Goal: Transaction & Acquisition: Obtain resource

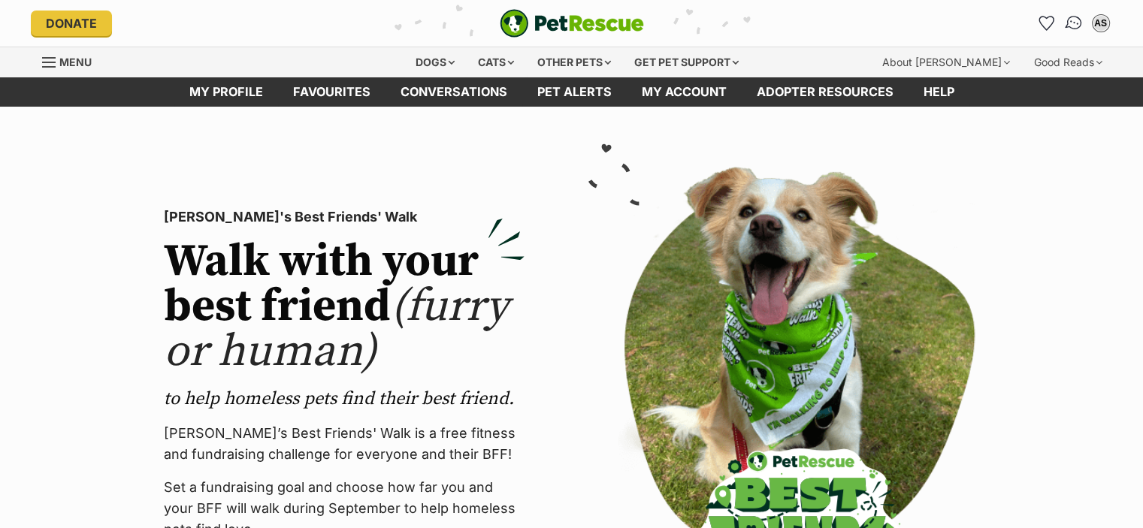
click at [1075, 14] on link "Conversations" at bounding box center [1073, 23] width 31 height 31
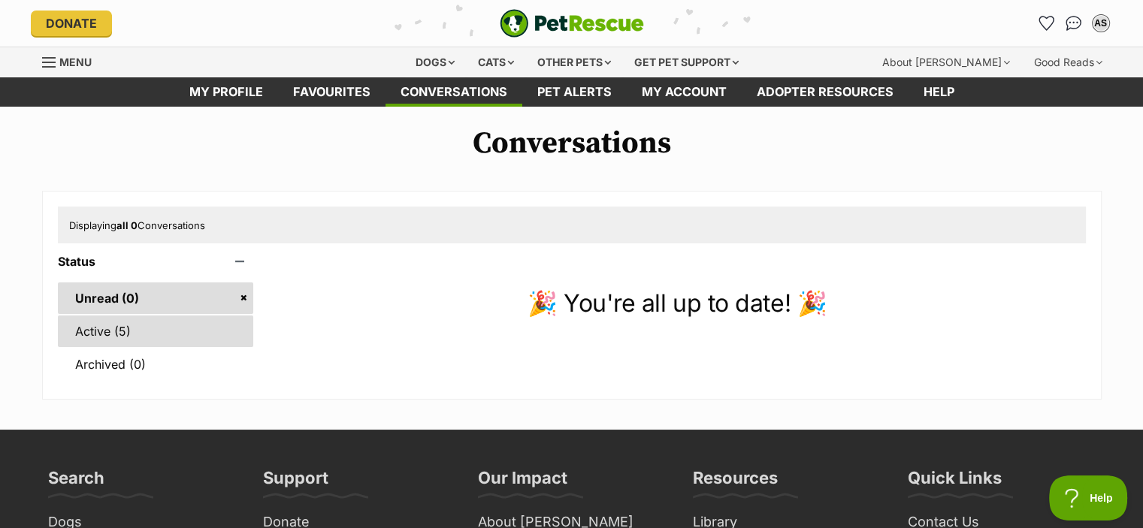
click at [119, 337] on link "Active (5)" at bounding box center [156, 332] width 196 height 32
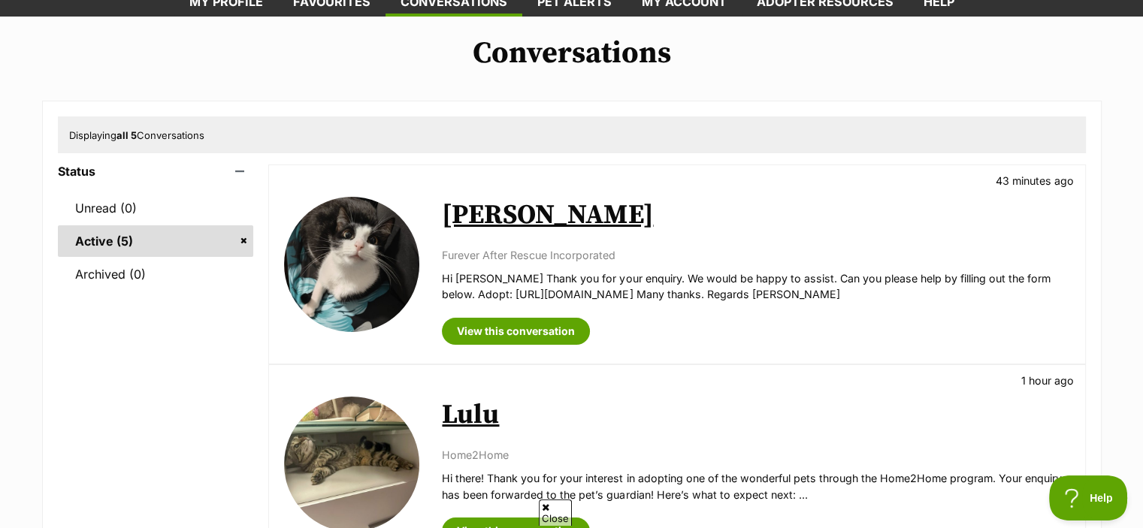
scroll to position [90, 0]
click at [475, 222] on link "Fadi" at bounding box center [547, 215] width 211 height 34
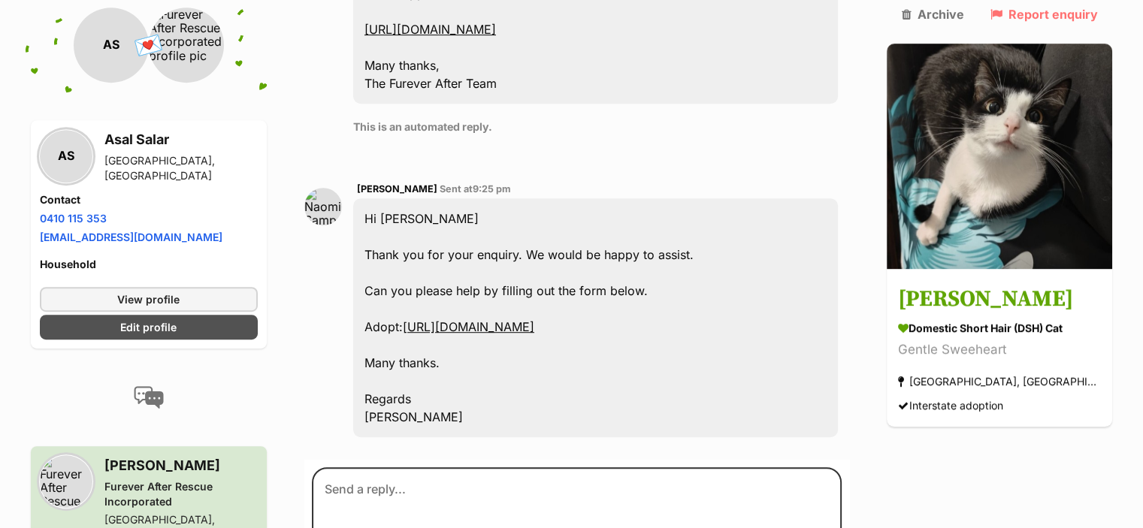
scroll to position [850, 0]
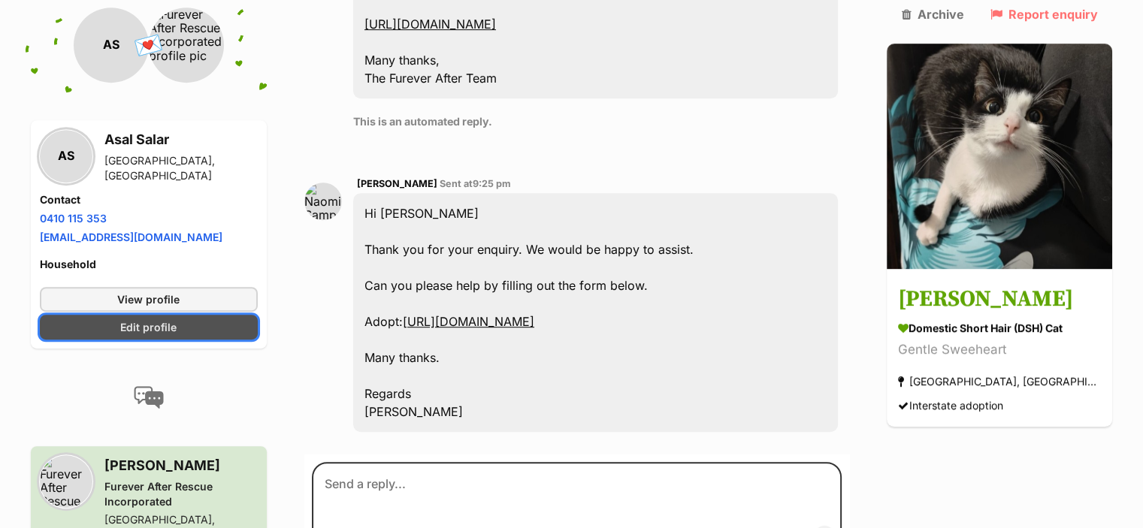
click at [222, 315] on link "Edit profile" at bounding box center [149, 327] width 218 height 25
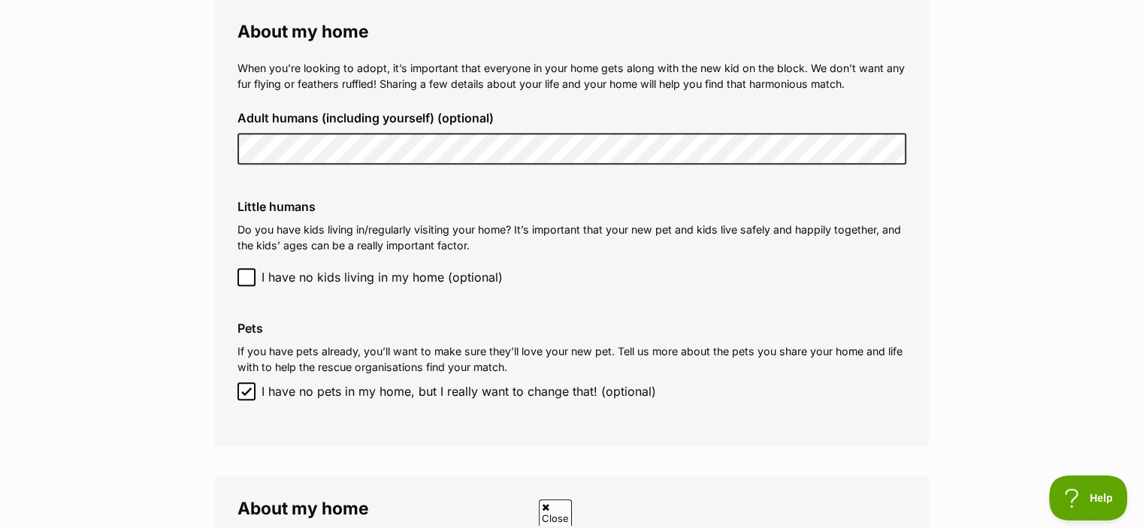
scroll to position [1122, 0]
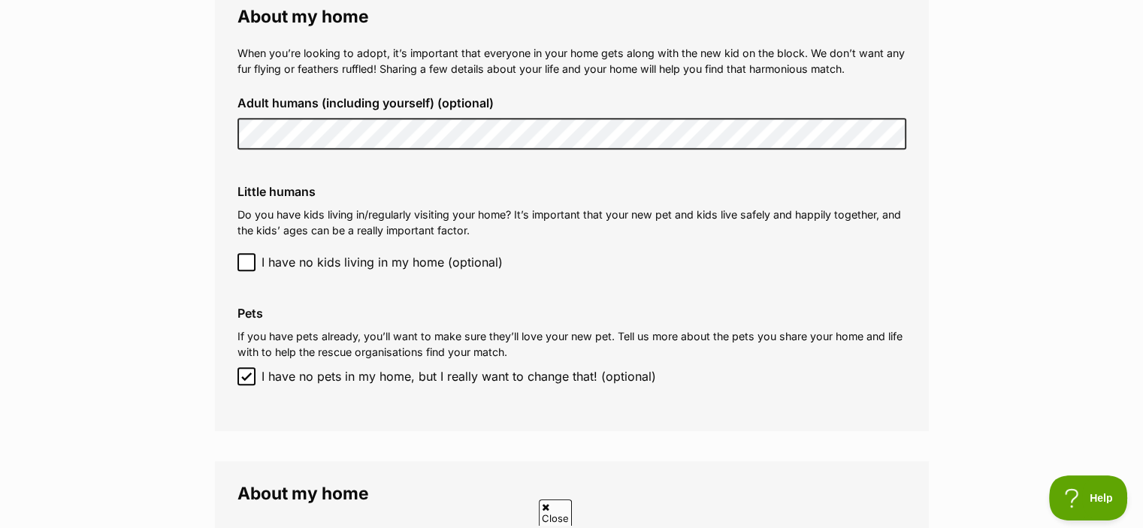
click at [249, 259] on icon at bounding box center [246, 262] width 9 height 7
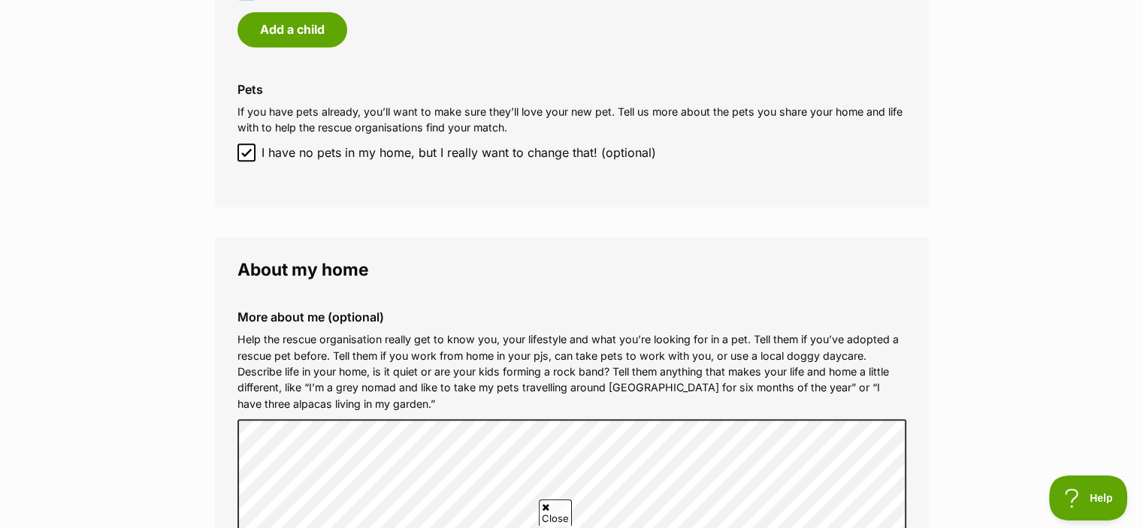
scroll to position [1412, 0]
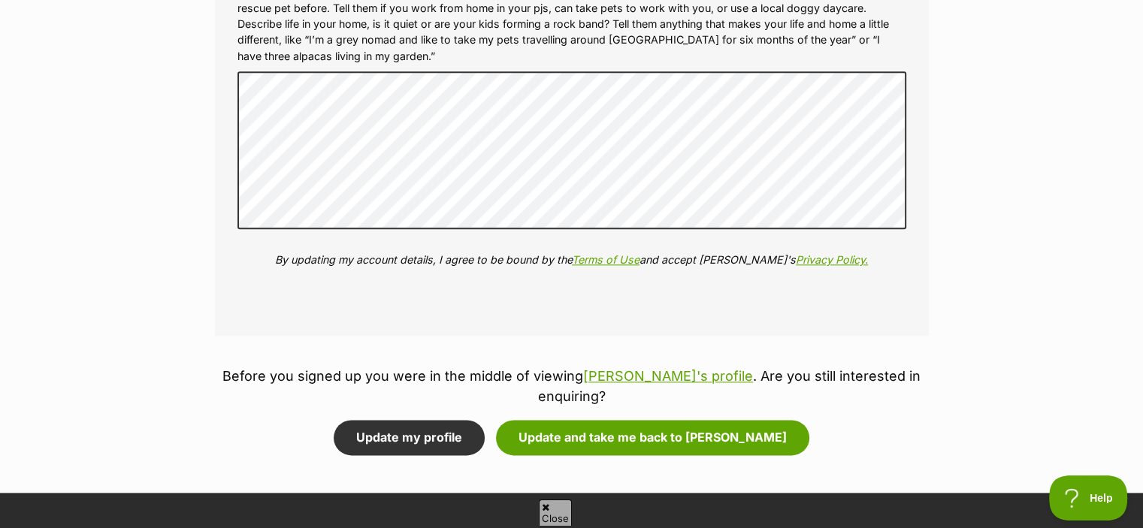
click at [309, 303] on fieldset "About my home More about me (optional) Help the rescue organisation really get …" at bounding box center [572, 113] width 714 height 447
click at [415, 424] on button "Update my profile" at bounding box center [409, 437] width 151 height 35
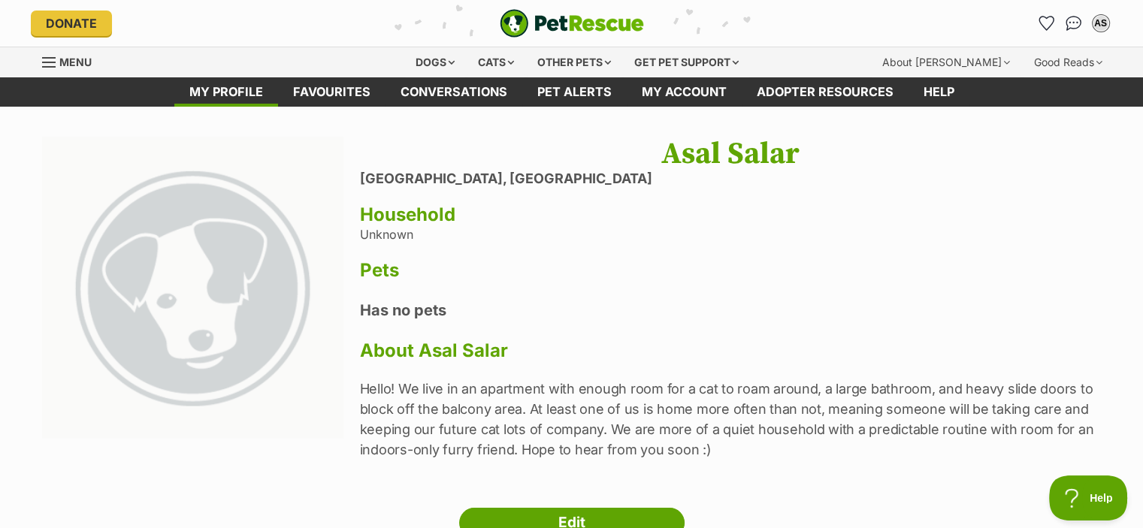
click at [1123, 20] on div "Donate PetRescue home AS My account AS Asal Salar Edit profile Log out Pet aler…" at bounding box center [572, 23] width 1104 height 47
click at [60, 60] on span "Menu" at bounding box center [75, 62] width 32 height 13
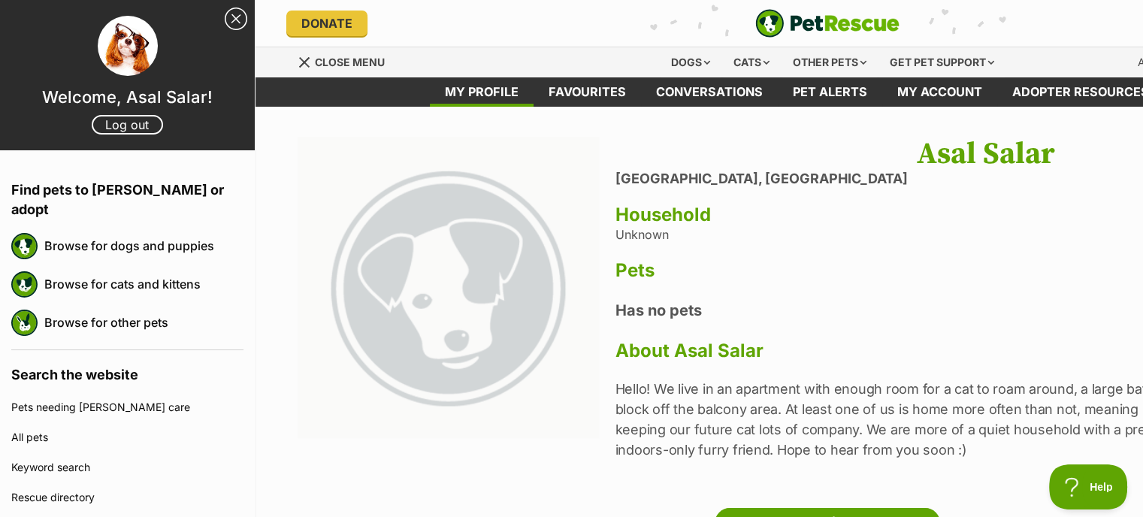
click at [225, 13] on link "Close Sidebar" at bounding box center [236, 19] width 23 height 23
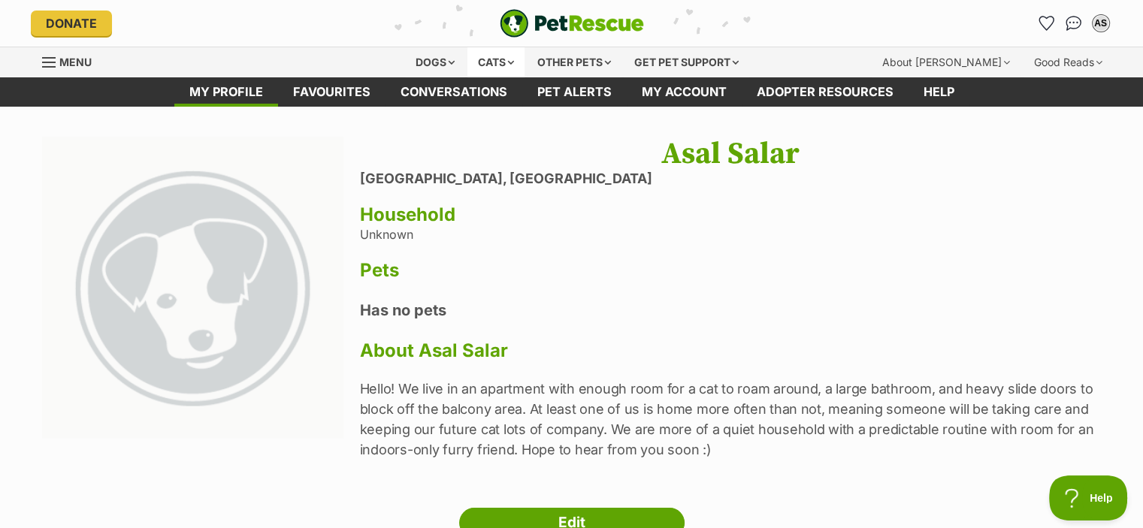
click at [509, 53] on div "Cats" at bounding box center [495, 62] width 57 height 30
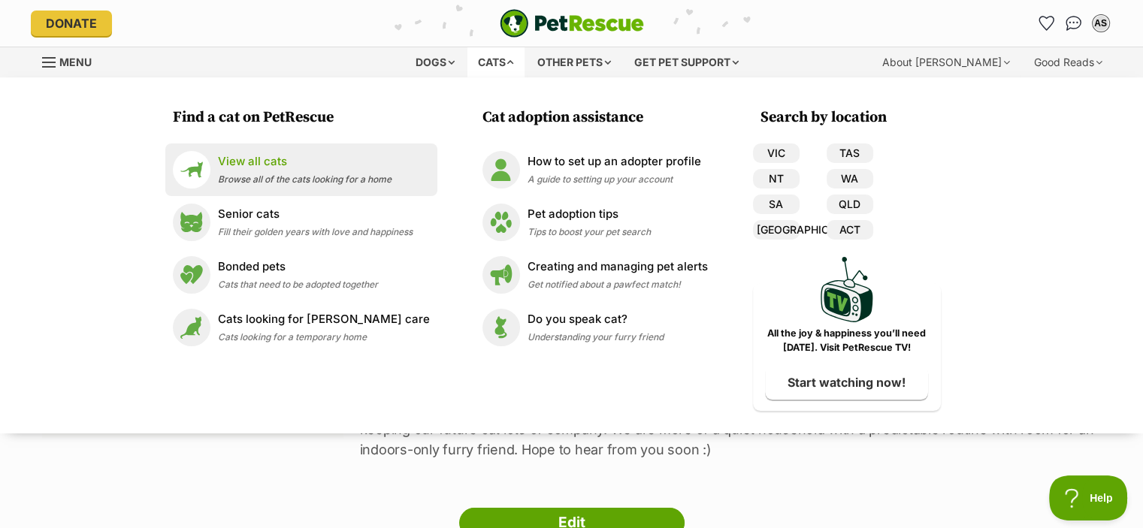
click at [400, 166] on link "View all cats Browse all of the cats looking for a home" at bounding box center [301, 170] width 257 height 38
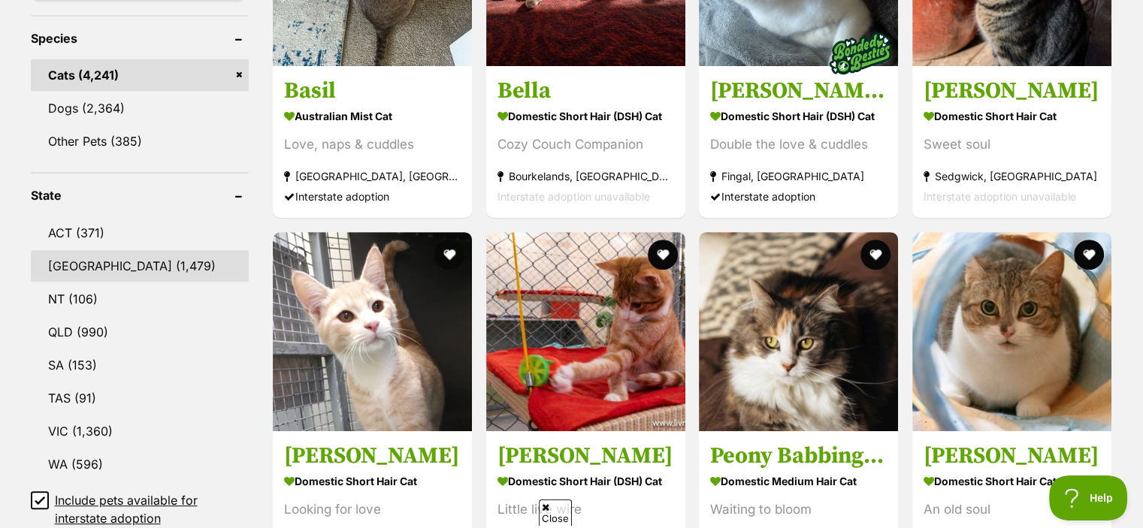
click at [133, 273] on link "[GEOGRAPHIC_DATA] (1,479)" at bounding box center [140, 266] width 219 height 32
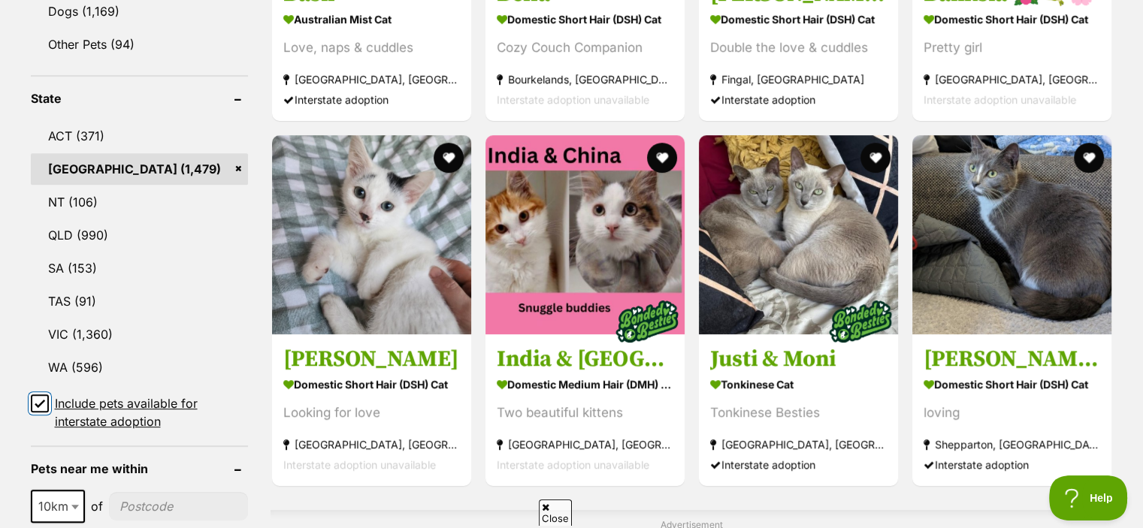
click at [45, 394] on input "Include pets available for interstate adoption" at bounding box center [40, 403] width 18 height 18
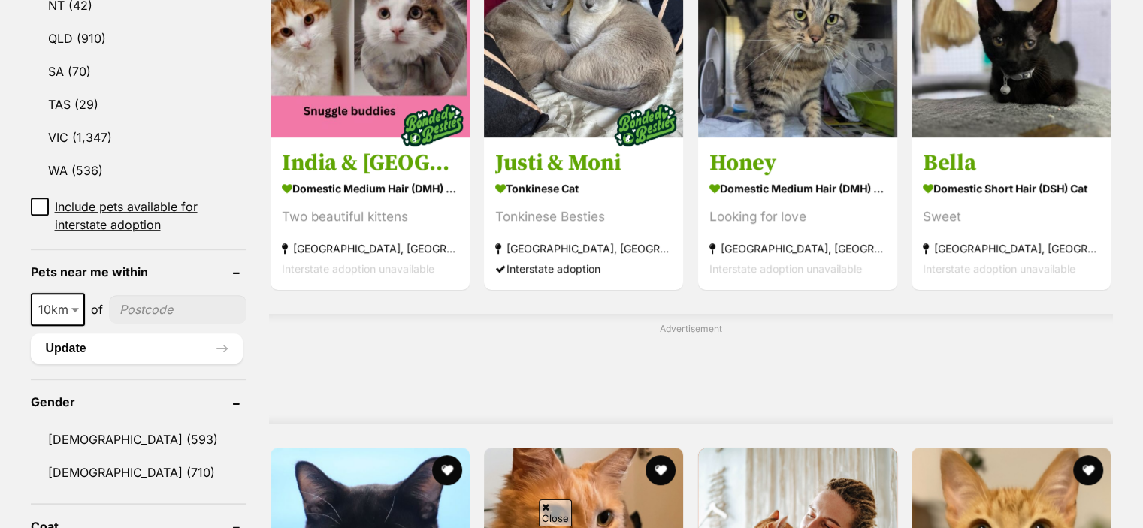
scroll to position [919, 0]
click at [153, 294] on input"] "postcode" at bounding box center [178, 308] width 138 height 29
type input"] "2113"
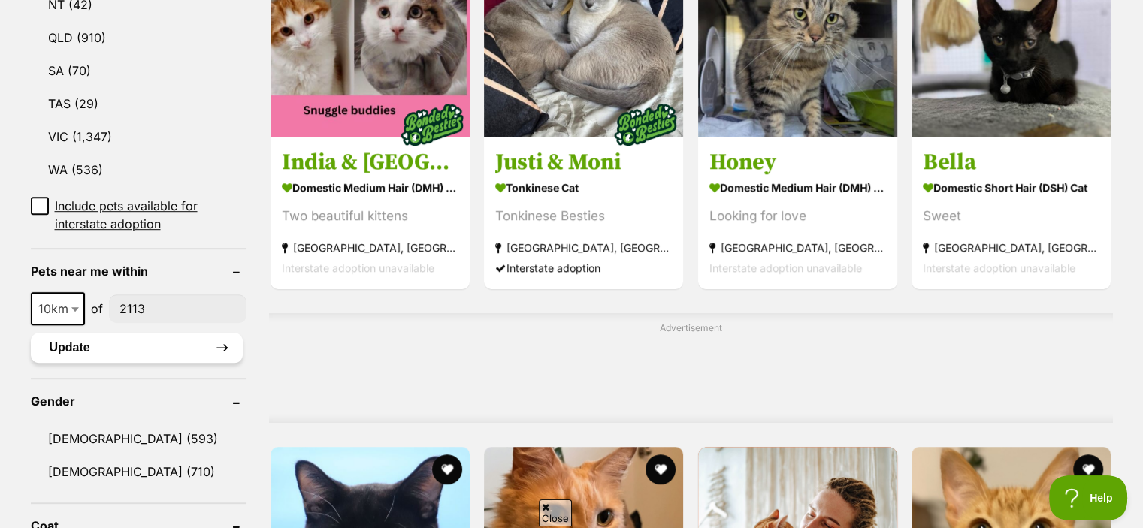
click at [197, 333] on button "Update" at bounding box center [137, 348] width 213 height 30
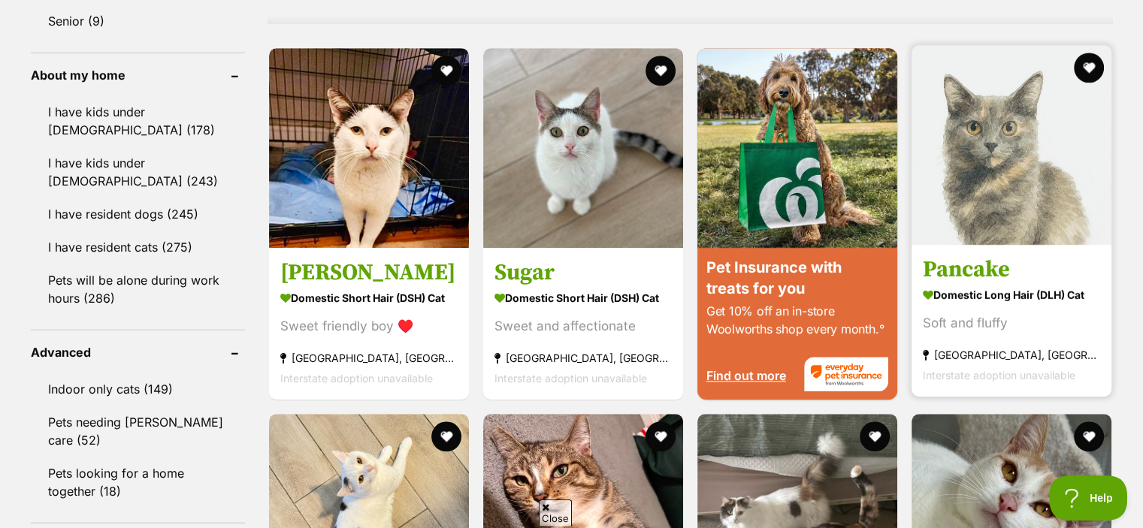
scroll to position [1277, 0]
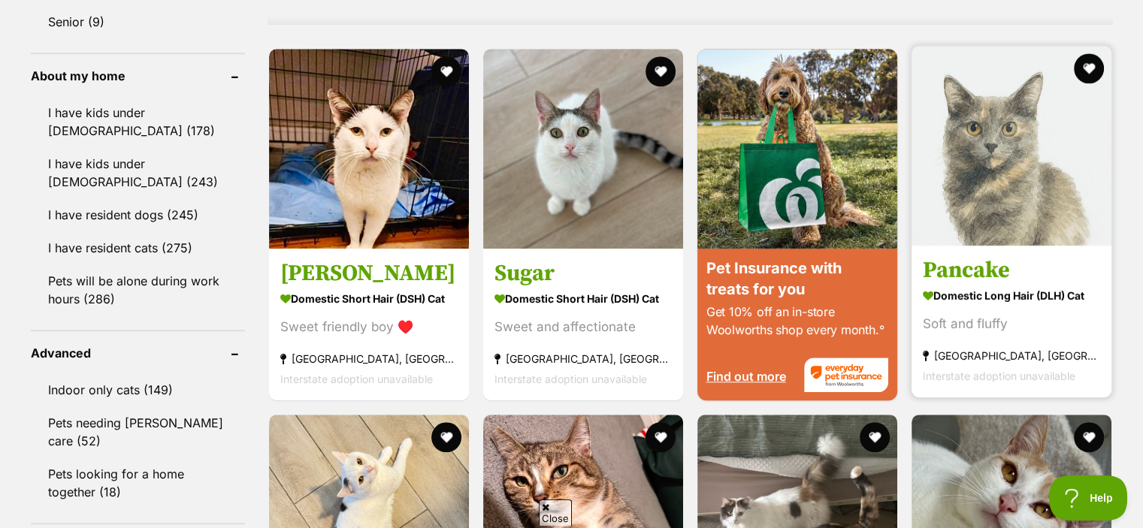
click at [1062, 299] on strong "Domestic Long Hair (DLH) Cat" at bounding box center [1010, 296] width 177 height 22
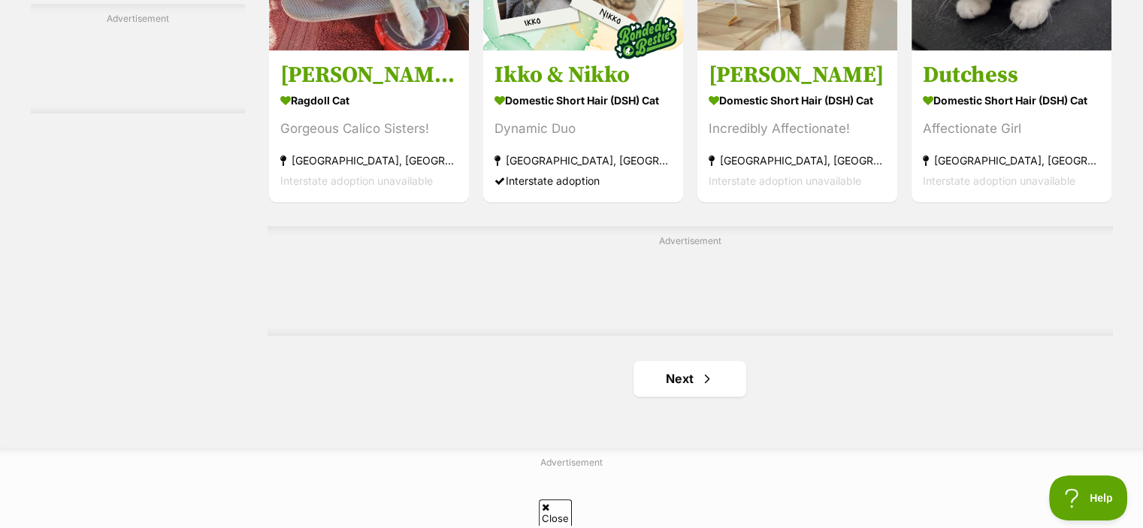
scroll to position [2366, 0]
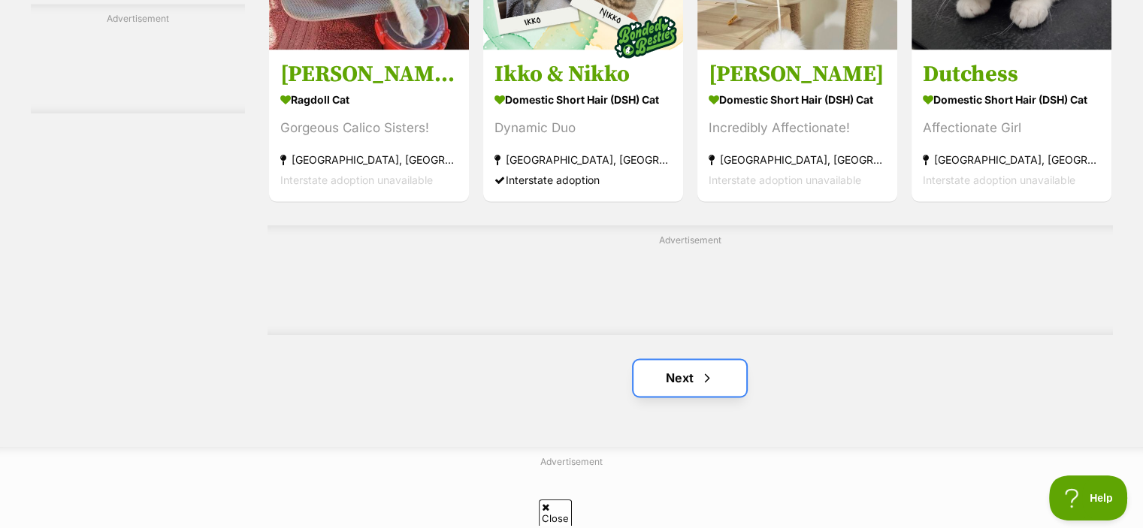
click at [675, 386] on link "Next" at bounding box center [689, 378] width 113 height 36
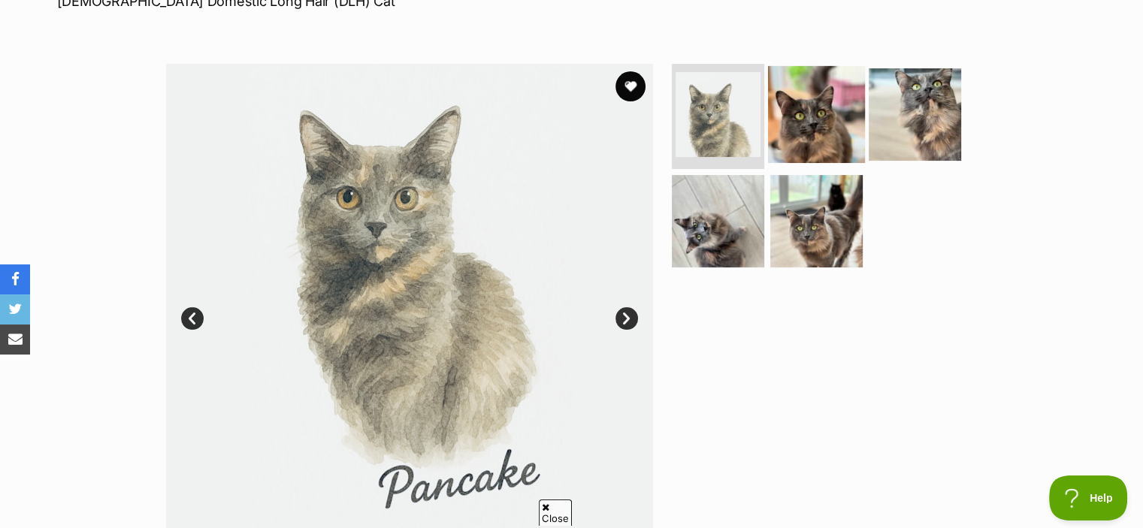
click at [824, 116] on img at bounding box center [816, 114] width 97 height 97
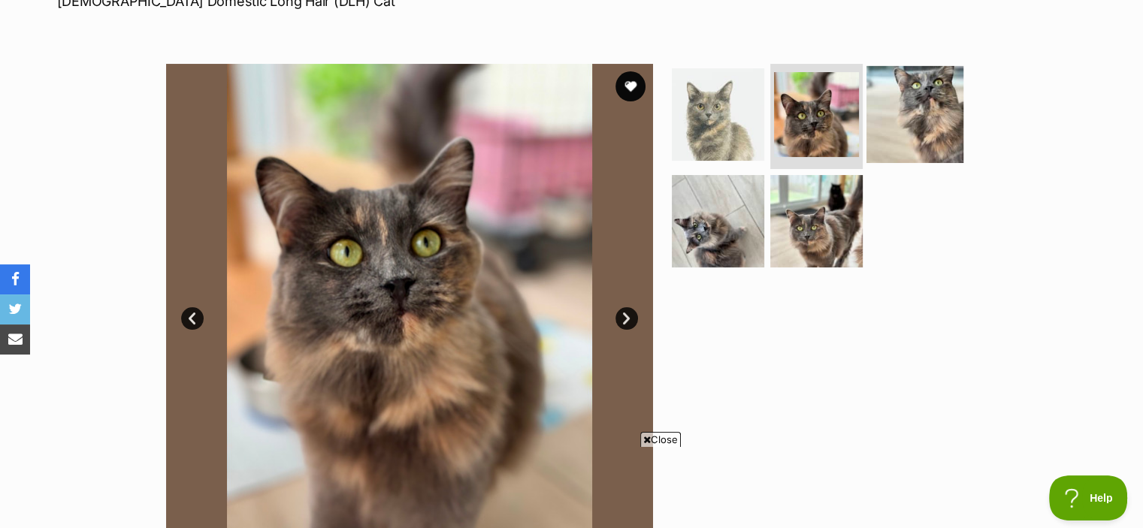
click at [901, 120] on img at bounding box center [914, 114] width 97 height 97
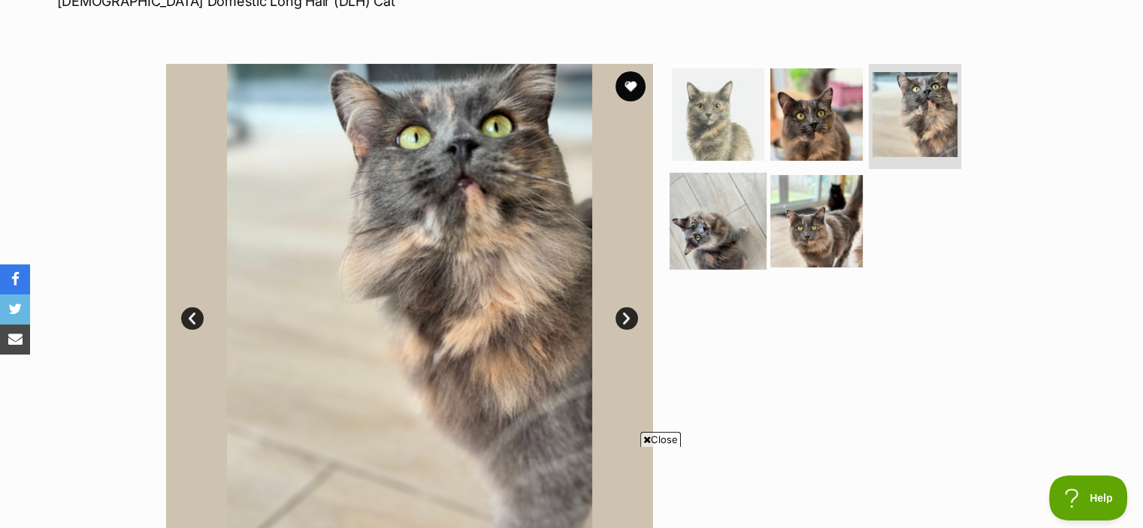
click at [726, 214] on img at bounding box center [717, 220] width 97 height 97
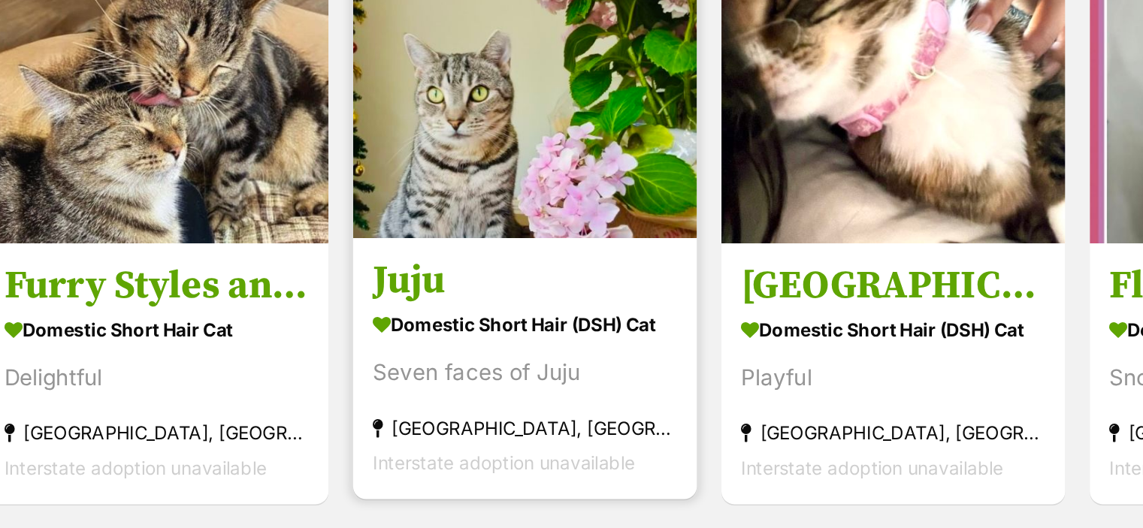
scroll to position [729, 0]
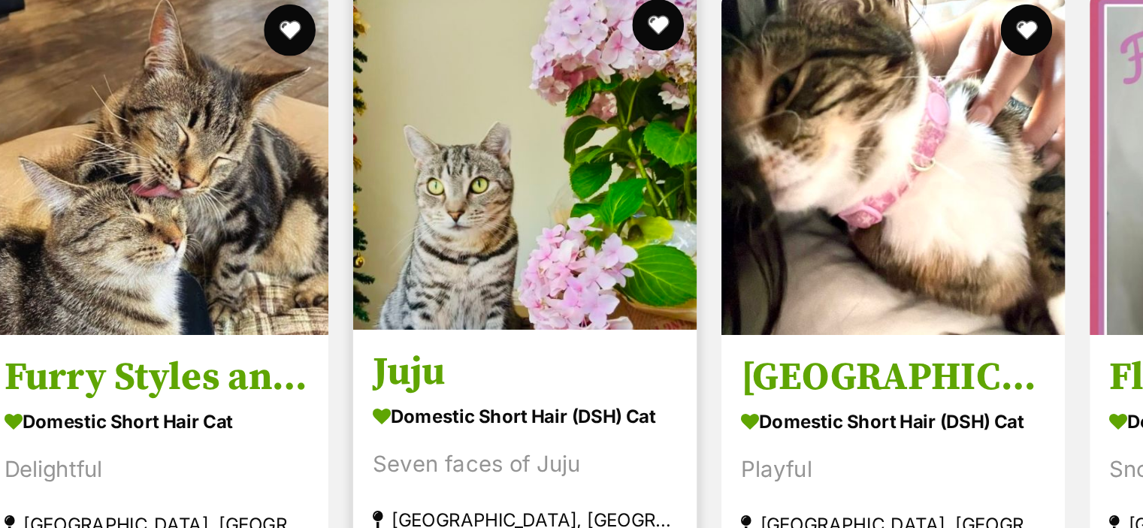
click at [632, 307] on h3 "Juju" at bounding box center [582, 308] width 177 height 29
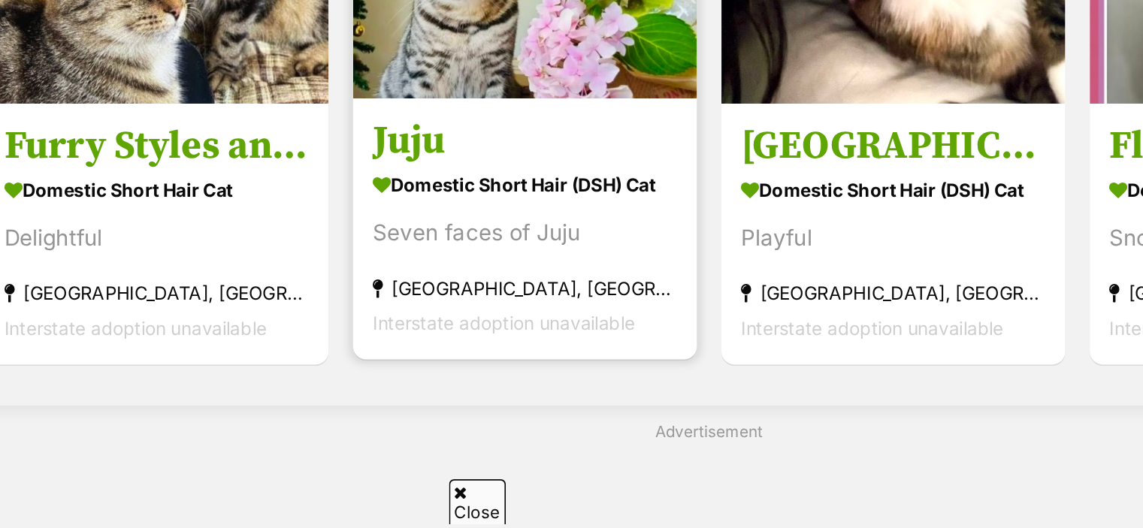
scroll to position [735, 0]
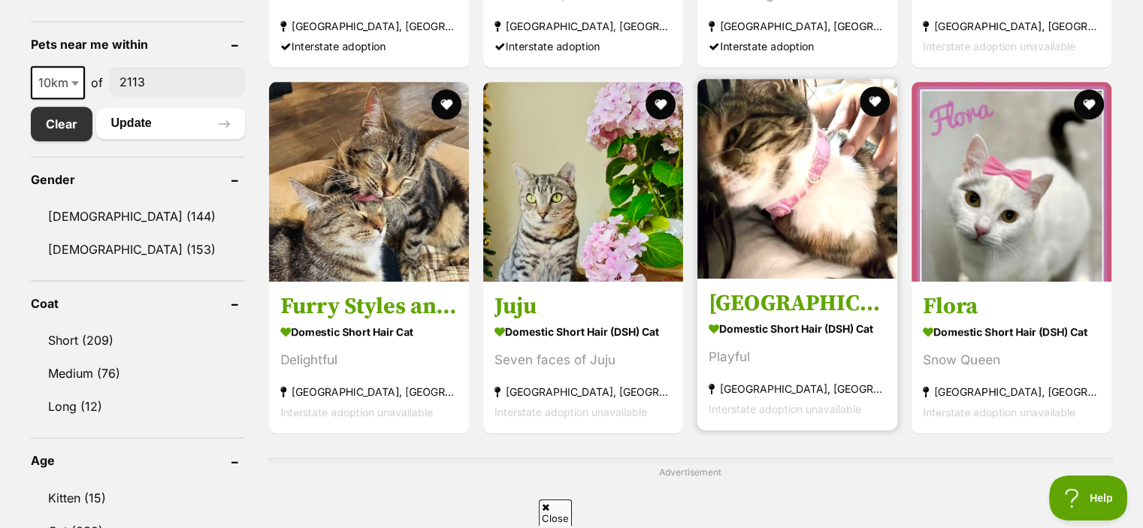
click at [818, 286] on link "Venezia Domestic Short Hair (DSH) Cat Playful Neutral Bay, NSW Interstate adopt…" at bounding box center [797, 354] width 200 height 152
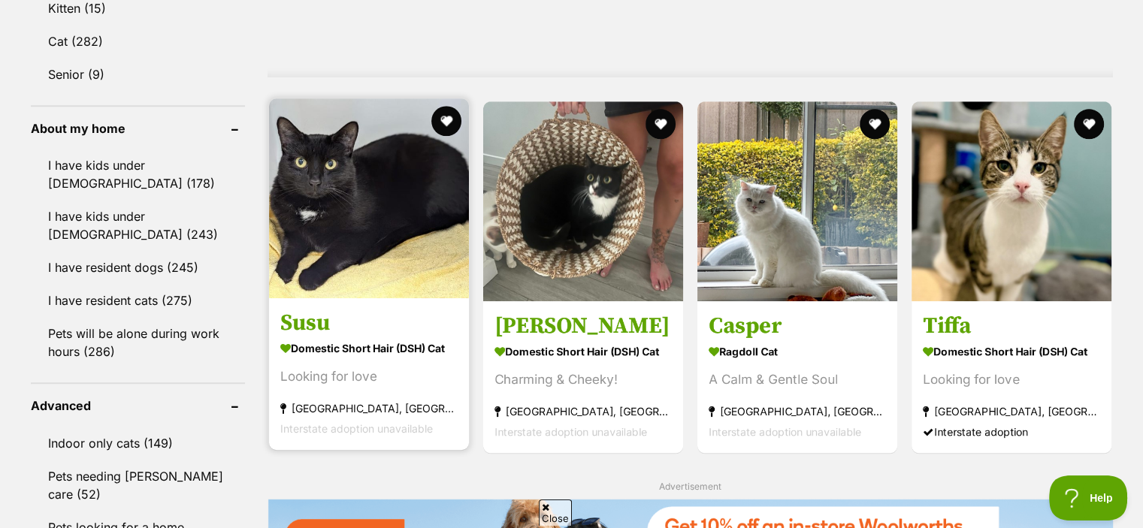
scroll to position [1224, 0]
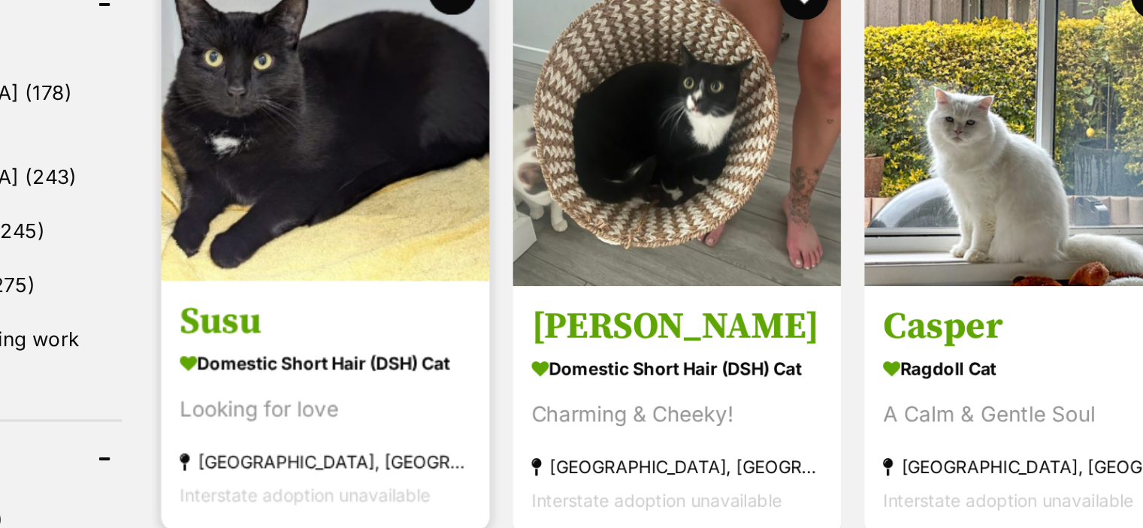
click at [395, 325] on h3 "Susu" at bounding box center [368, 323] width 177 height 29
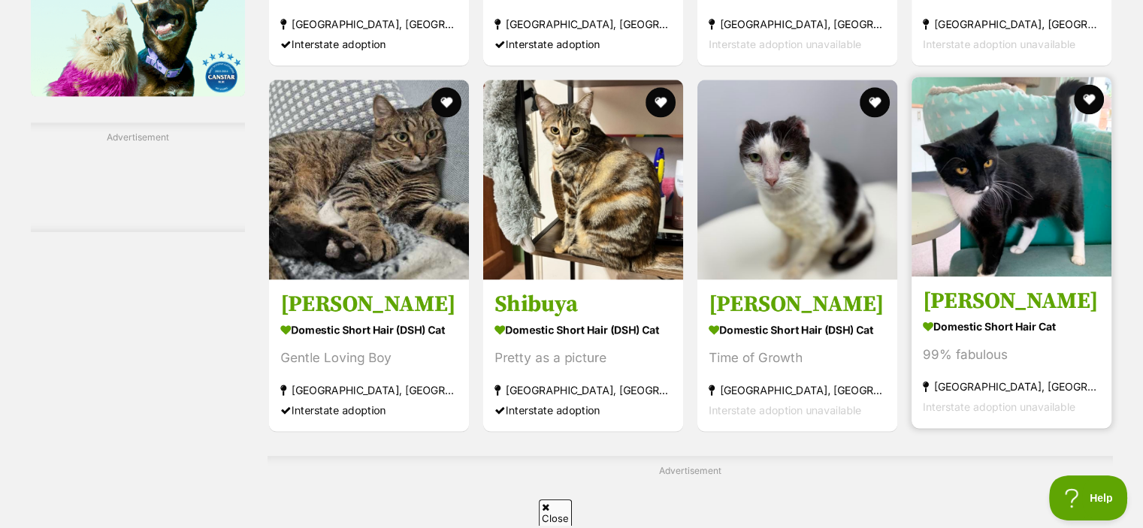
scroll to position [2136, 0]
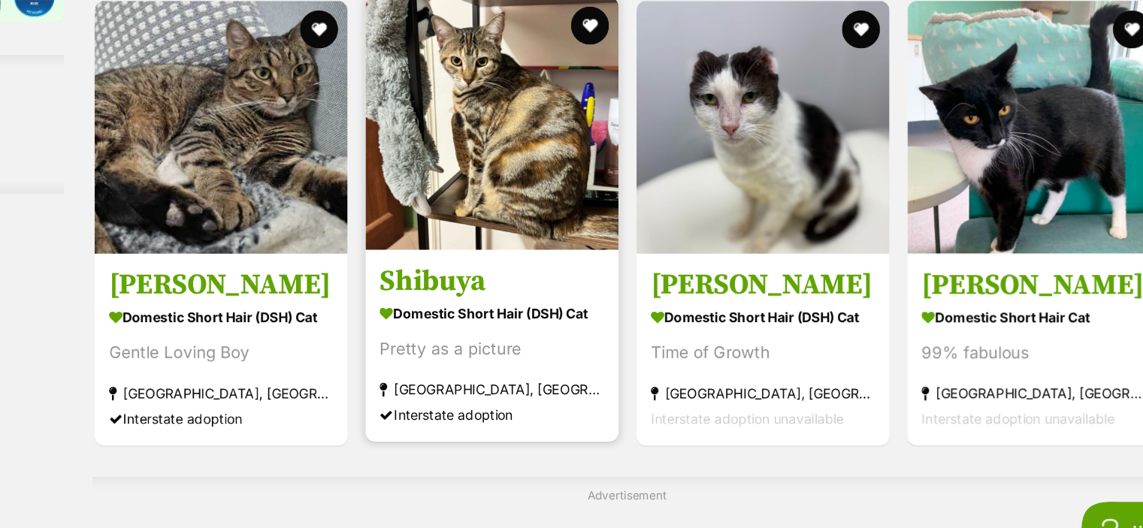
click at [604, 308] on h3 "Shibuya" at bounding box center [582, 302] width 177 height 29
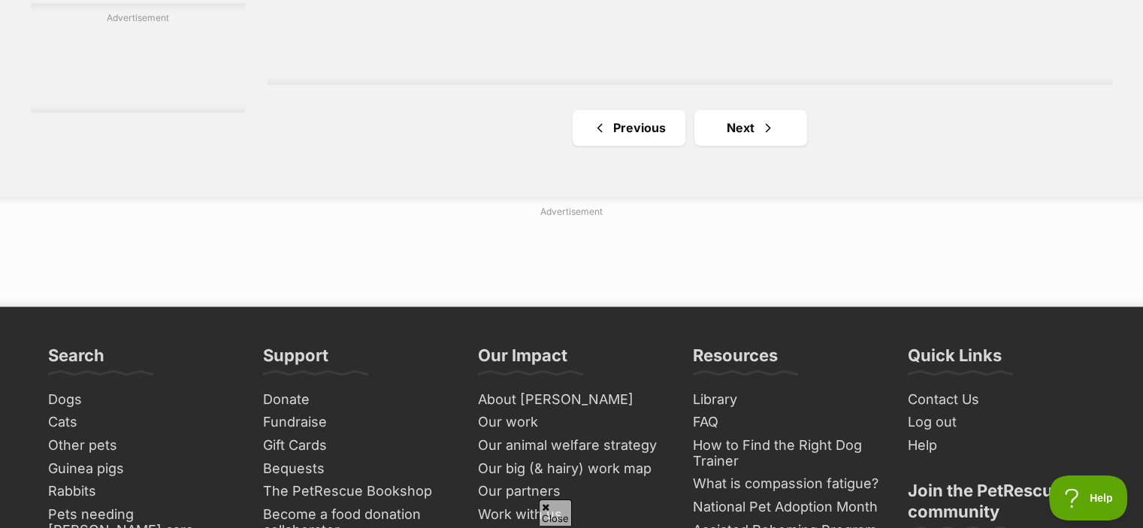
scroll to position [0, 0]
click at [753, 143] on link "Next" at bounding box center [750, 128] width 113 height 36
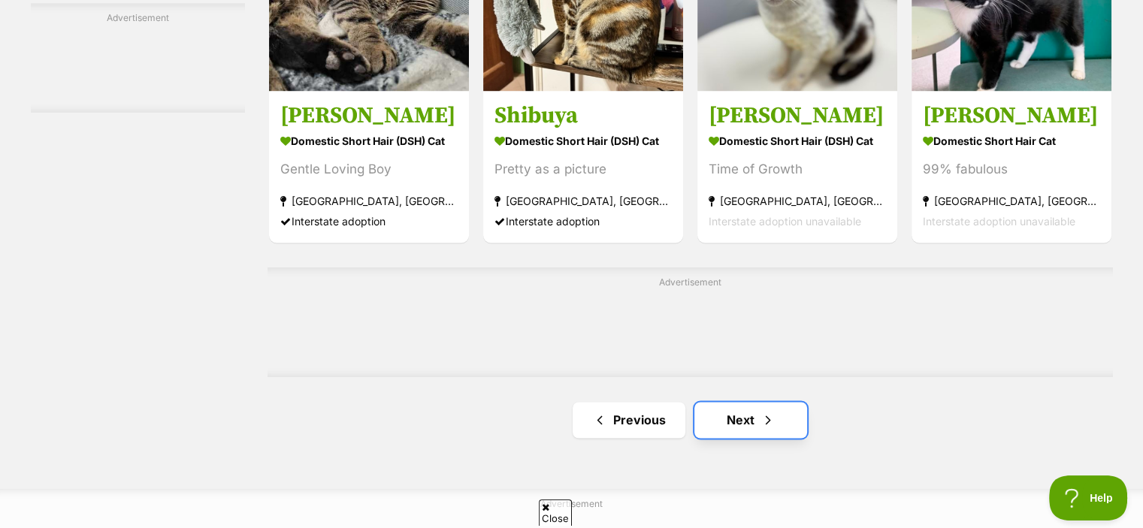
scroll to position [2321, 0]
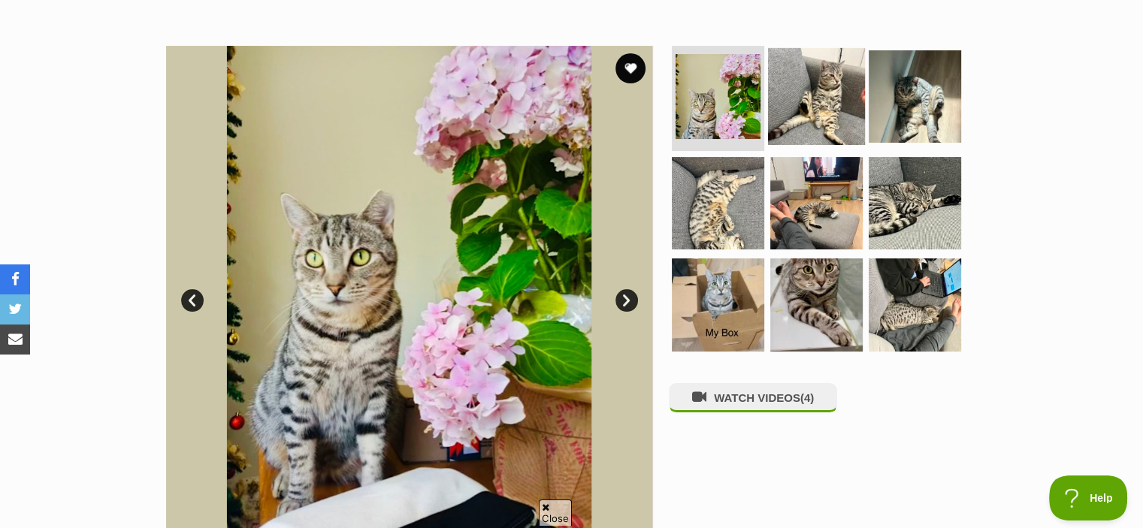
click at [810, 110] on img at bounding box center [816, 96] width 97 height 97
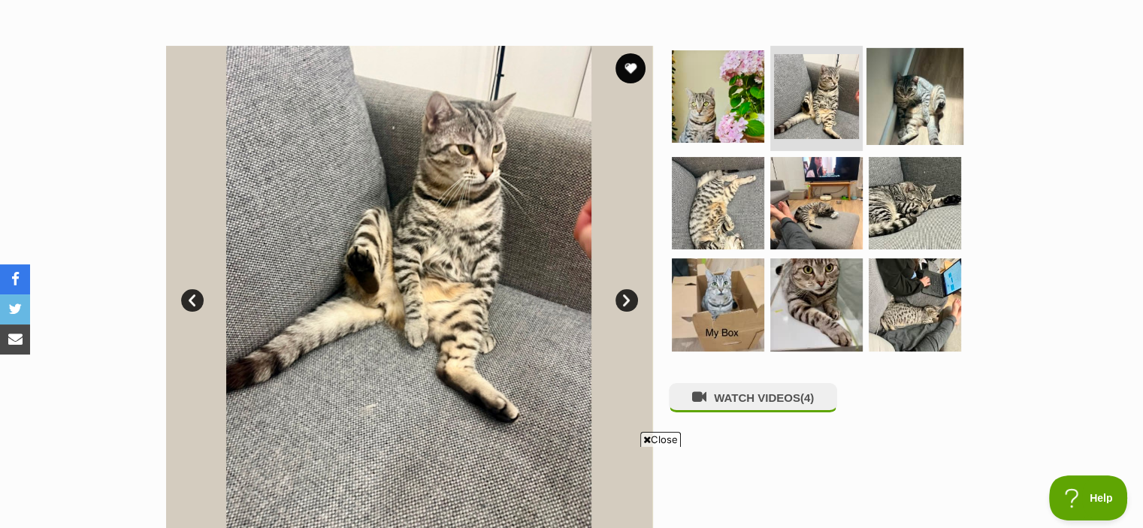
click at [890, 88] on img at bounding box center [914, 96] width 97 height 97
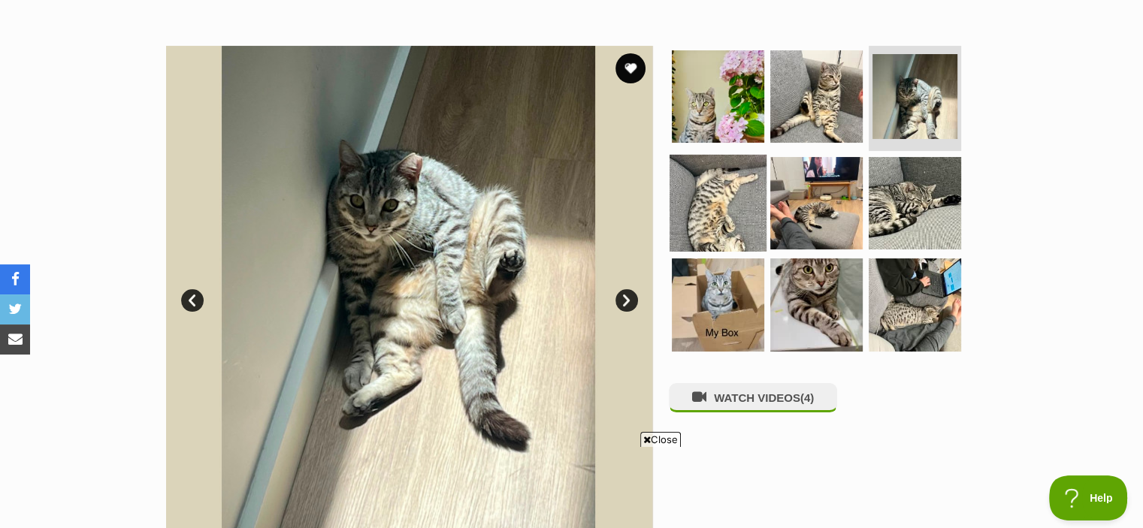
click at [727, 154] on img at bounding box center [717, 202] width 97 height 97
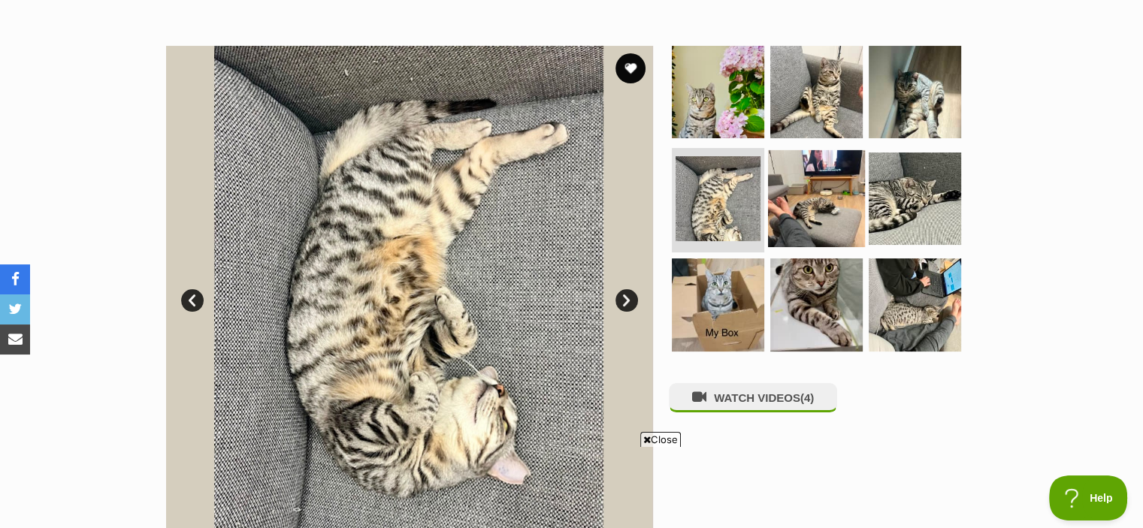
click at [805, 198] on img at bounding box center [816, 197] width 97 height 97
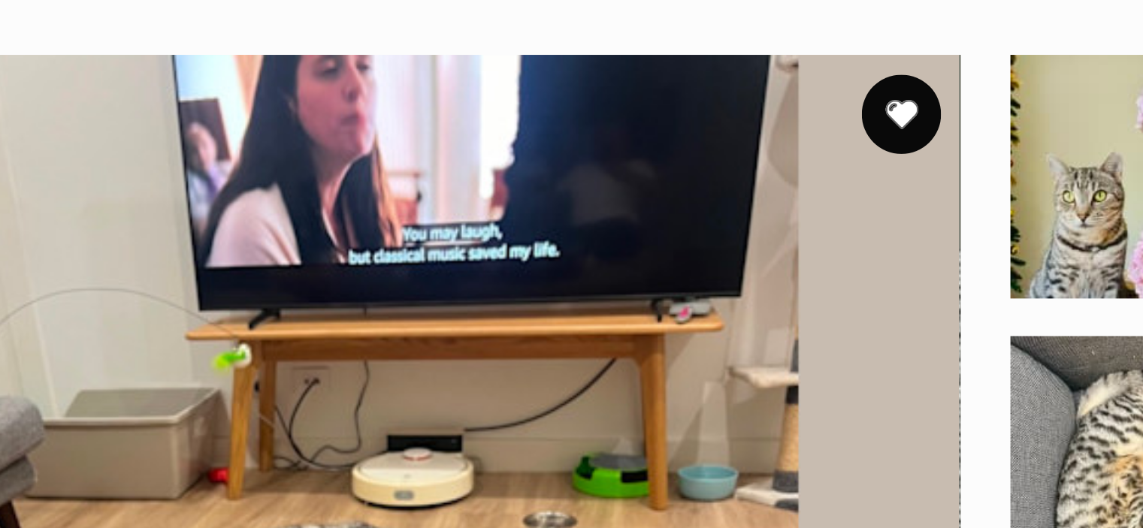
scroll to position [212, 0]
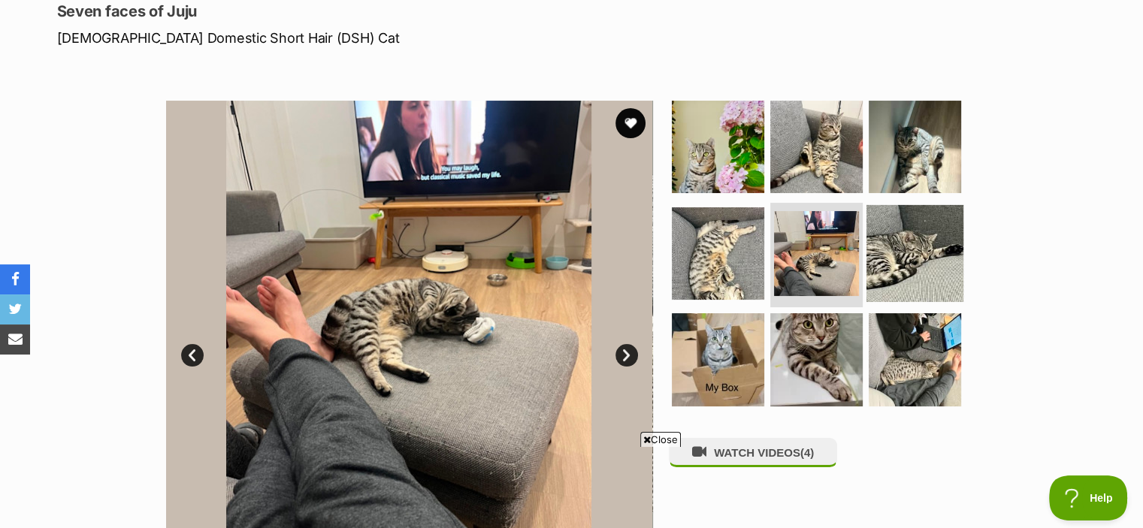
click at [920, 255] on img at bounding box center [914, 252] width 97 height 97
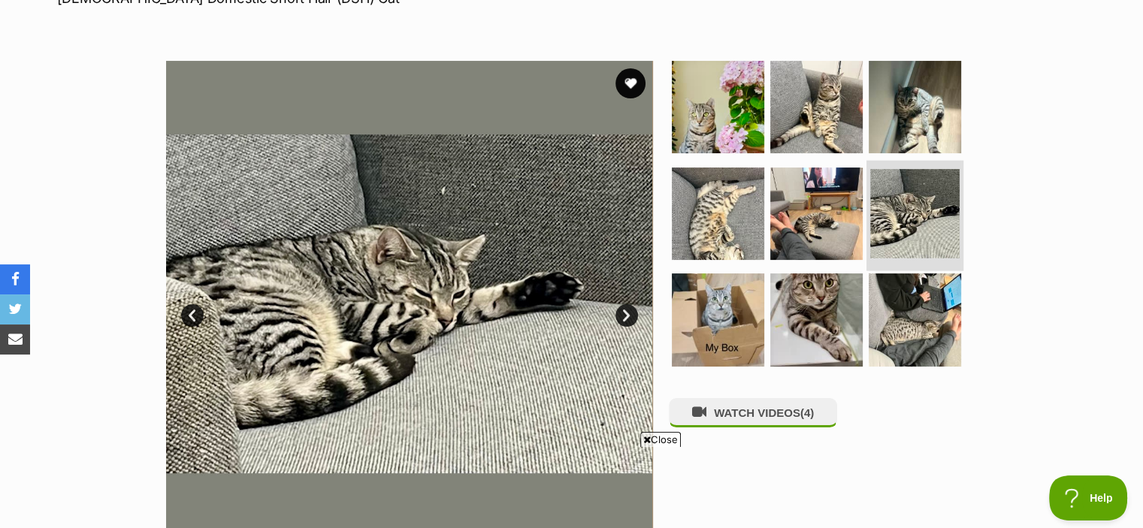
scroll to position [263, 0]
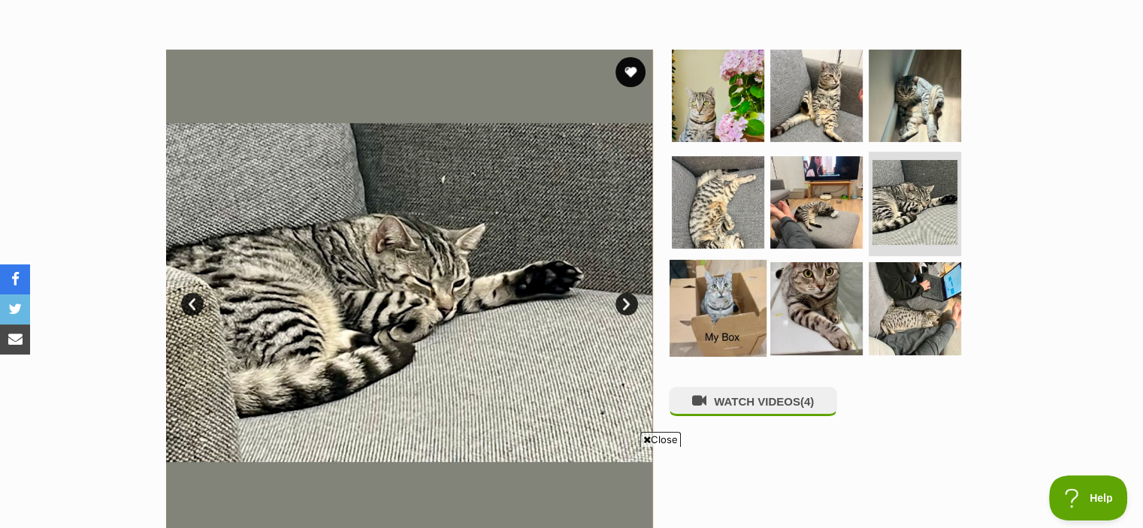
click at [724, 297] on img at bounding box center [717, 308] width 97 height 97
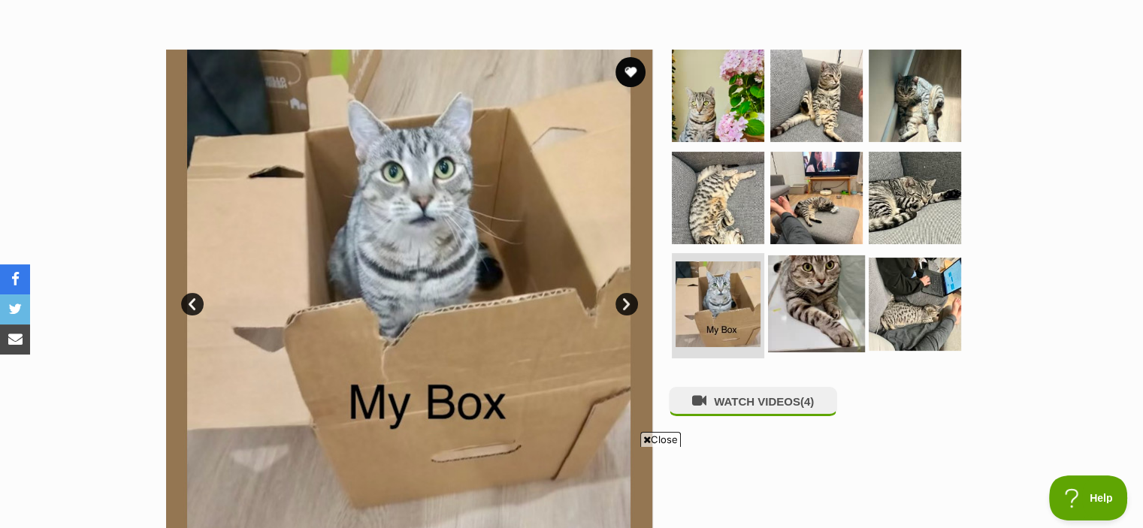
click at [808, 287] on img at bounding box center [816, 303] width 97 height 97
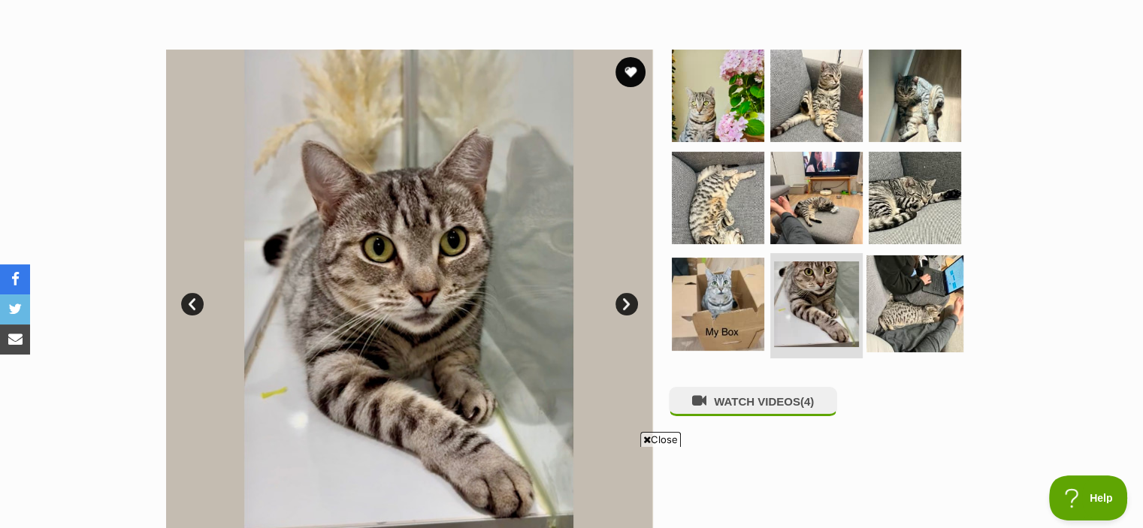
click at [892, 279] on img at bounding box center [914, 303] width 97 height 97
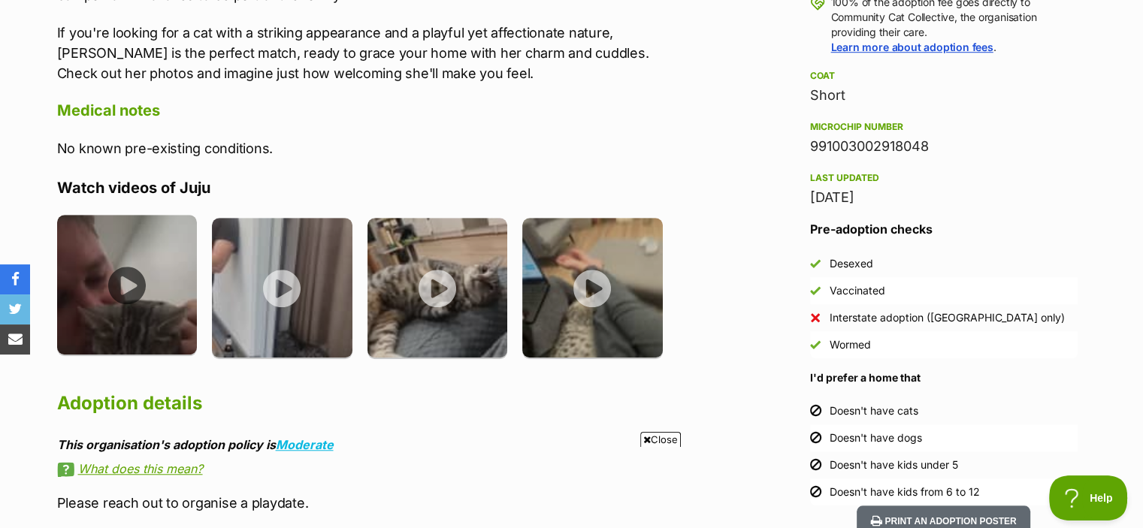
scroll to position [1172, 0]
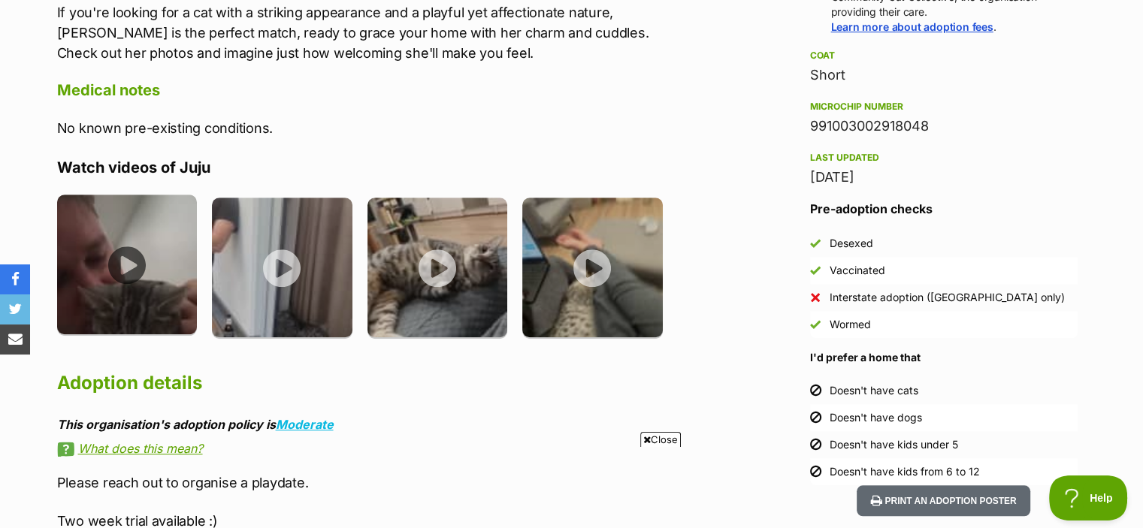
click at [105, 251] on img at bounding box center [127, 265] width 140 height 140
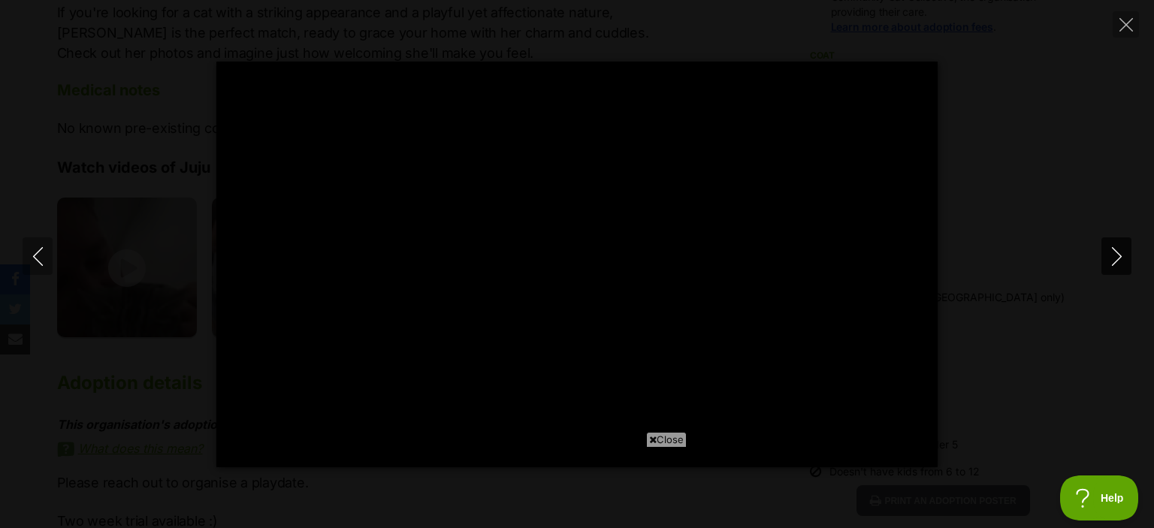
click at [1119, 267] on button "Next" at bounding box center [1116, 256] width 30 height 38
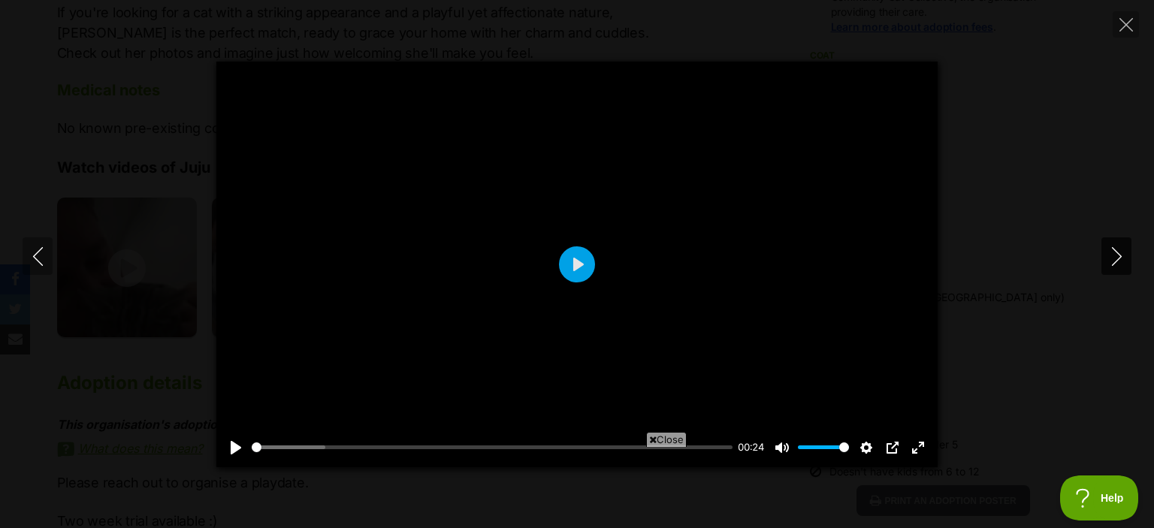
type input "23.21"
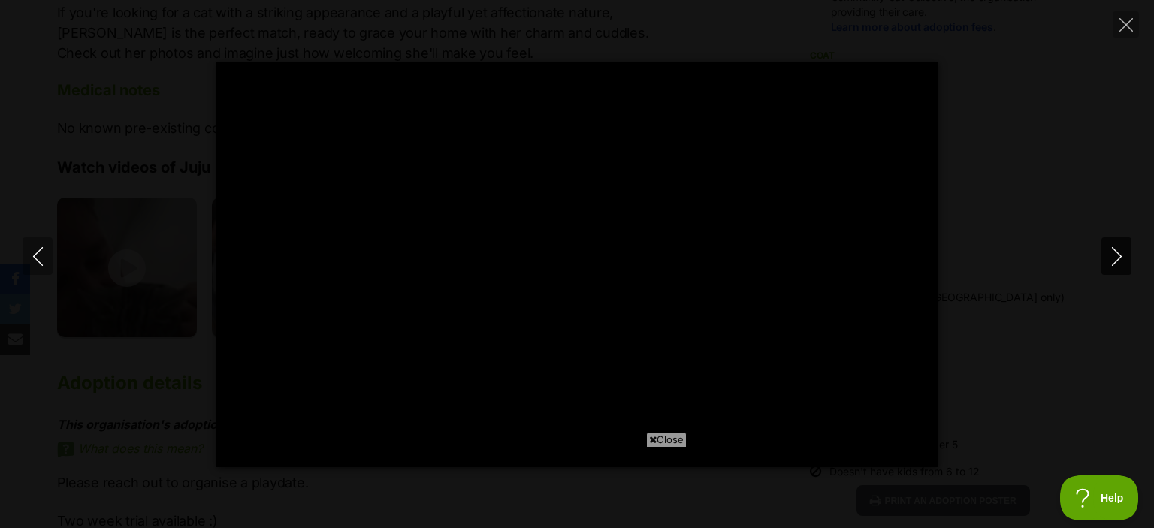
click at [1119, 263] on icon "Next" at bounding box center [1116, 256] width 19 height 19
type input "11.94"
click at [1119, 263] on icon "Next" at bounding box center [1116, 256] width 19 height 19
type input "16.34"
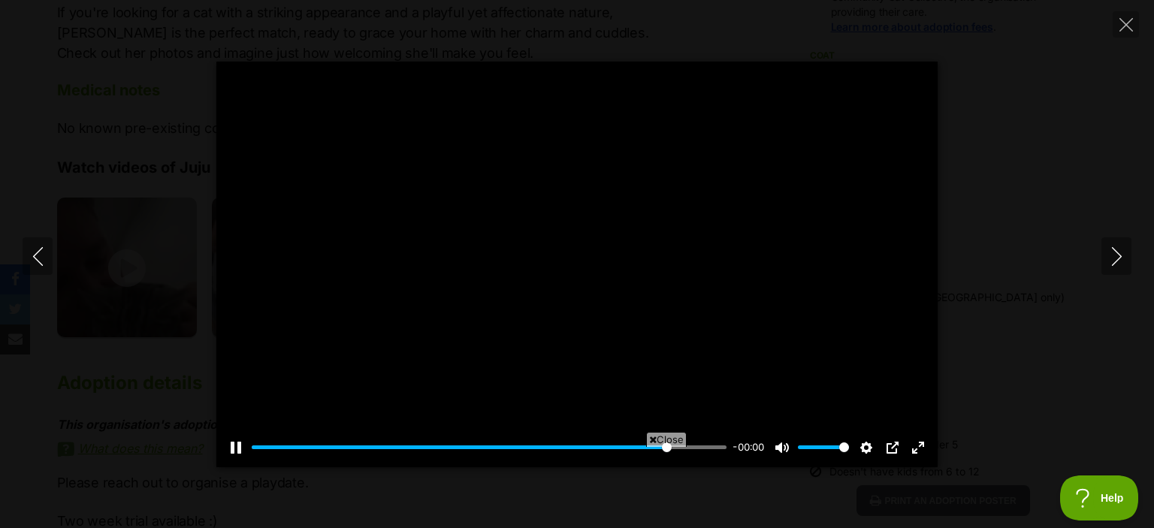
type input "100"
click at [1128, 18] on icon "Close" at bounding box center [1126, 25] width 14 height 14
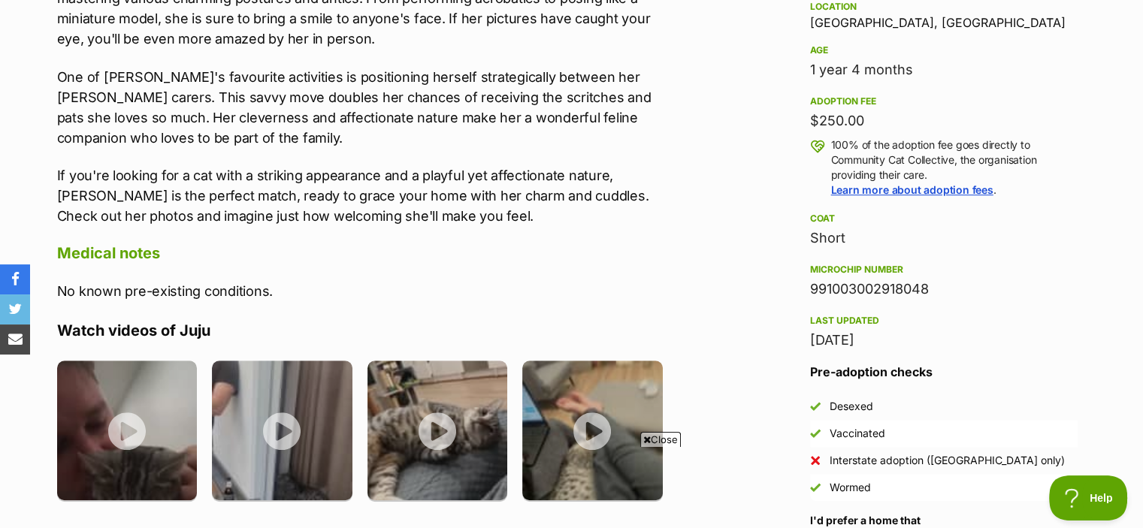
scroll to position [1010, 0]
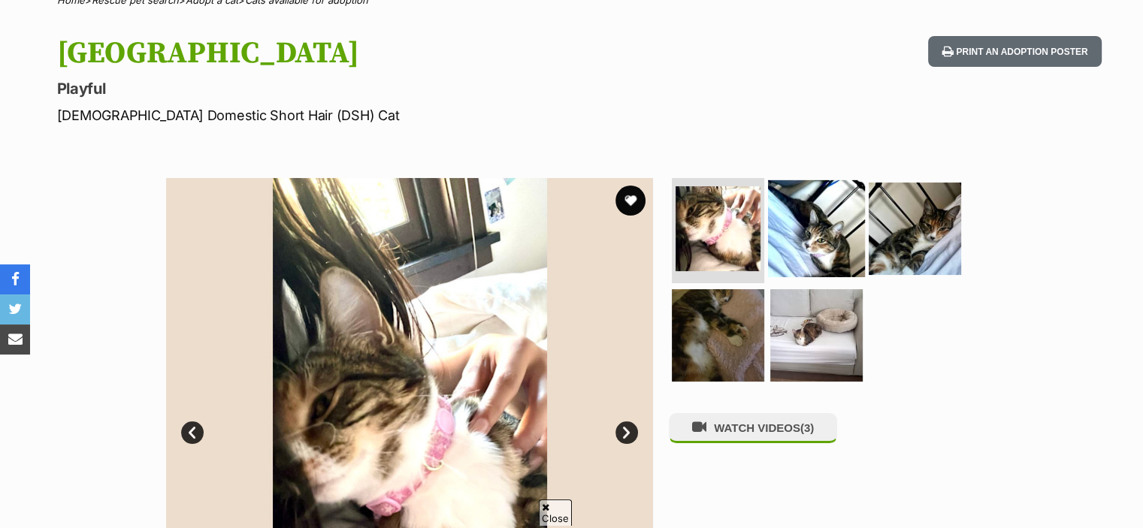
click at [792, 205] on img at bounding box center [816, 228] width 97 height 97
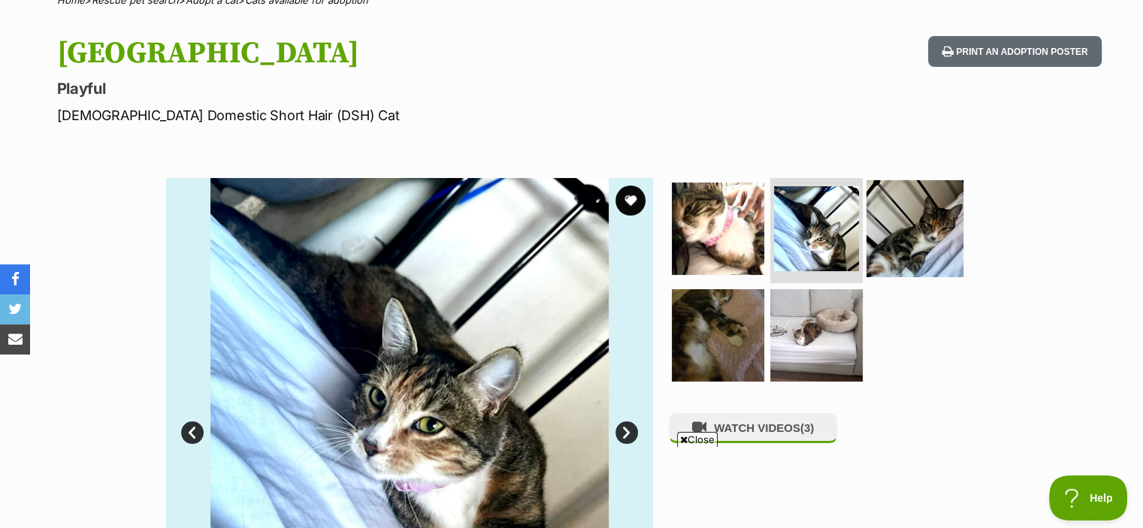
click at [886, 231] on img at bounding box center [914, 228] width 97 height 97
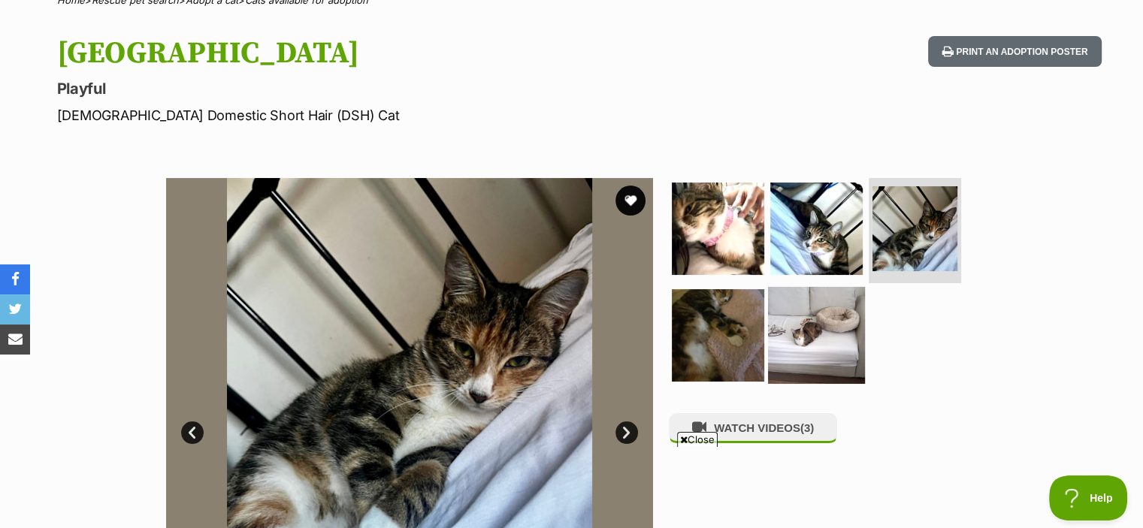
scroll to position [291, 0]
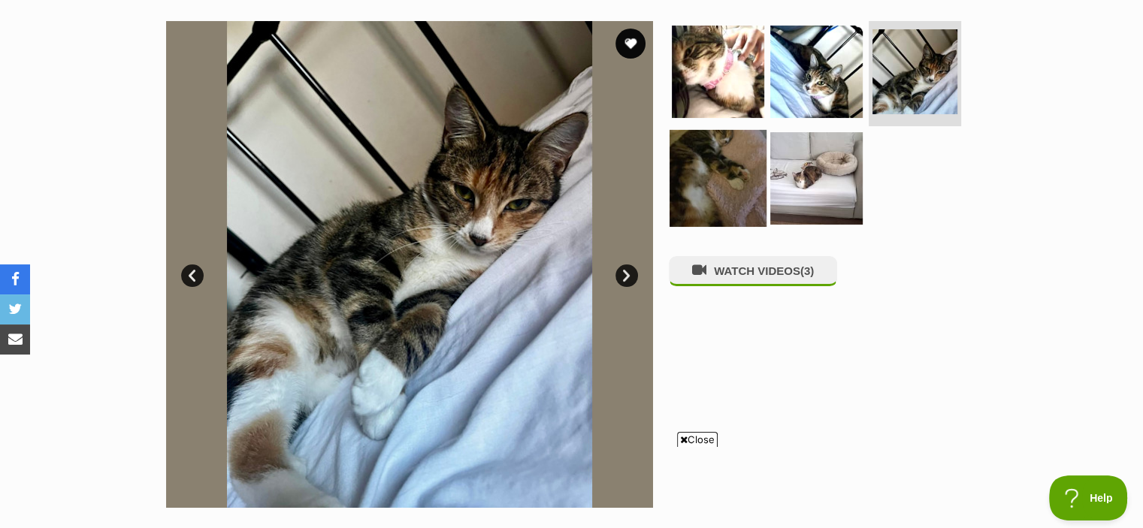
click at [751, 180] on img at bounding box center [717, 177] width 97 height 97
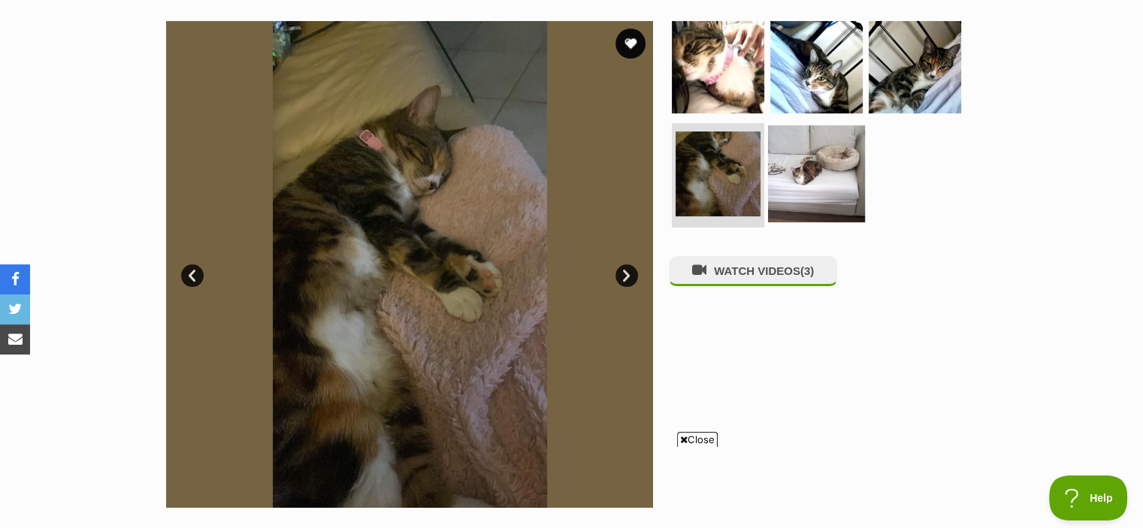
click at [803, 183] on img at bounding box center [816, 173] width 97 height 97
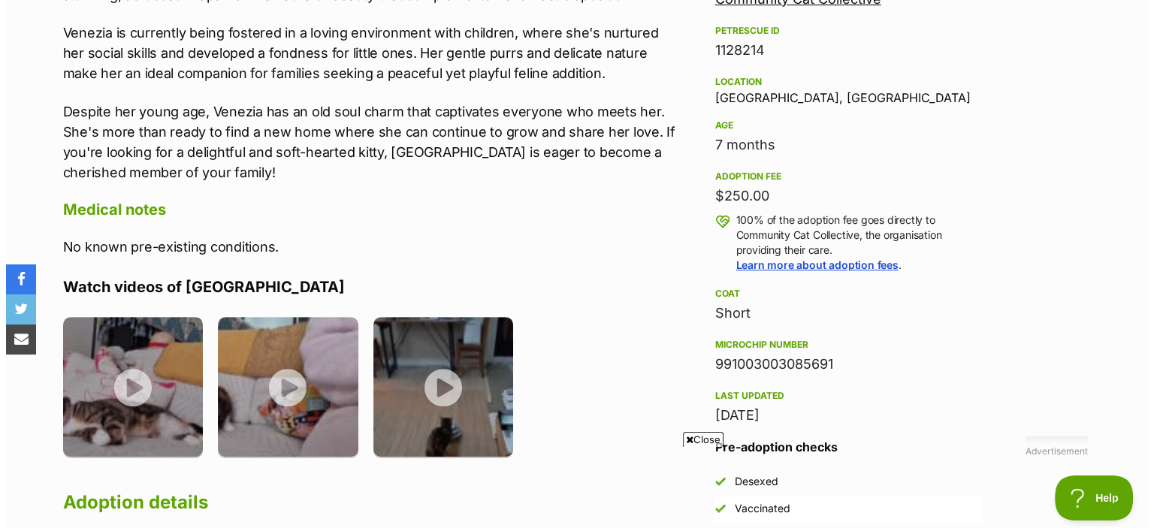
scroll to position [1085, 0]
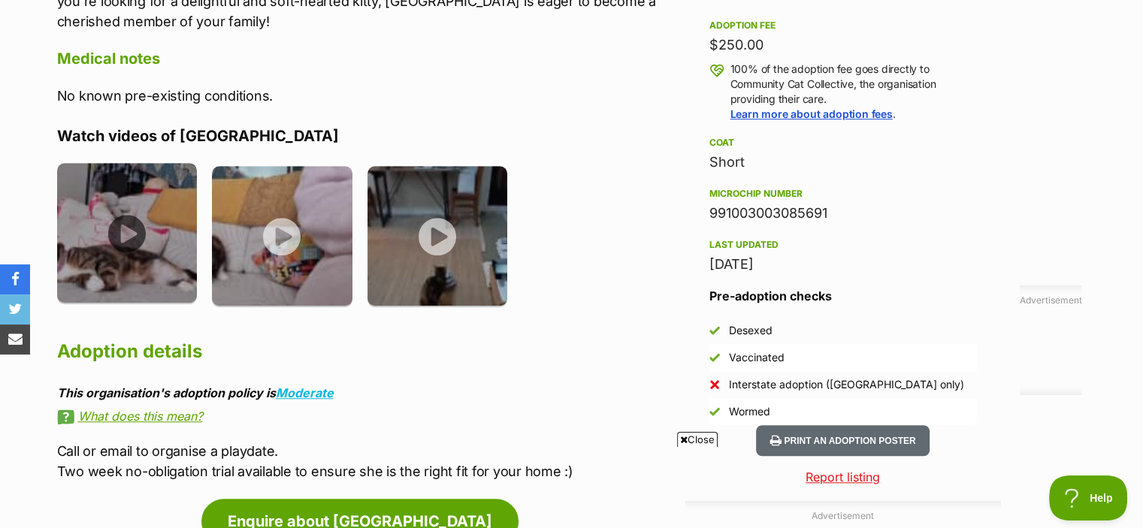
click at [143, 239] on img at bounding box center [127, 233] width 140 height 140
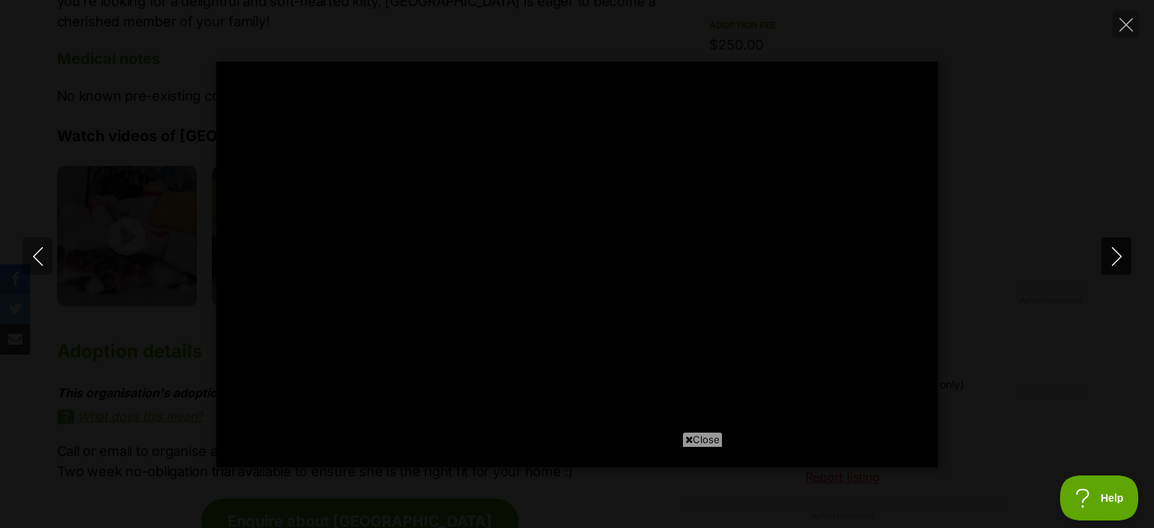
click at [1108, 258] on icon "Next" at bounding box center [1116, 256] width 19 height 19
type input "51.71"
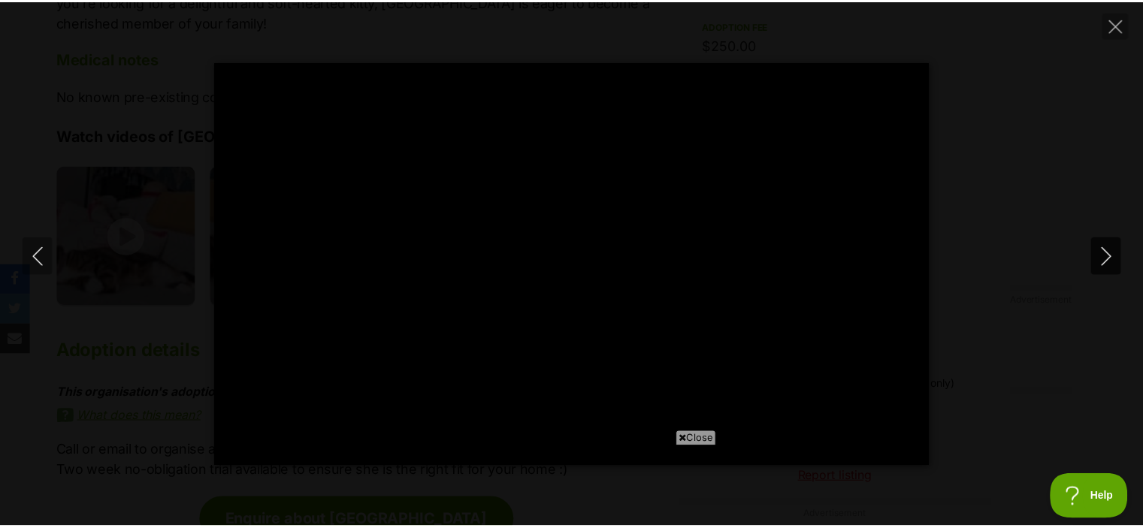
scroll to position [0, 0]
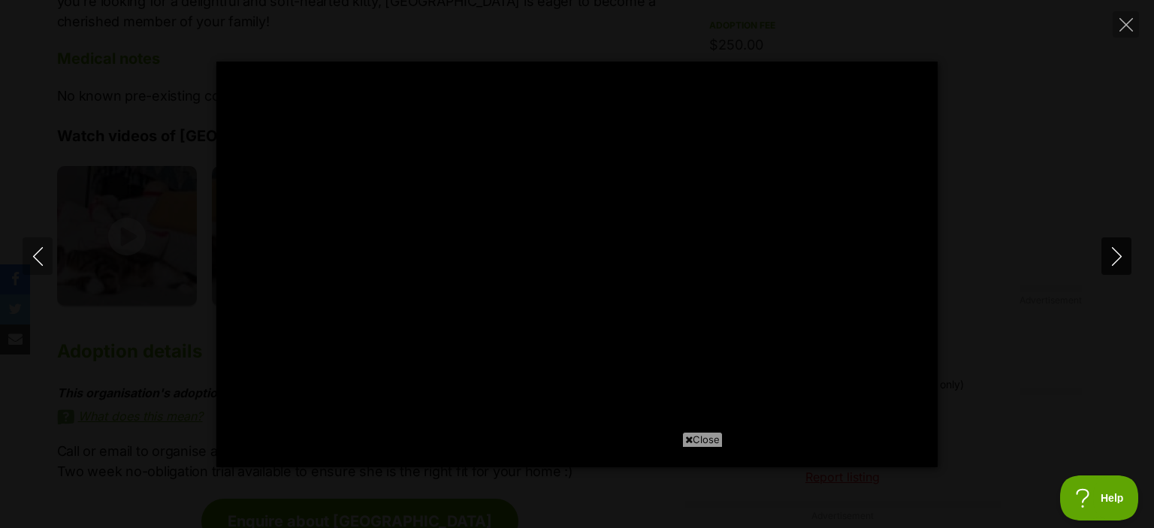
click at [1109, 249] on icon "Next" at bounding box center [1116, 256] width 19 height 19
type input "72.73"
click at [1125, 23] on icon "Close" at bounding box center [1126, 25] width 14 height 14
type input "12.94"
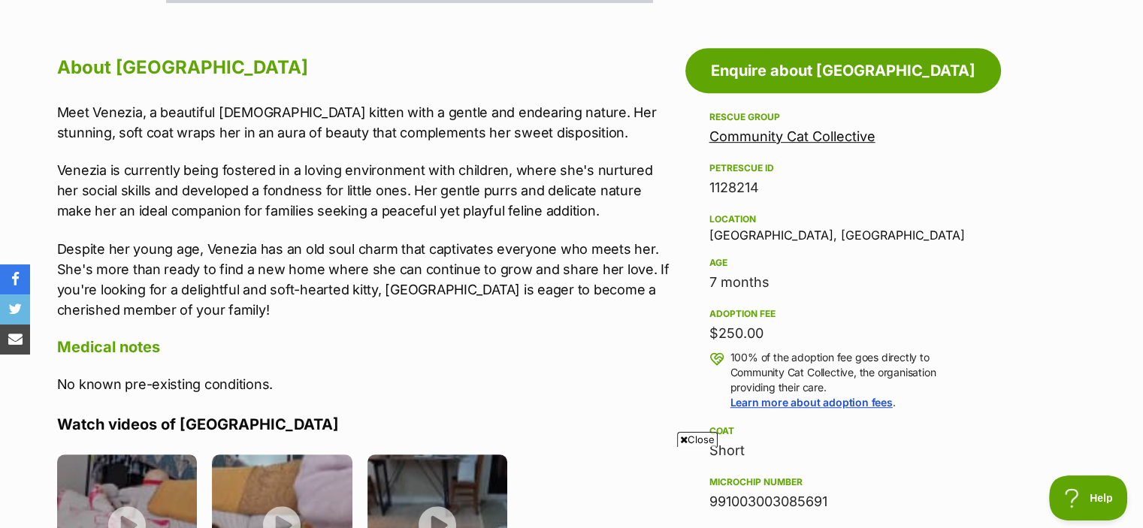
scroll to position [784, 0]
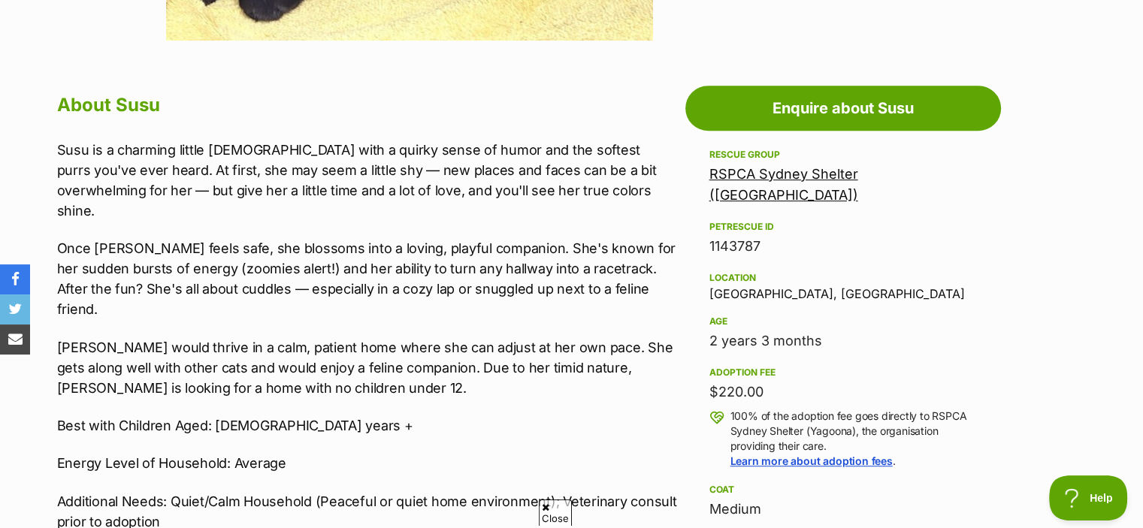
scroll to position [1071, 0]
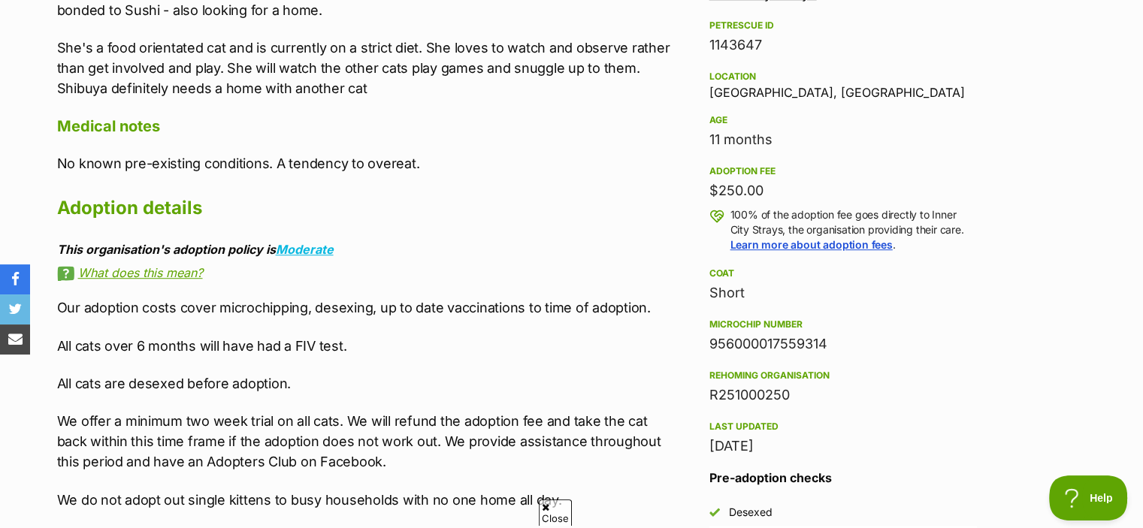
scroll to position [934, 0]
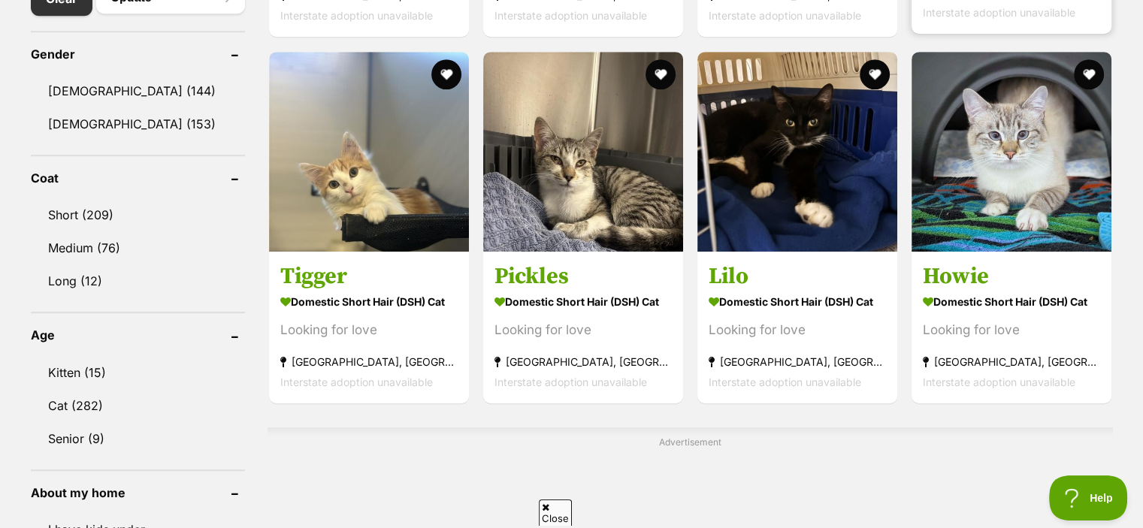
scroll to position [859, 0]
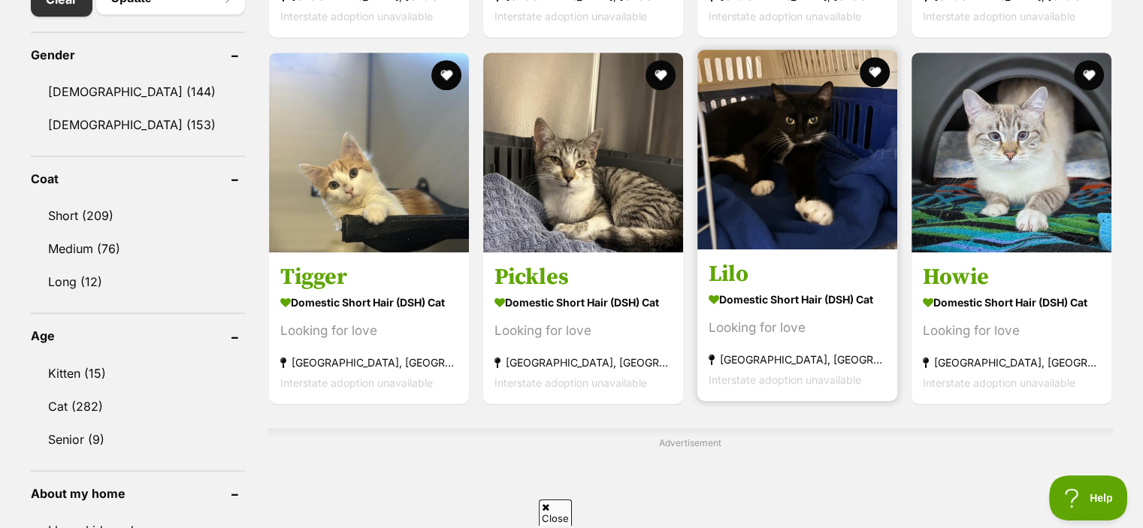
click at [856, 341] on section "Domestic Short Hair (DSH) Cat Looking for love Yagoona West, NSW Interstate ado…" at bounding box center [796, 338] width 177 height 101
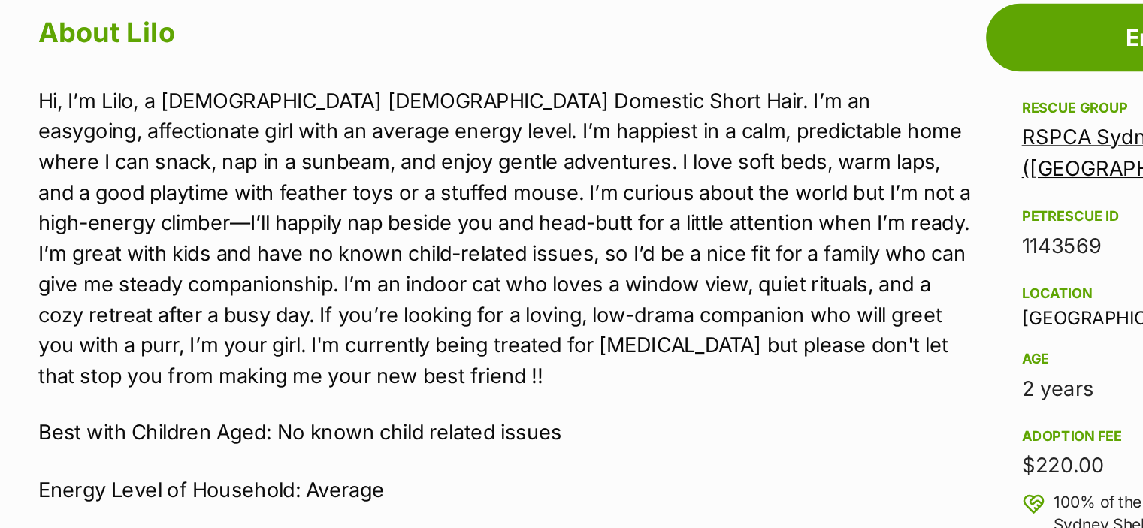
scroll to position [841, 0]
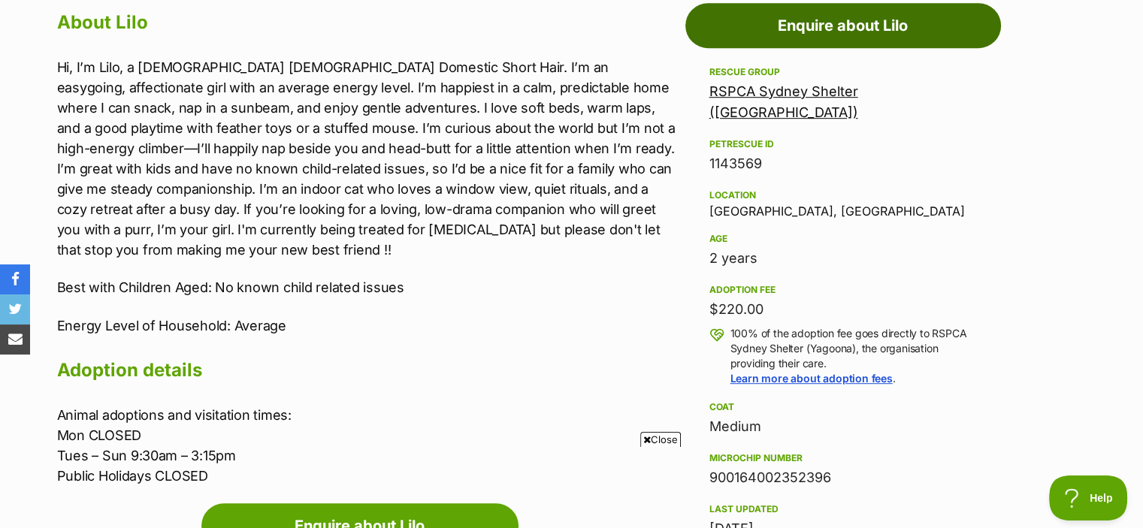
click at [827, 20] on link "Enquire about Lilo" at bounding box center [843, 25] width 316 height 45
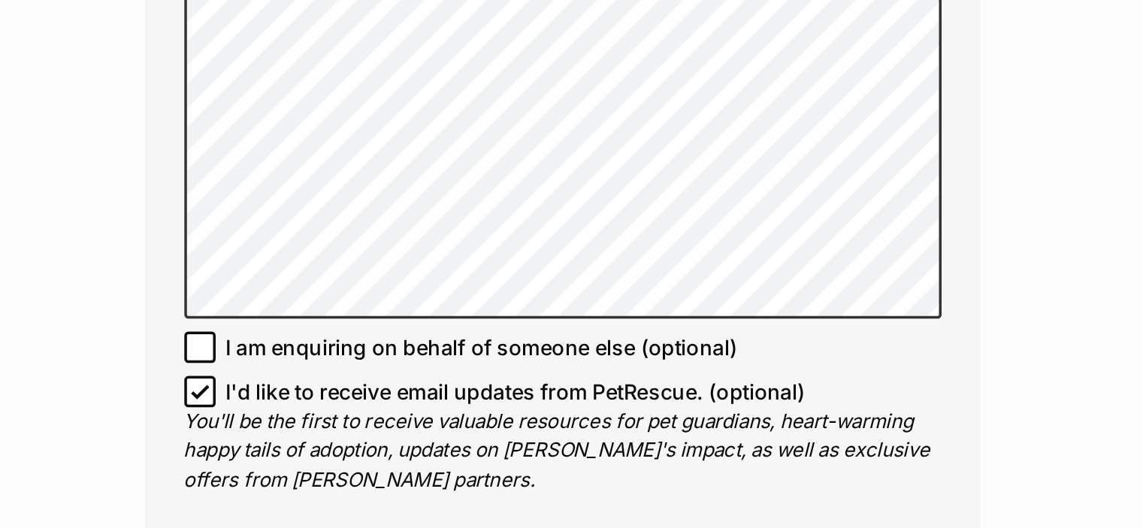
click at [362, 411] on icon at bounding box center [363, 416] width 11 height 11
click at [362, 407] on input "I'd like to receive email updates from PetRescue. (optional)" at bounding box center [363, 416] width 18 height 18
checkbox input "false"
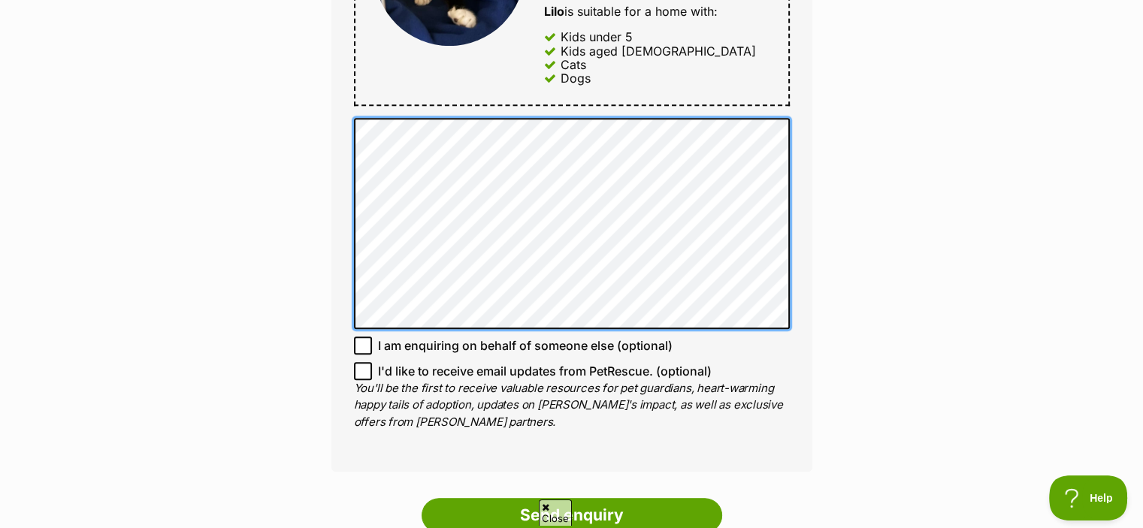
scroll to position [941, 0]
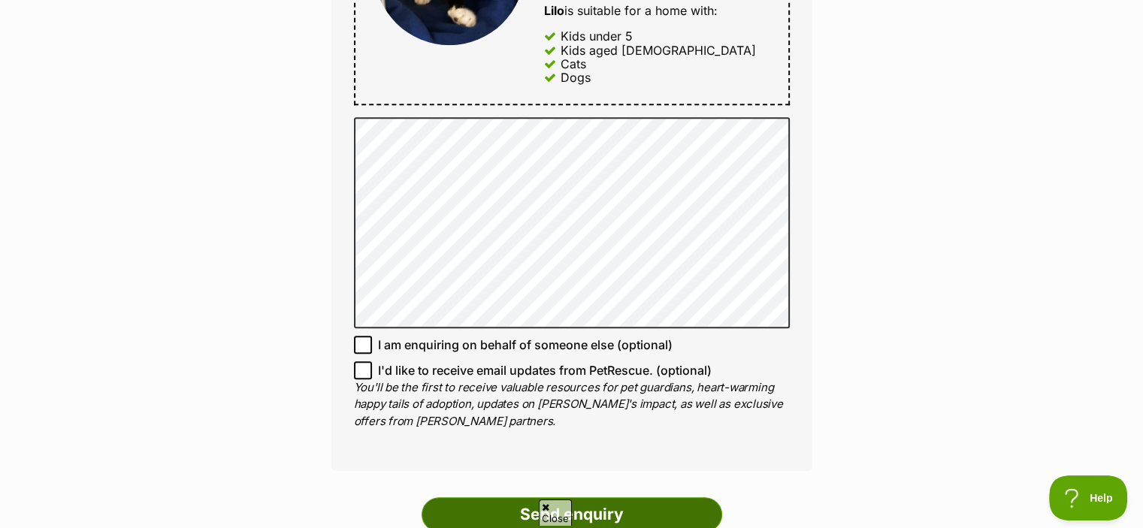
click at [678, 497] on input "Send enquiry" at bounding box center [571, 514] width 300 height 35
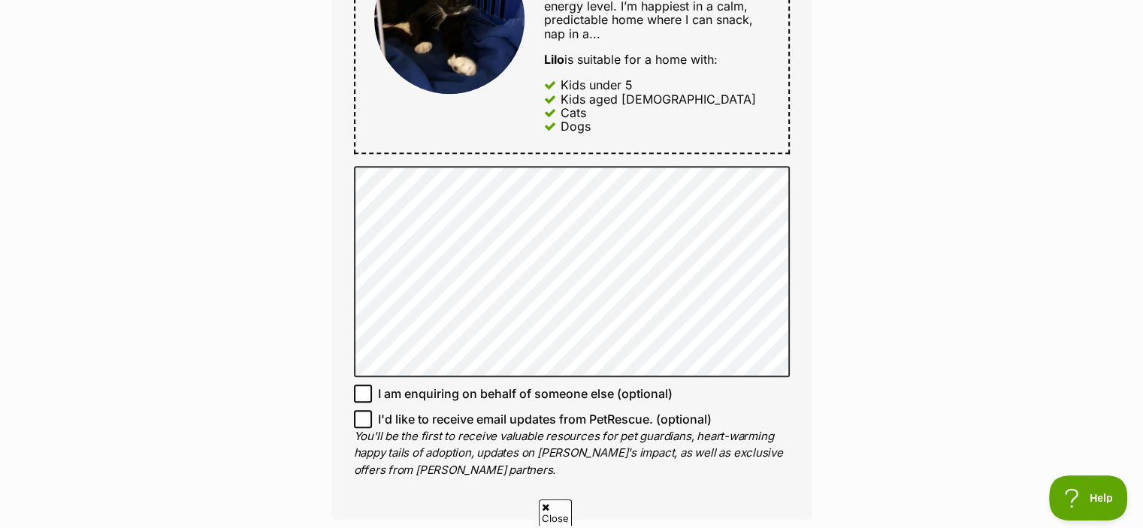
scroll to position [892, 0]
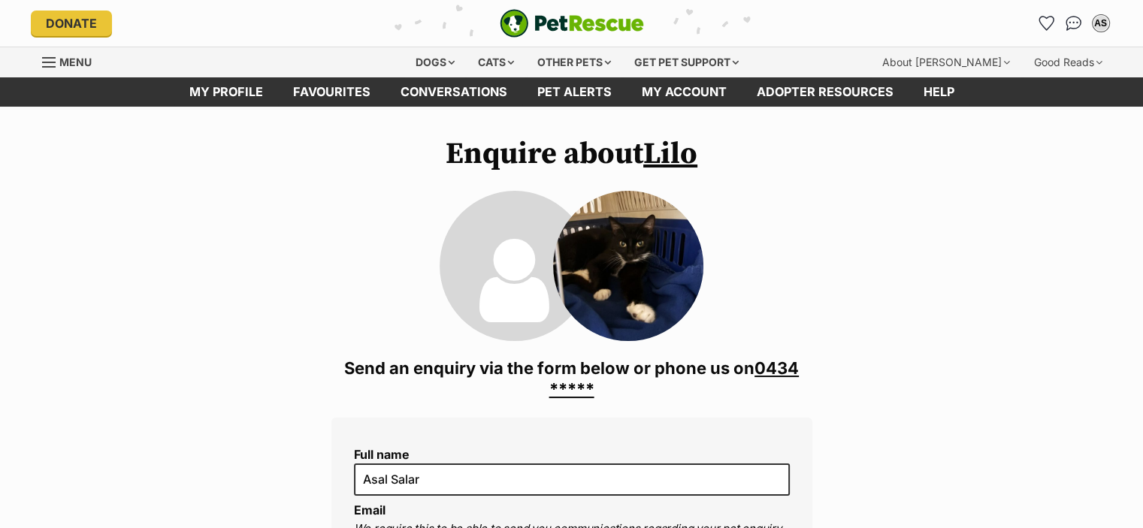
click at [687, 143] on link "Lilo" at bounding box center [670, 154] width 54 height 38
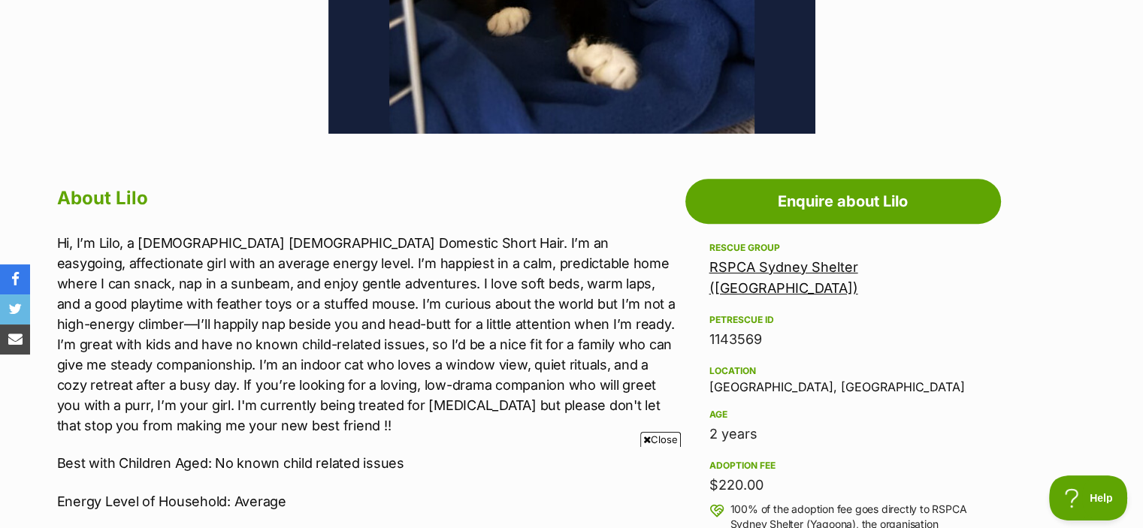
scroll to position [684, 0]
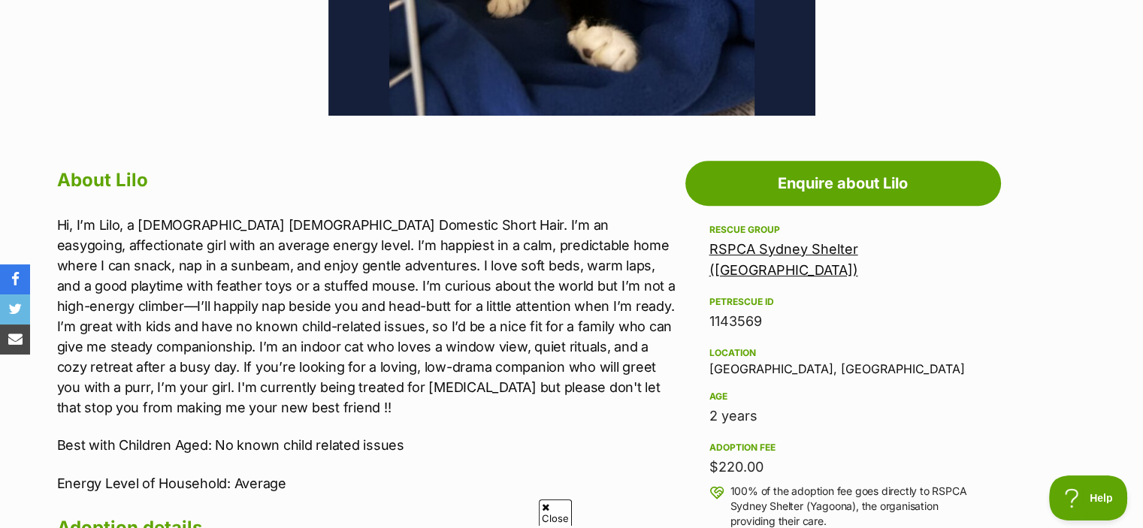
click at [834, 249] on link "RSPCA Sydney Shelter ([GEOGRAPHIC_DATA])" at bounding box center [783, 259] width 149 height 37
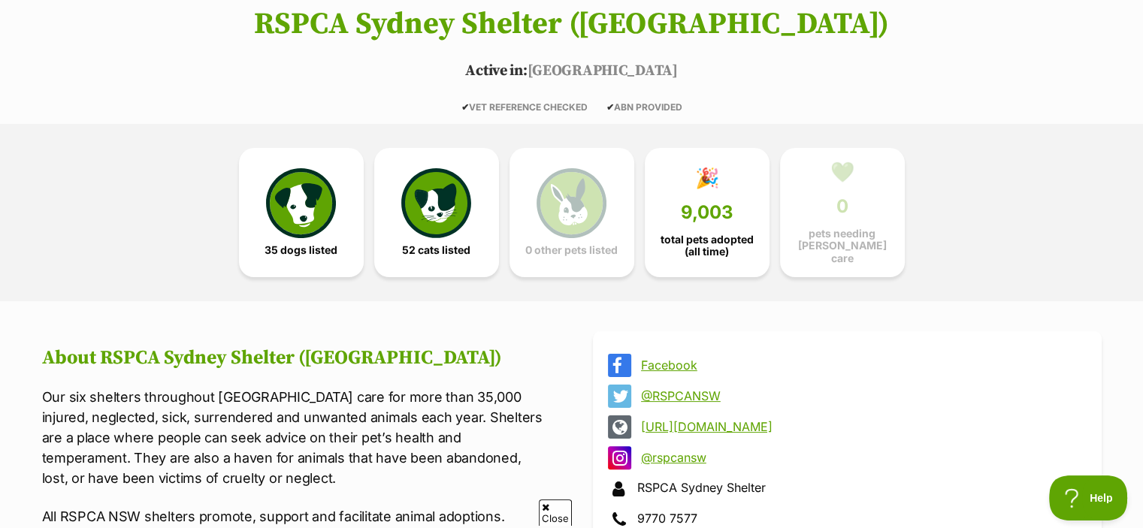
scroll to position [358, 0]
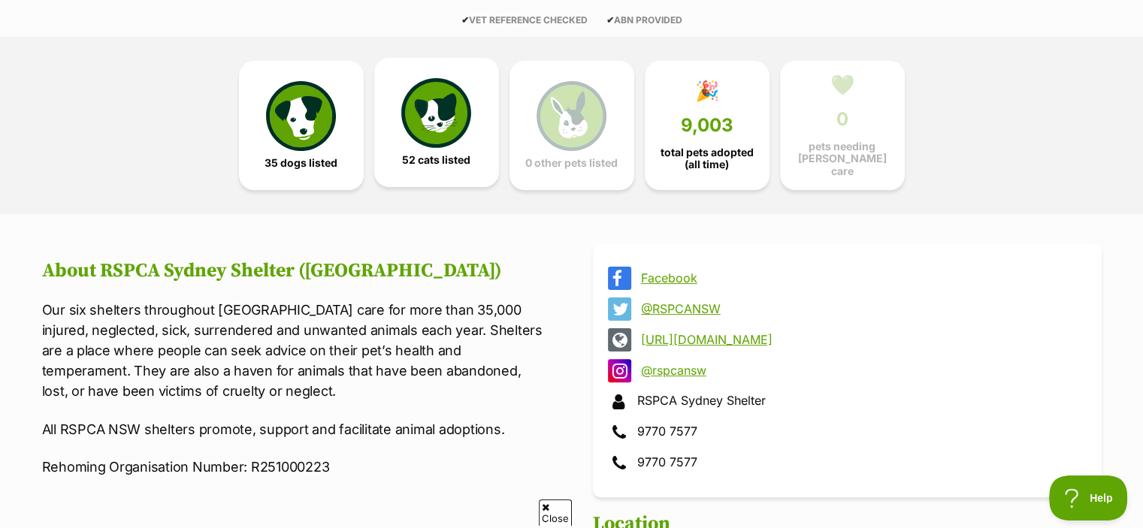
click at [476, 143] on link "52 cats listed" at bounding box center [436, 122] width 125 height 129
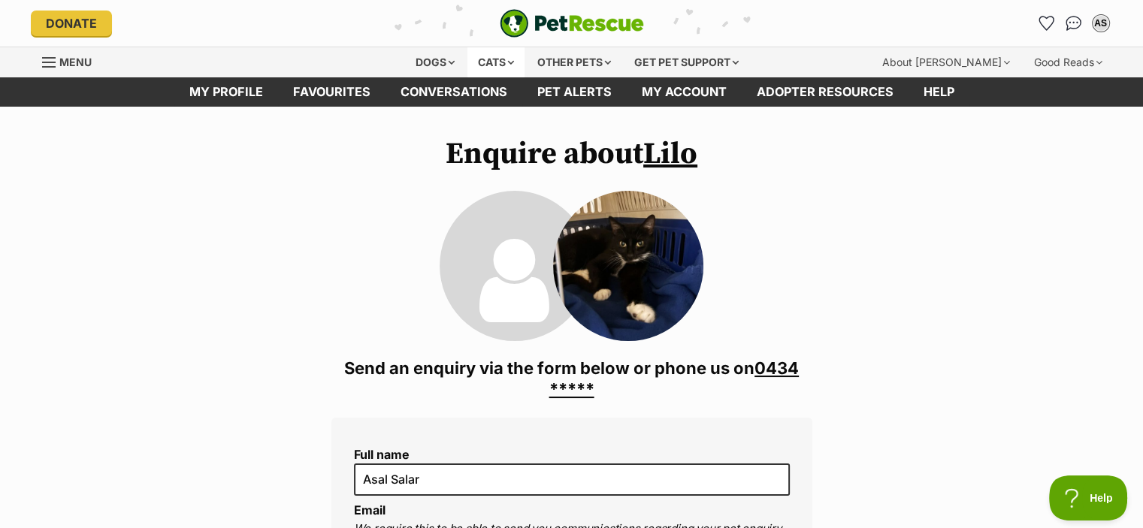
click at [505, 62] on div "Cats" at bounding box center [495, 62] width 57 height 30
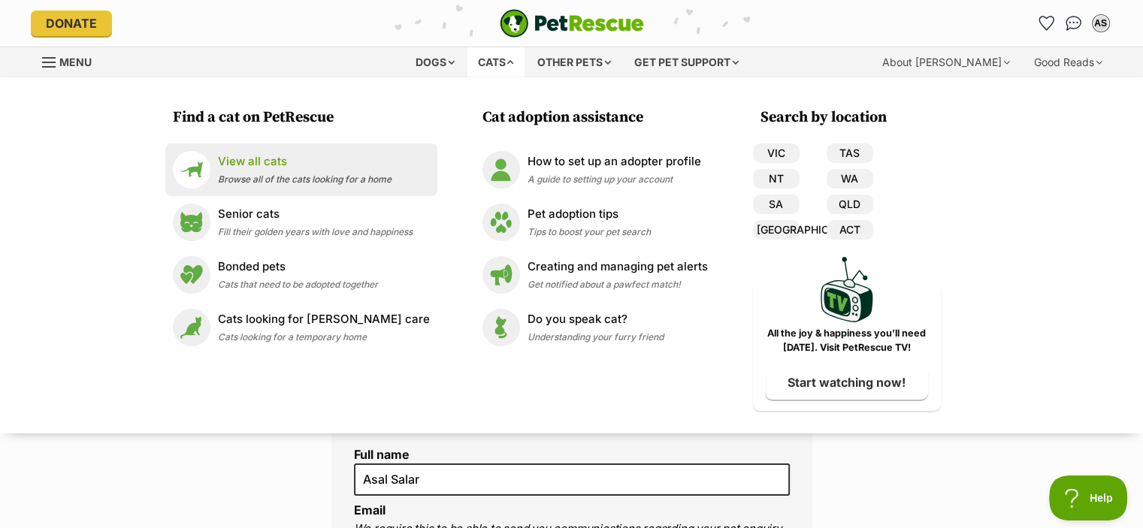
click at [336, 164] on p "View all cats" at bounding box center [305, 161] width 174 height 17
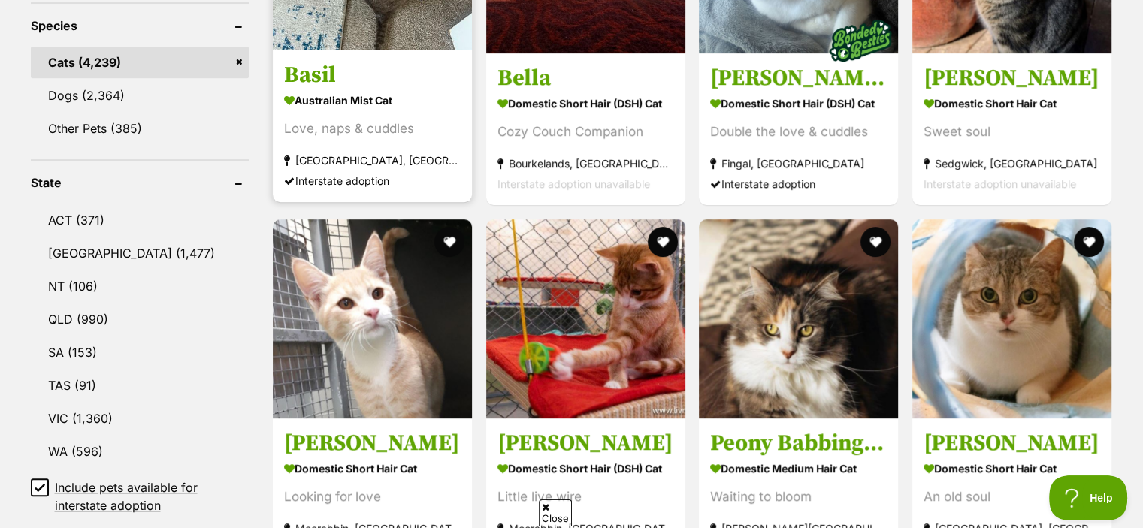
scroll to position [642, 0]
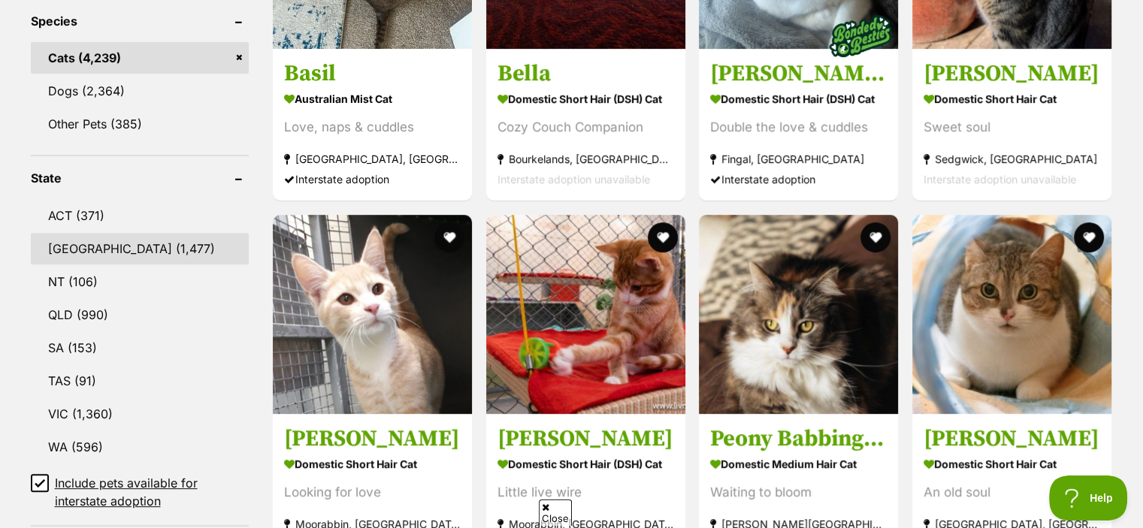
click at [153, 238] on link "[GEOGRAPHIC_DATA] (1,477)" at bounding box center [140, 249] width 219 height 32
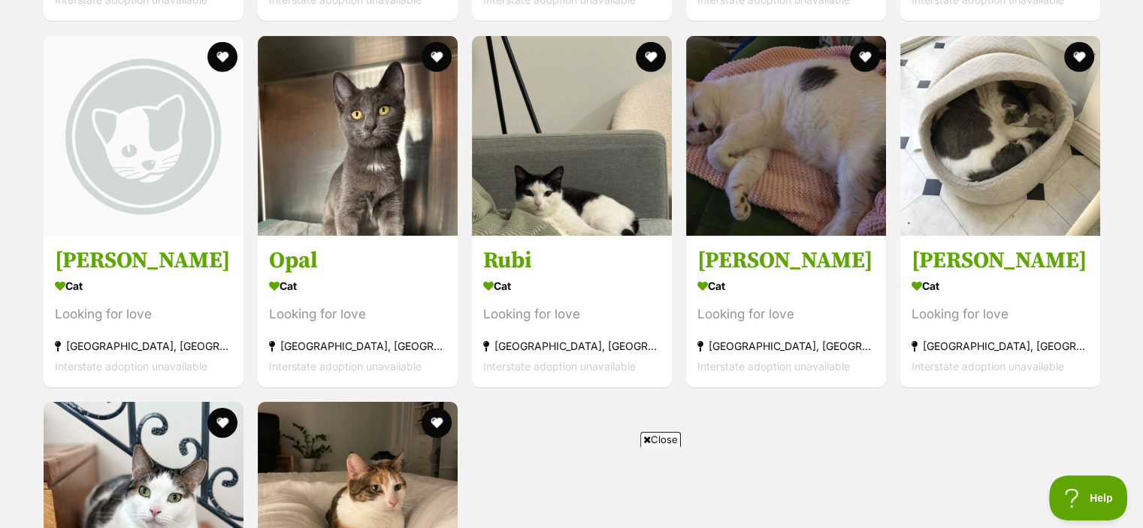
scroll to position [4785, 0]
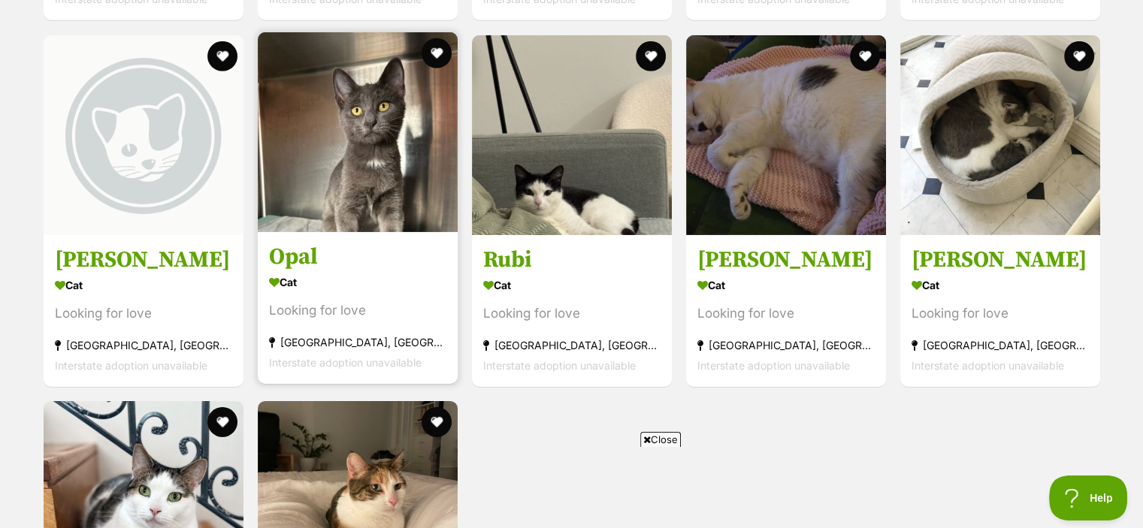
click at [403, 237] on link "Opal Cat Looking for love [GEOGRAPHIC_DATA], [GEOGRAPHIC_DATA] Interstate adopt…" at bounding box center [358, 307] width 200 height 152
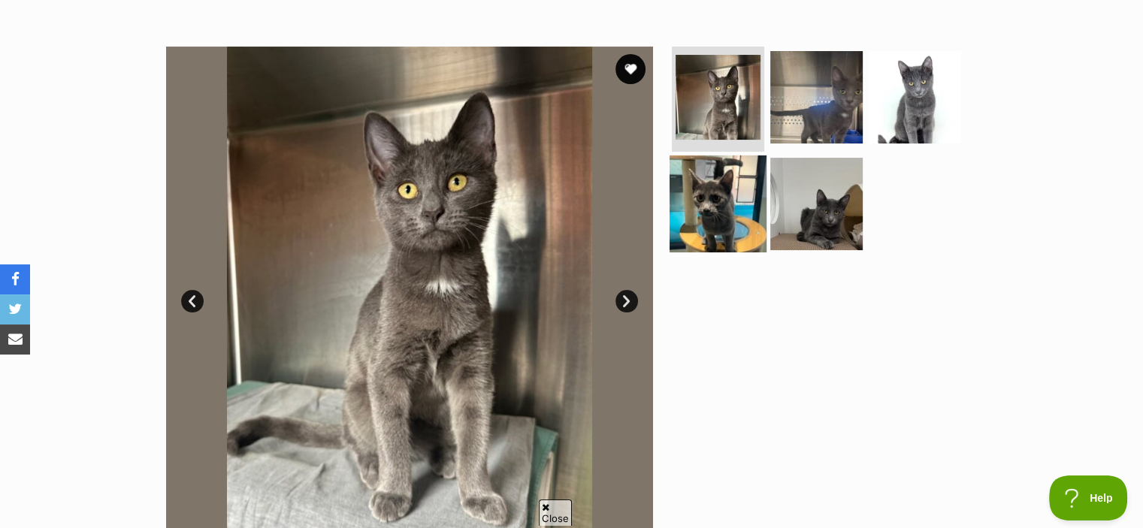
click at [688, 186] on img at bounding box center [717, 203] width 97 height 97
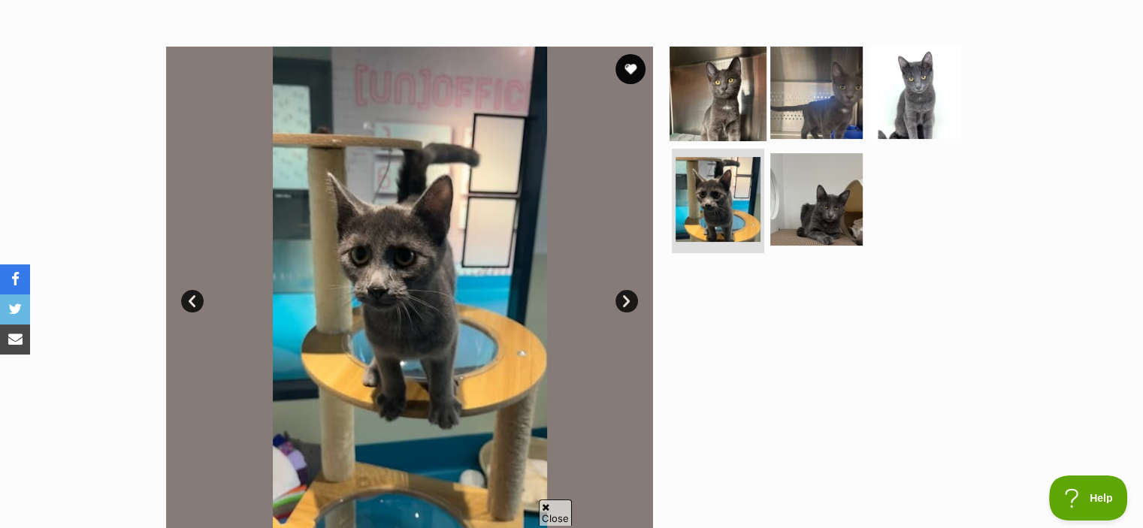
click at [697, 130] on img at bounding box center [717, 92] width 97 height 97
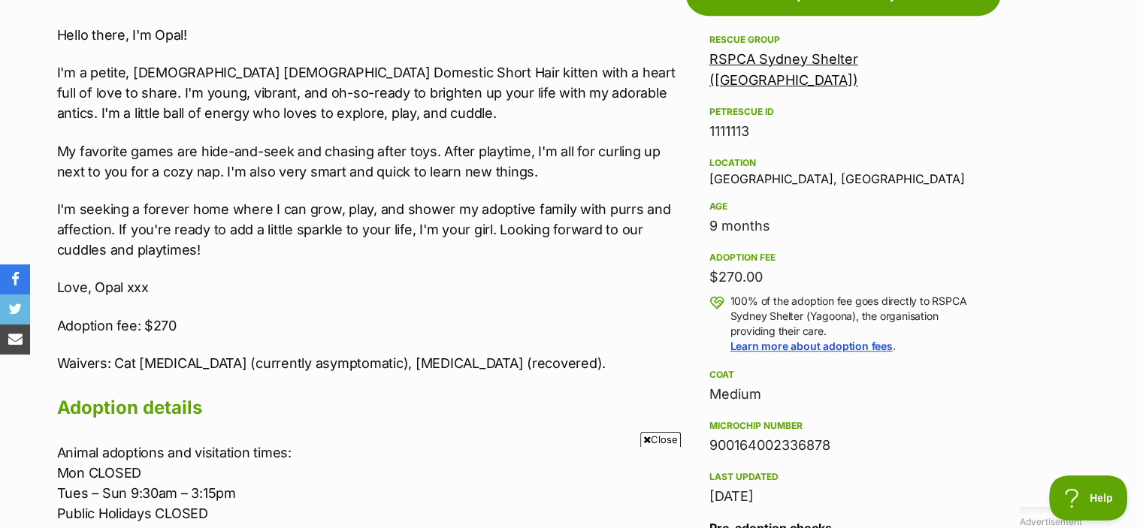
scroll to position [871, 0]
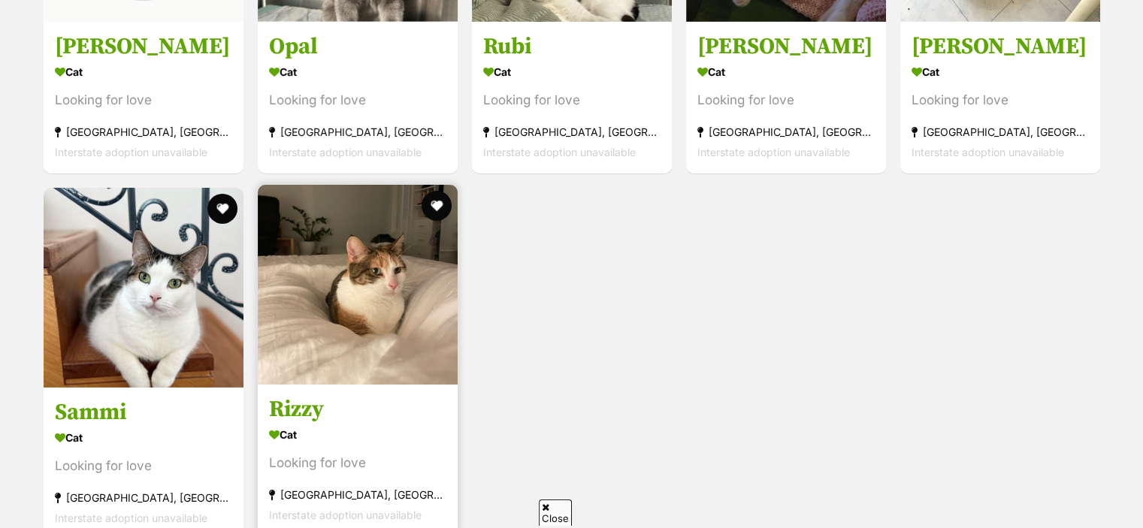
click at [360, 308] on img at bounding box center [358, 285] width 200 height 200
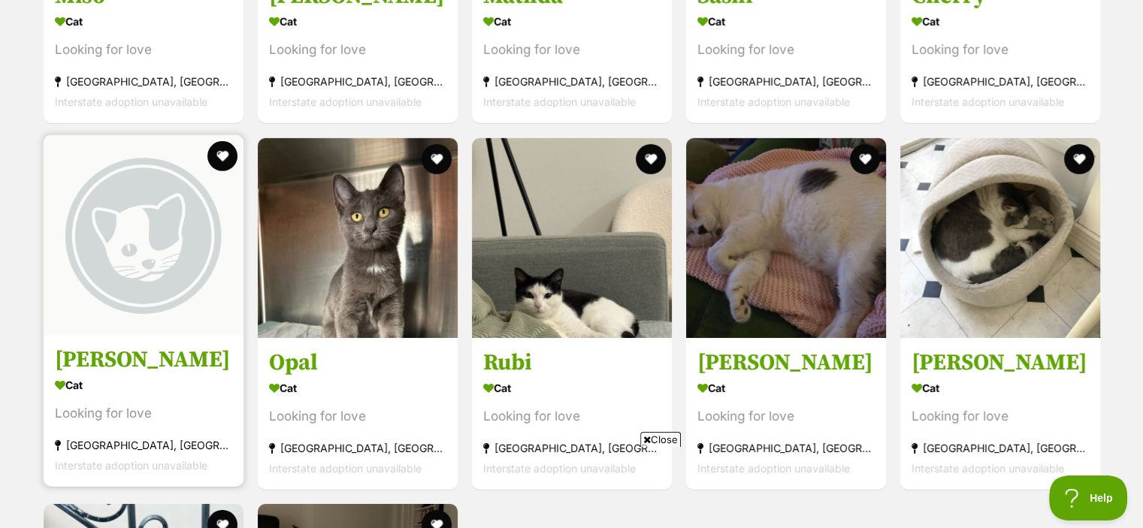
click at [102, 272] on img at bounding box center [144, 235] width 200 height 200
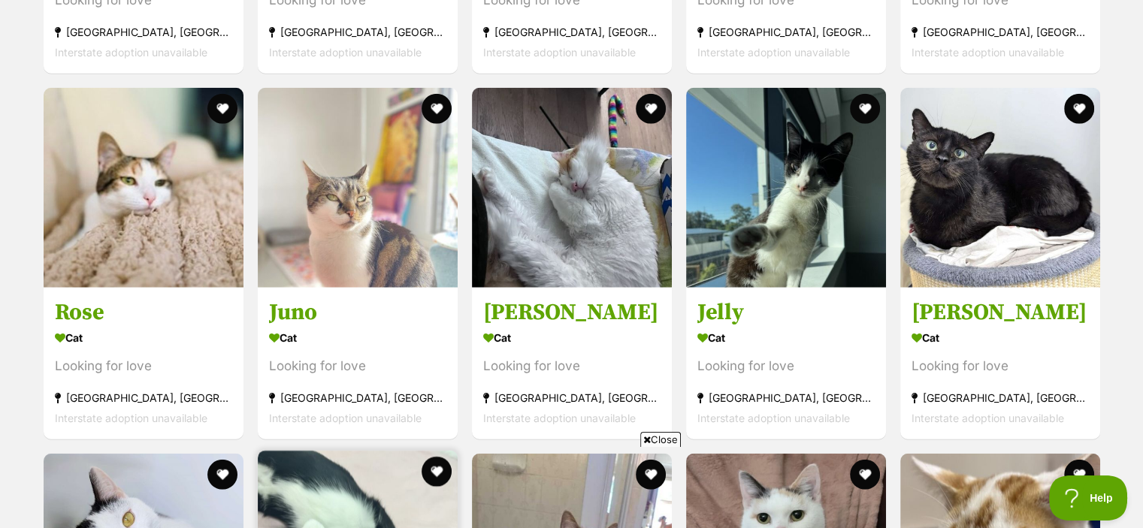
scroll to position [3999, 0]
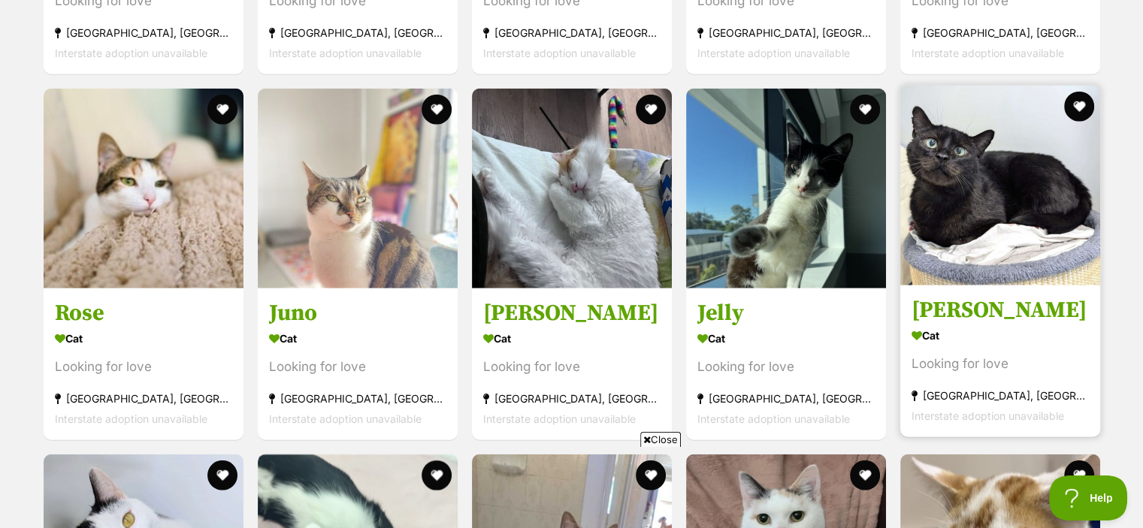
click at [996, 258] on img at bounding box center [1000, 186] width 200 height 200
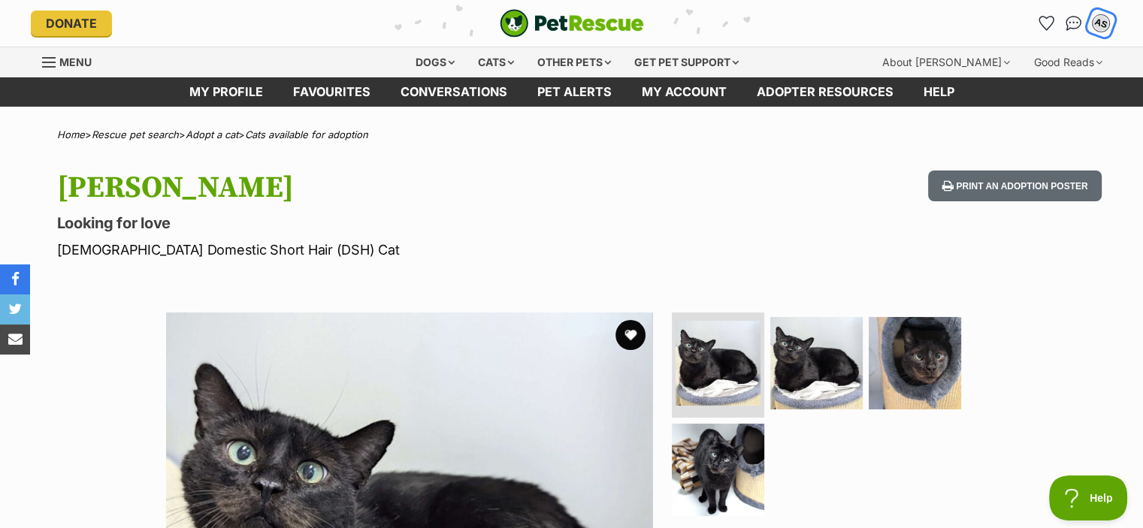
click at [1100, 23] on div "AS" at bounding box center [1101, 24] width 20 height 20
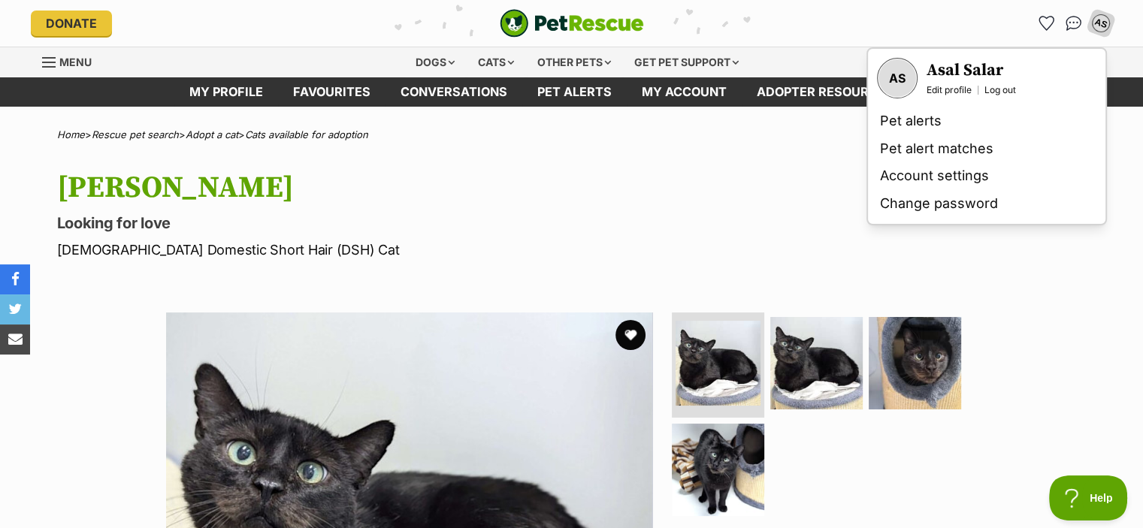
click at [967, 70] on h3 "Asal Salar" at bounding box center [970, 70] width 89 height 21
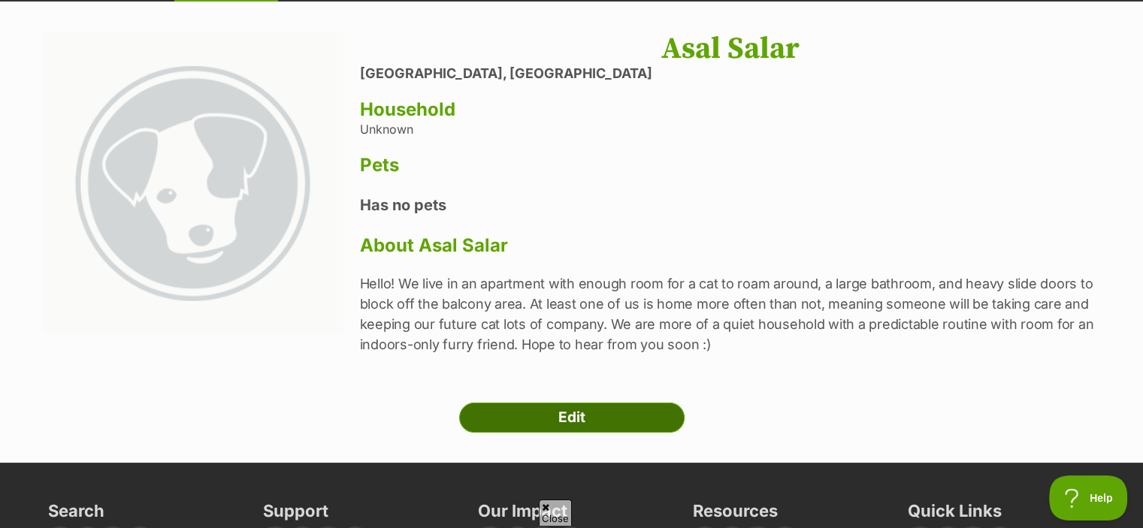
click at [607, 428] on link "Edit" at bounding box center [571, 418] width 225 height 30
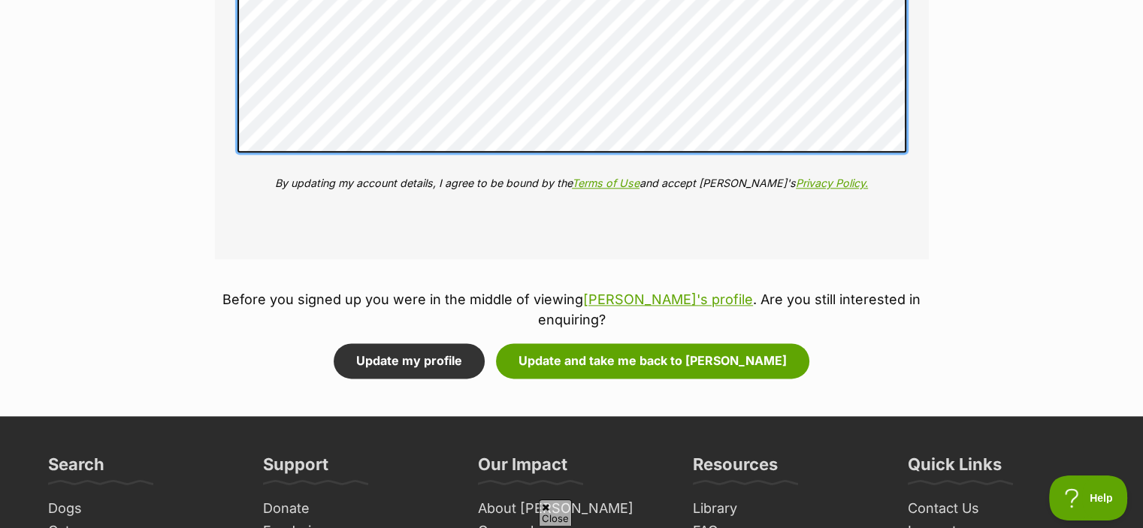
scroll to position [1863, 0]
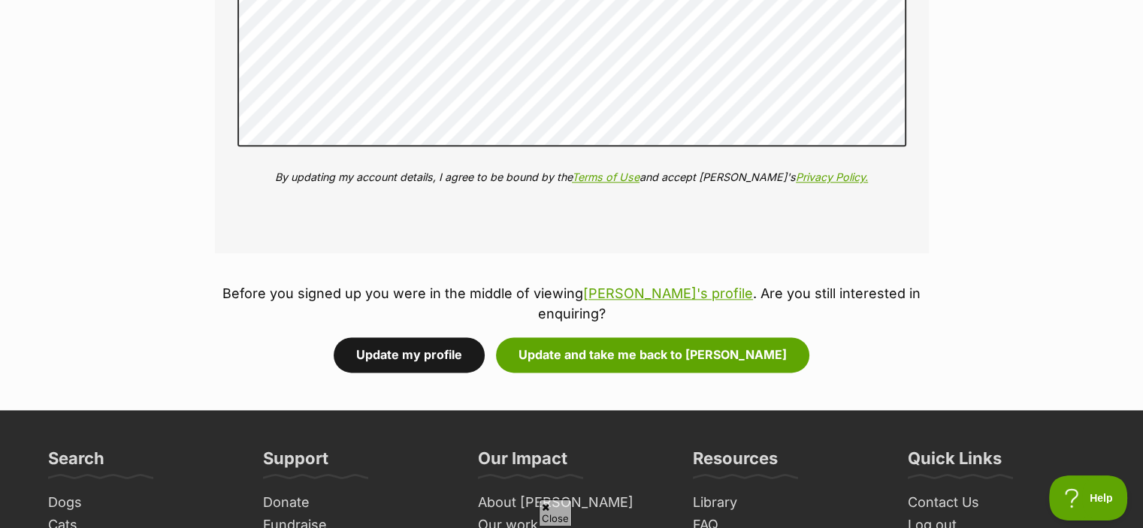
click at [483, 337] on button "Update my profile" at bounding box center [409, 354] width 151 height 35
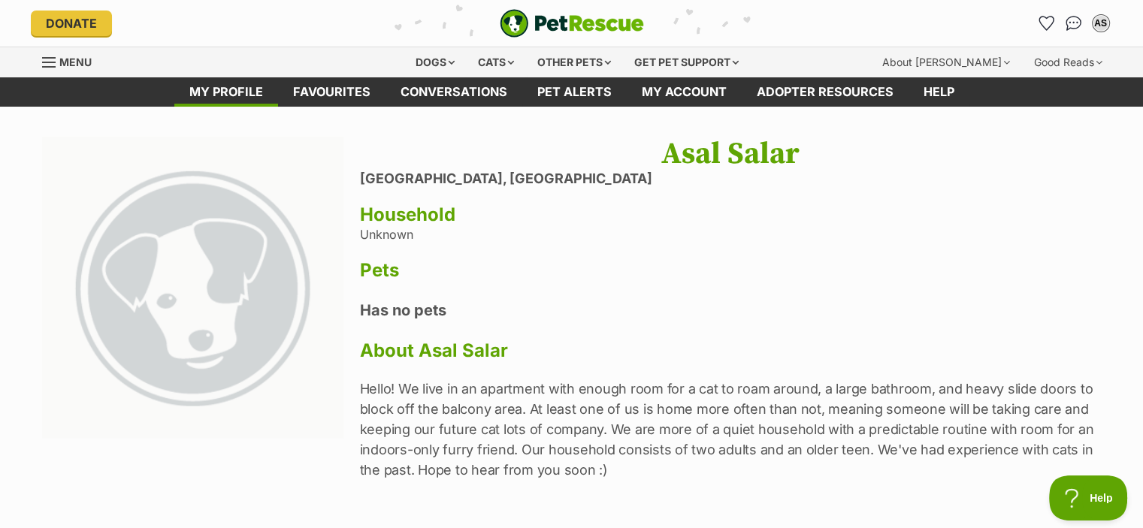
click at [1131, 25] on header "Donate PetRescue home AS My account AS Asal Salar Edit profile Log out Pet aler…" at bounding box center [571, 23] width 1143 height 47
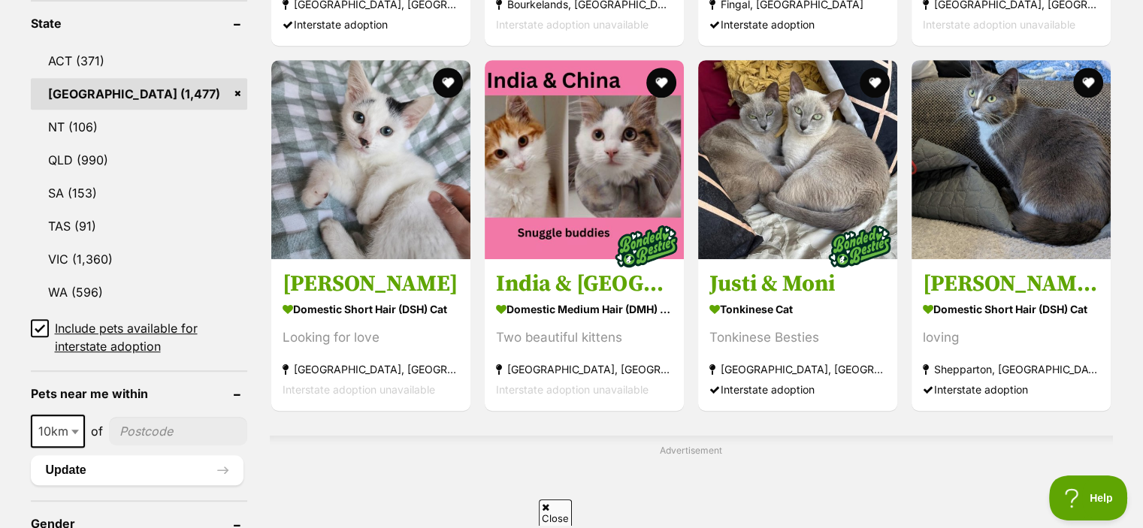
scroll to position [838, 0]
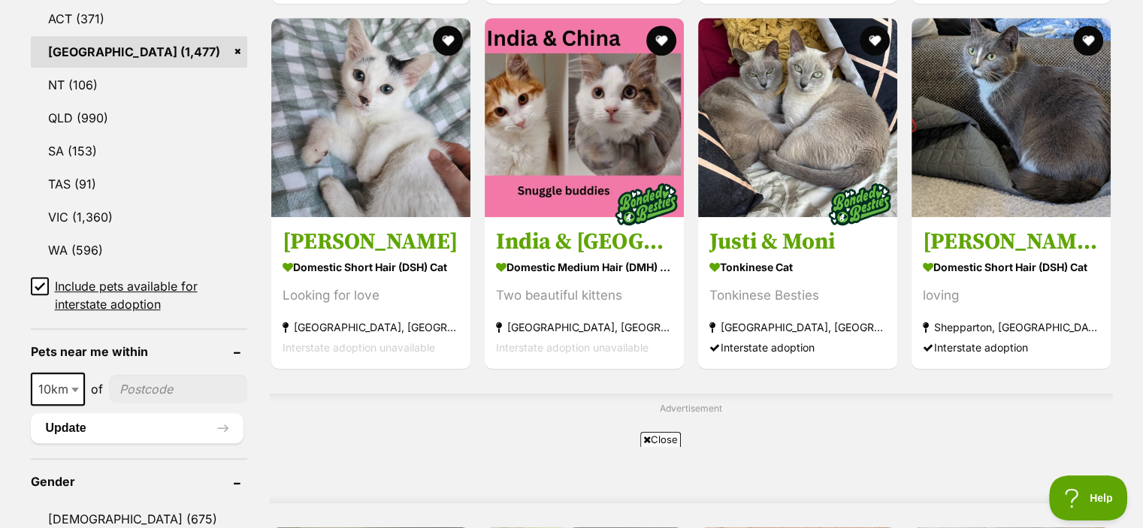
click at [37, 282] on icon at bounding box center [40, 286] width 11 height 11
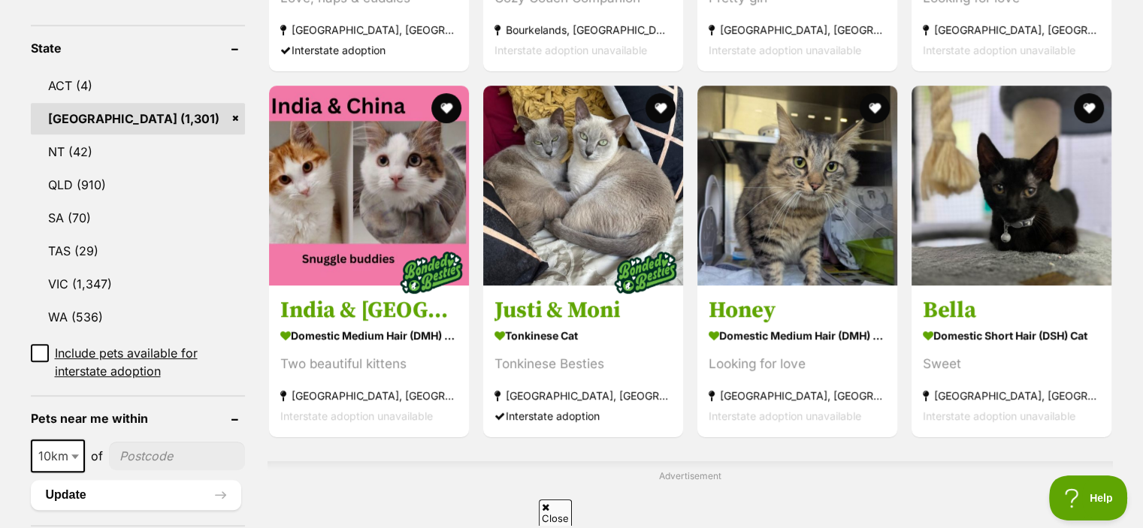
click at [162, 442] on input"] "postcode" at bounding box center [177, 456] width 137 height 29
type input"] "2113"
click at [159, 480] on button "Update" at bounding box center [136, 495] width 211 height 30
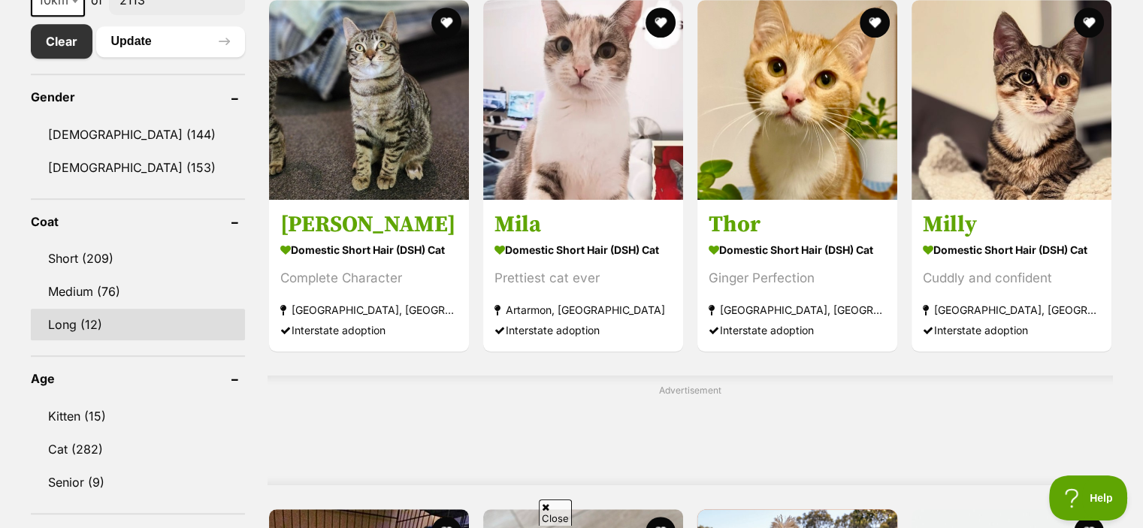
scroll to position [817, 0]
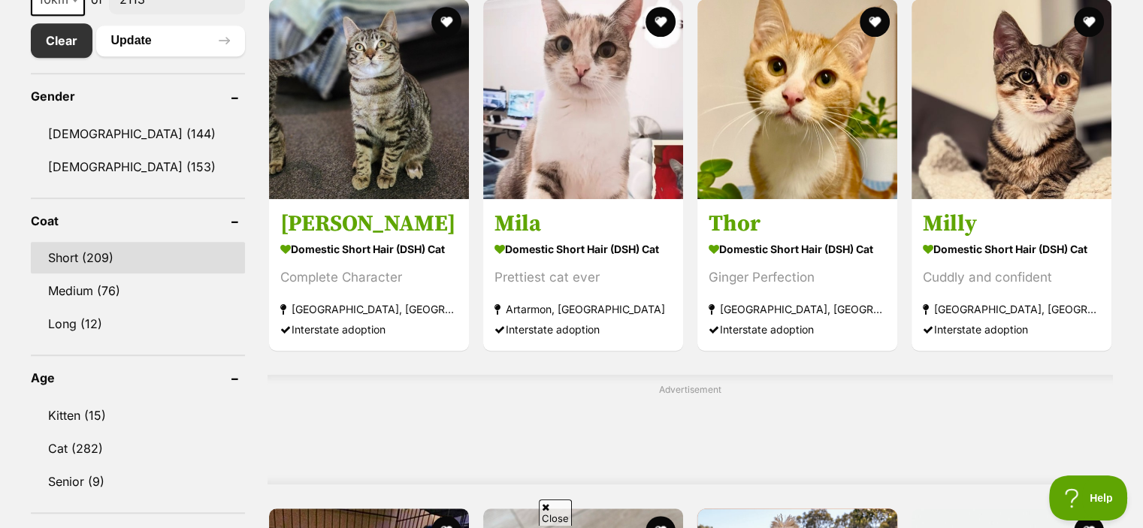
click at [130, 269] on link "Short (209)" at bounding box center [138, 258] width 214 height 32
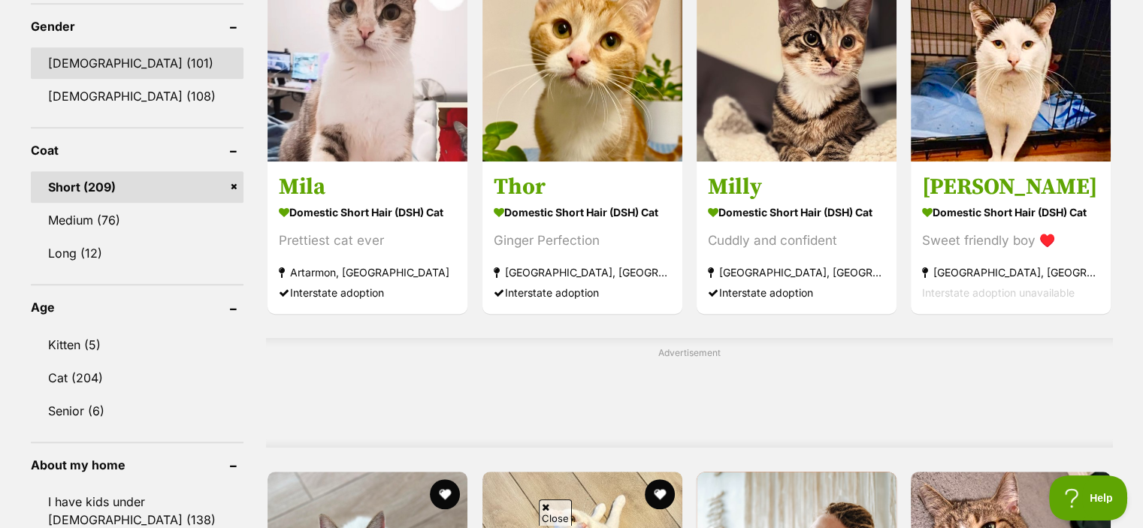
click at [174, 59] on link "Male (101)" at bounding box center [137, 63] width 213 height 32
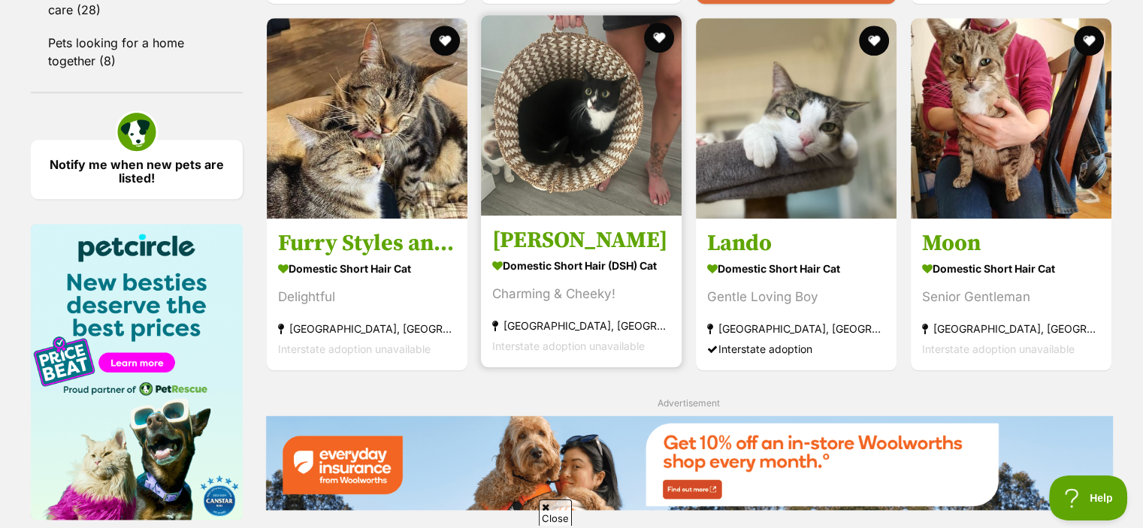
scroll to position [1711, 0]
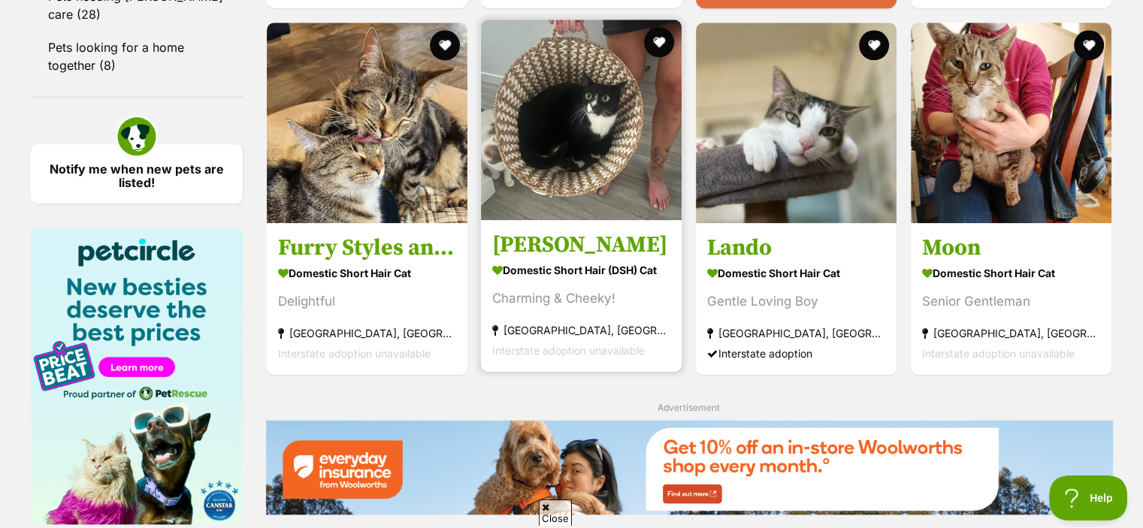
click at [530, 228] on link "[PERSON_NAME] Domestic Short Hair (DSH) Cat Charming & Cheeky! [GEOGRAPHIC_DATA…" at bounding box center [581, 295] width 201 height 152
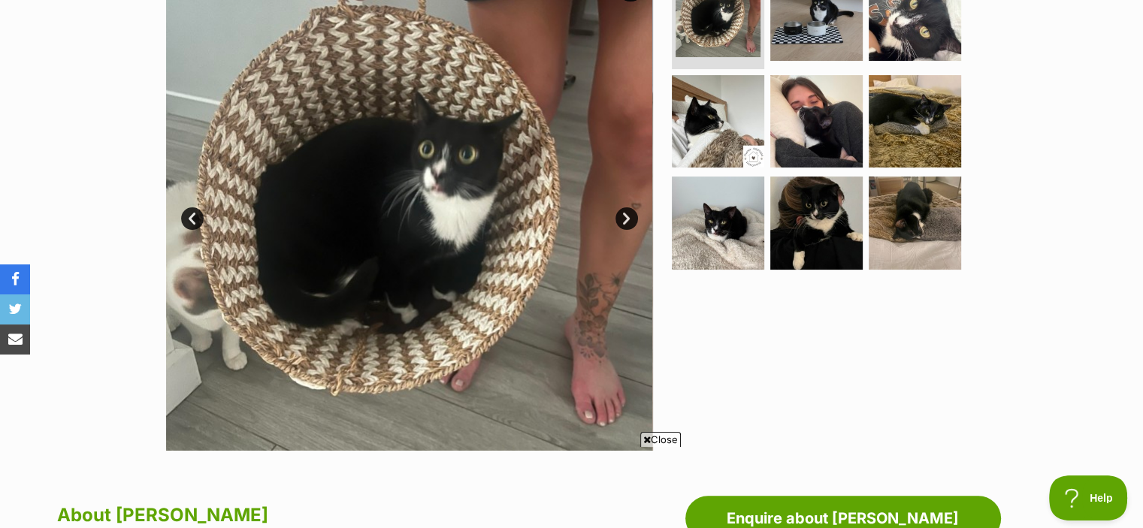
scroll to position [246, 0]
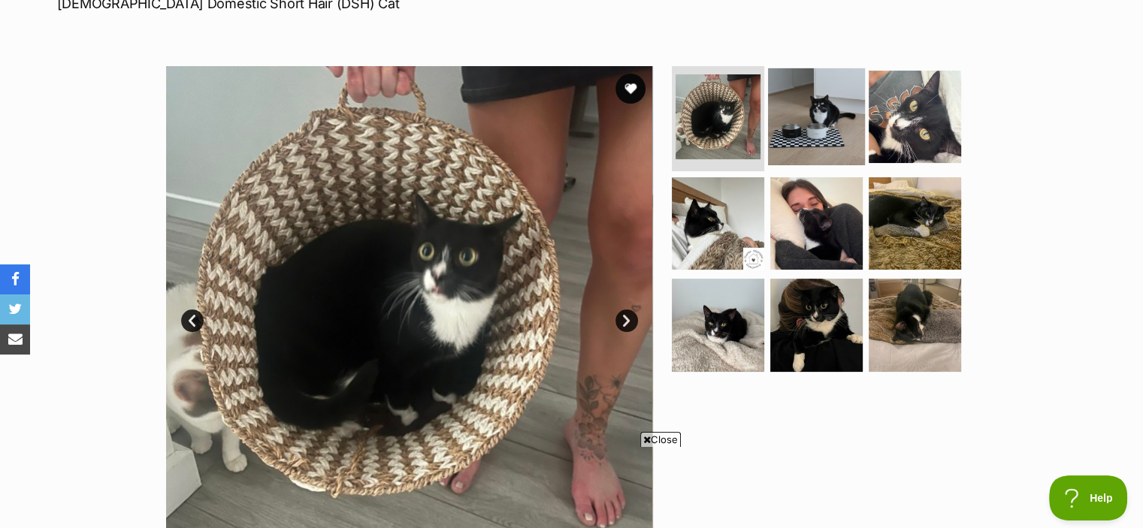
click at [835, 98] on img at bounding box center [816, 116] width 97 height 97
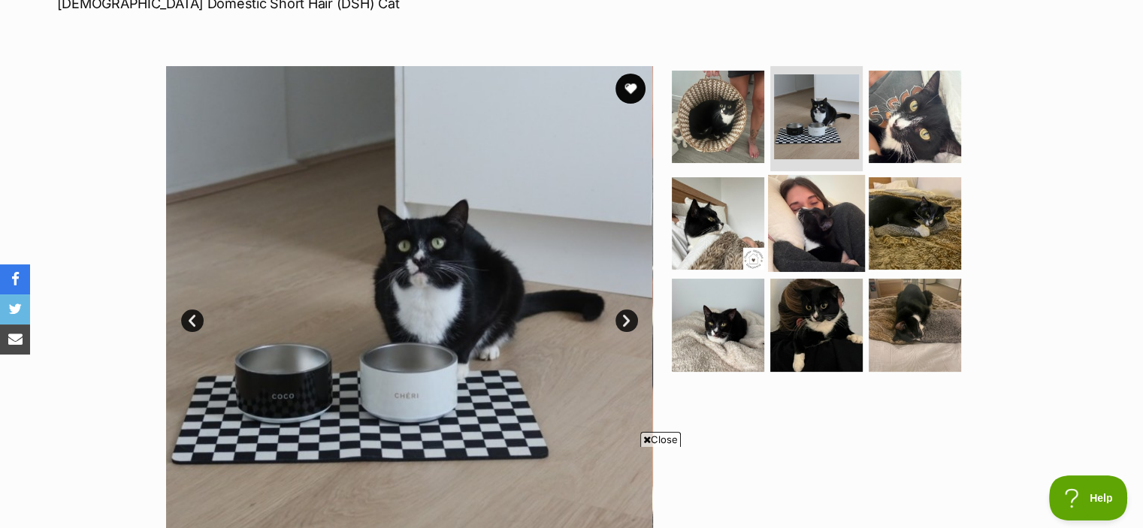
click at [842, 190] on img at bounding box center [816, 222] width 97 height 97
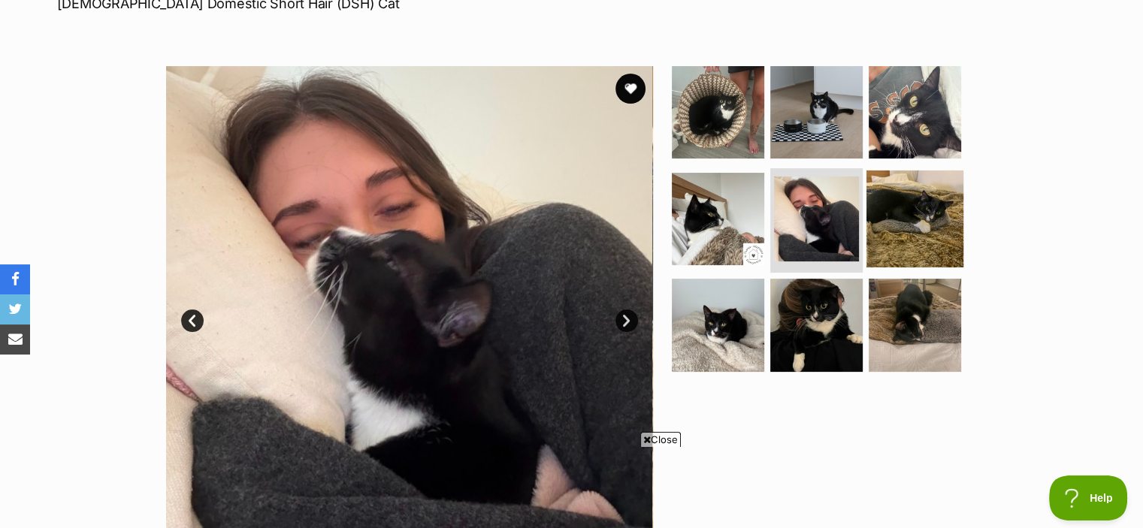
click at [916, 204] on img at bounding box center [914, 218] width 97 height 97
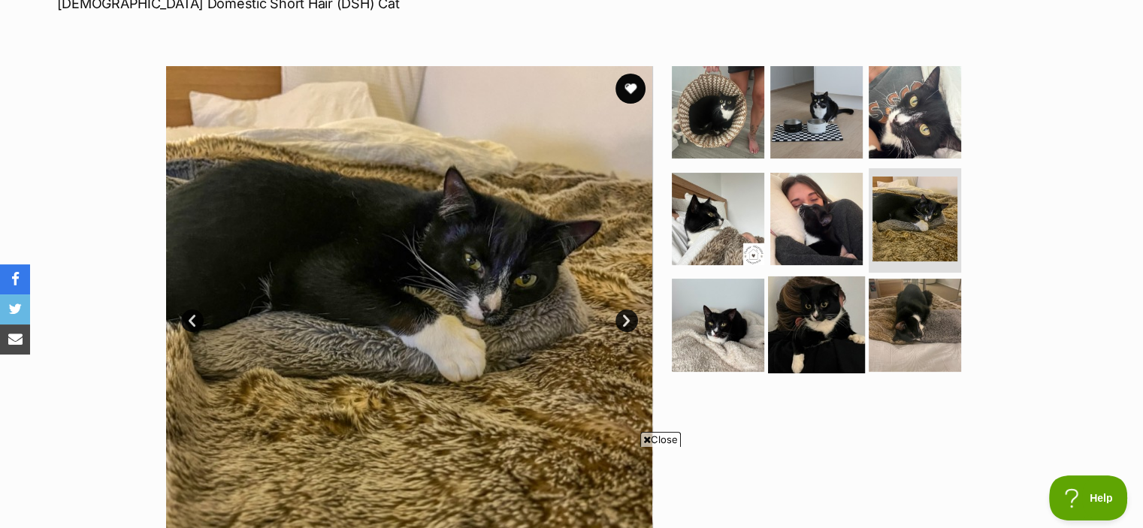
click at [784, 299] on img at bounding box center [816, 324] width 97 height 97
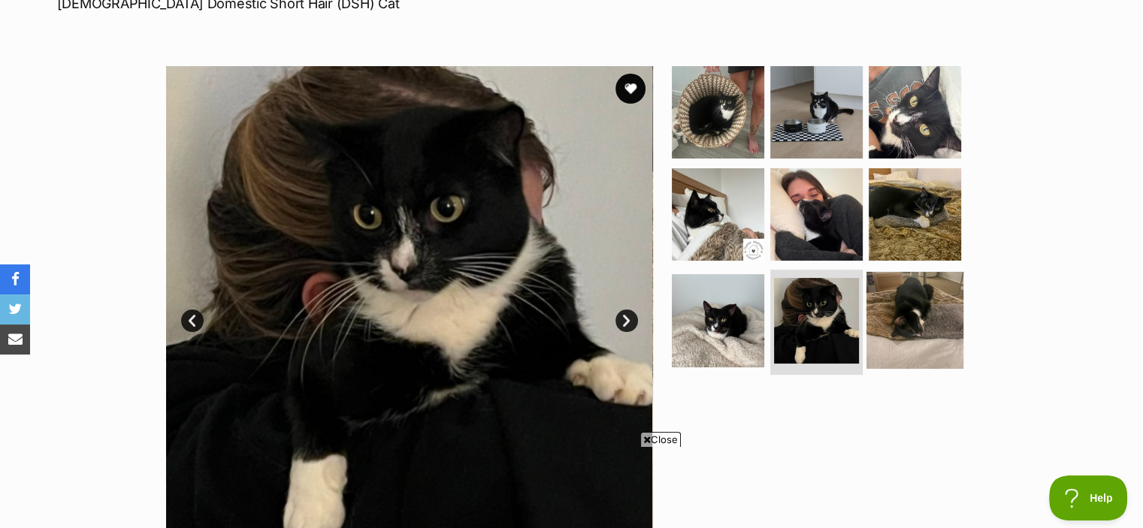
click at [886, 311] on img at bounding box center [914, 320] width 97 height 97
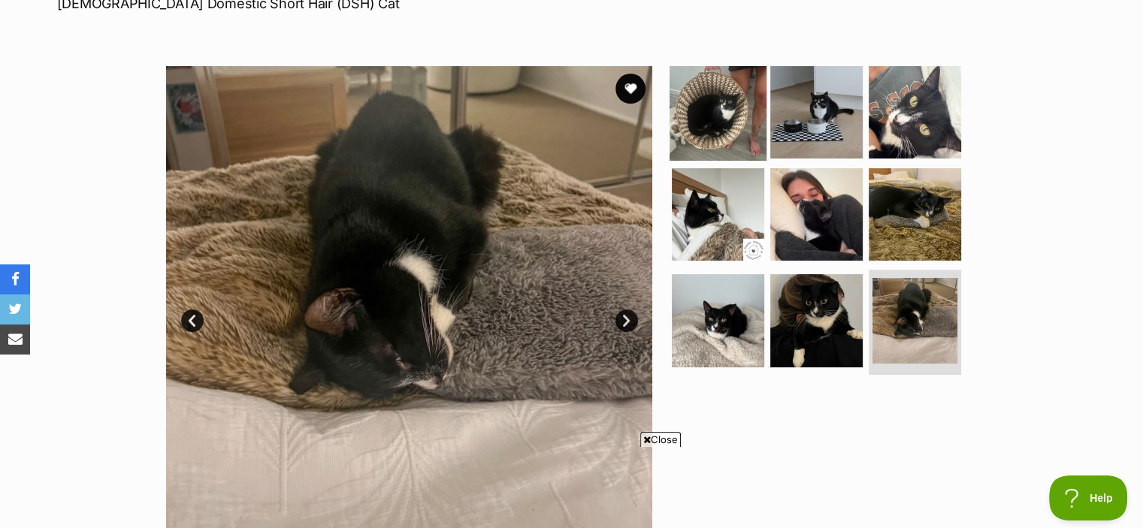
click at [747, 131] on img at bounding box center [717, 112] width 97 height 97
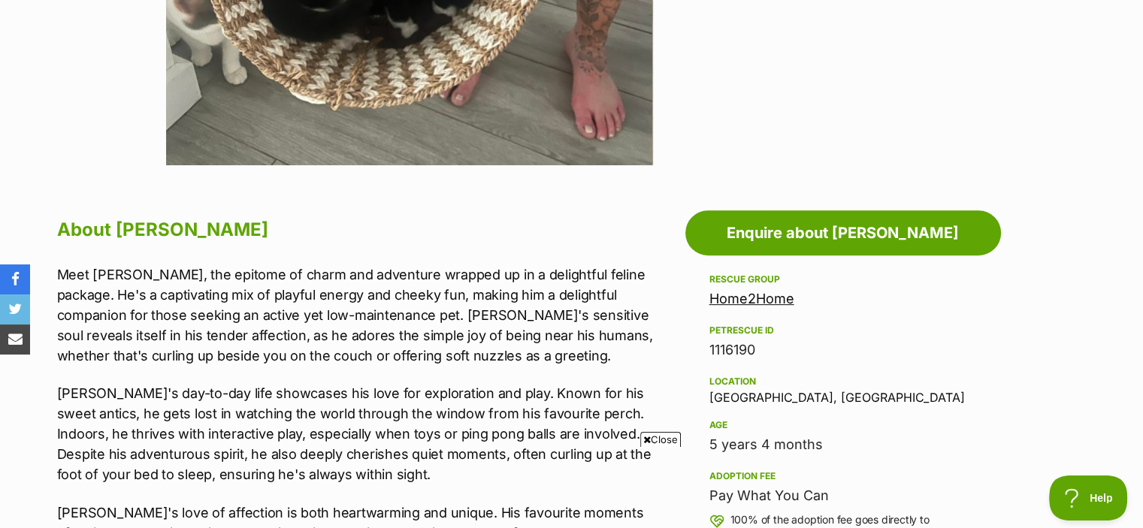
scroll to position [634, 0]
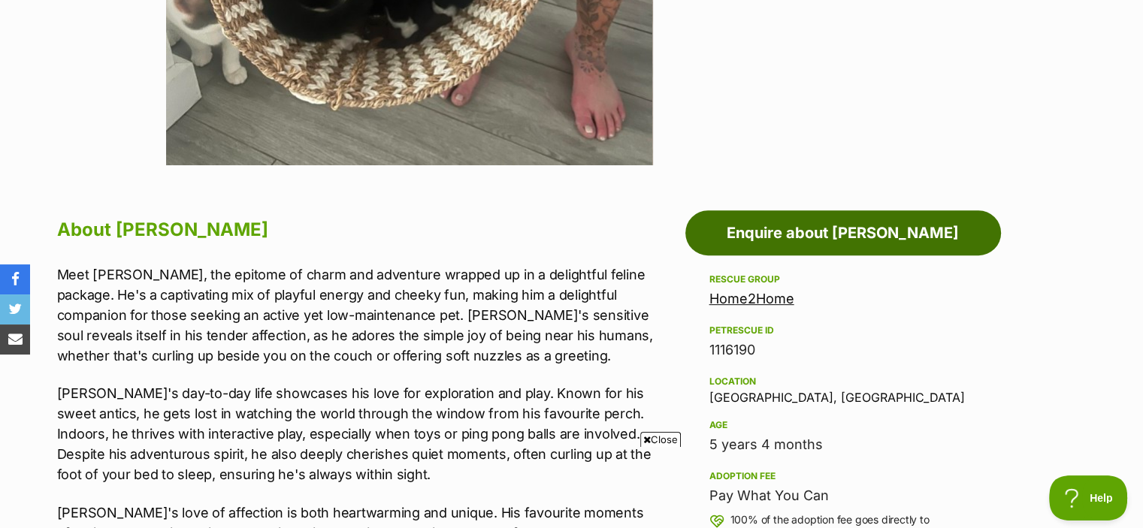
click at [869, 231] on link "Enquire about [PERSON_NAME]" at bounding box center [843, 232] width 316 height 45
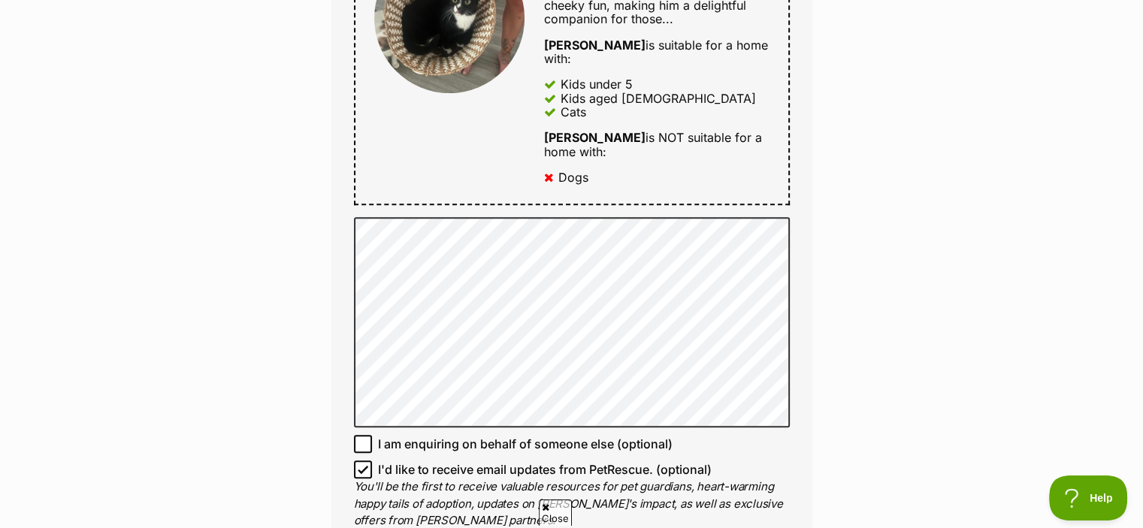
scroll to position [834, 0]
click at [364, 467] on icon at bounding box center [362, 470] width 9 height 7
click at [364, 461] on input "I'd like to receive email updates from PetRescue. (optional)" at bounding box center [363, 470] width 18 height 18
checkbox input "false"
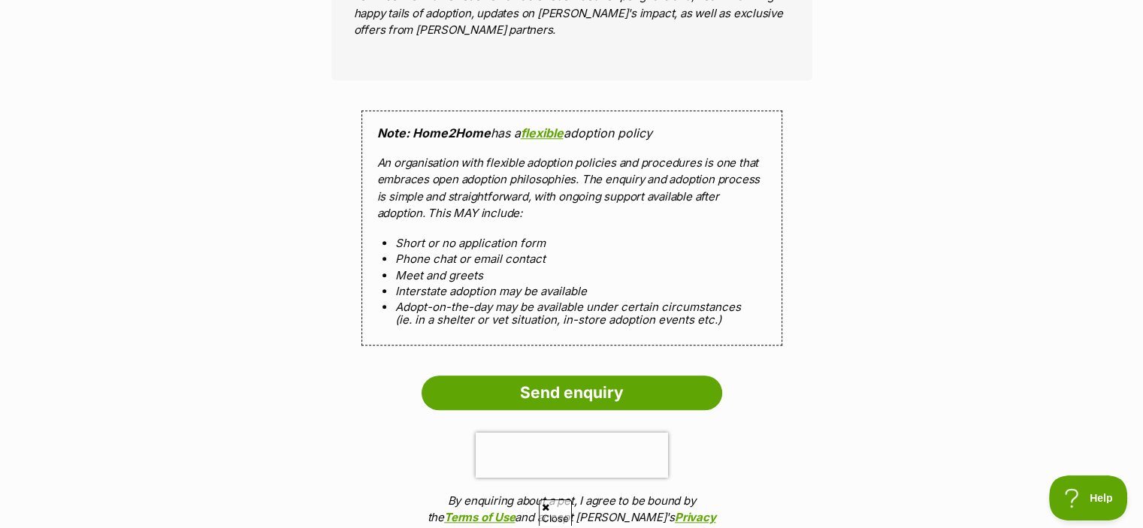
scroll to position [1333, 0]
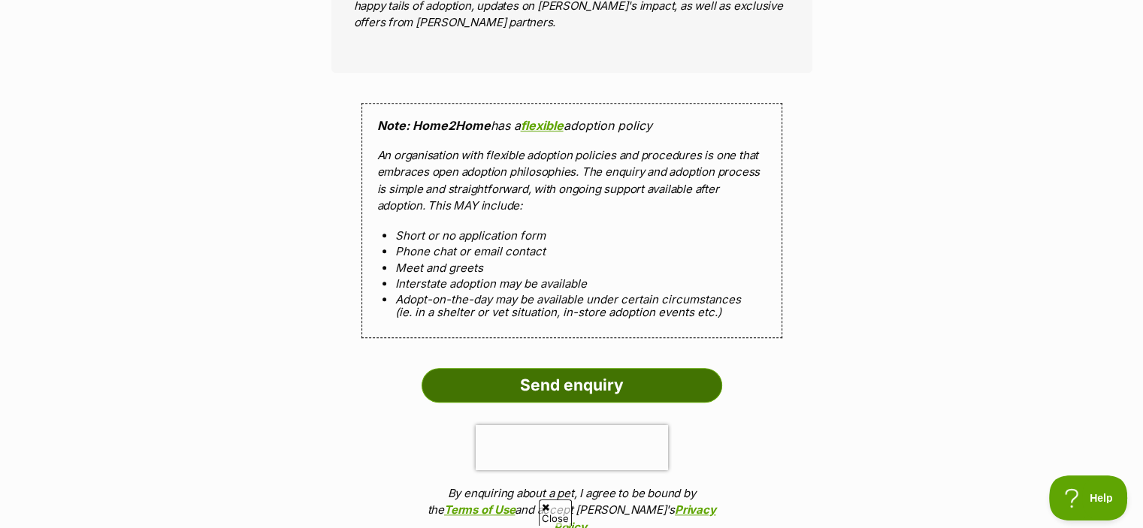
click at [550, 368] on input "Send enquiry" at bounding box center [571, 385] width 300 height 35
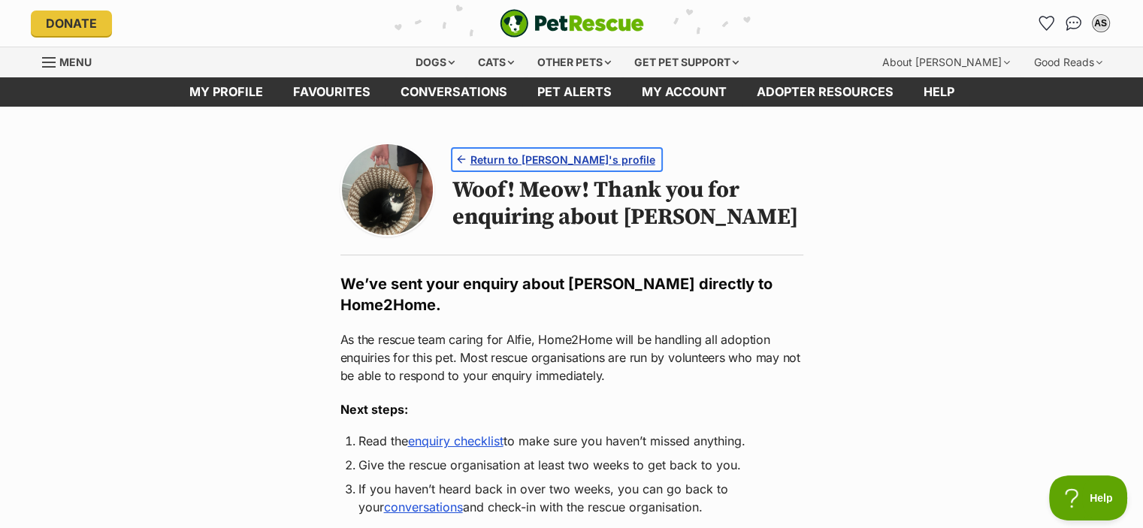
click at [494, 152] on span "Return to Alfie's profile" at bounding box center [562, 160] width 185 height 16
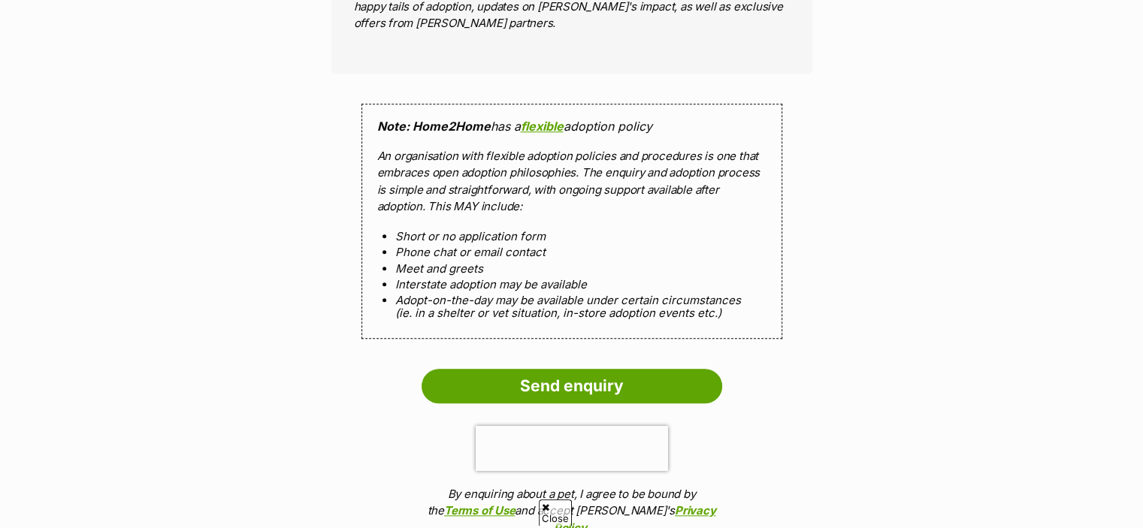
scroll to position [1333, 0]
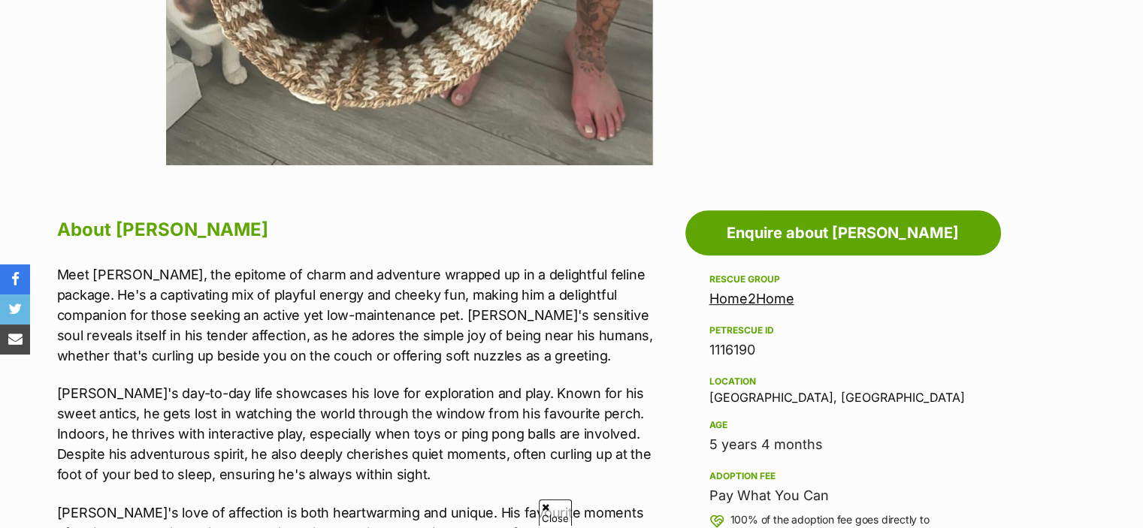
scroll to position [634, 0]
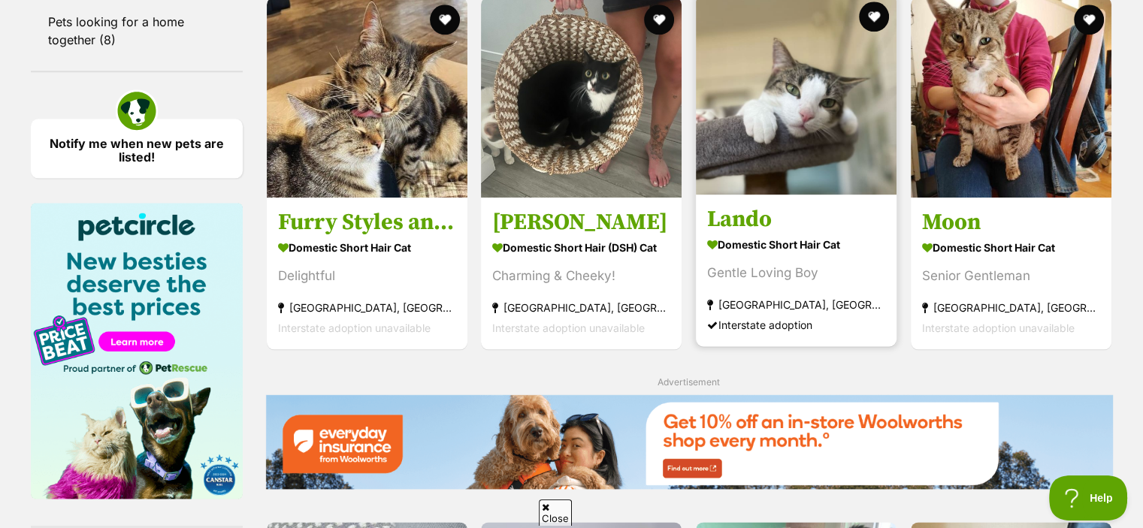
click at [793, 274] on div "Gentle Loving Boy" at bounding box center [796, 273] width 178 height 20
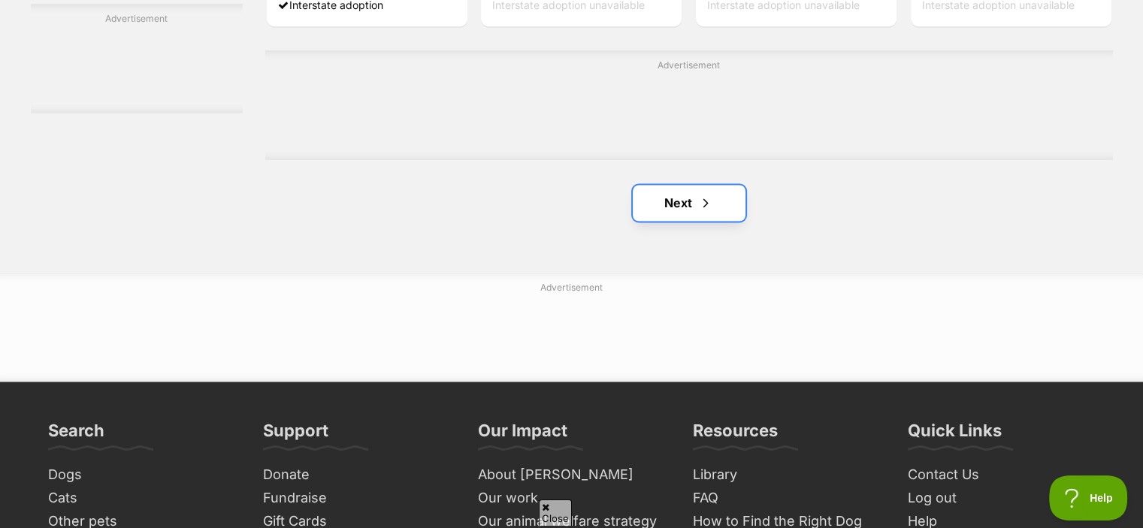
click at [690, 207] on link "Next" at bounding box center [689, 203] width 113 height 36
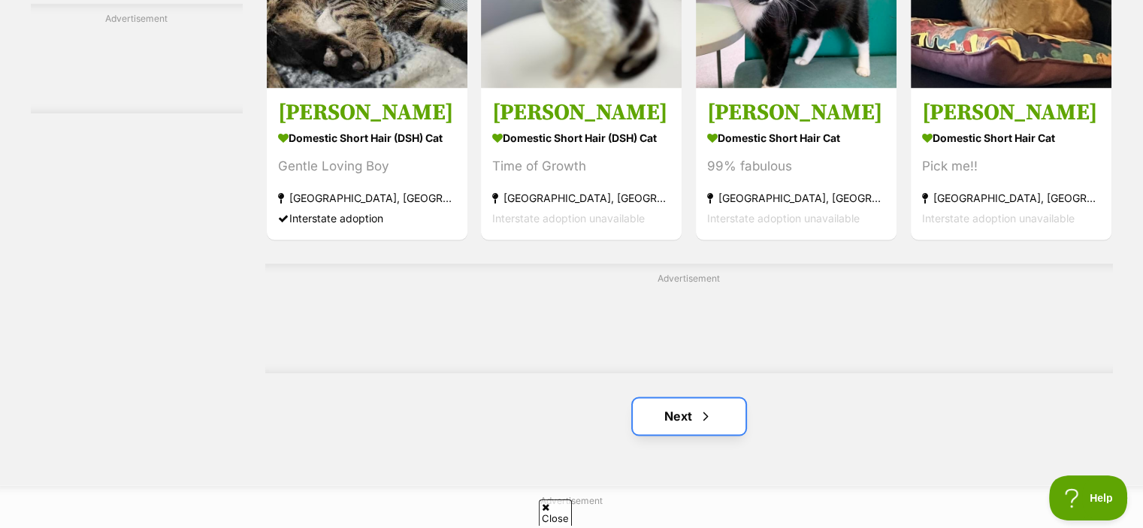
scroll to position [2304, 0]
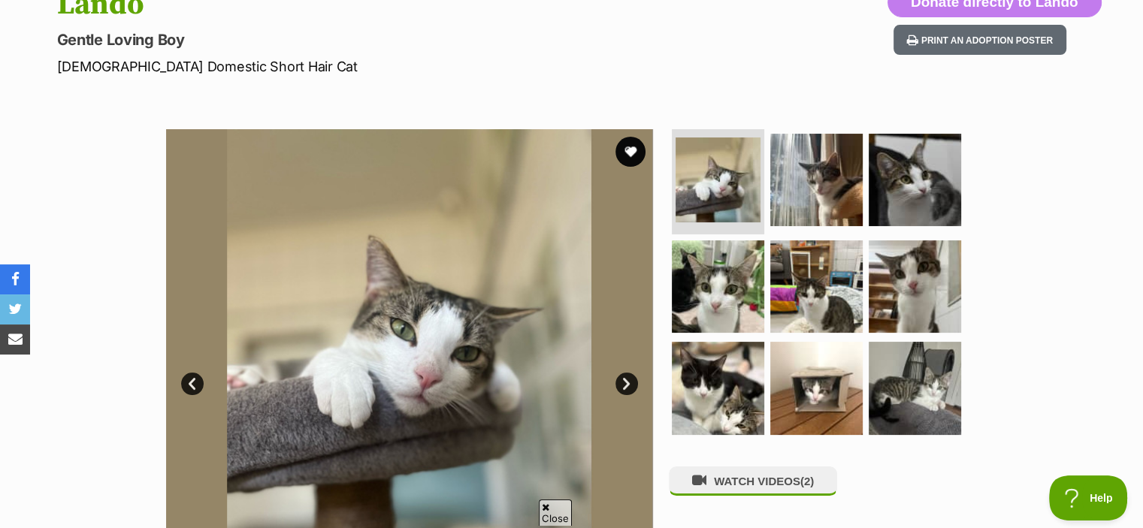
scroll to position [201, 0]
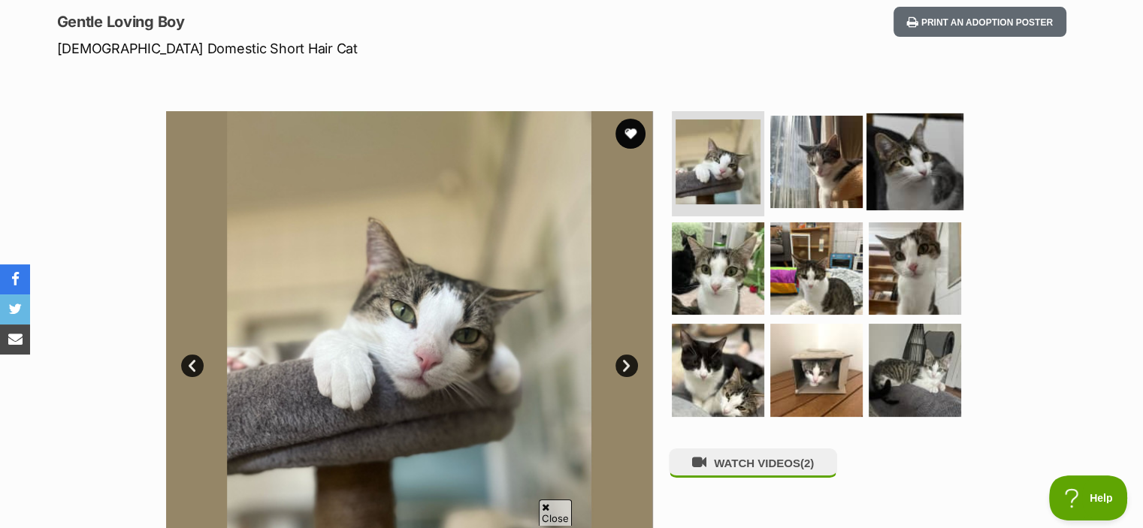
click at [880, 180] on img at bounding box center [914, 161] width 97 height 97
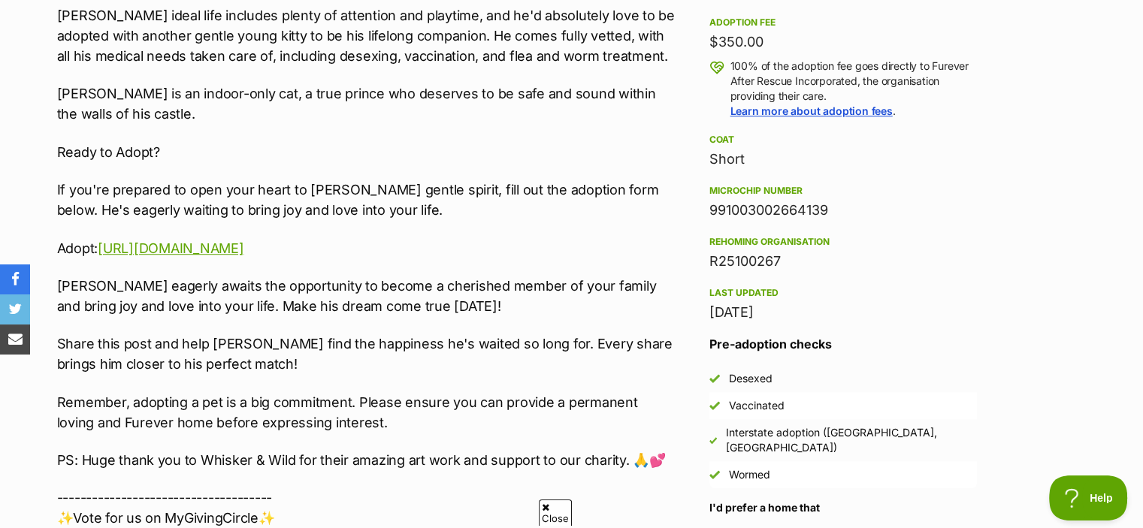
scroll to position [1089, 0]
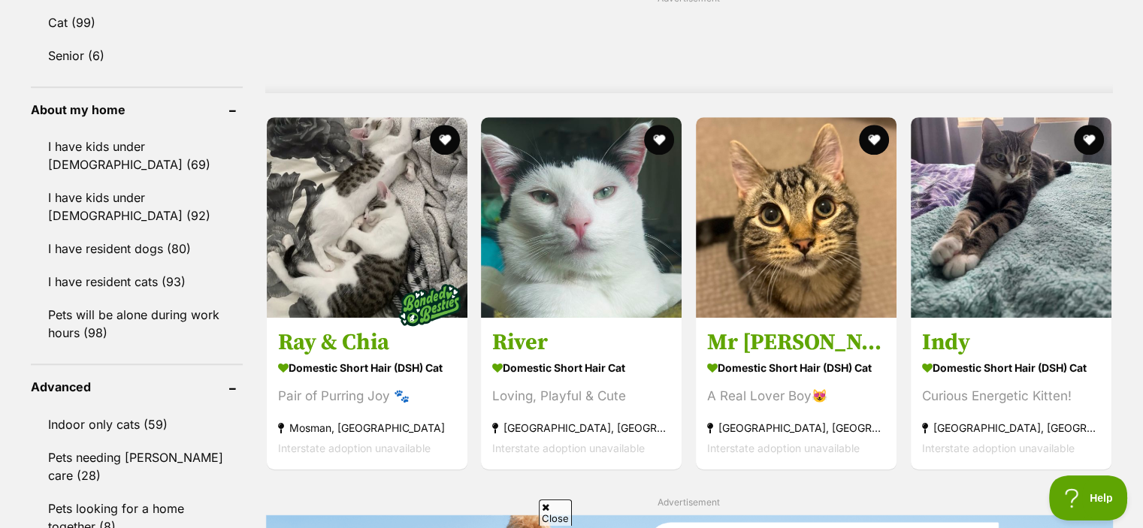
scroll to position [1252, 0]
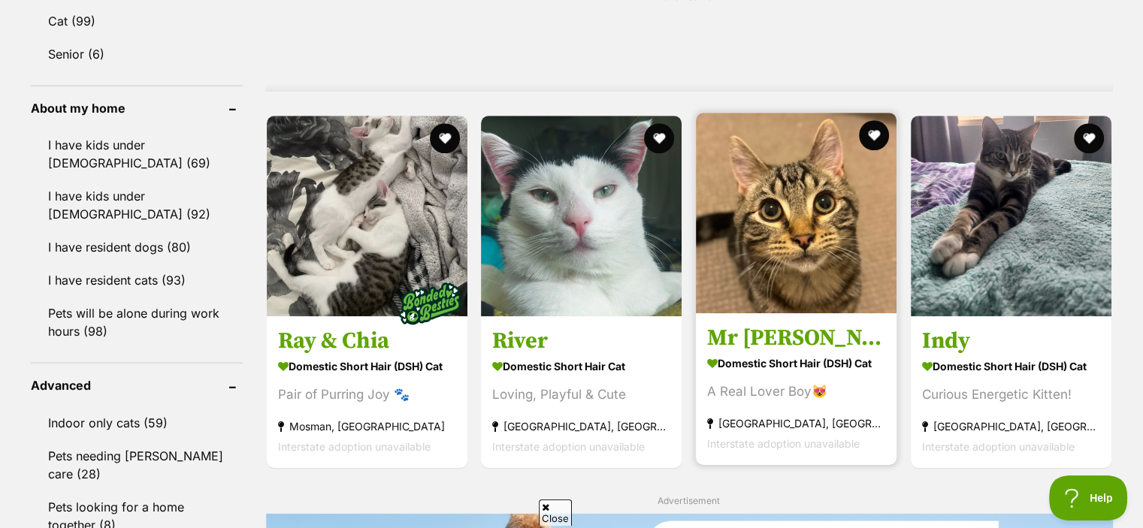
click at [863, 343] on h3 "Mr Bing Bing" at bounding box center [796, 338] width 178 height 29
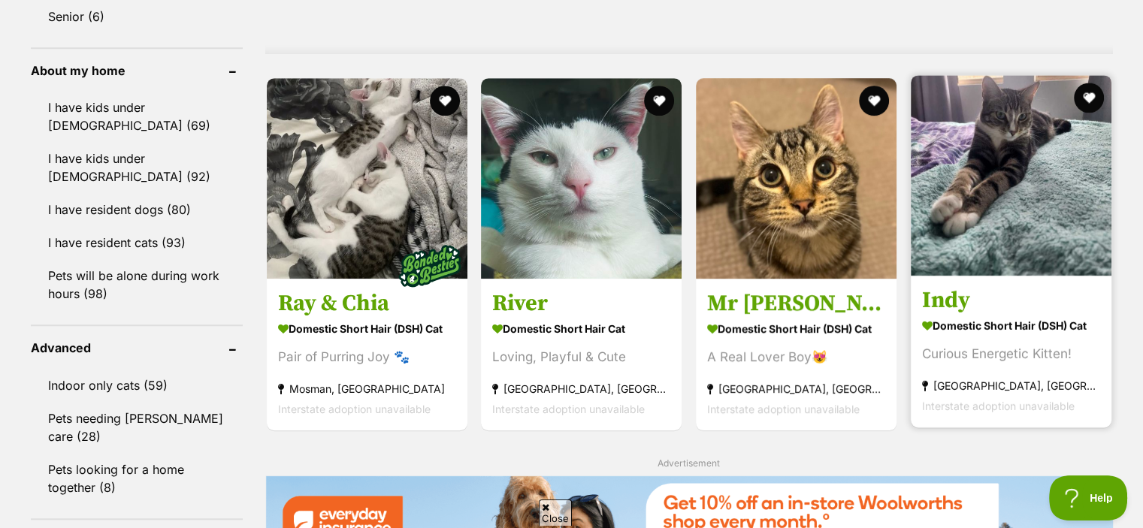
scroll to position [0, 0]
click at [989, 310] on link "Indy Domestic Short Hair (DSH) Cat Curious Energetic Kitten! Pyrmont, NSW Inter…" at bounding box center [1010, 351] width 201 height 152
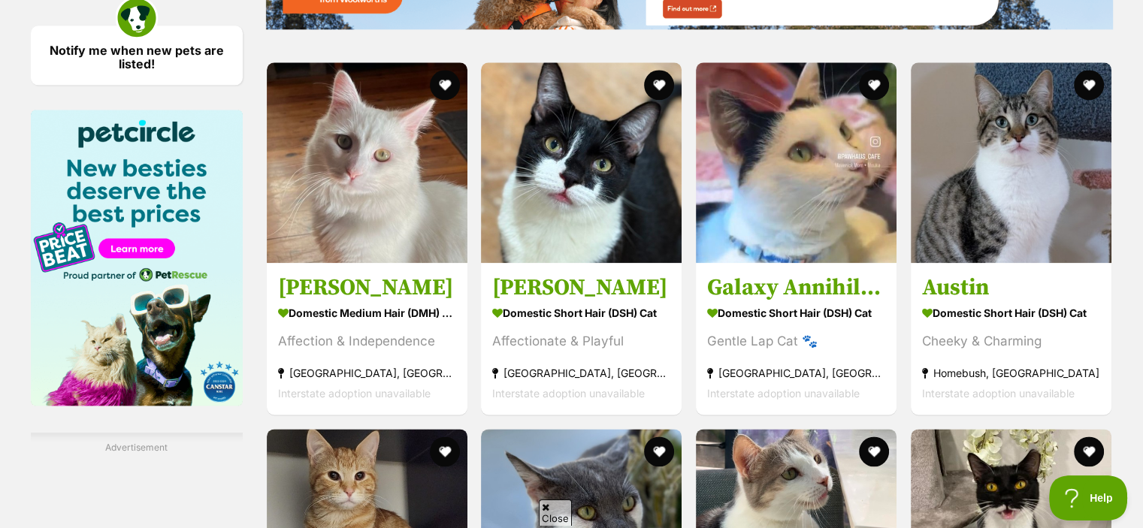
scroll to position [1832, 0]
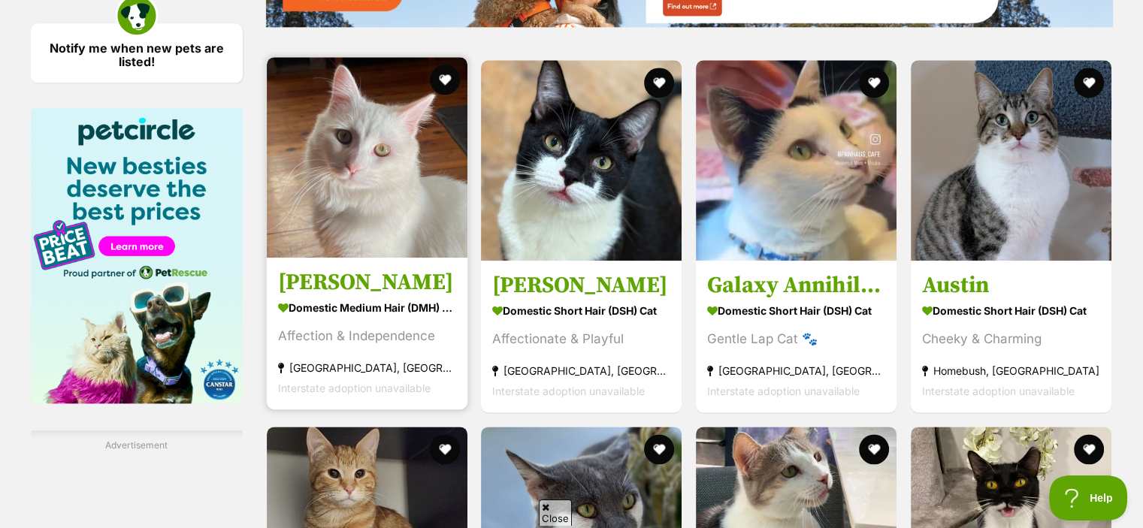
click at [429, 291] on h3 "Mr Pickles" at bounding box center [367, 282] width 178 height 29
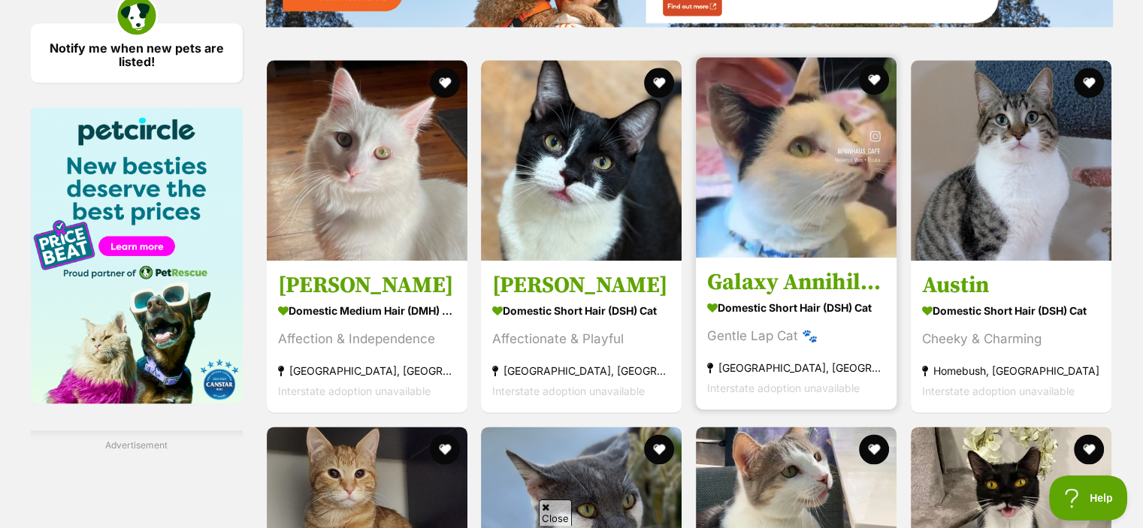
click at [826, 277] on h3 "Galaxy Annihilator (Tom)" at bounding box center [796, 282] width 178 height 29
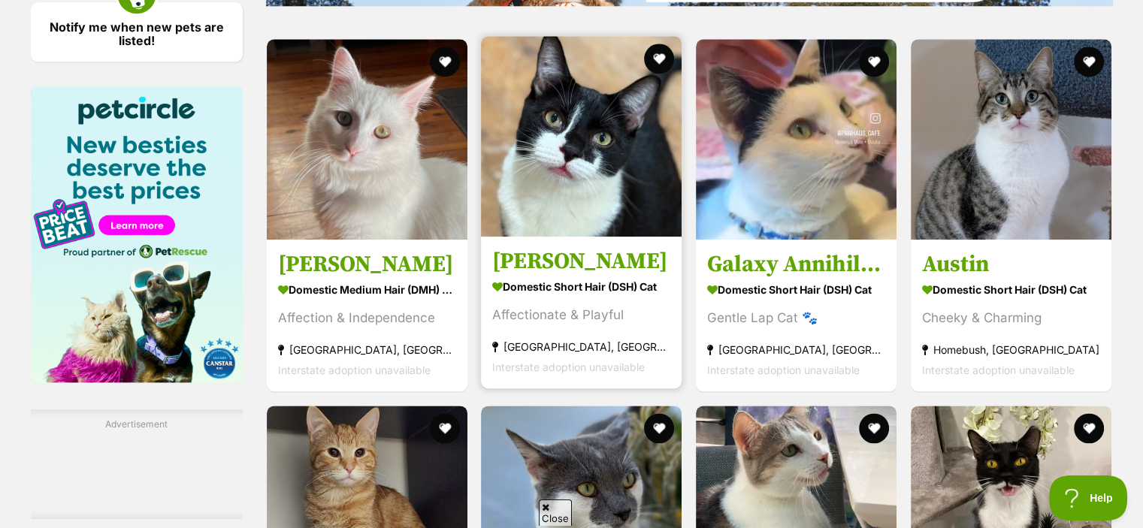
scroll to position [1854, 0]
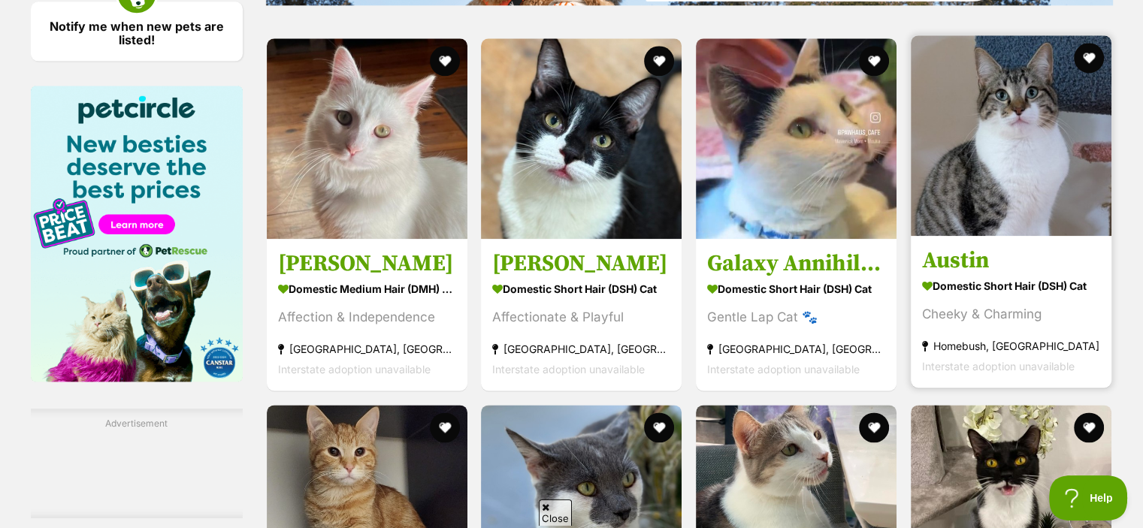
click at [1009, 250] on h3 "Austin" at bounding box center [1011, 260] width 178 height 29
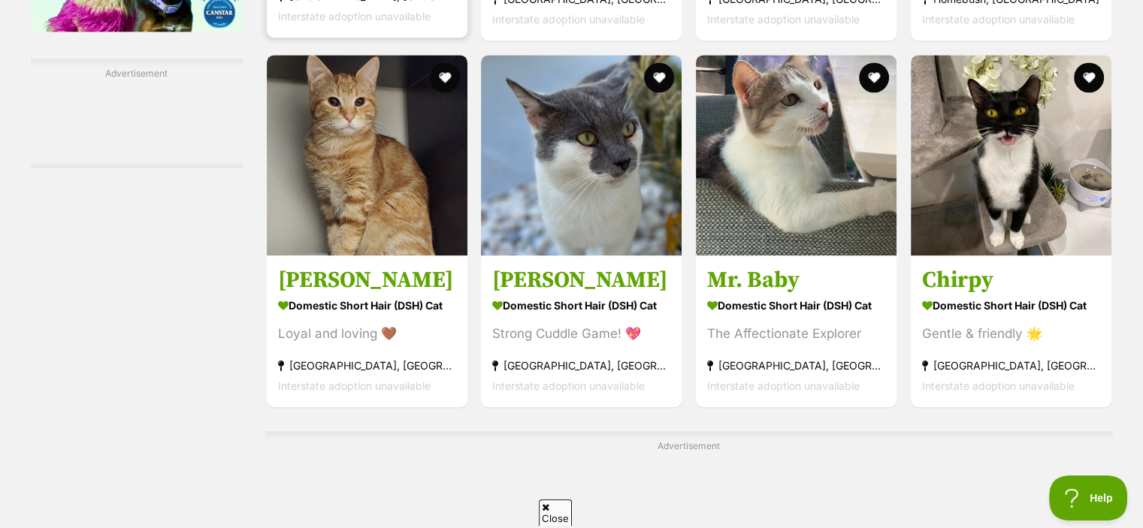
scroll to position [2206, 0]
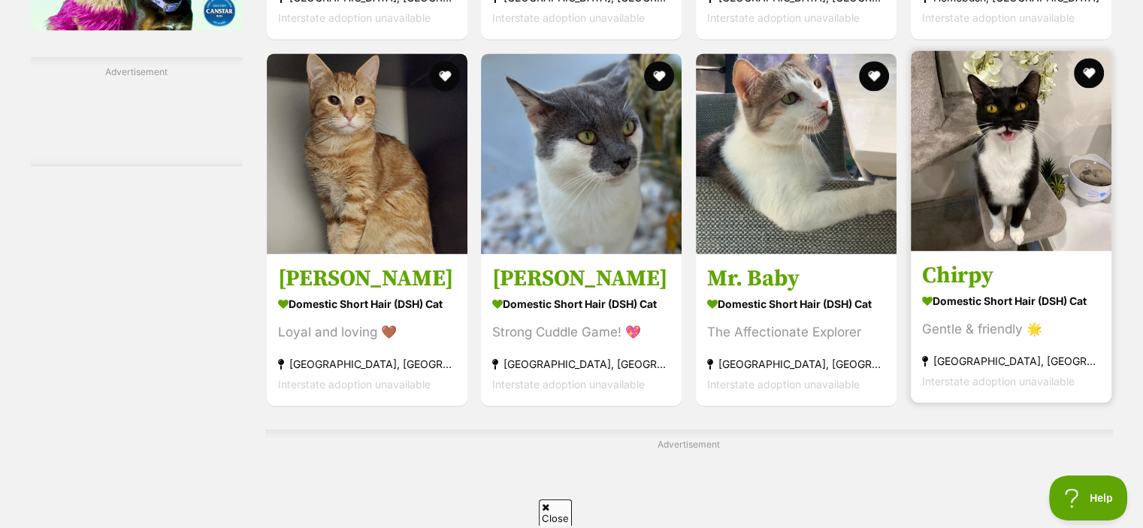
click at [1019, 257] on link "Chirpy Domestic Short Hair (DSH) Cat Gentle & friendly 🌟 Wahroonga, NSW Interst…" at bounding box center [1010, 326] width 201 height 152
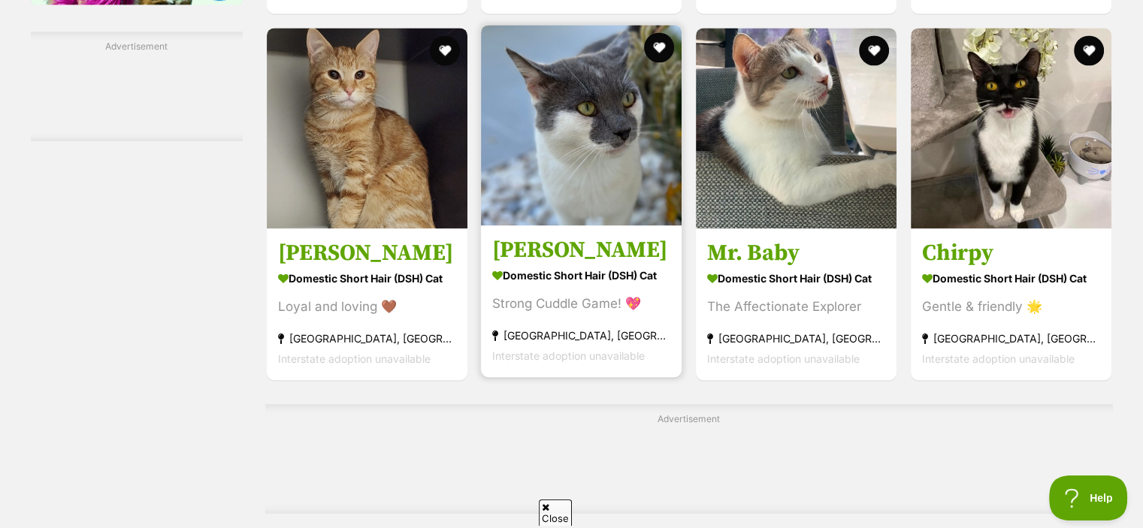
scroll to position [2232, 0]
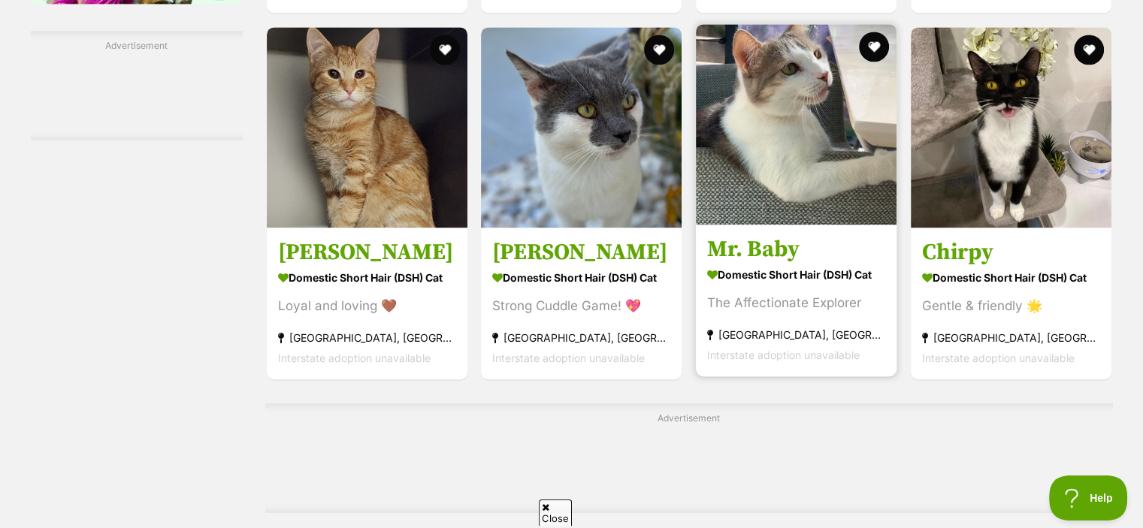
click at [724, 232] on link "Mr. Baby Domestic Short Hair (DSH) Cat The Affectionate Explorer Enfield, NSW I…" at bounding box center [796, 300] width 201 height 152
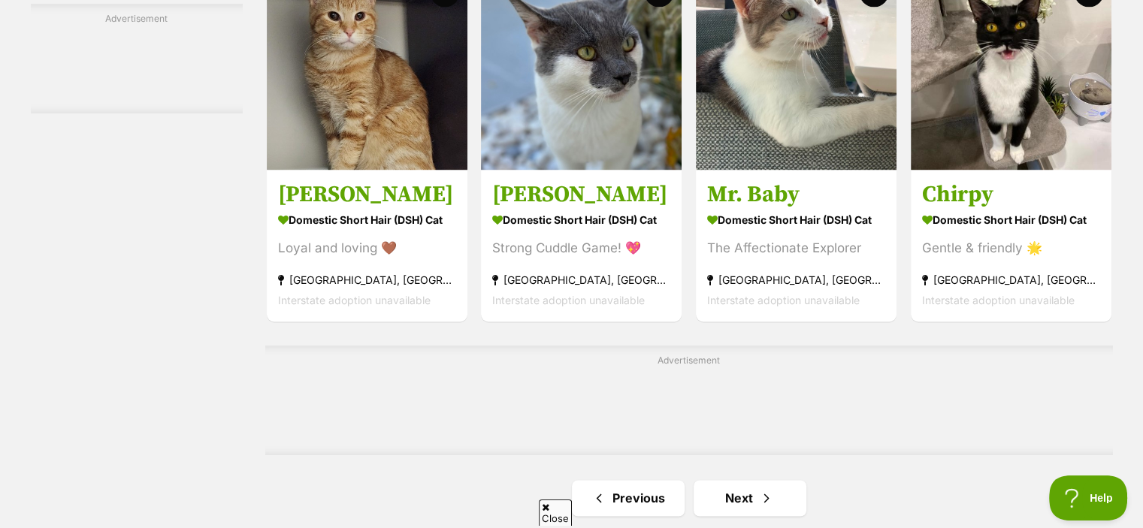
scroll to position [2288, 0]
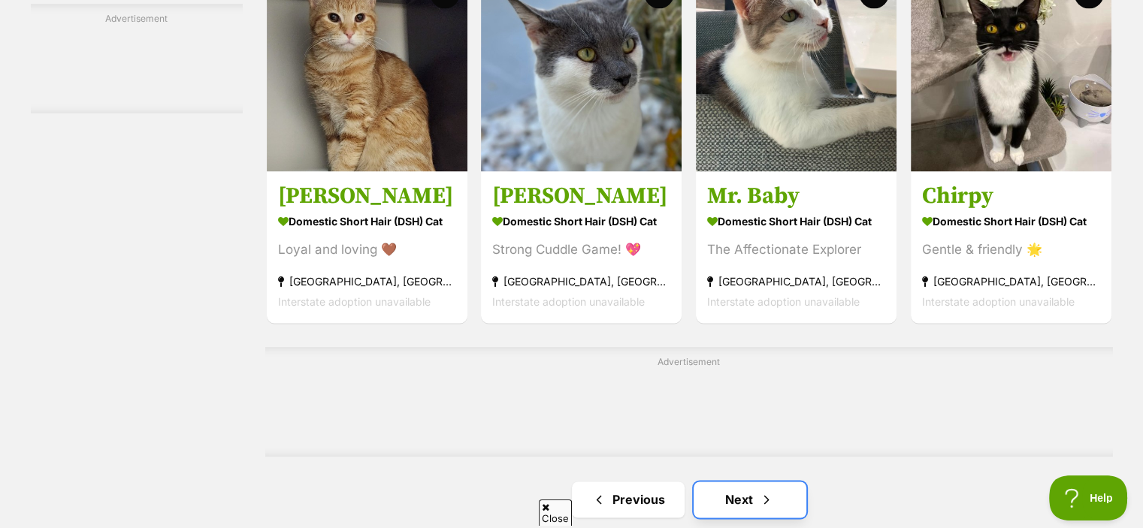
click at [793, 493] on link "Next" at bounding box center [749, 500] width 113 height 36
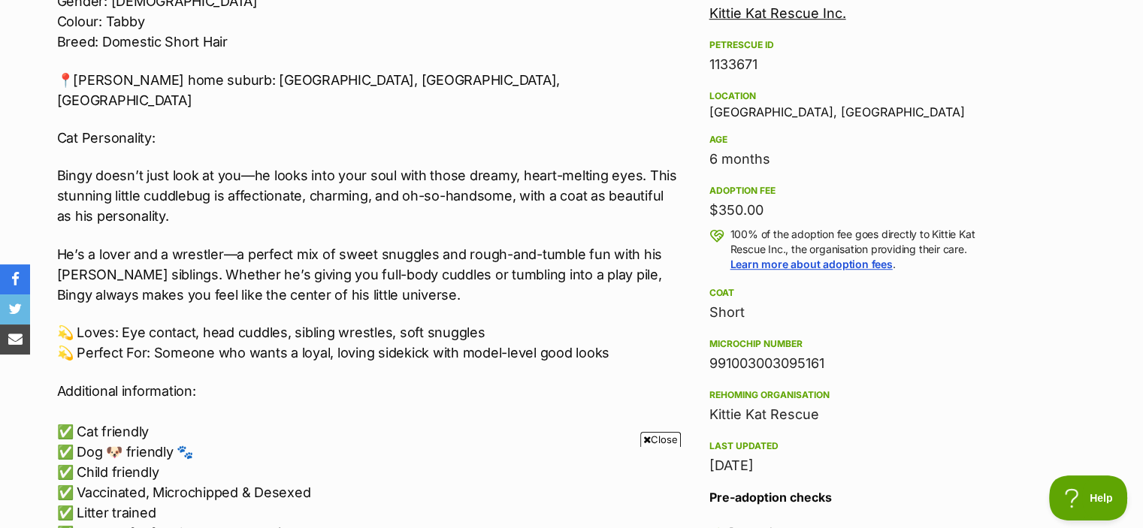
scroll to position [1005, 0]
drag, startPoint x: 706, startPoint y: 110, endPoint x: 783, endPoint y: 110, distance: 76.6
click at [783, 110] on aside "Rescue group Kittie Kat Rescue Inc. PetRescue ID 1133671 Location Enfield South…" at bounding box center [843, 307] width 316 height 642
copy div "Enfield South"
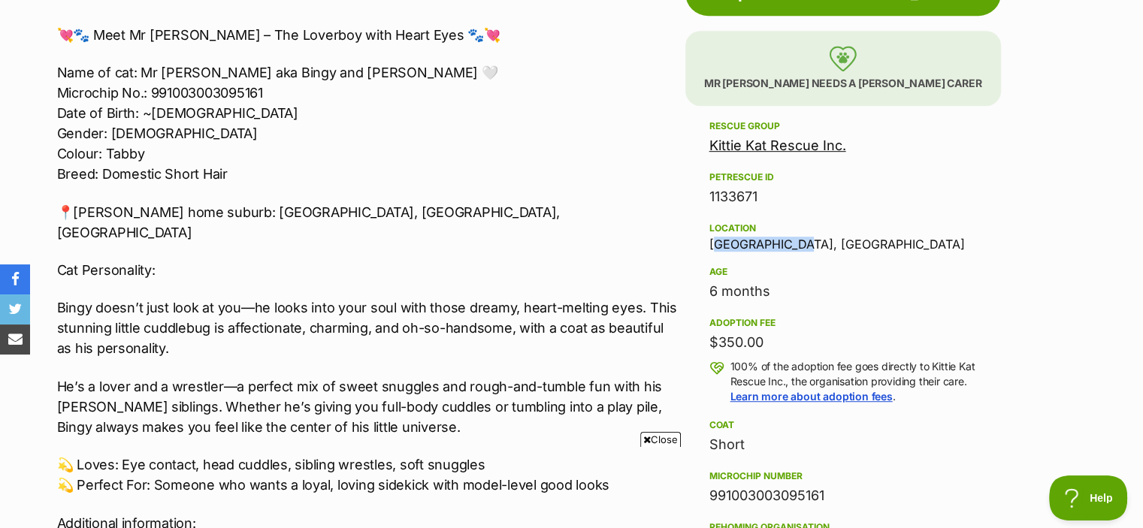
scroll to position [882, 0]
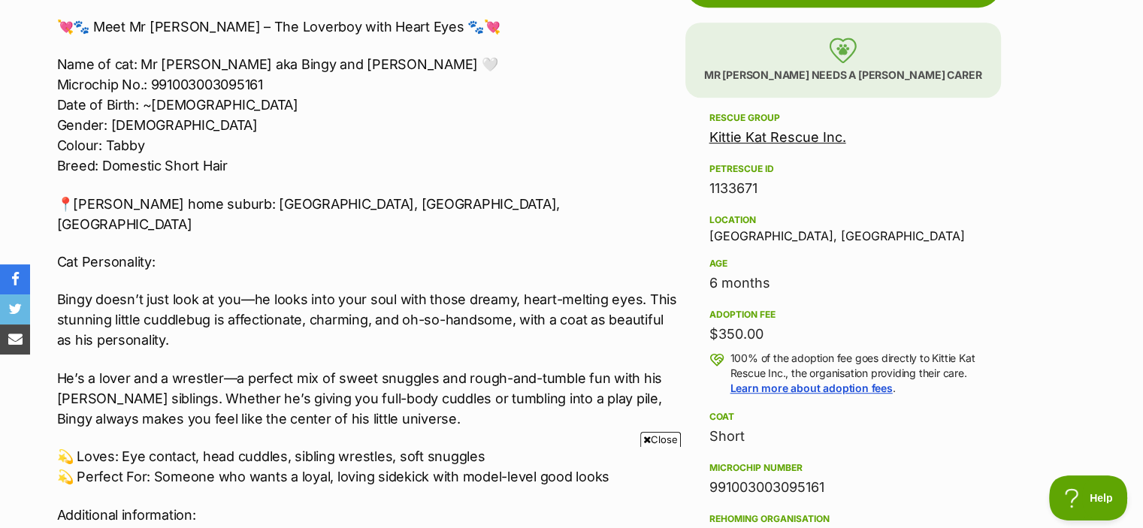
click at [453, 263] on div "💘🐾 Meet Mr Bing Bing – The Loverboy with Heart Eyes 🐾💘 Name of cat: Mr Bing Bin…" at bounding box center [367, 352] width 620 height 671
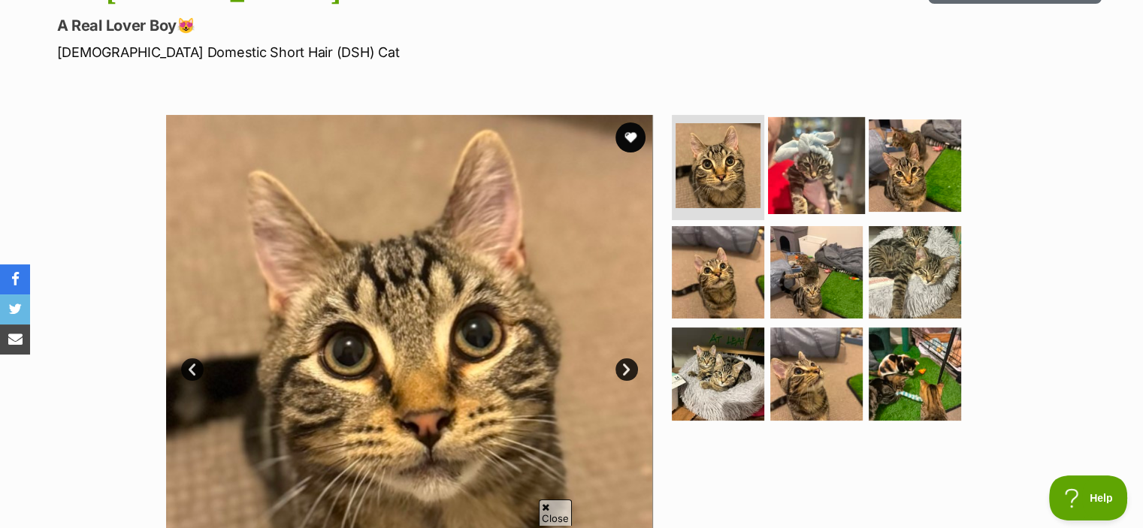
scroll to position [0, 0]
click at [846, 184] on img at bounding box center [816, 165] width 97 height 97
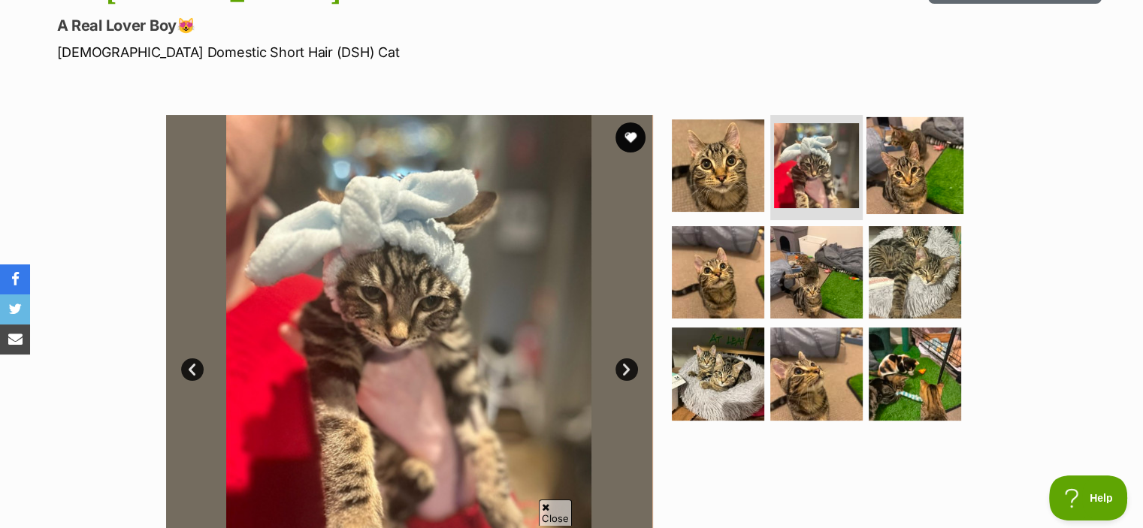
click at [910, 183] on img at bounding box center [914, 165] width 97 height 97
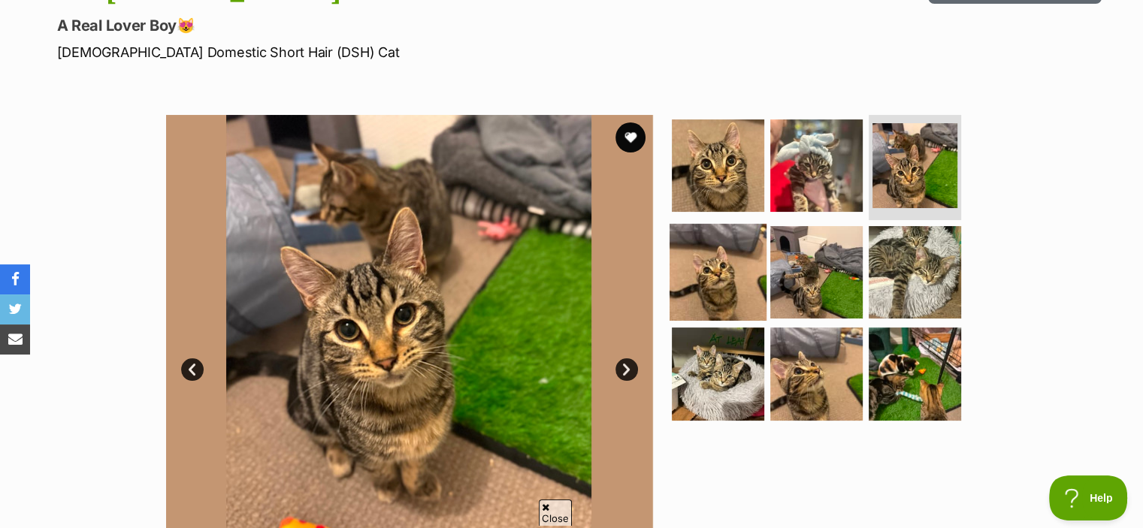
click at [732, 276] on img at bounding box center [717, 271] width 97 height 97
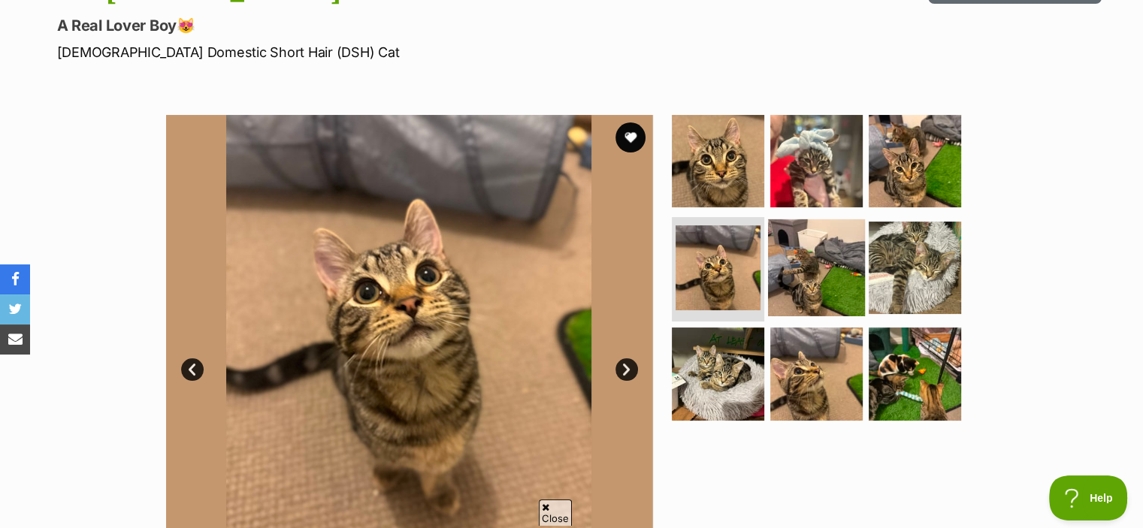
click at [774, 279] on img at bounding box center [816, 267] width 97 height 97
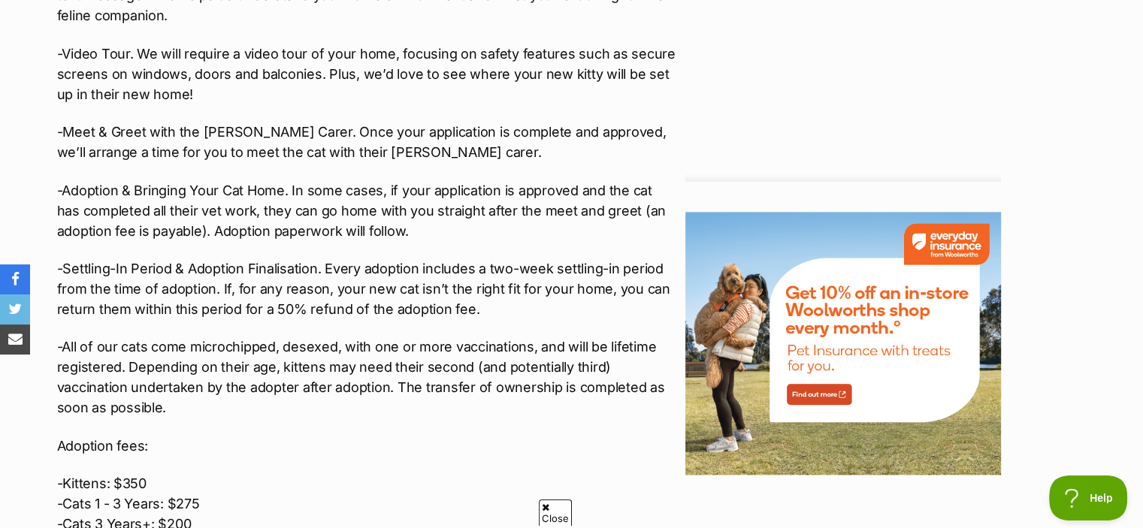
scroll to position [1956, 0]
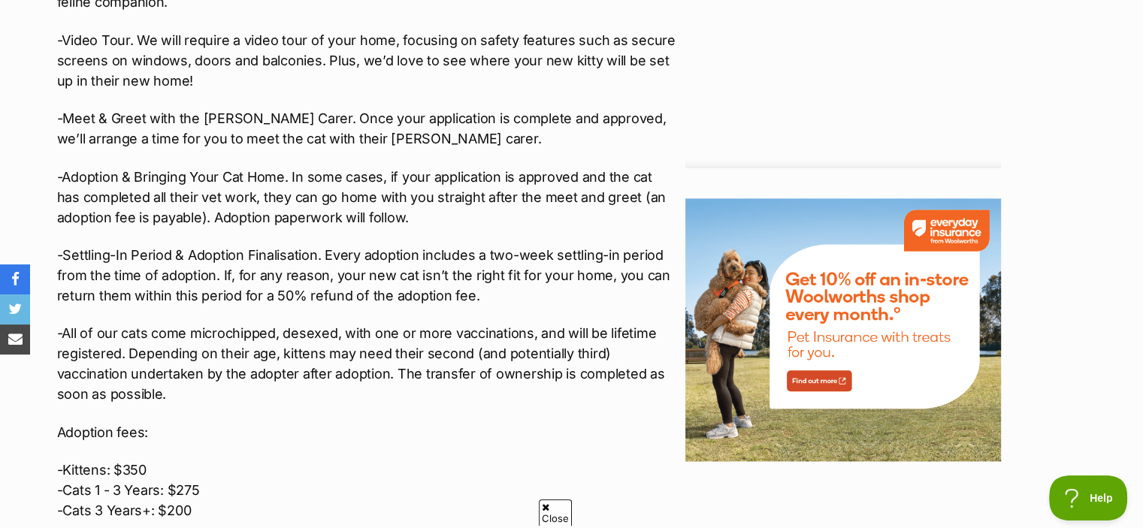
click at [564, 339] on p "-All of our cats come microchipped, desexed, with one or more vaccinations, and…" at bounding box center [367, 363] width 620 height 81
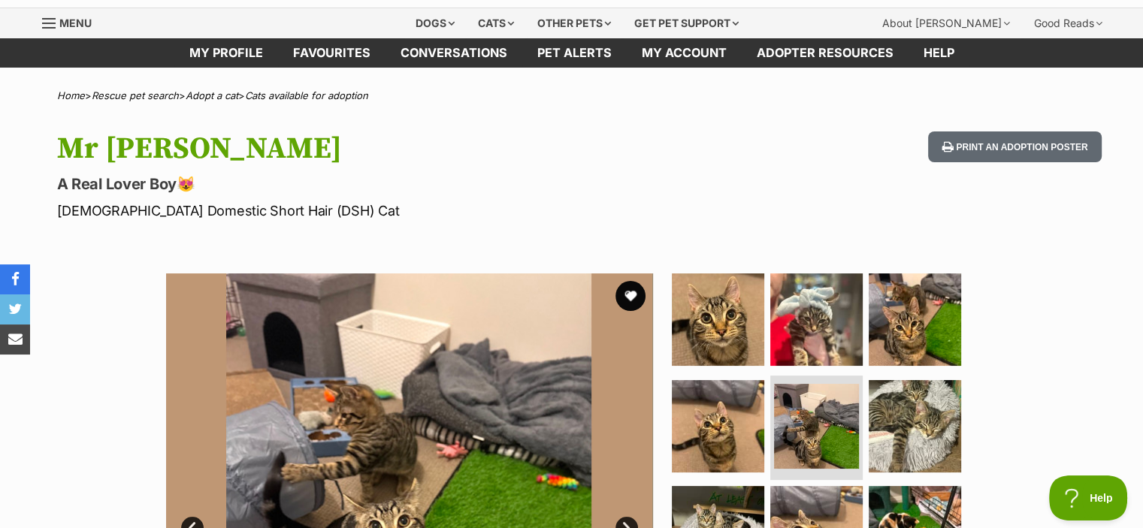
scroll to position [0, 0]
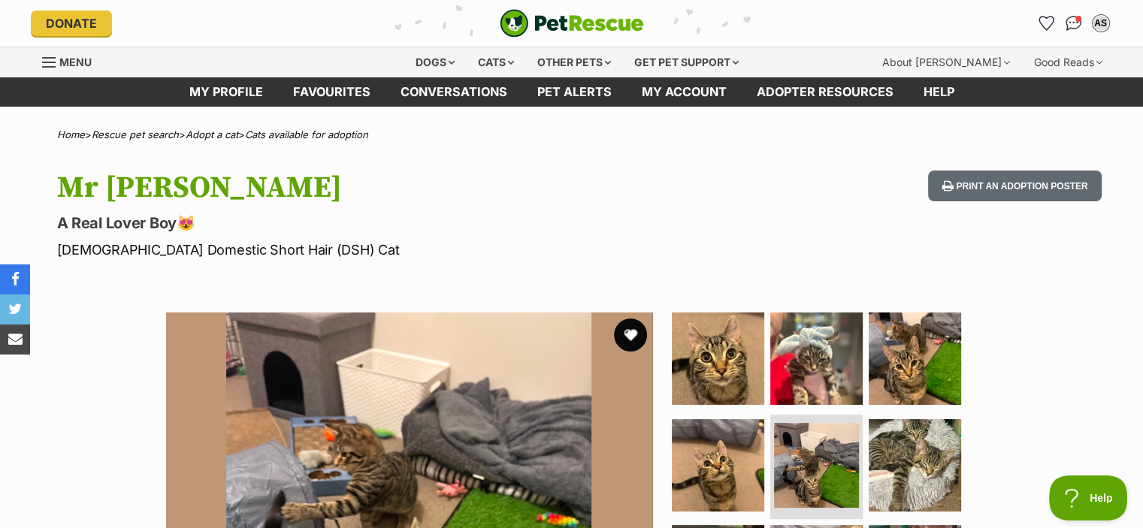
click at [631, 330] on button "favourite" at bounding box center [630, 335] width 33 height 33
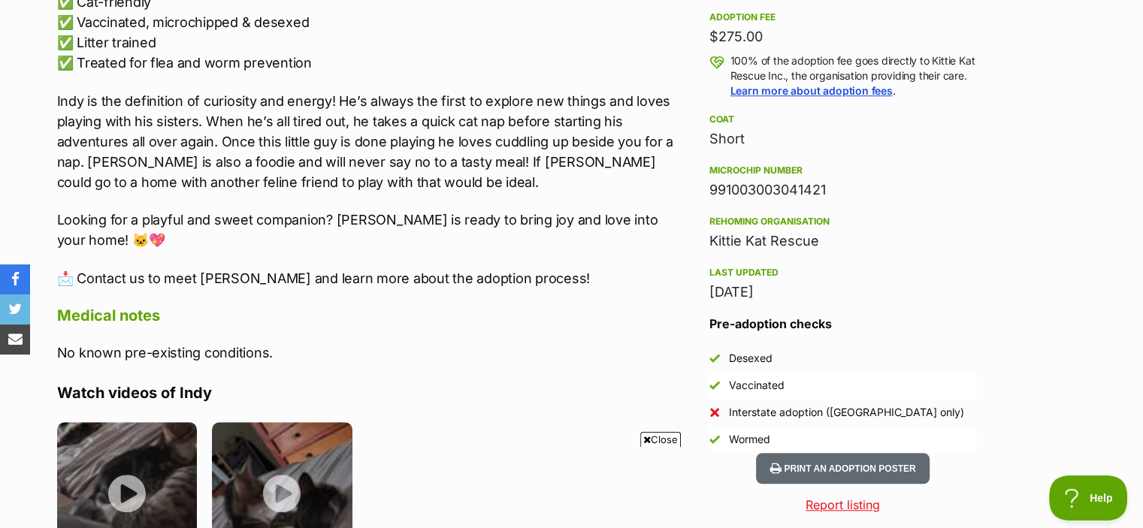
scroll to position [1170, 0]
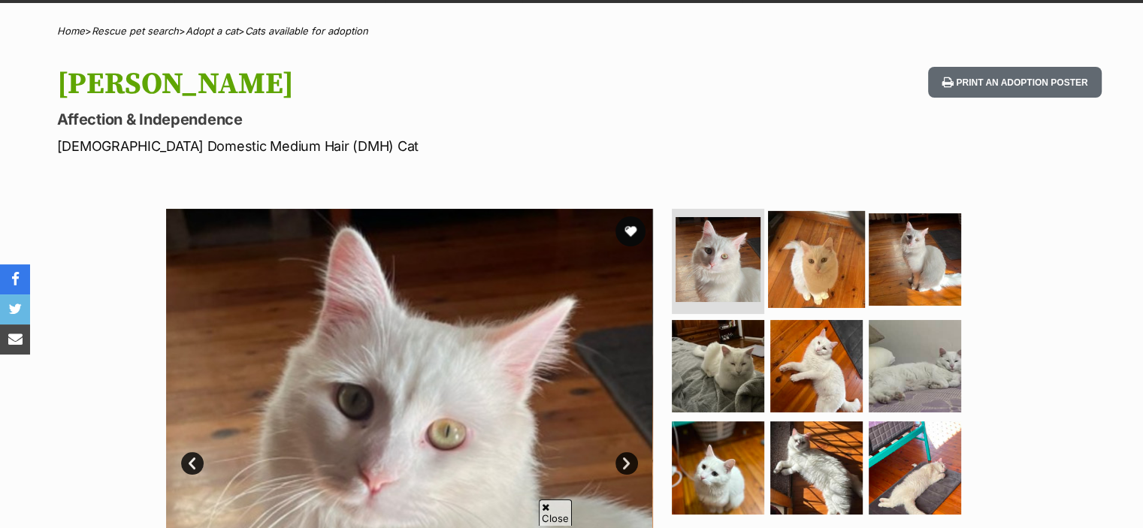
click at [811, 231] on img at bounding box center [816, 259] width 97 height 97
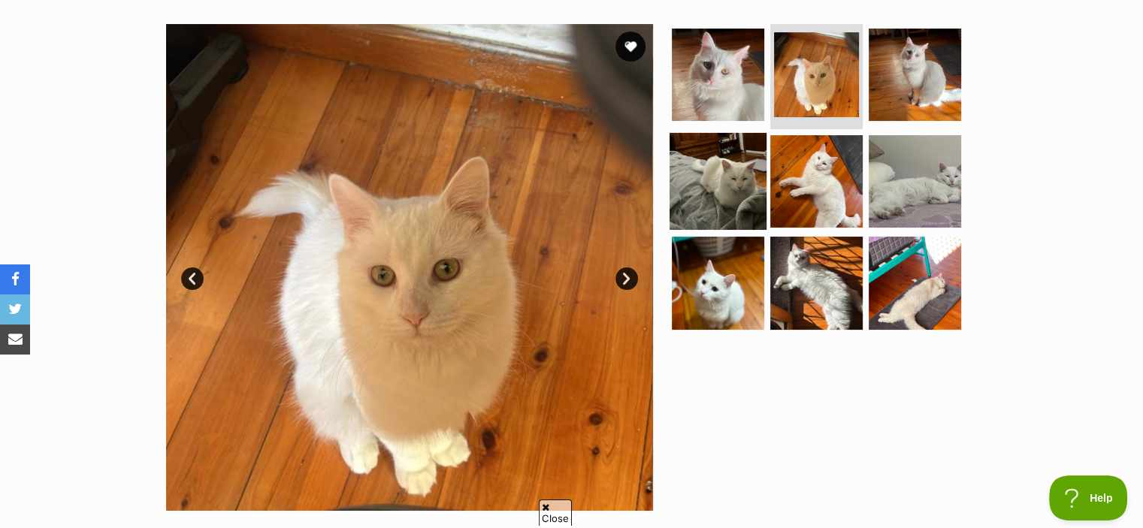
click at [739, 167] on img at bounding box center [717, 180] width 97 height 97
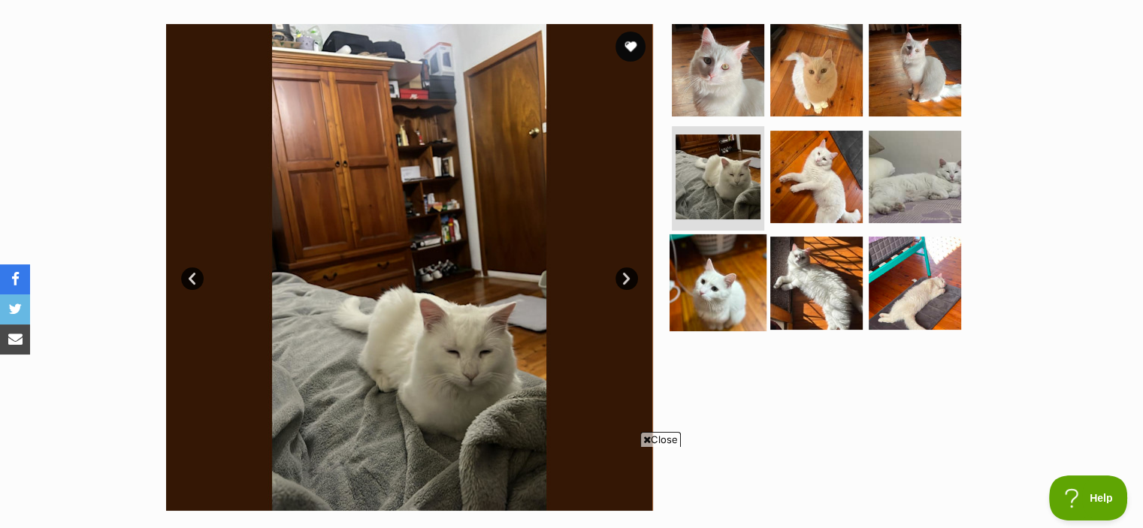
click at [736, 248] on img at bounding box center [717, 282] width 97 height 97
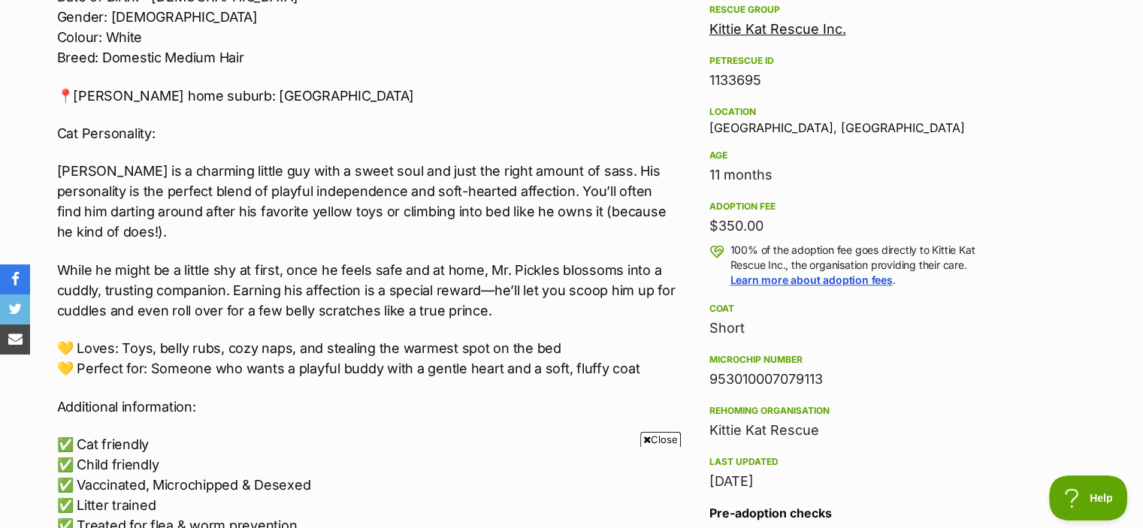
scroll to position [1009, 0]
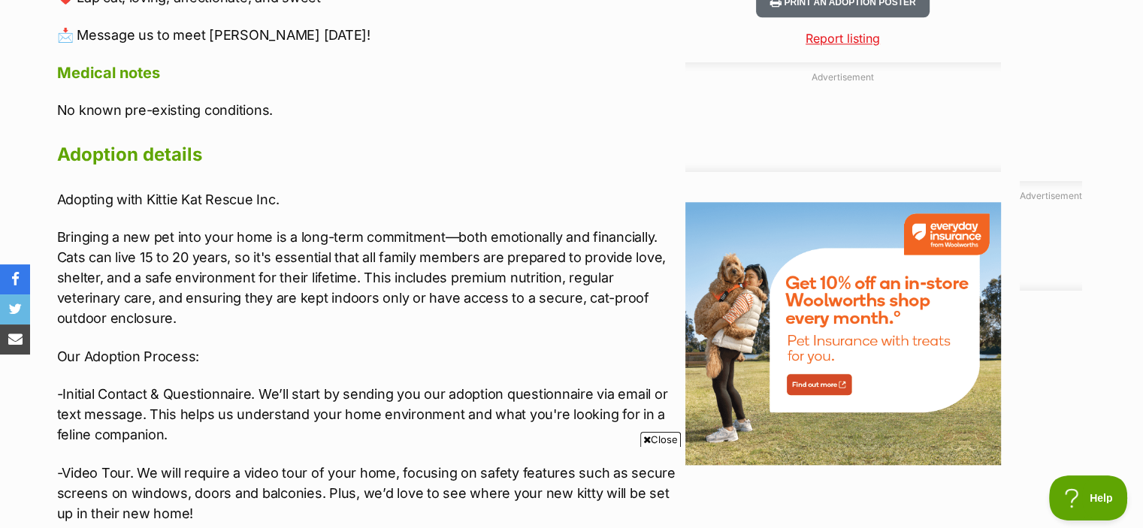
scroll to position [1937, 0]
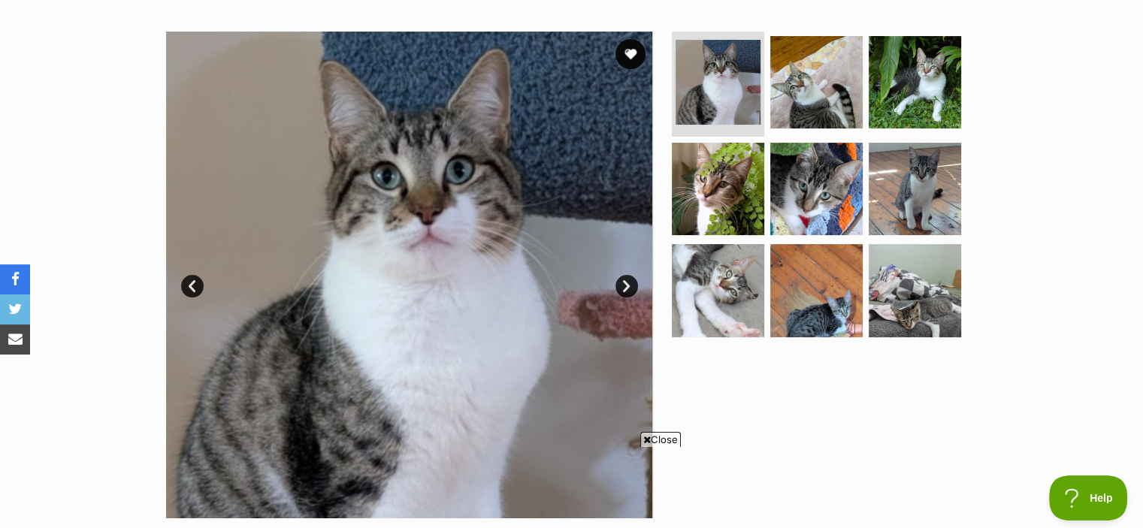
scroll to position [279, 0]
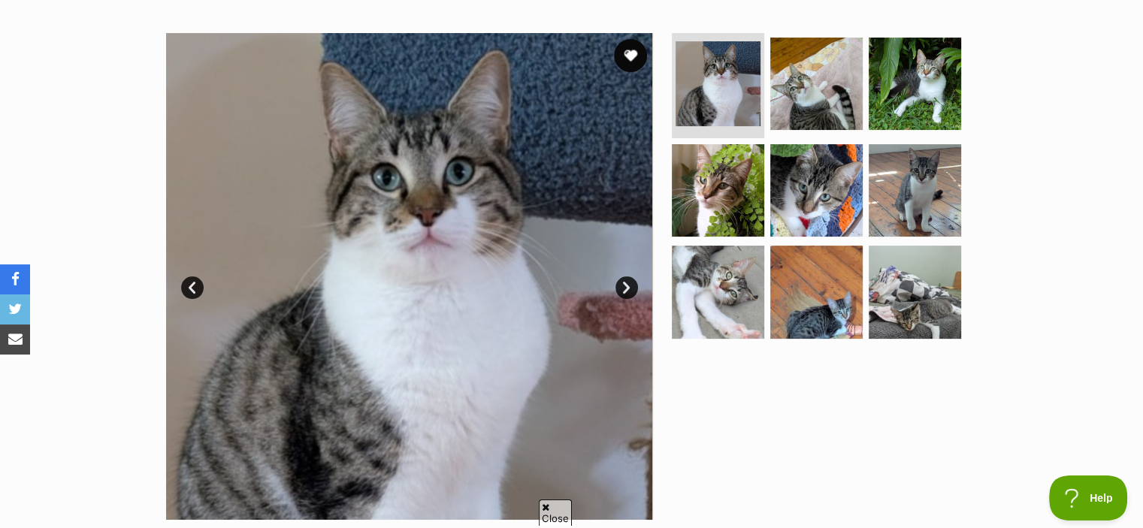
click at [632, 56] on button "favourite" at bounding box center [630, 55] width 33 height 33
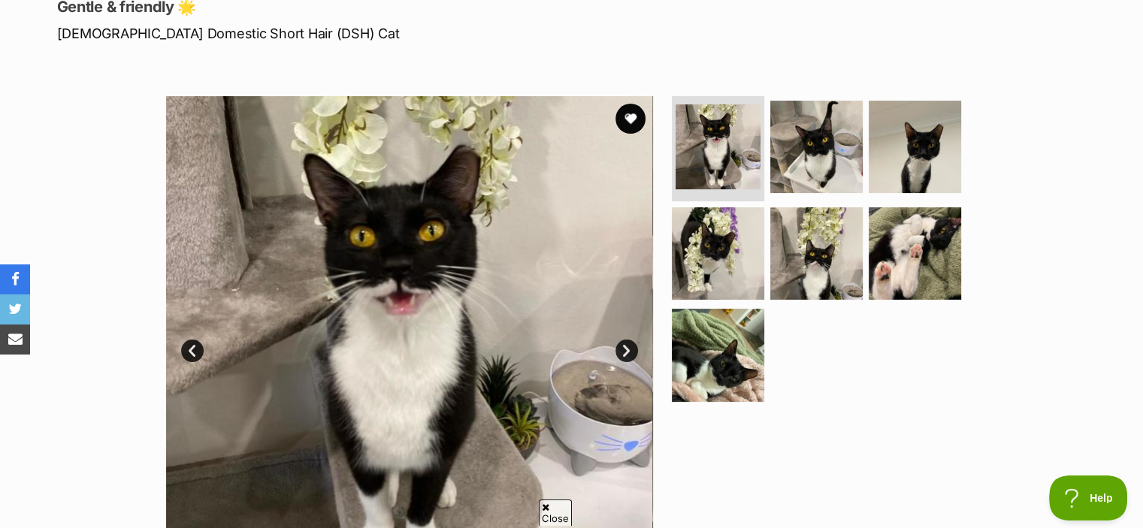
scroll to position [35, 0]
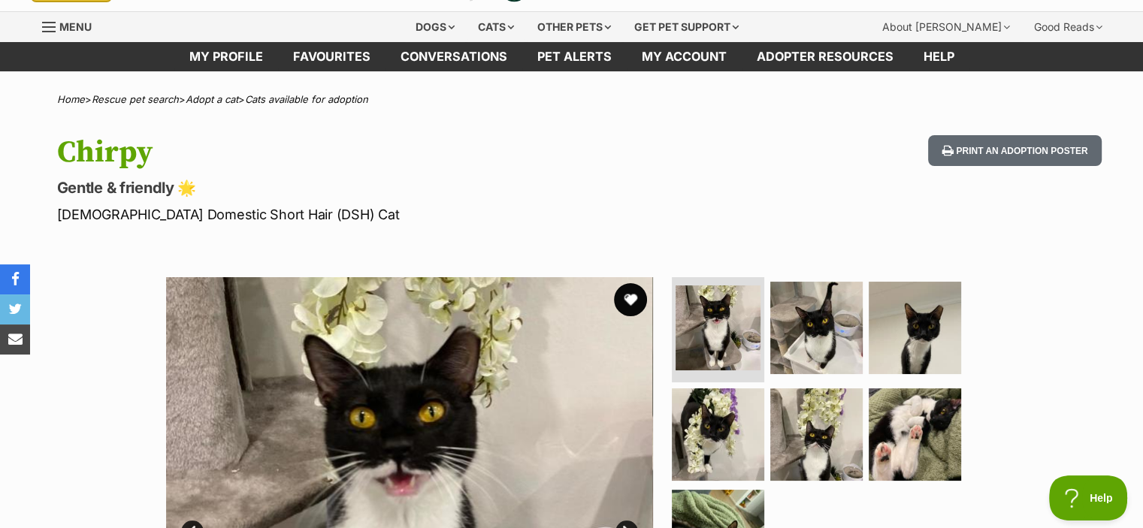
click at [619, 310] on button "favourite" at bounding box center [630, 299] width 33 height 33
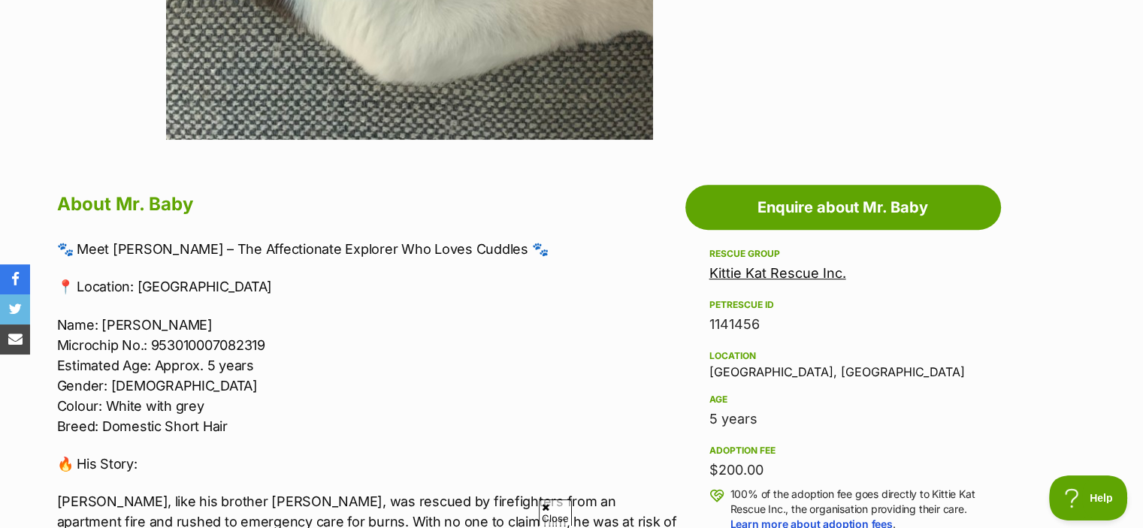
scroll to position [59, 0]
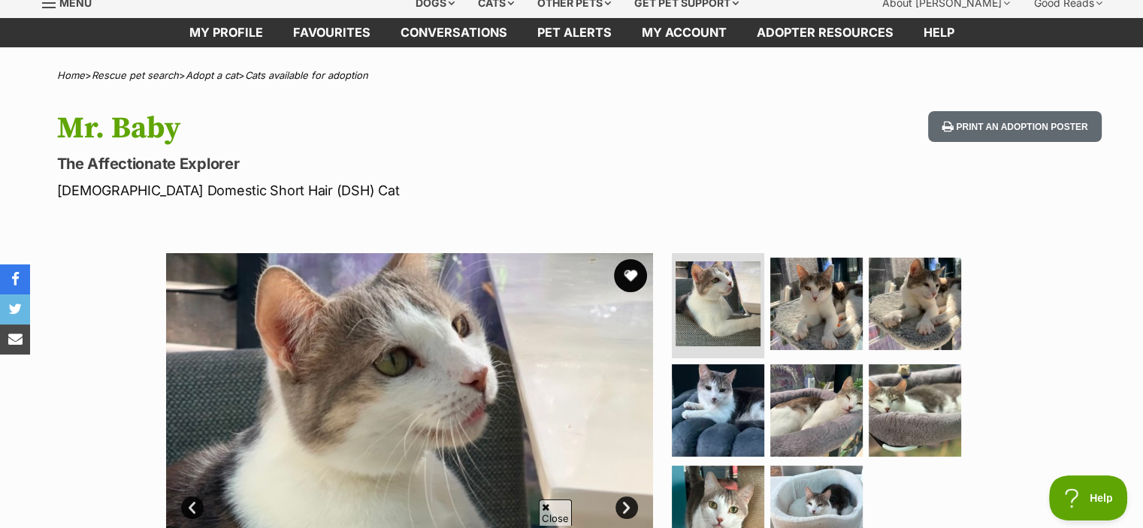
click at [631, 276] on button "favourite" at bounding box center [630, 275] width 33 height 33
click at [819, 321] on img at bounding box center [816, 303] width 97 height 97
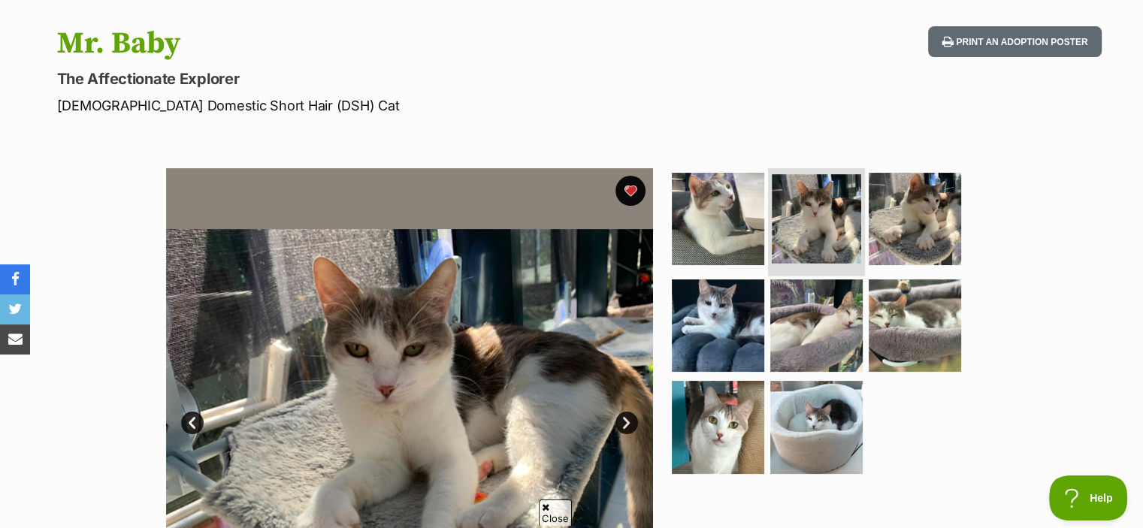
scroll to position [189, 0]
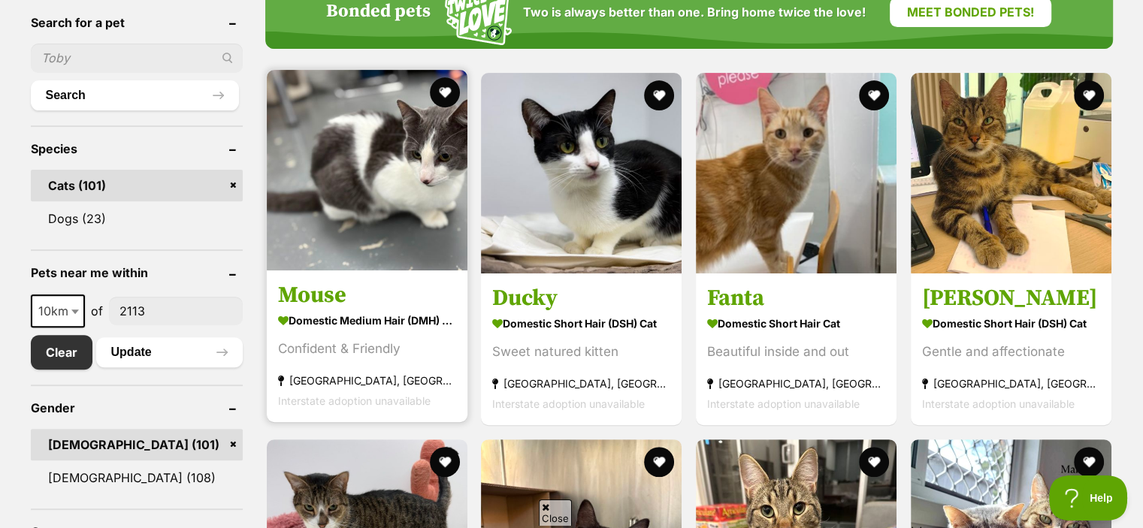
click at [327, 303] on h3 "Mouse" at bounding box center [367, 295] width 178 height 29
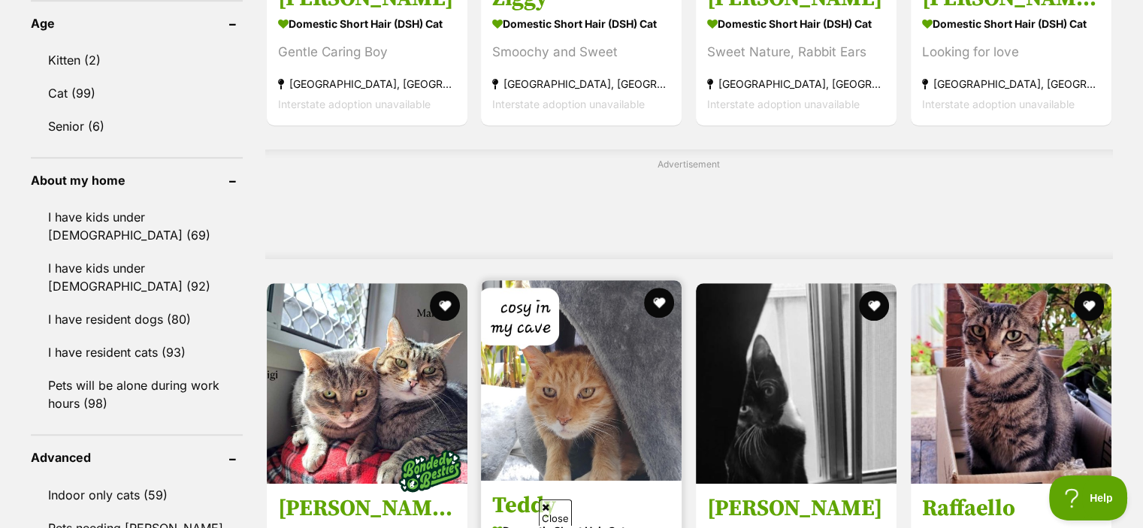
scroll to position [1315, 0]
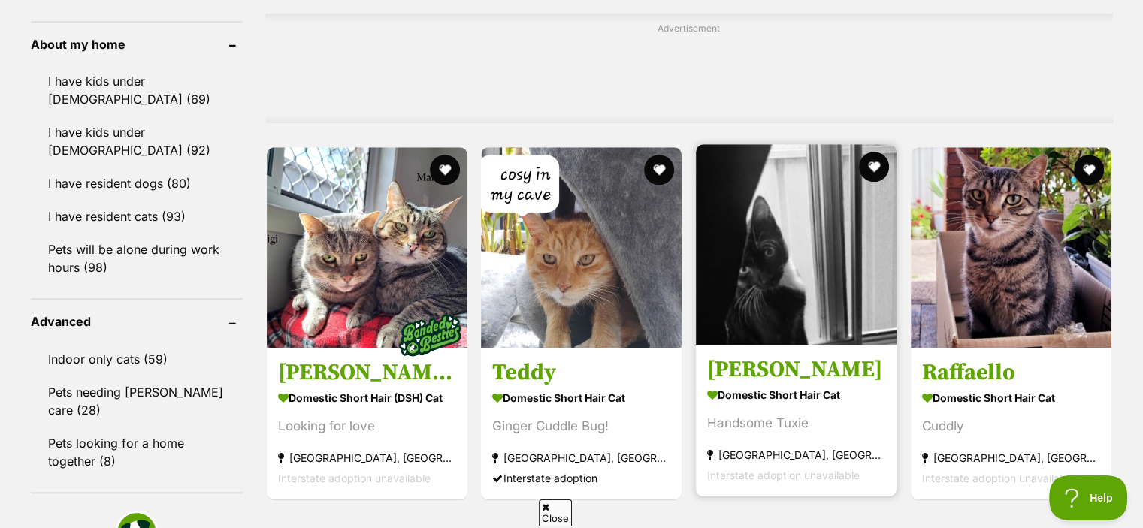
click at [795, 361] on h3 "Carlos" at bounding box center [796, 369] width 178 height 29
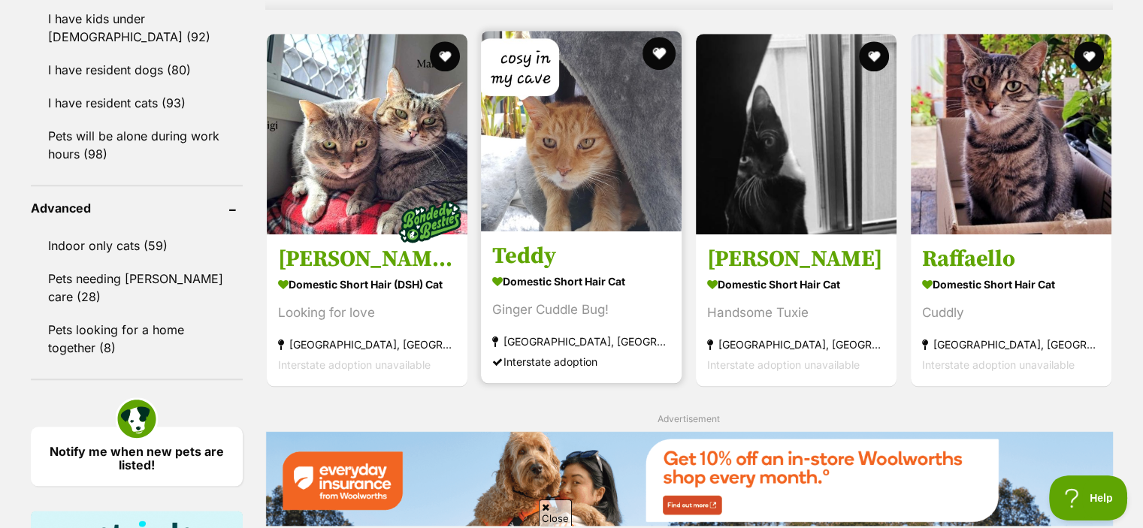
scroll to position [1430, 0]
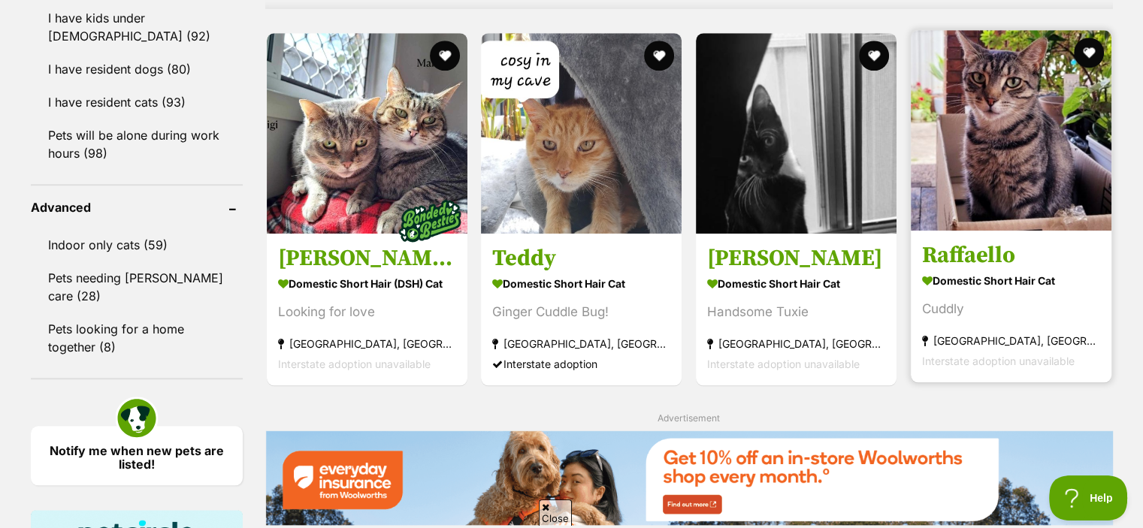
click at [1006, 221] on img at bounding box center [1010, 130] width 201 height 201
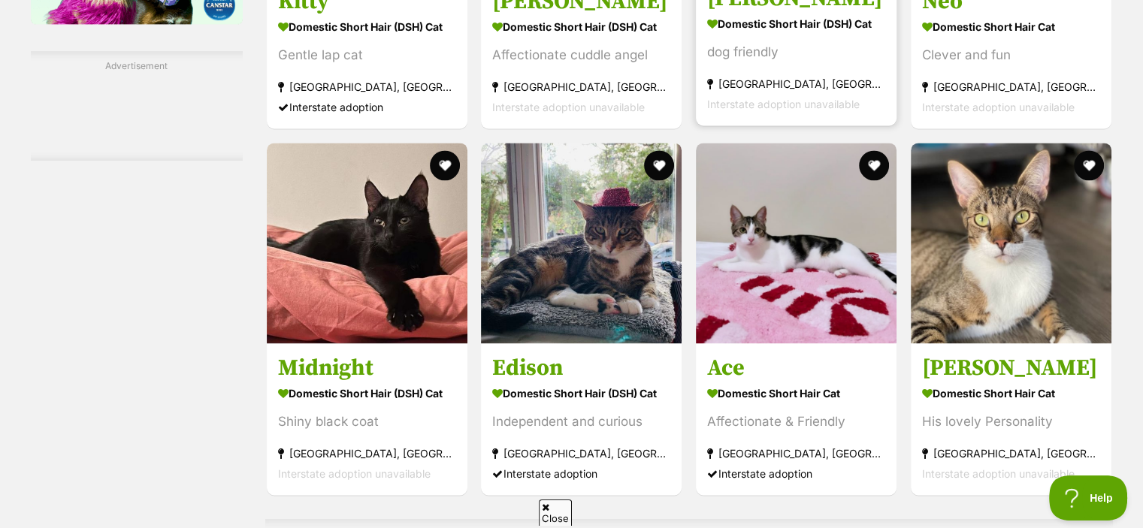
scroll to position [2227, 0]
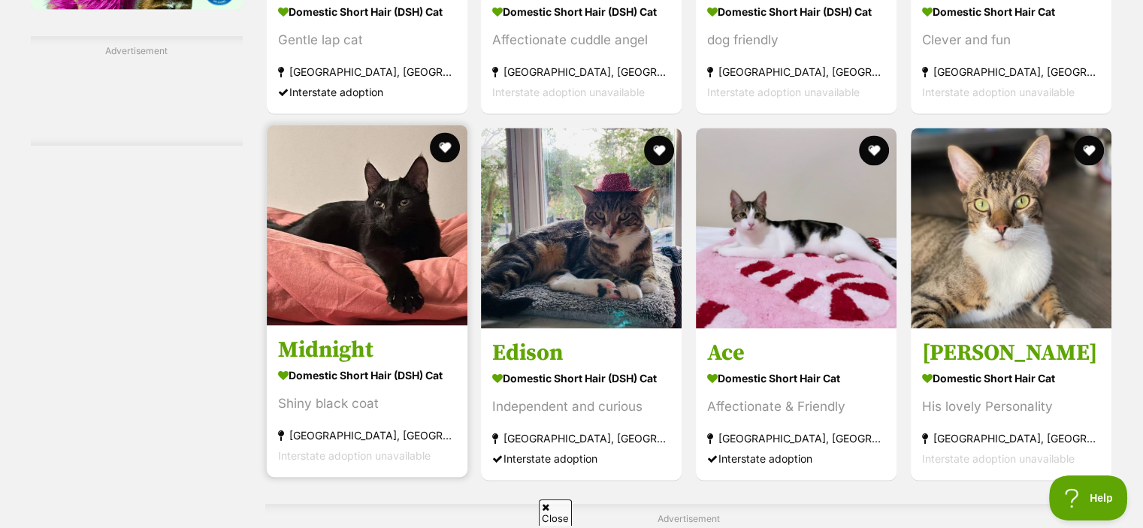
click at [391, 355] on h3 "Midnight" at bounding box center [367, 350] width 178 height 29
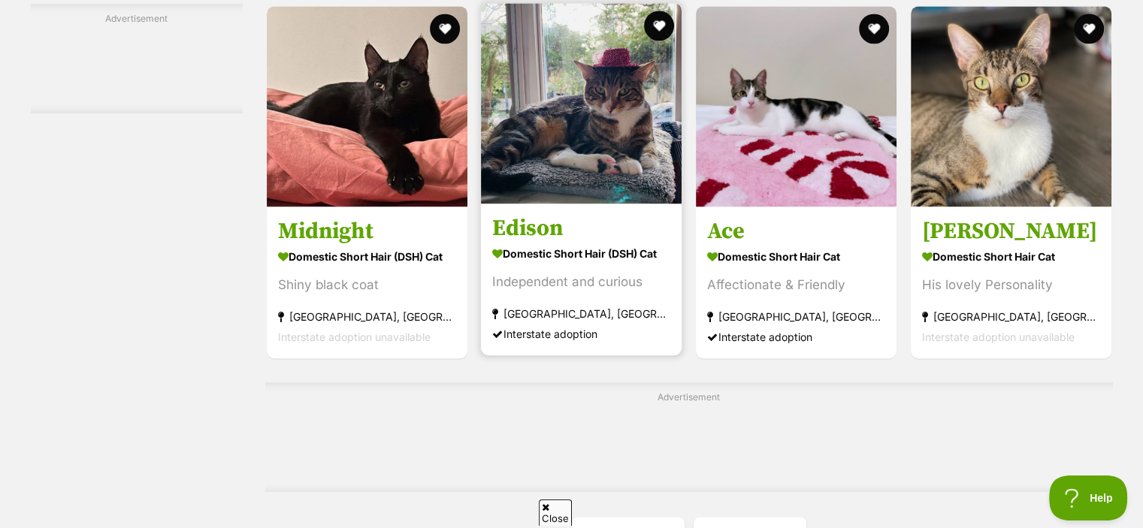
scroll to position [2349, 0]
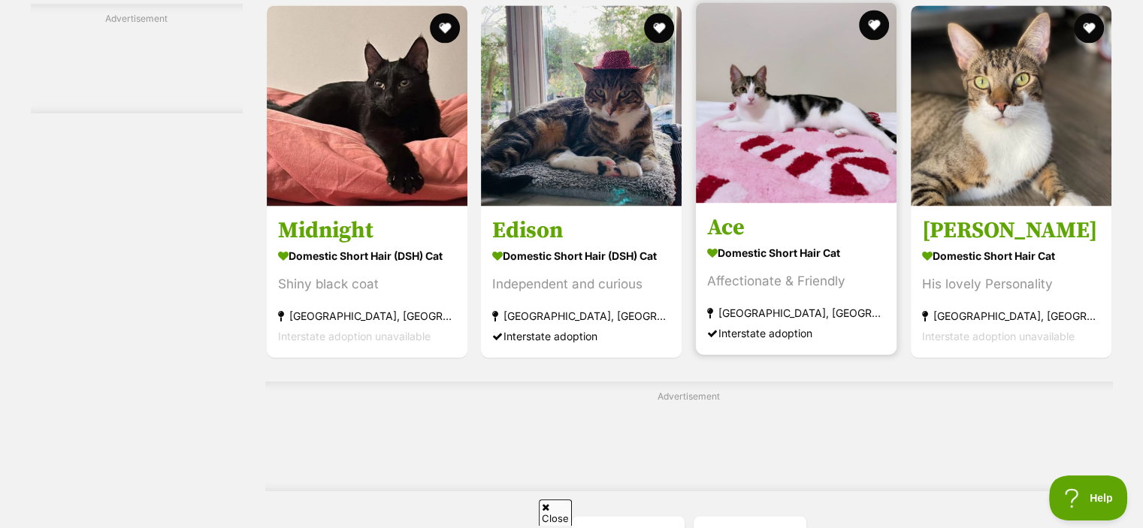
click at [834, 264] on section "Domestic Short Hair Cat Affectionate & Friendly Strathfield, NSW Interstate ado…" at bounding box center [796, 292] width 178 height 101
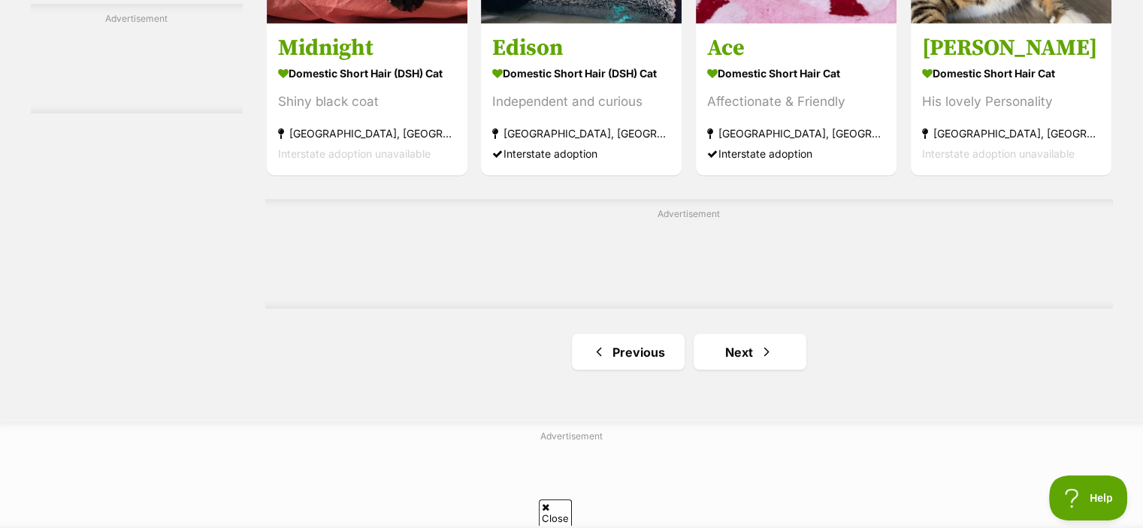
scroll to position [2506, 0]
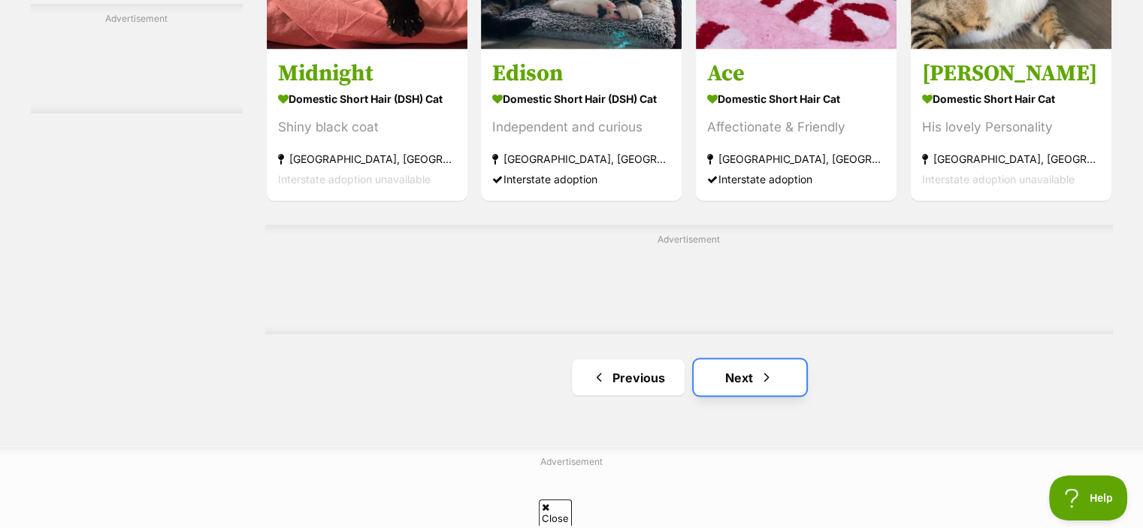
click at [746, 376] on link "Next" at bounding box center [749, 377] width 113 height 36
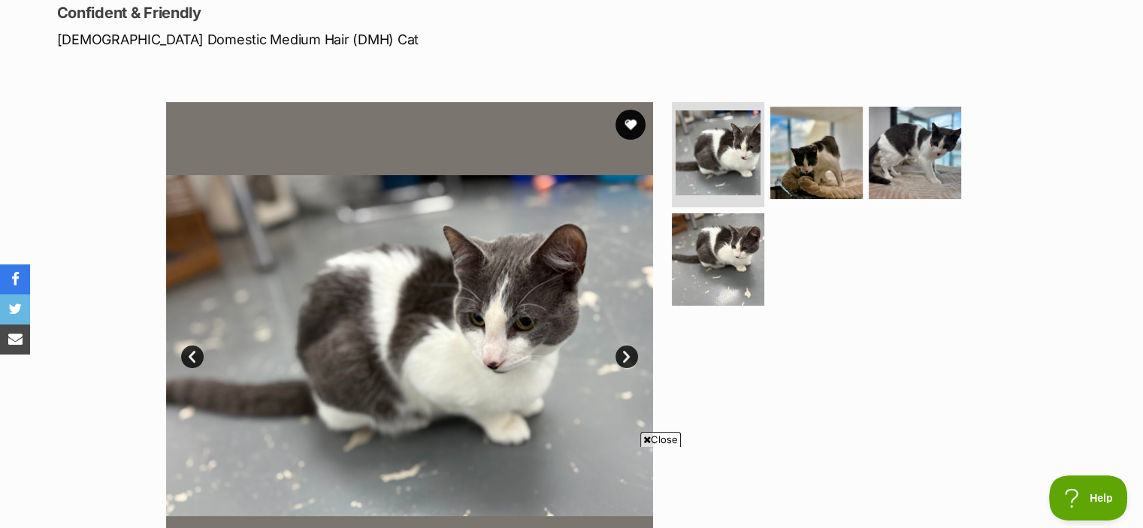
scroll to position [207, 0]
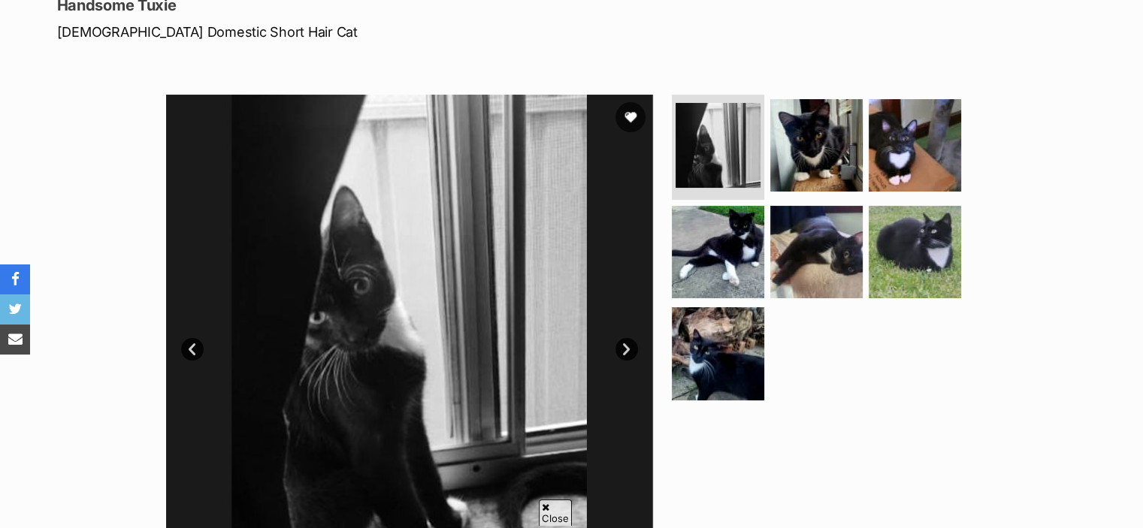
scroll to position [210, 0]
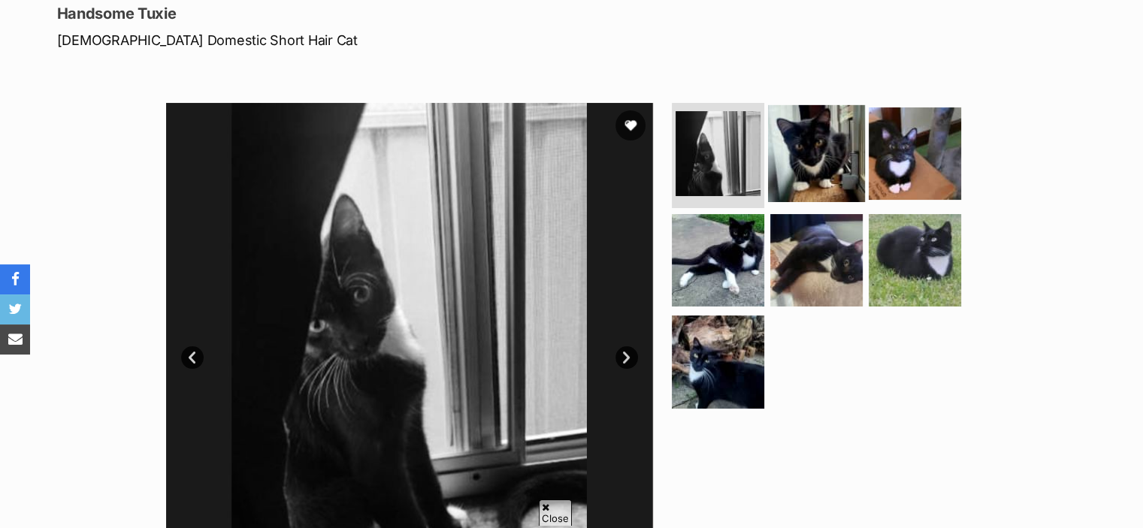
click at [829, 172] on img at bounding box center [816, 153] width 97 height 97
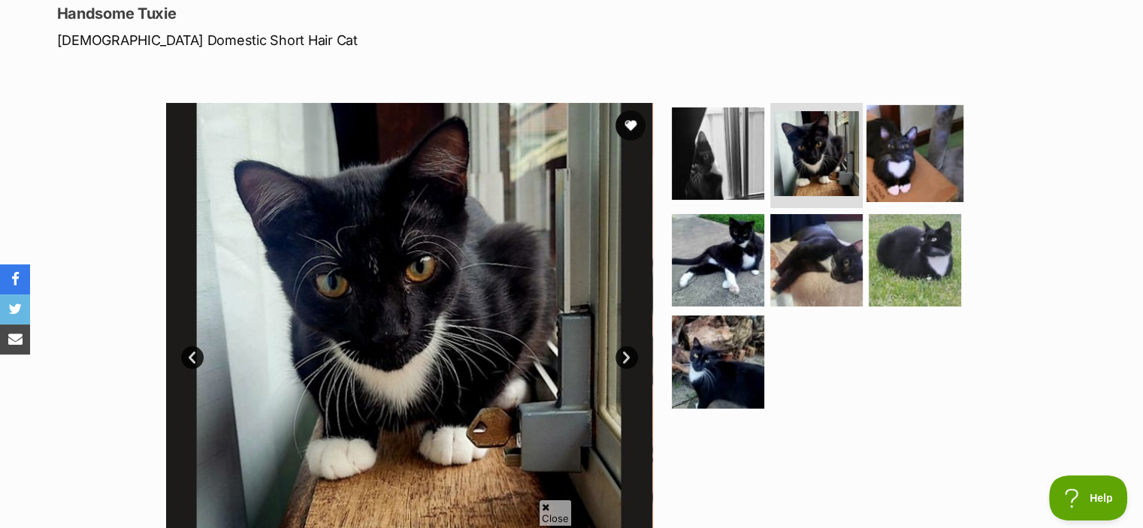
scroll to position [0, 0]
click at [892, 203] on link at bounding box center [914, 197] width 97 height 17
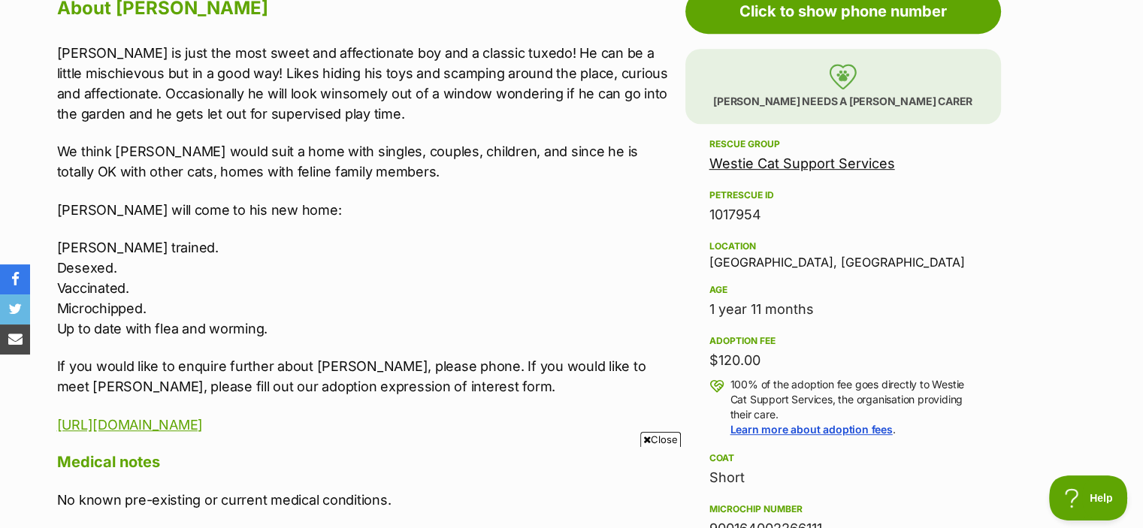
scroll to position [805, 0]
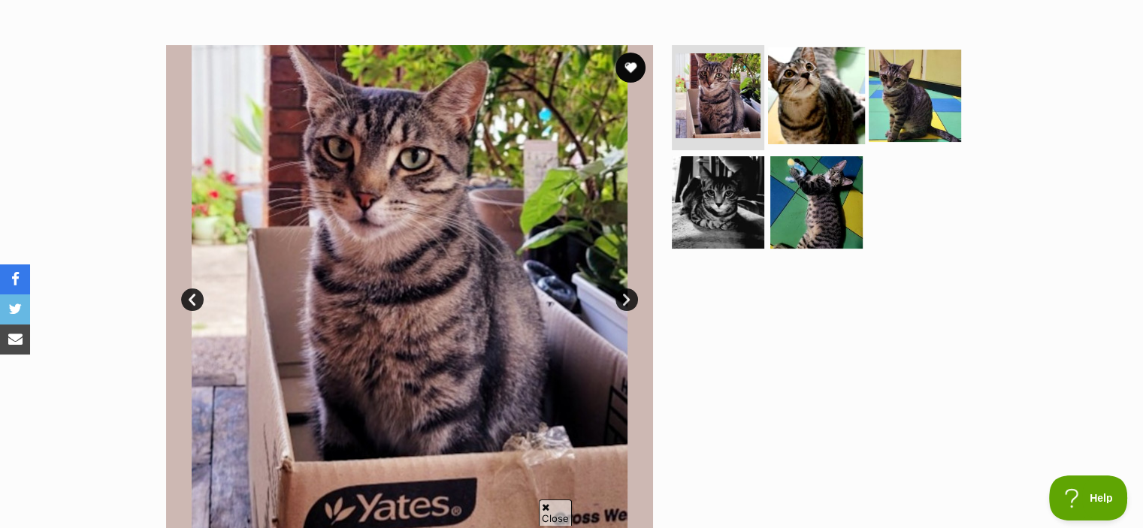
click at [798, 80] on img at bounding box center [816, 95] width 97 height 97
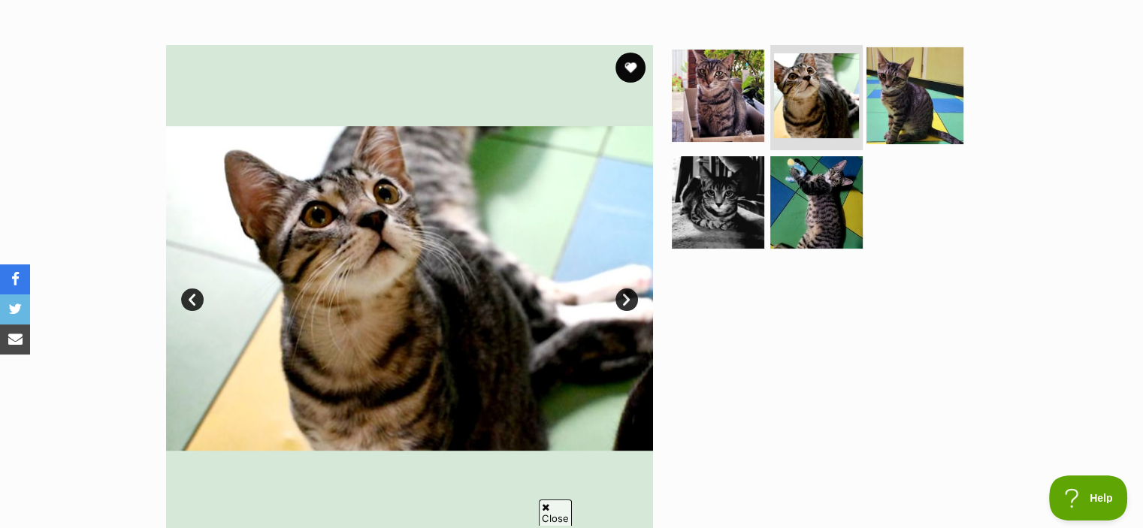
click at [913, 111] on img at bounding box center [914, 95] width 97 height 97
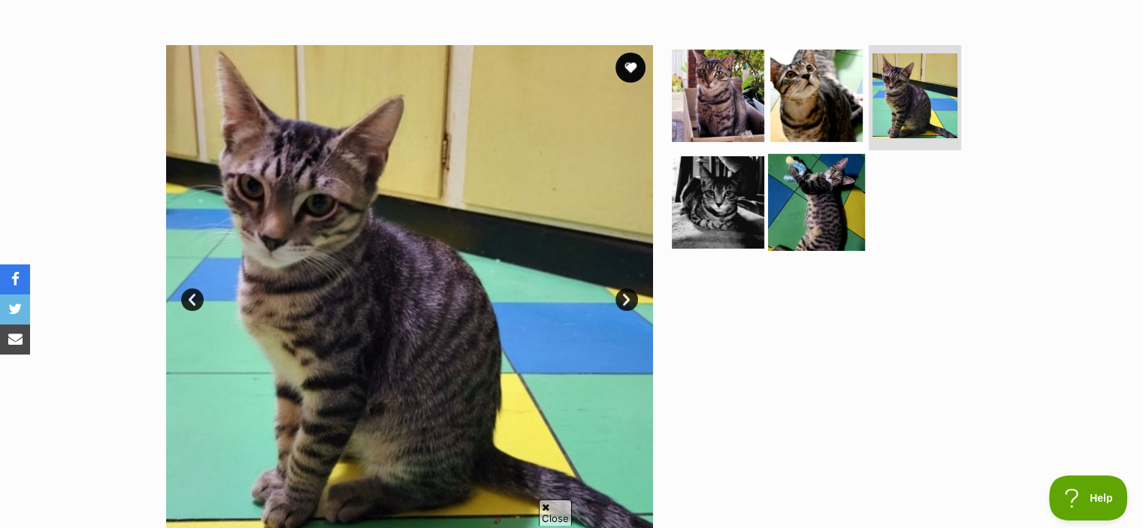
click at [851, 183] on img at bounding box center [816, 201] width 97 height 97
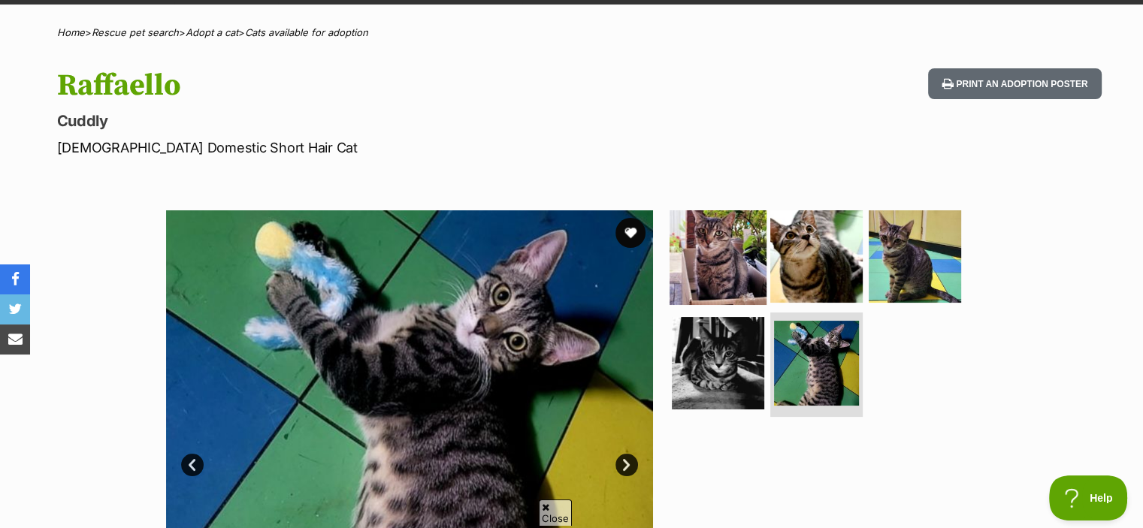
scroll to position [101, 0]
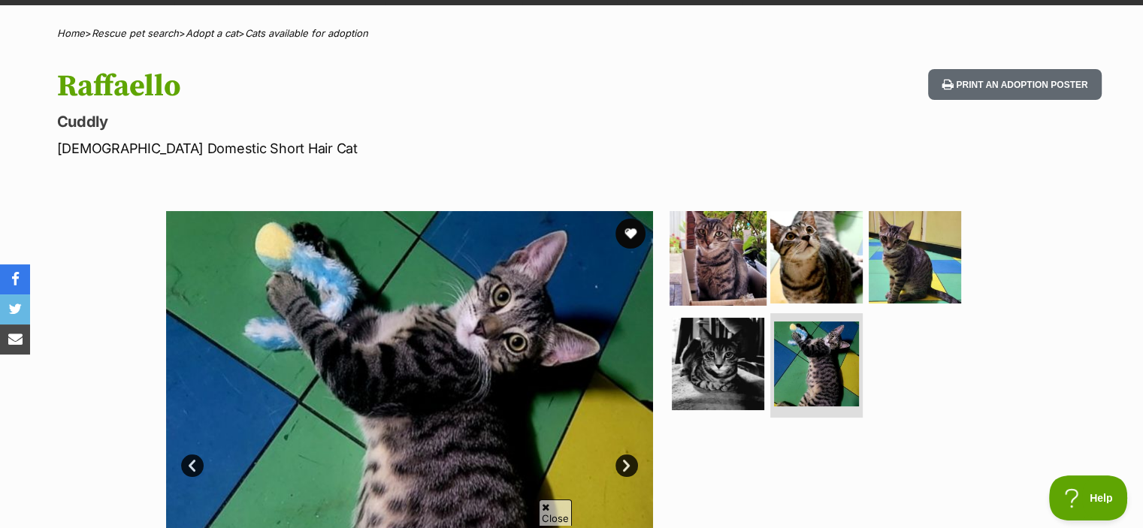
click at [706, 263] on img at bounding box center [717, 257] width 97 height 97
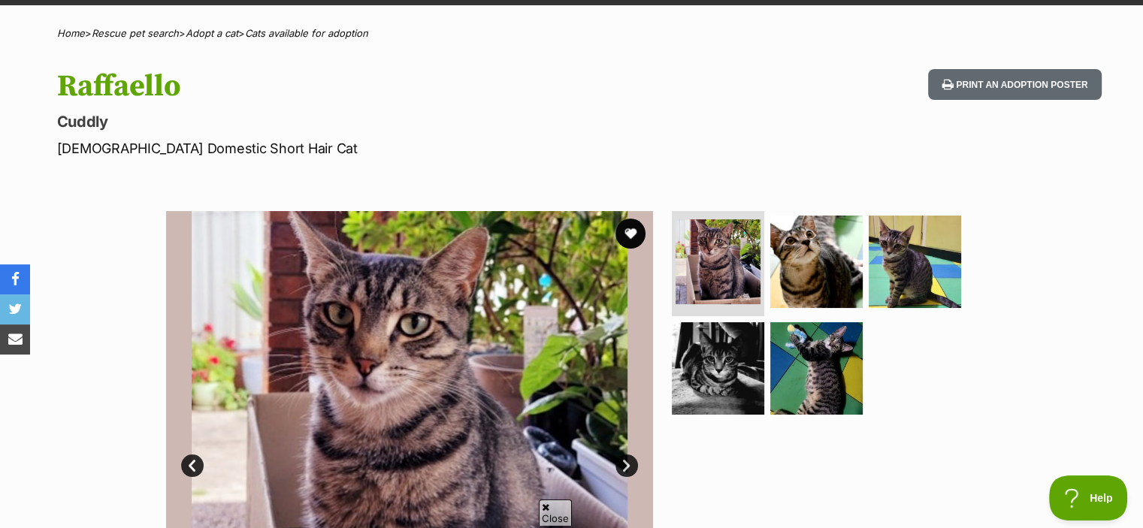
scroll to position [164, 0]
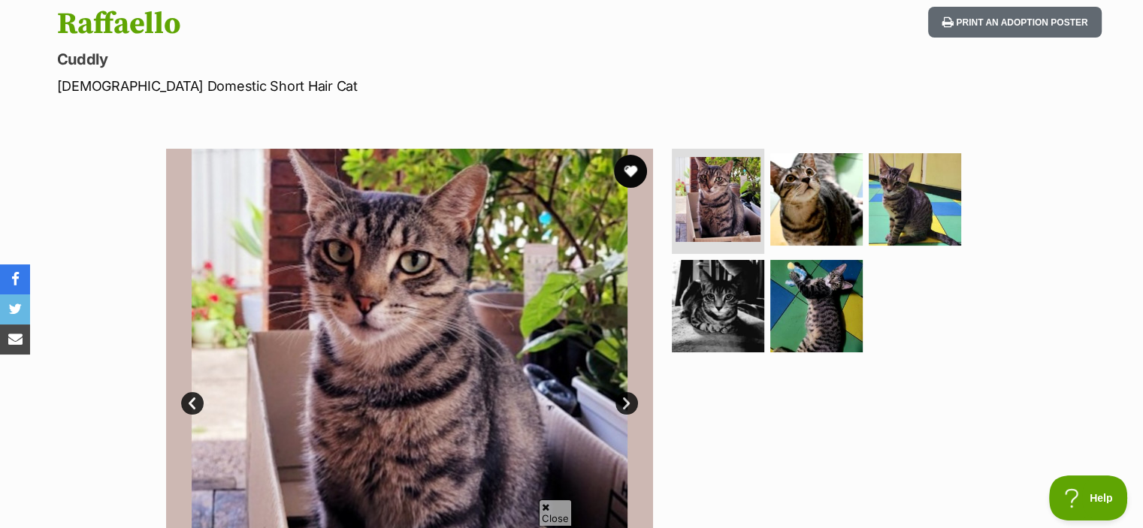
click at [631, 171] on button "favourite" at bounding box center [630, 171] width 33 height 33
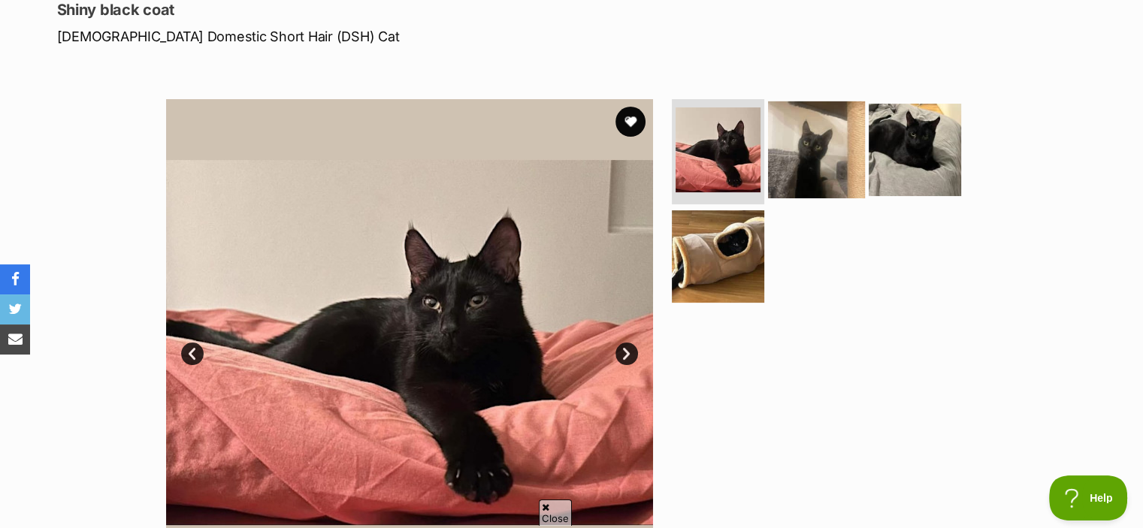
click at [790, 161] on img at bounding box center [816, 149] width 97 height 97
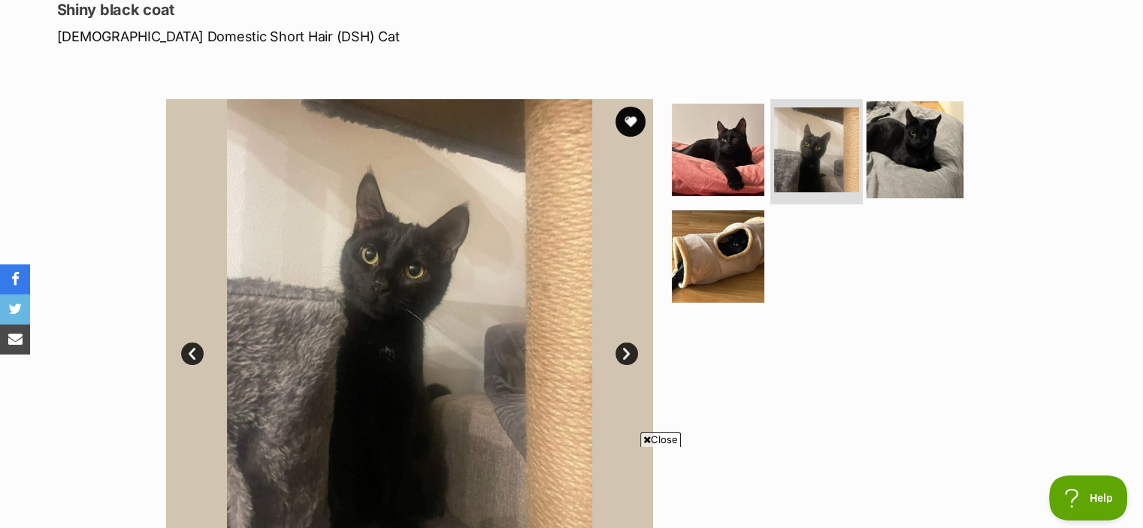
click at [879, 159] on img at bounding box center [914, 149] width 97 height 97
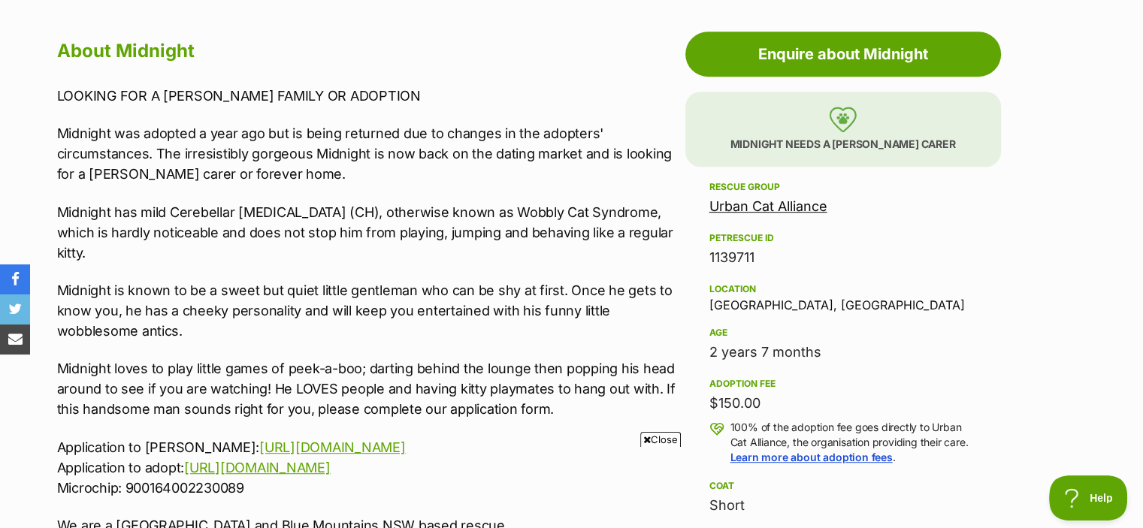
scroll to position [811, 0]
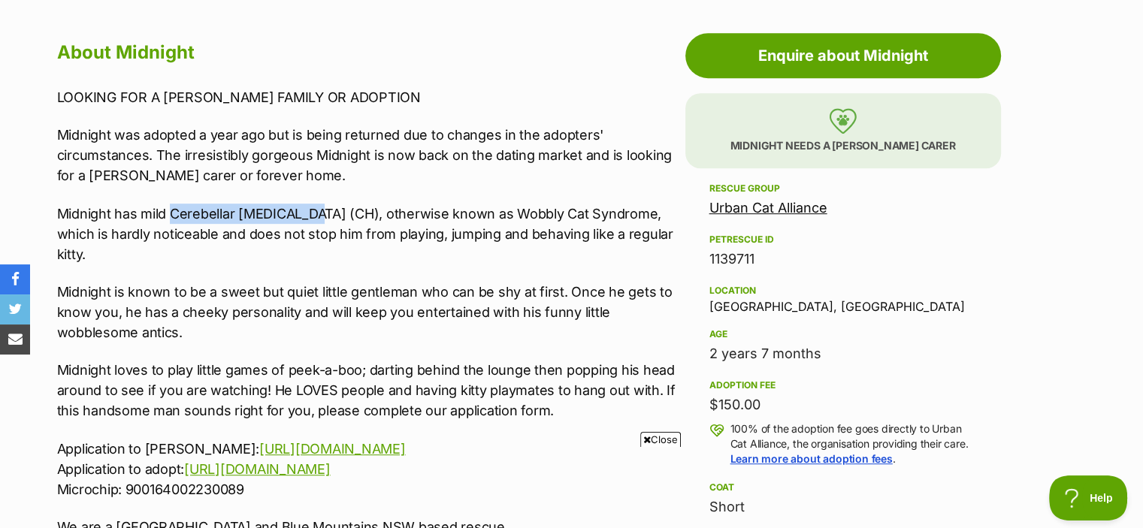
drag, startPoint x: 171, startPoint y: 210, endPoint x: 309, endPoint y: 213, distance: 138.2
click at [309, 213] on p "Midnight has mild Cerebellar [MEDICAL_DATA] (CH), otherwise known as Wobbly Cat…" at bounding box center [367, 234] width 620 height 61
copy p "Cerebellar [MEDICAL_DATA]"
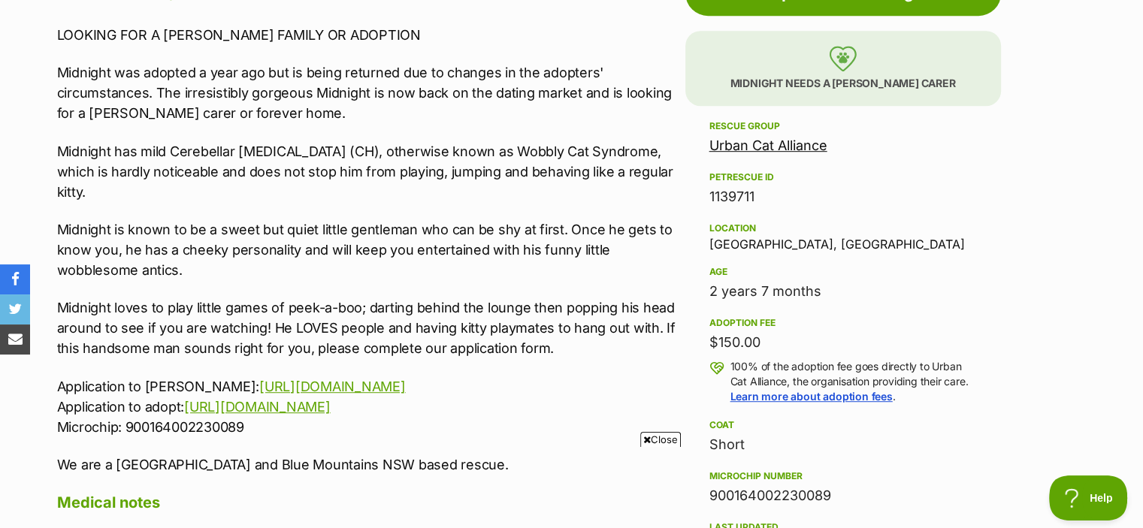
click at [448, 165] on p "Midnight has mild Cerebellar [MEDICAL_DATA] (CH), otherwise known as Wobbly Cat…" at bounding box center [367, 171] width 620 height 61
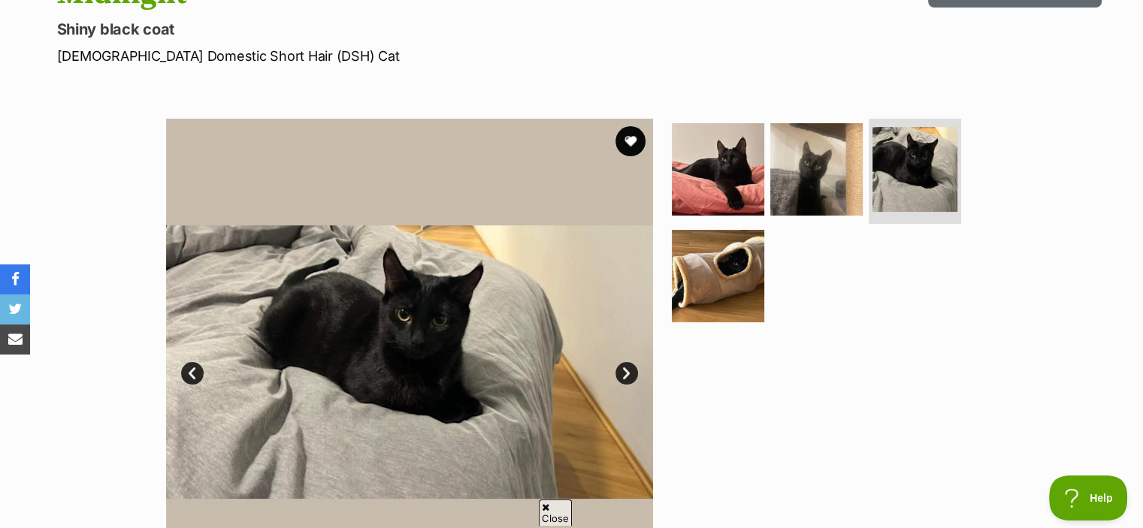
scroll to position [188, 0]
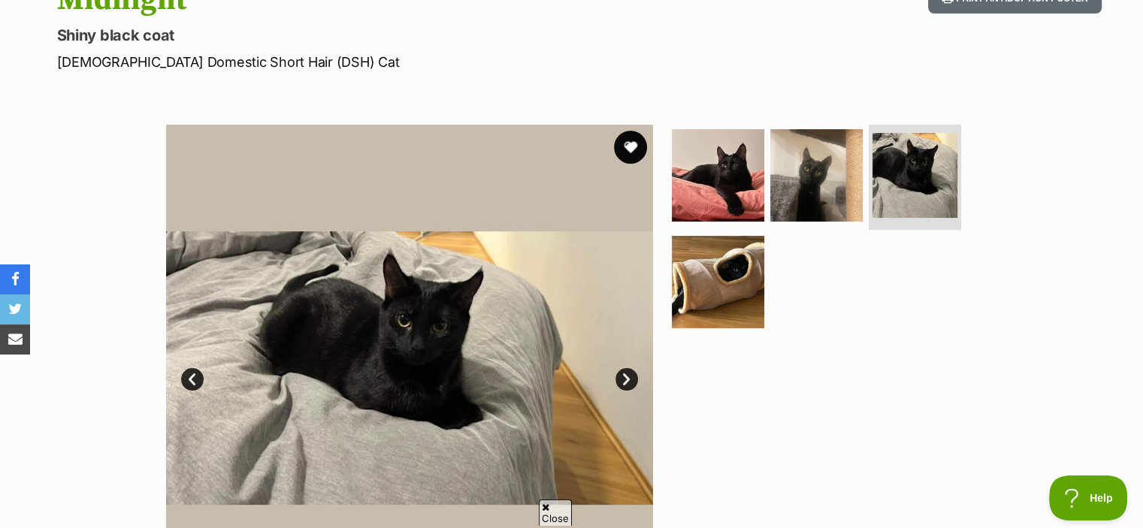
click at [624, 142] on button "favourite" at bounding box center [630, 147] width 33 height 33
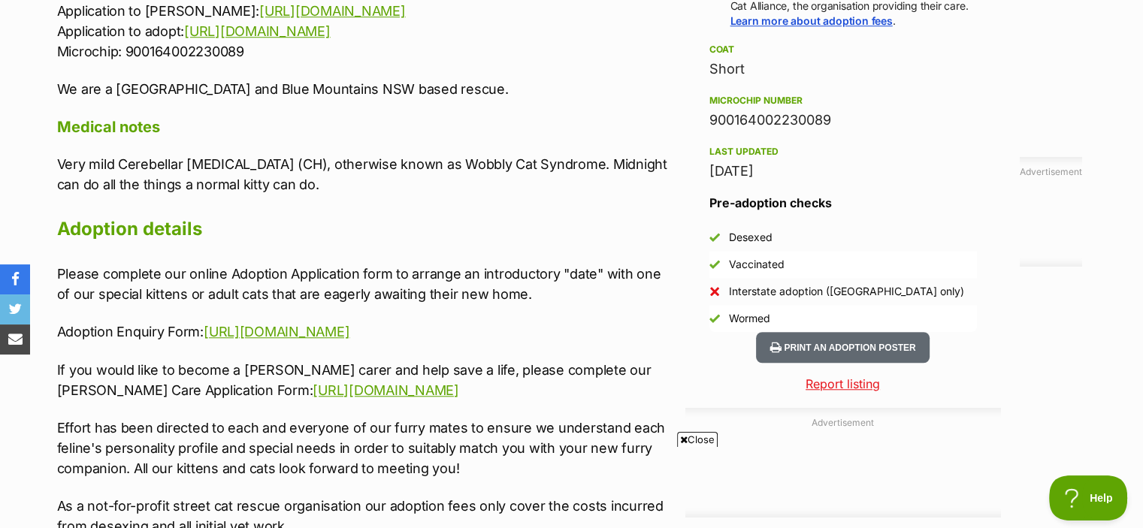
scroll to position [1277, 0]
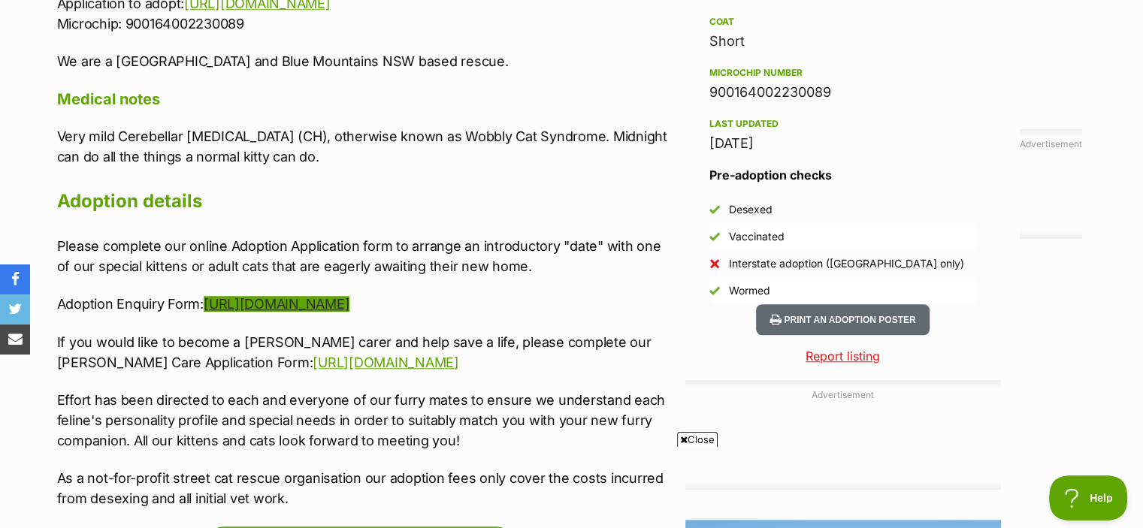
click at [349, 296] on link "https://goo.gl/forms/ctHIq7r3pf4vf6X13" at bounding box center [277, 304] width 146 height 16
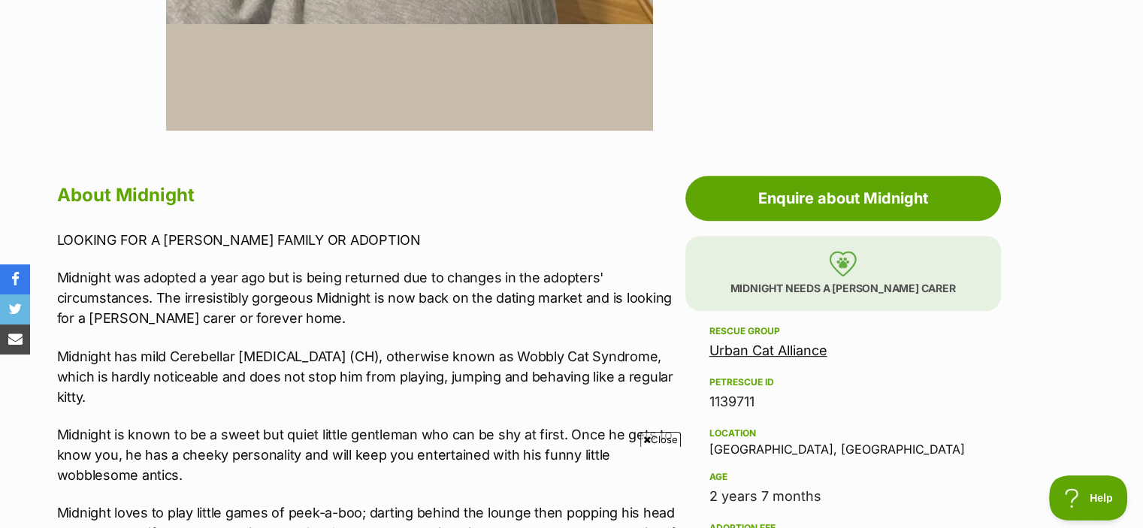
scroll to position [901, 0]
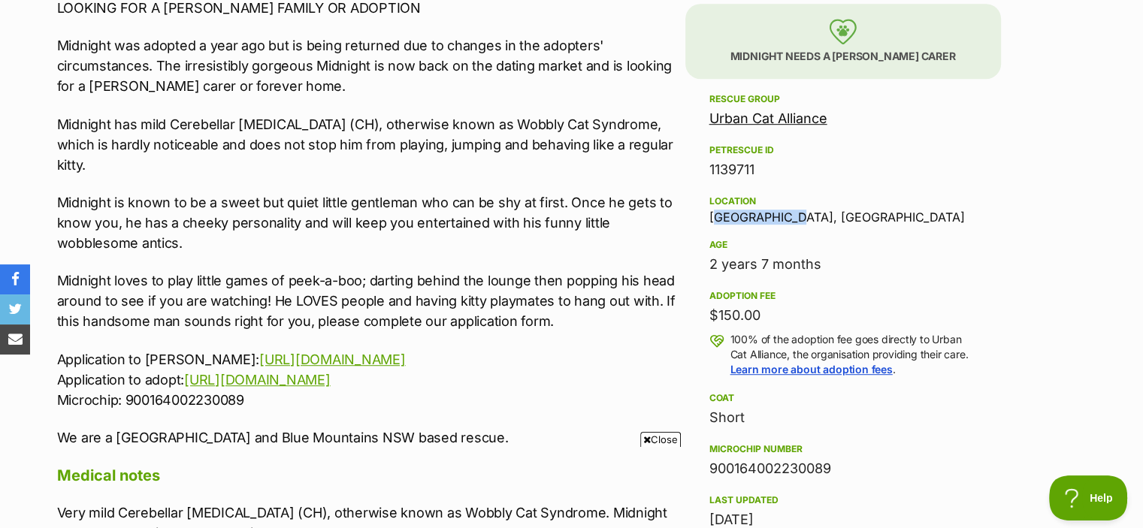
drag, startPoint x: 709, startPoint y: 213, endPoint x: 784, endPoint y: 213, distance: 75.1
click at [784, 213] on div "Location Forest Lodge, NSW" at bounding box center [842, 208] width 267 height 32
copy div "Forest Lodge"
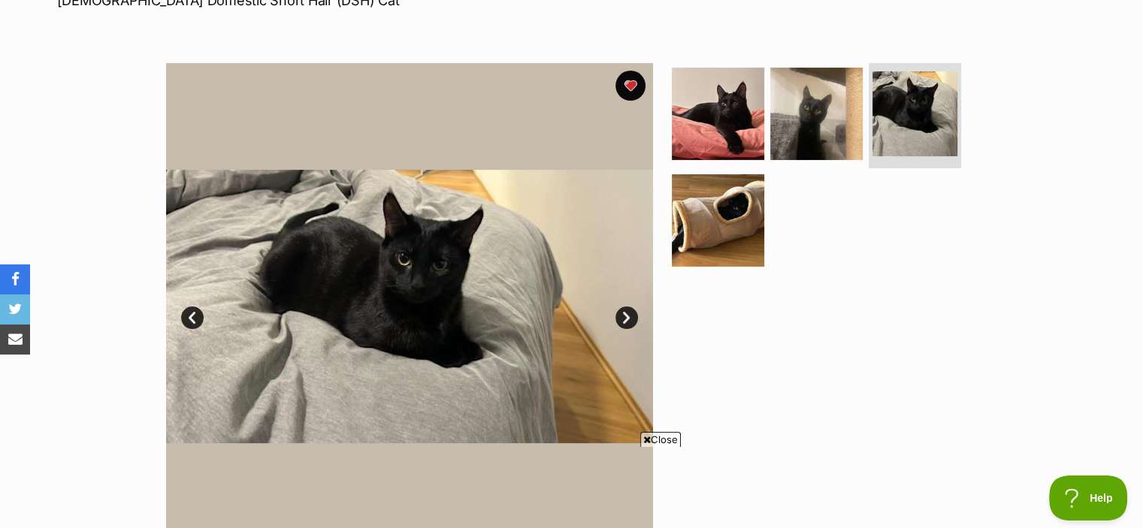
scroll to position [0, 0]
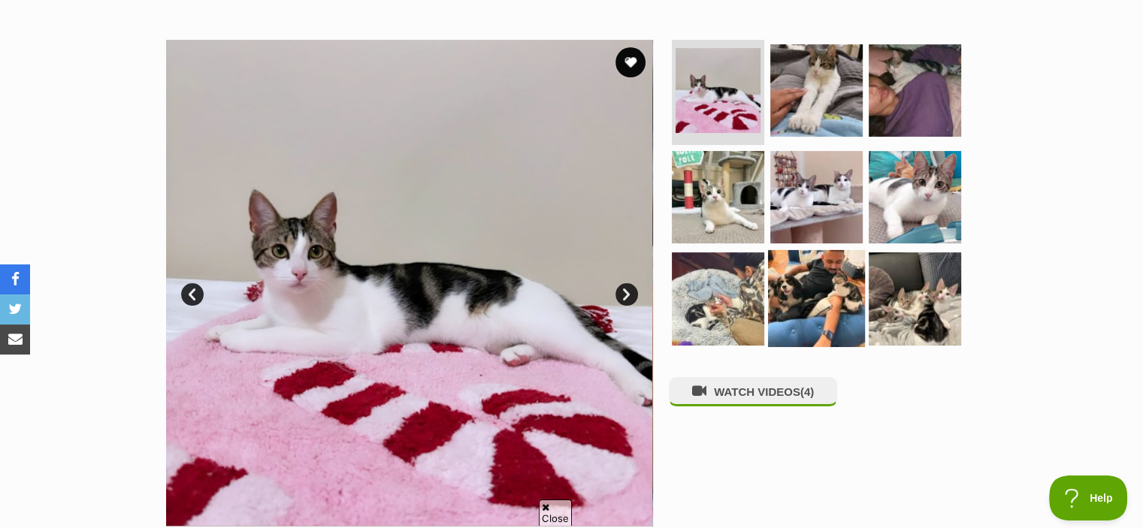
click at [816, 282] on img at bounding box center [816, 298] width 97 height 97
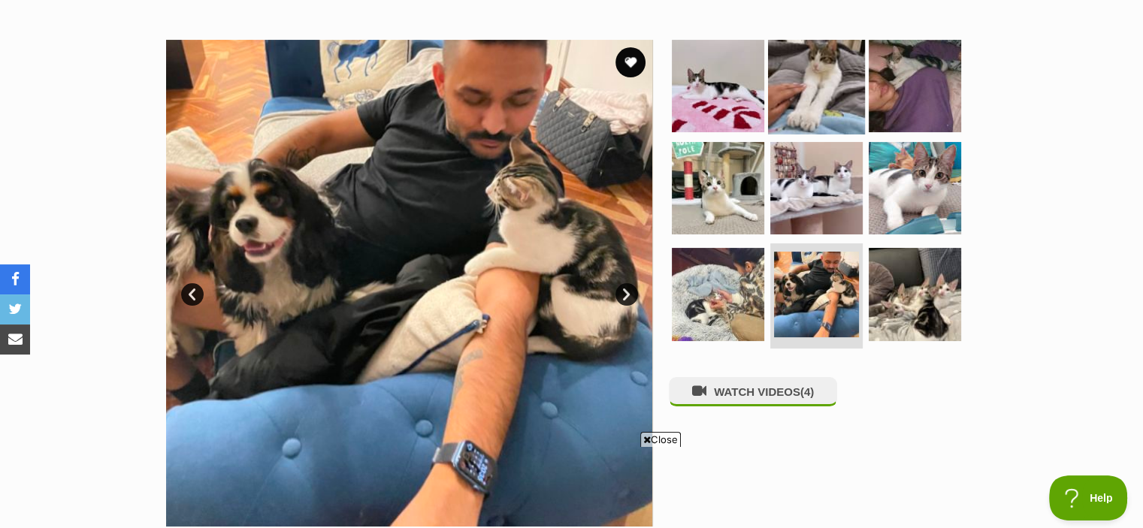
click at [819, 120] on img at bounding box center [816, 86] width 97 height 97
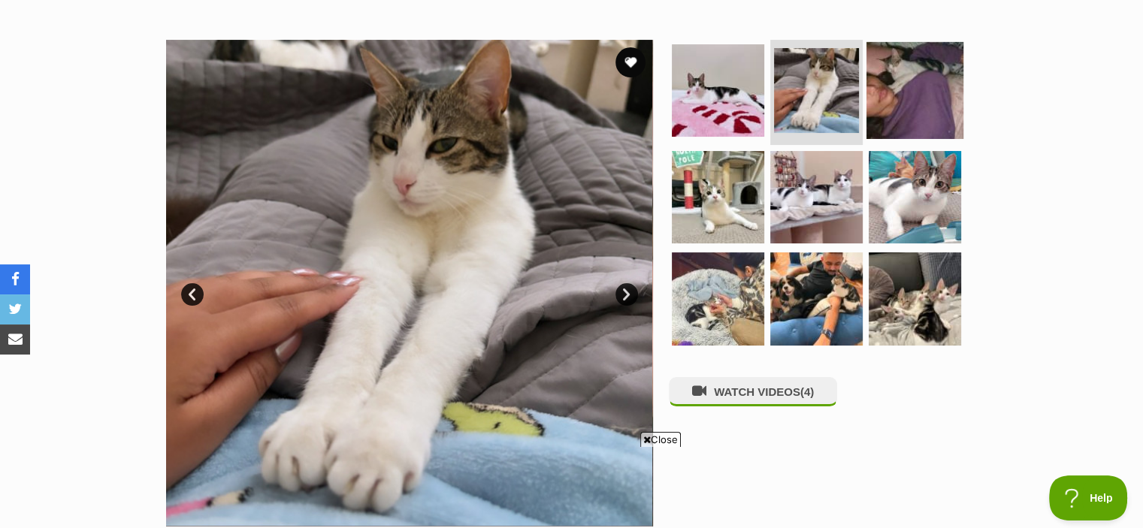
click at [883, 124] on img at bounding box center [914, 90] width 97 height 97
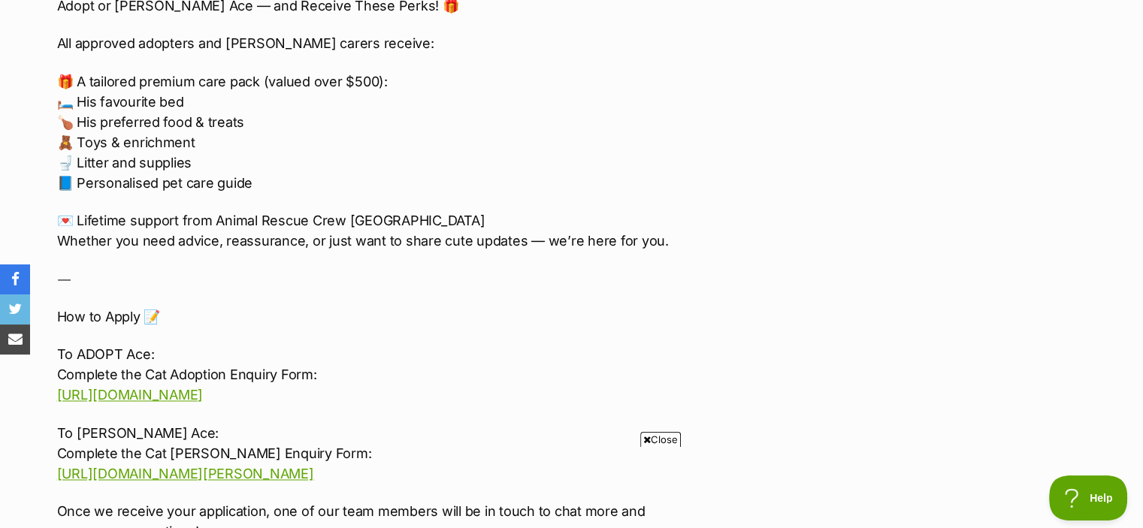
scroll to position [2291, 0]
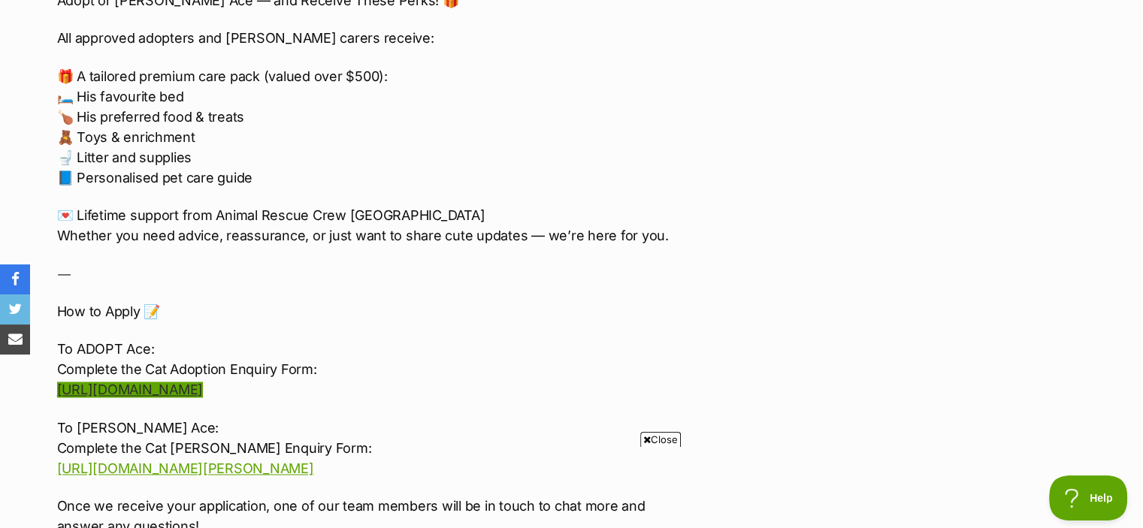
click at [203, 382] on link "[URL][DOMAIN_NAME]" at bounding box center [130, 390] width 146 height 16
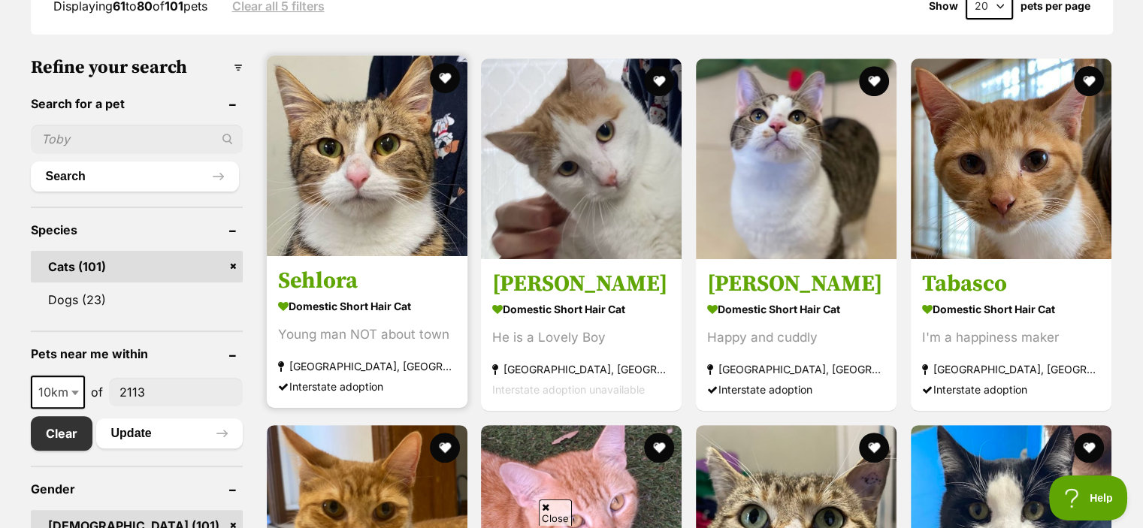
click at [421, 382] on div "Interstate adoption" at bounding box center [367, 386] width 178 height 20
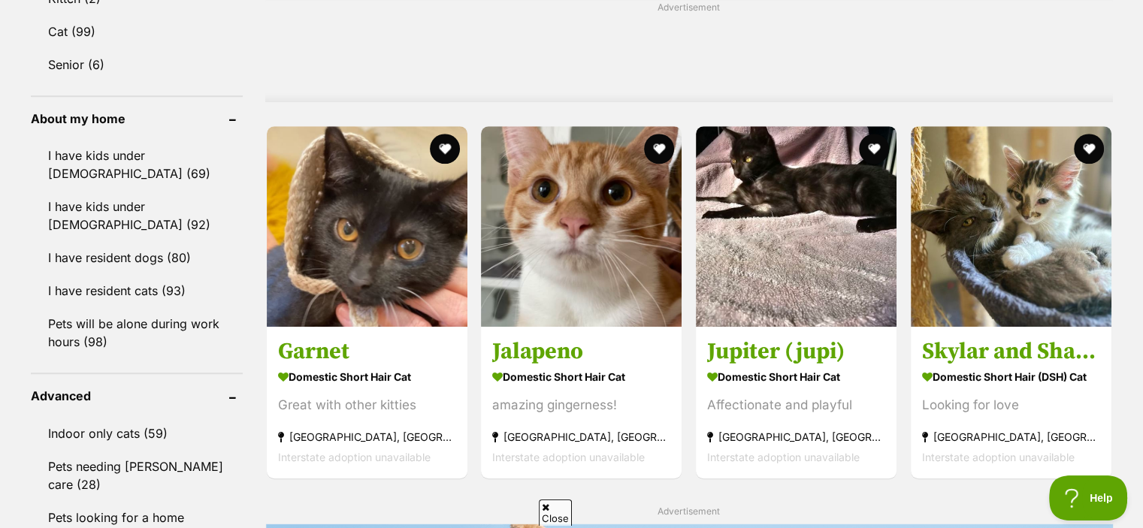
scroll to position [1243, 0]
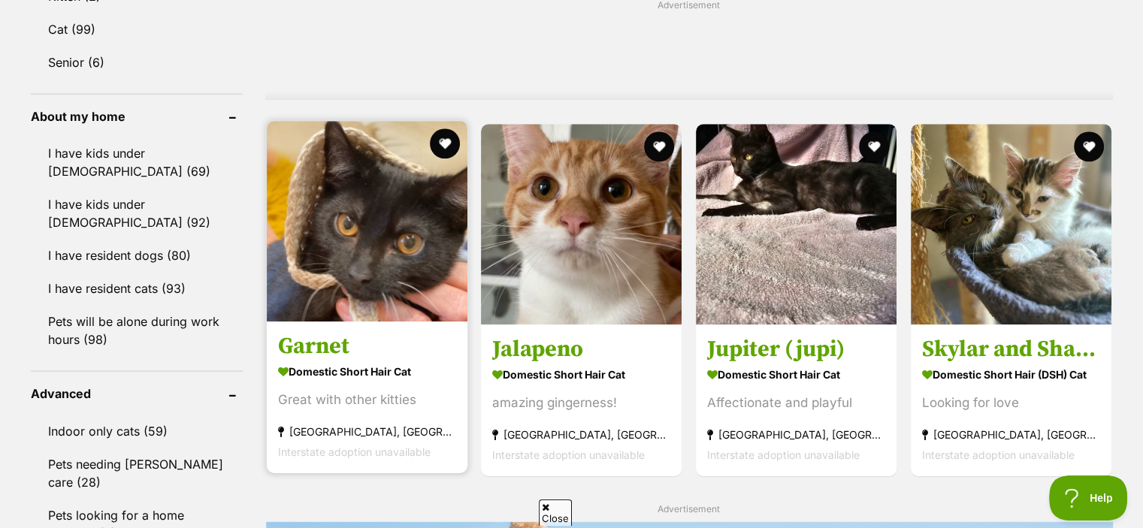
click at [410, 345] on h3 "Garnet" at bounding box center [367, 346] width 178 height 29
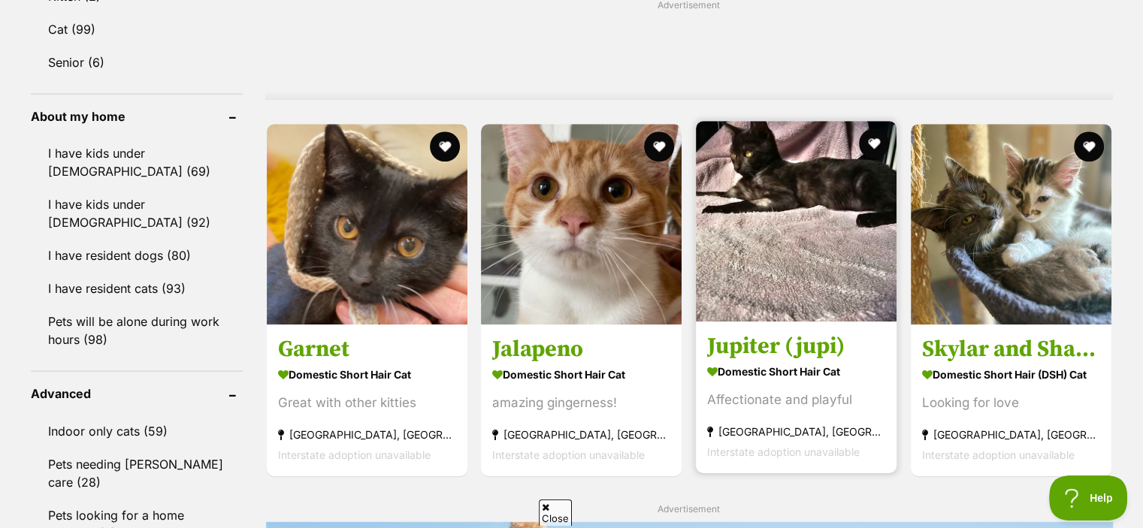
click at [767, 261] on img at bounding box center [796, 221] width 201 height 201
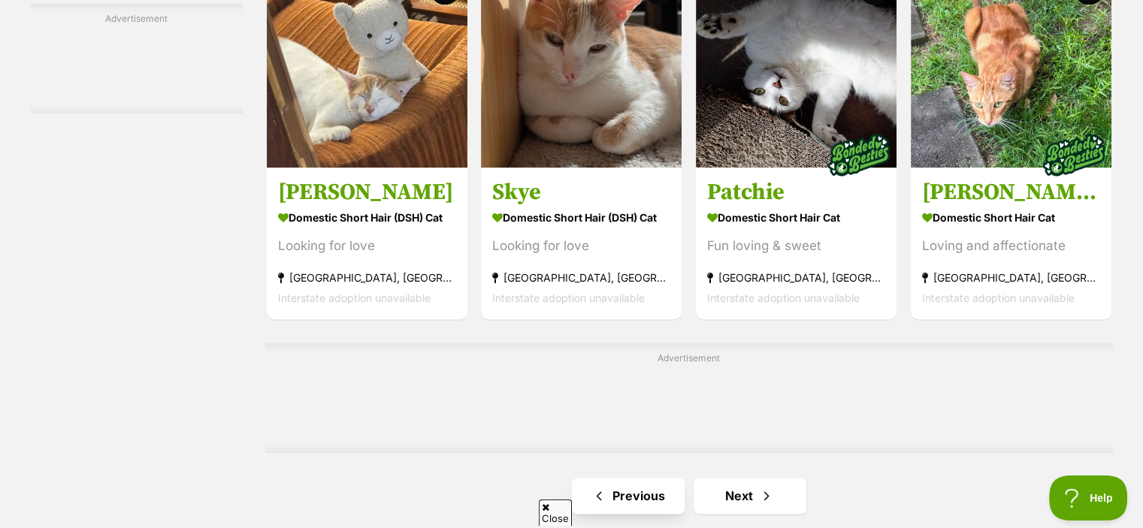
scroll to position [2275, 0]
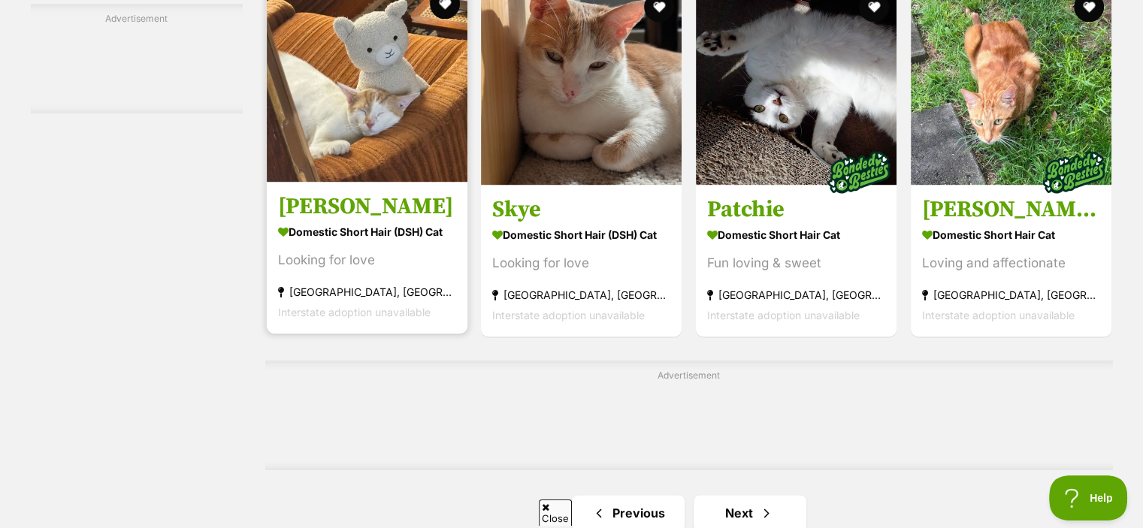
click at [370, 198] on h3 "[PERSON_NAME]" at bounding box center [367, 206] width 178 height 29
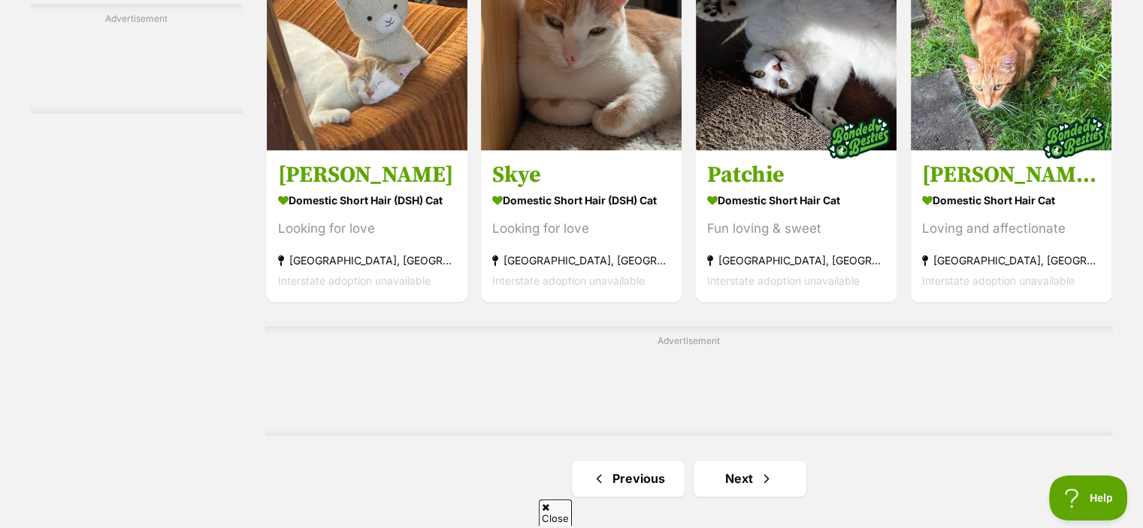
scroll to position [2311, 0]
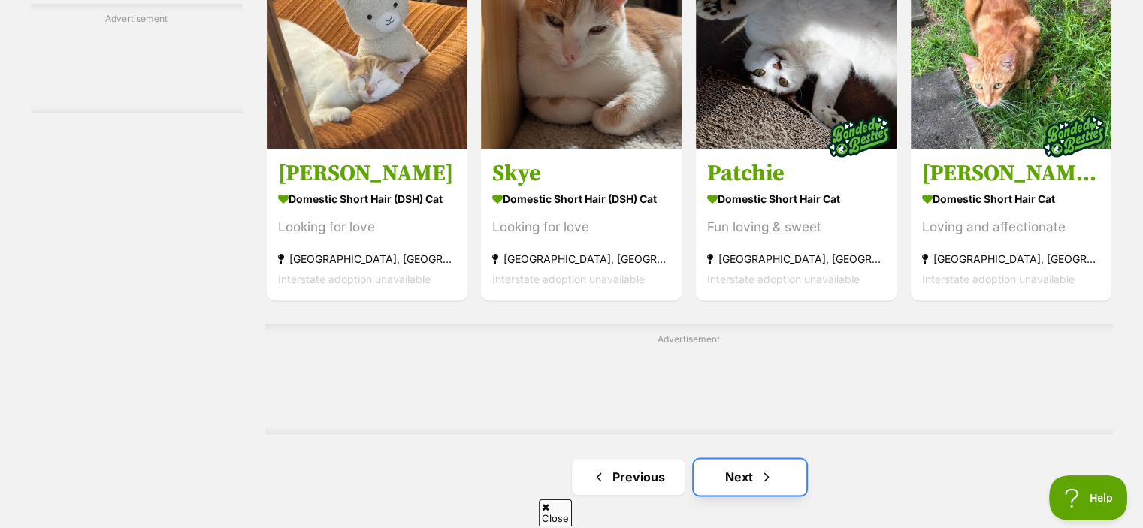
click at [775, 460] on link "Next" at bounding box center [749, 477] width 113 height 36
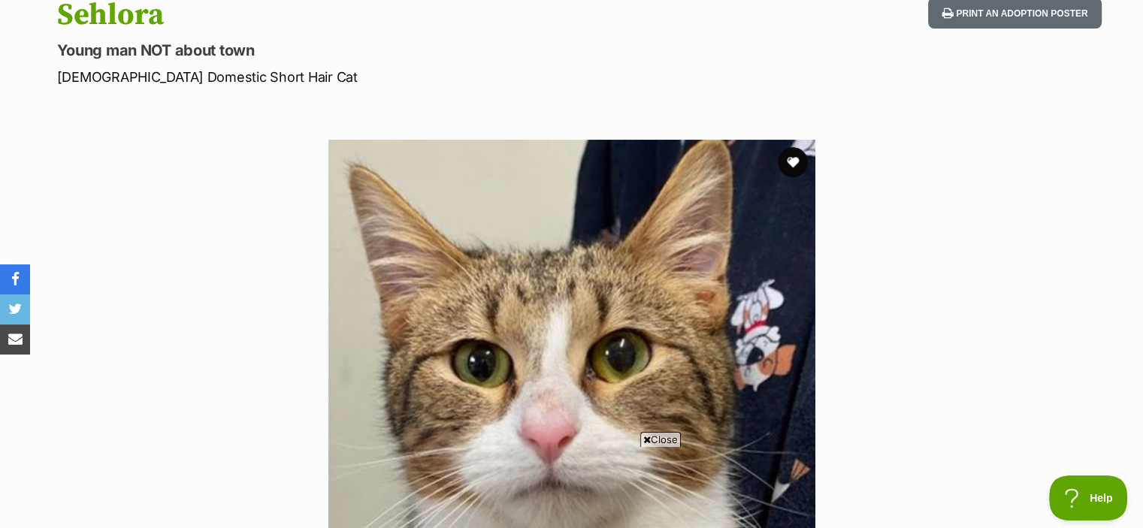
scroll to position [170, 0]
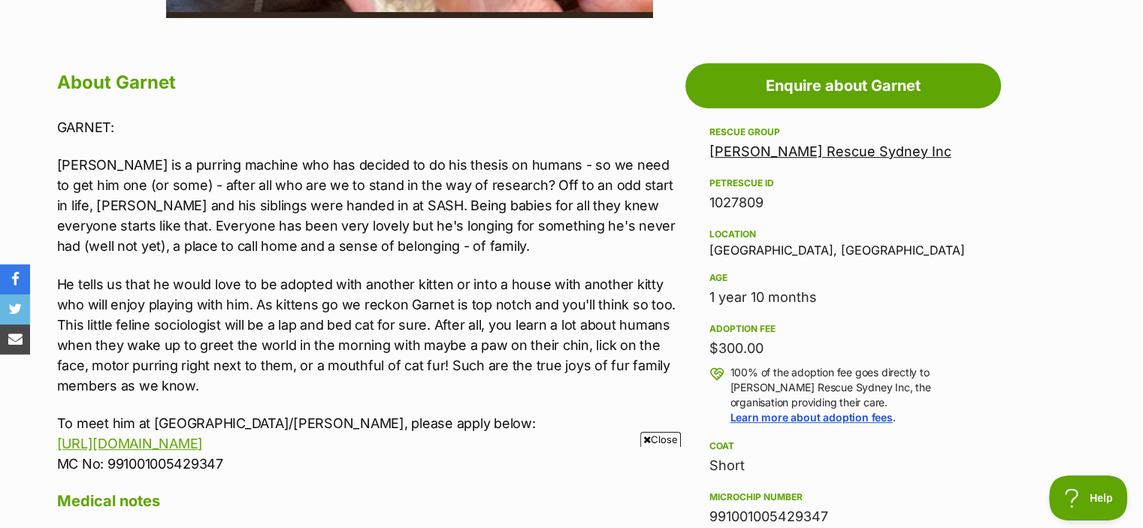
scroll to position [787, 0]
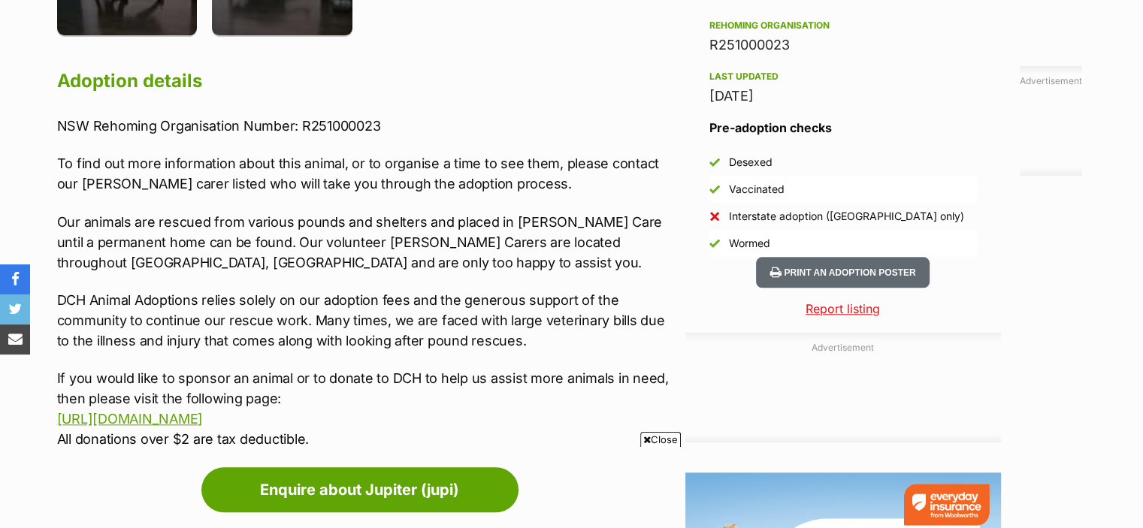
scroll to position [1358, 0]
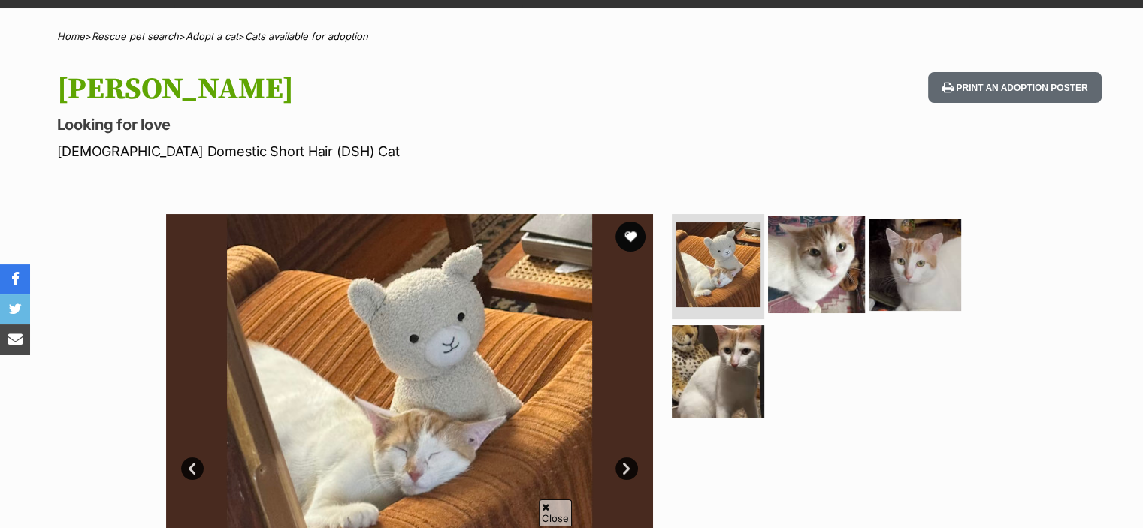
click at [817, 246] on img at bounding box center [816, 264] width 97 height 97
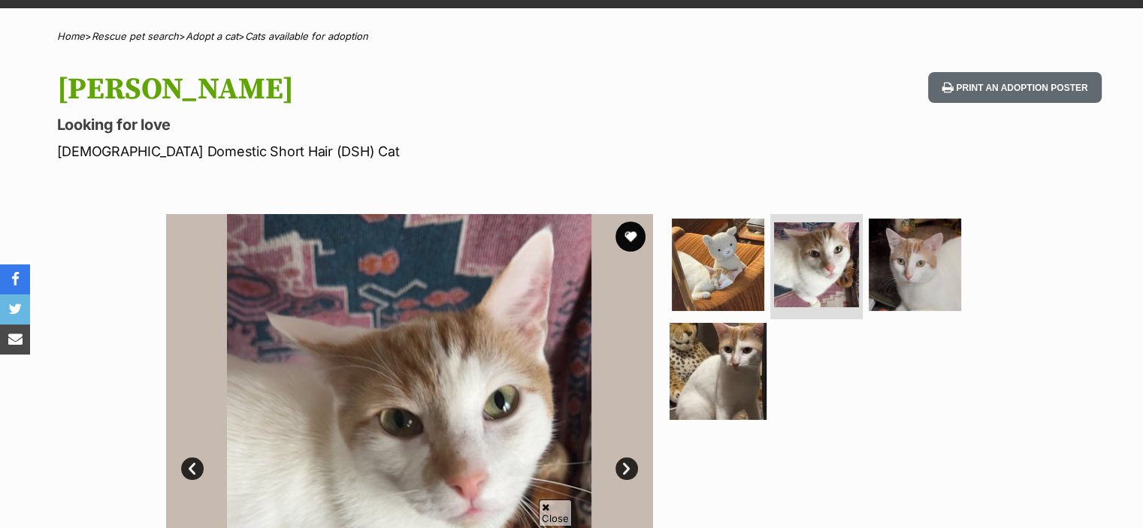
click at [727, 342] on img at bounding box center [717, 370] width 97 height 97
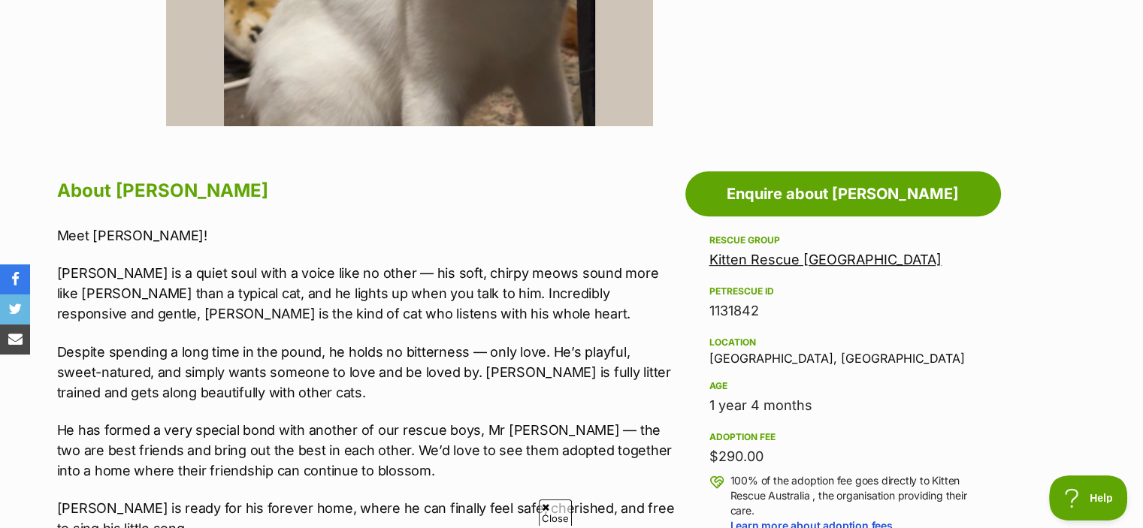
scroll to position [735, 0]
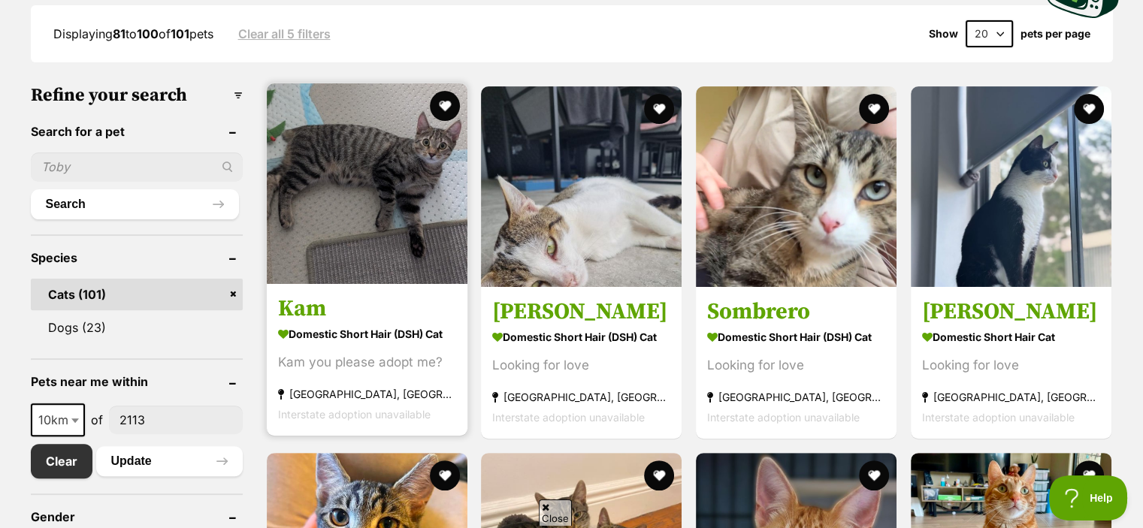
click at [425, 348] on section "Domestic Short Hair (DSH) Cat Kam you please adopt me? Meadowbank, NSW Intersta…" at bounding box center [367, 373] width 178 height 101
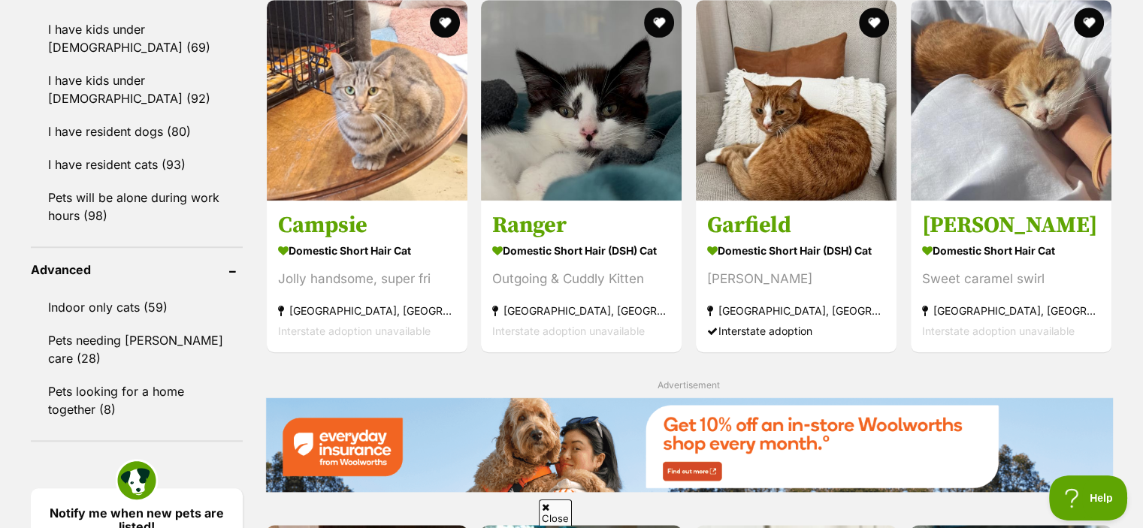
scroll to position [1369, 0]
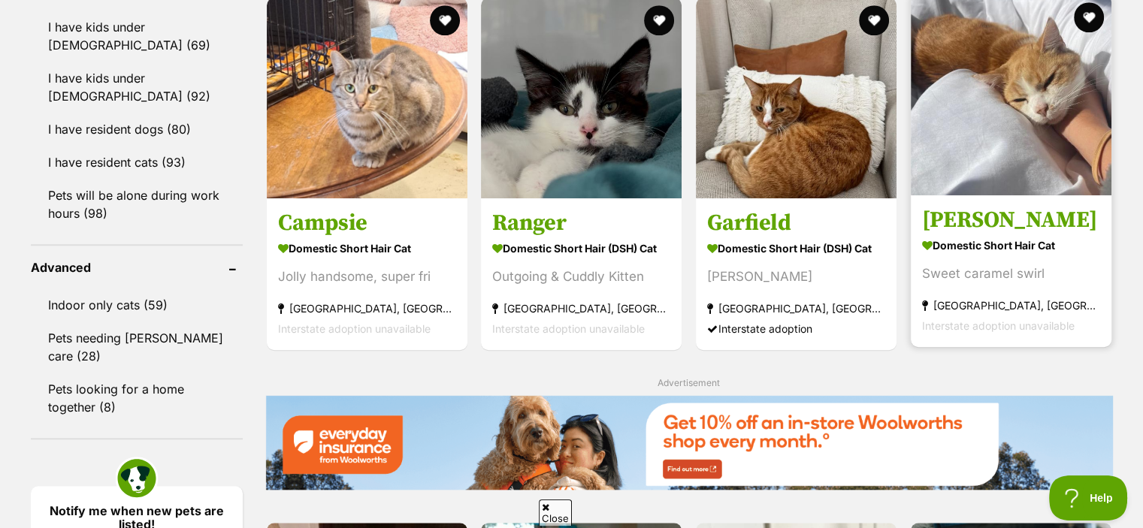
click at [1049, 279] on div "Sweet caramel swirl" at bounding box center [1011, 274] width 178 height 20
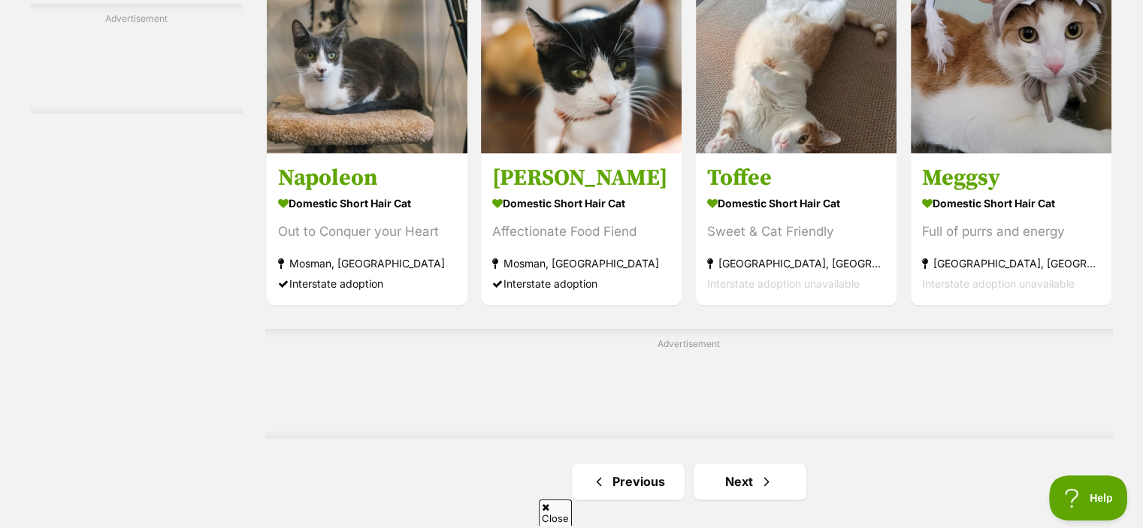
scroll to position [2334, 0]
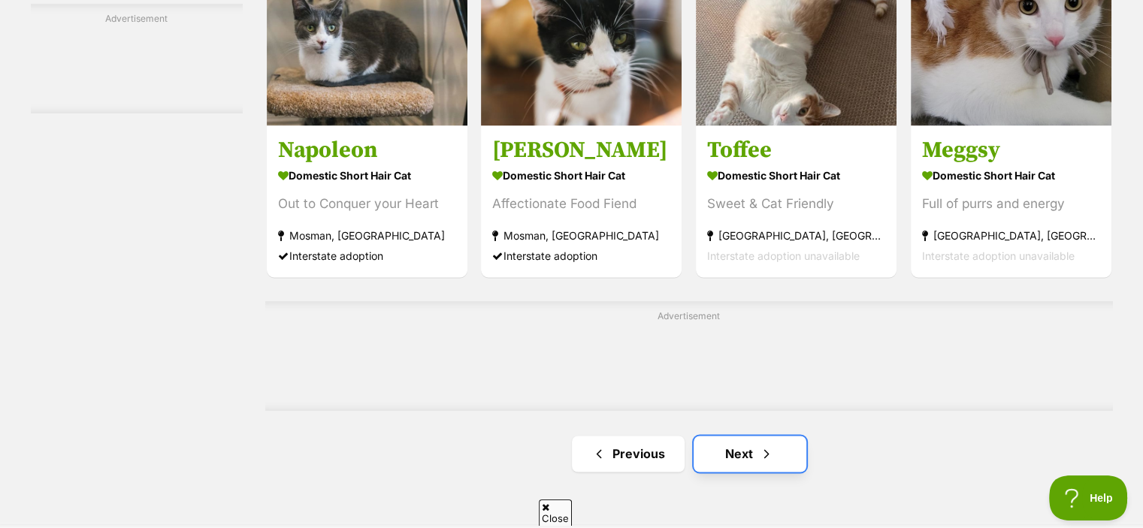
click at [768, 457] on span "Next page" at bounding box center [766, 454] width 15 height 18
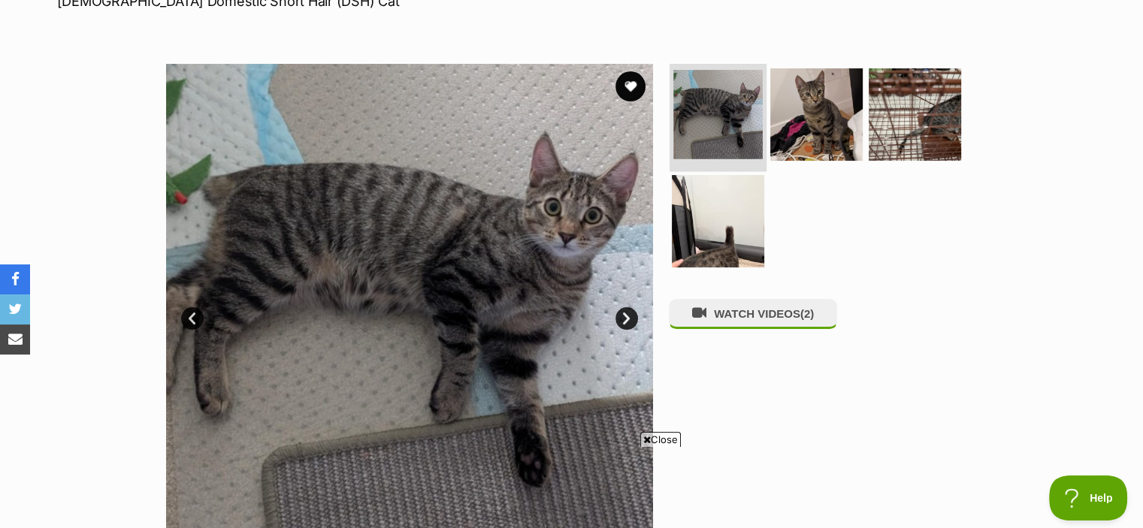
scroll to position [246, 0]
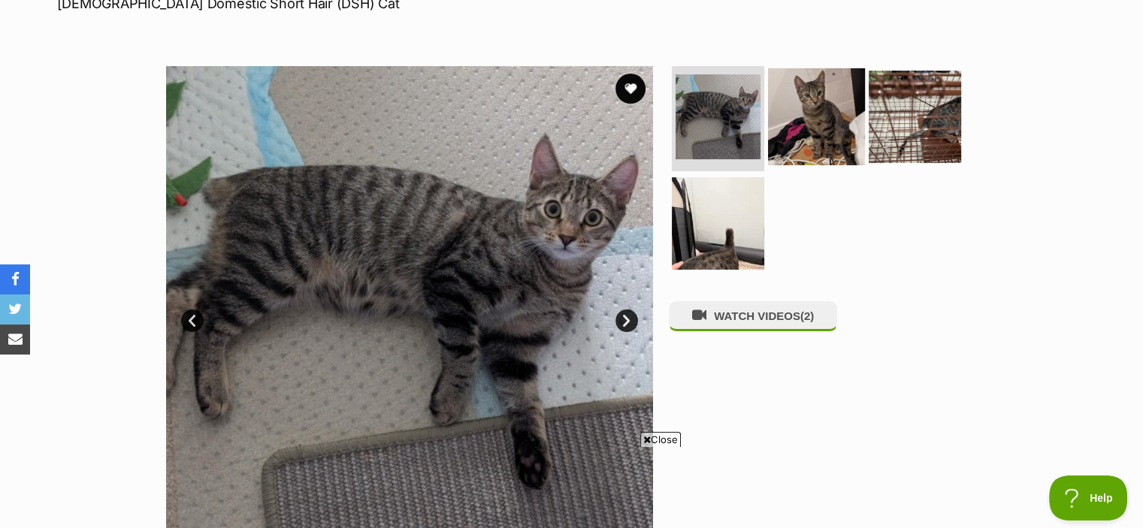
click at [782, 92] on img at bounding box center [816, 116] width 97 height 97
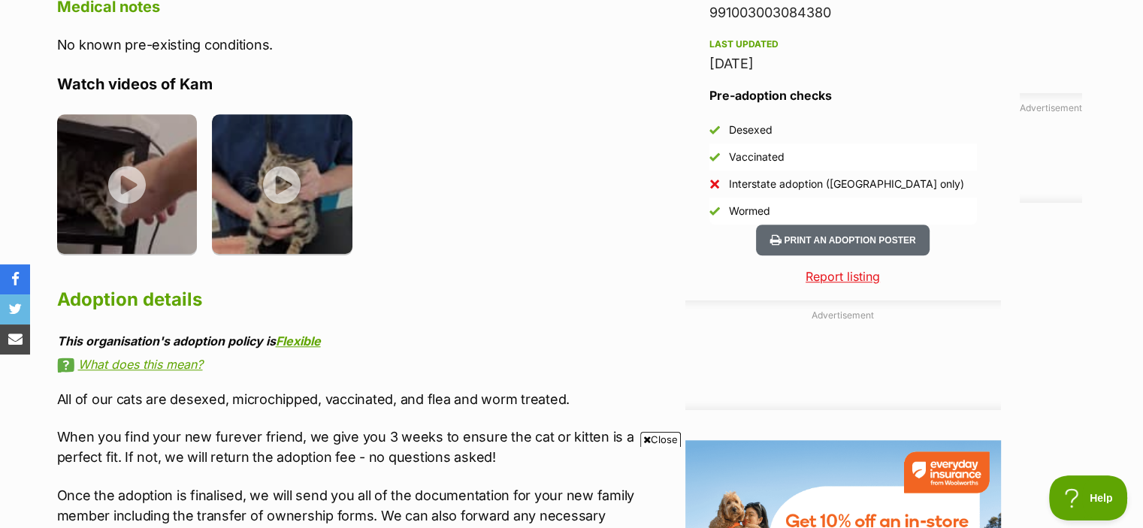
scroll to position [1457, 0]
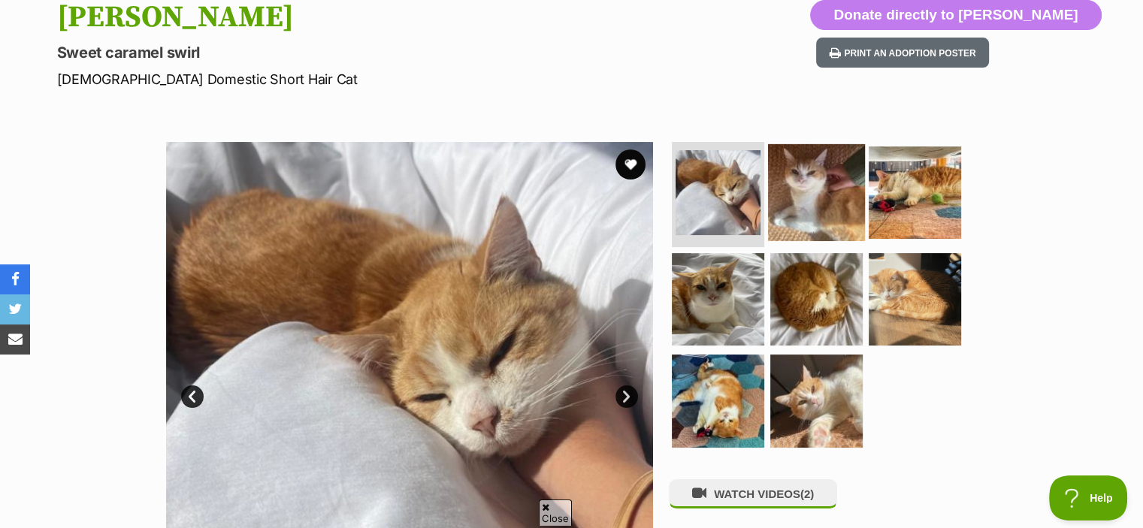
click at [832, 223] on img at bounding box center [816, 192] width 97 height 97
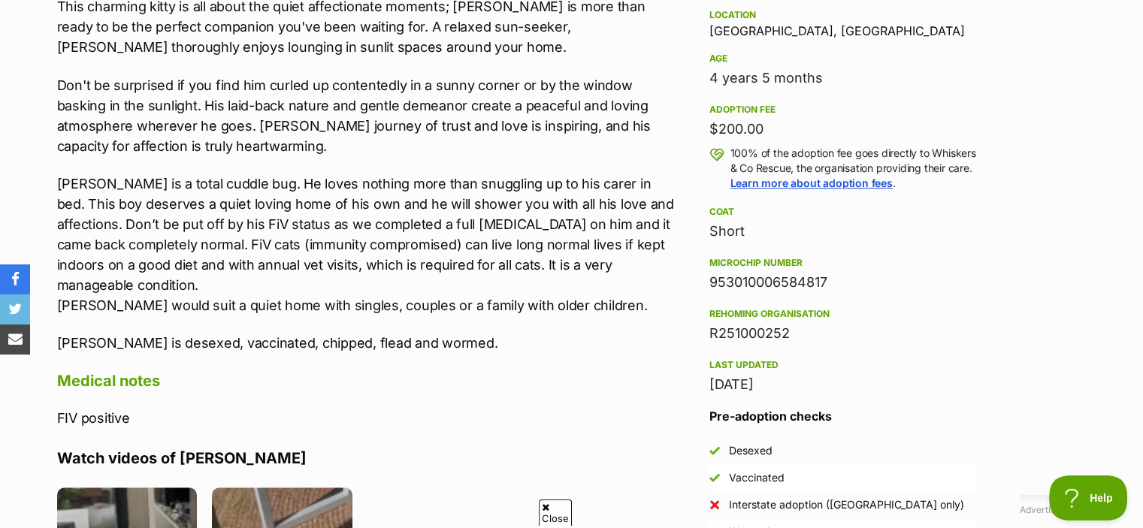
scroll to position [934, 0]
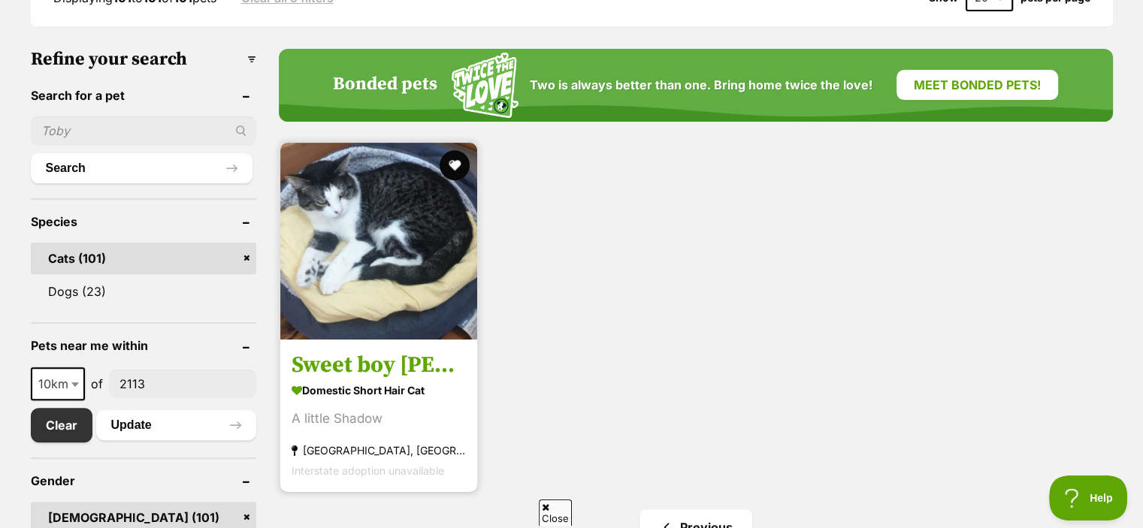
click at [436, 372] on h3 "Sweet boy Nero" at bounding box center [378, 364] width 174 height 29
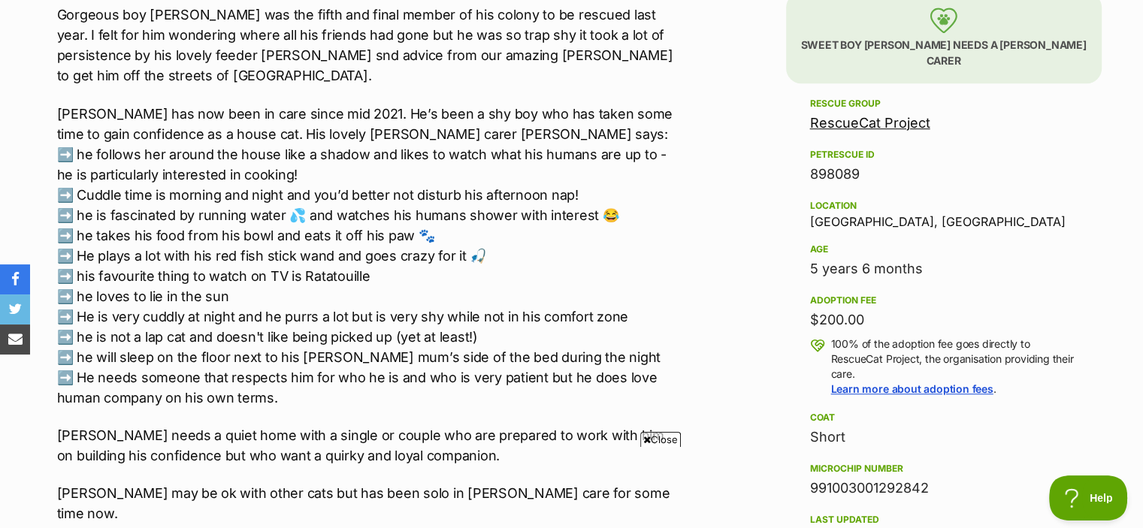
scroll to position [931, 0]
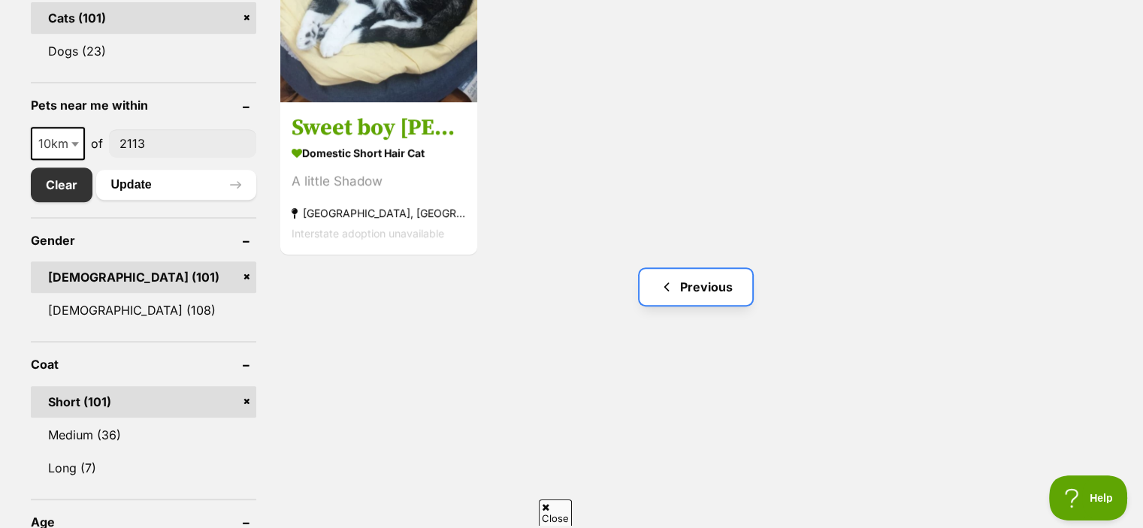
click at [679, 297] on link "Previous" at bounding box center [695, 287] width 113 height 36
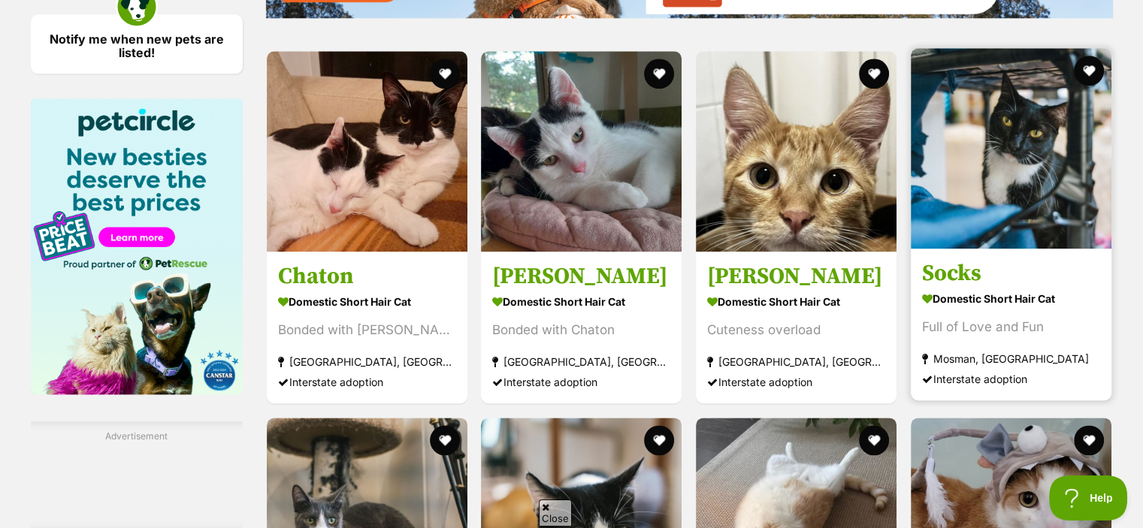
scroll to position [1838, 0]
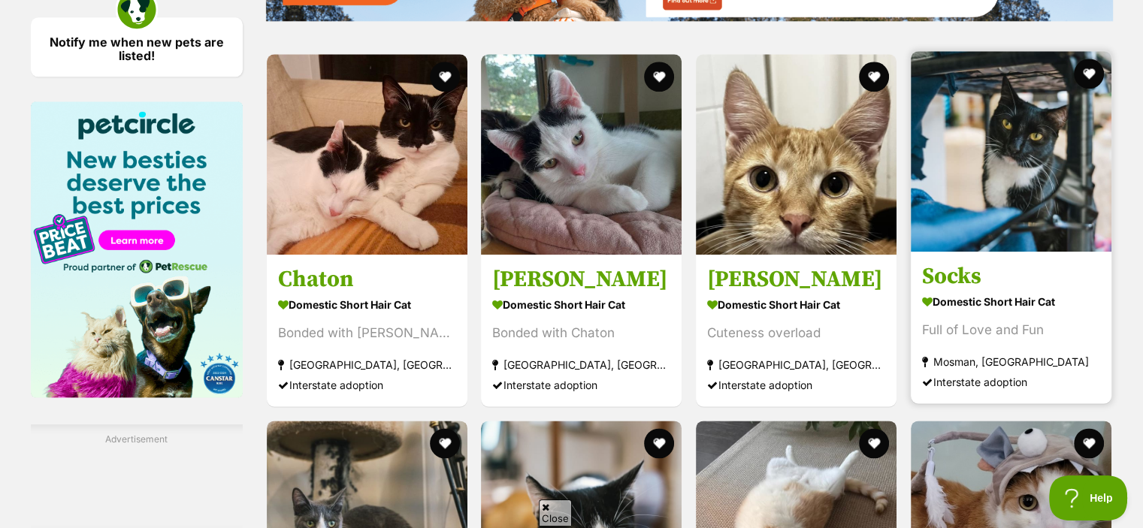
click at [1000, 279] on h3 "Socks" at bounding box center [1011, 276] width 178 height 29
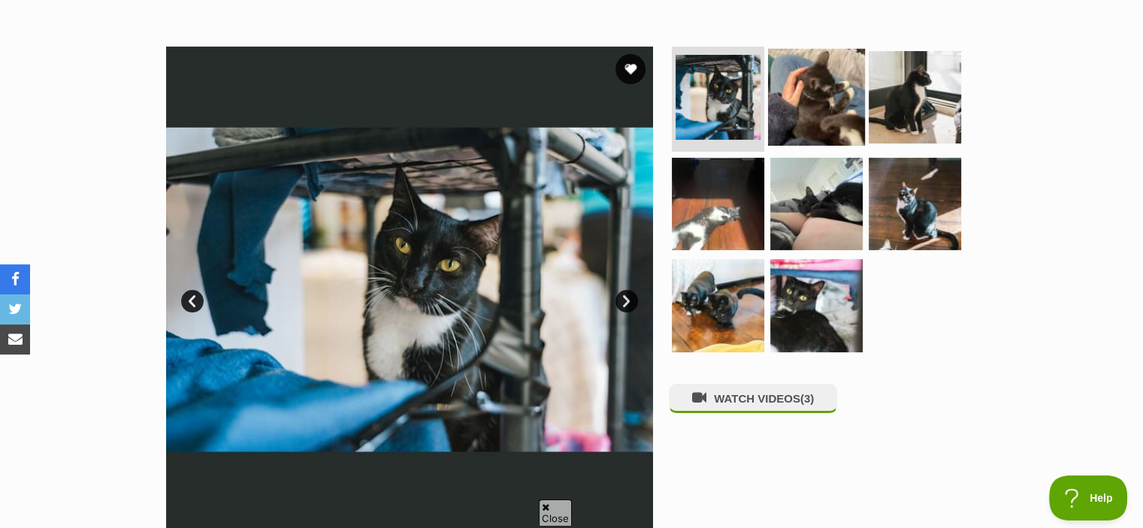
click at [823, 83] on img at bounding box center [816, 97] width 97 height 97
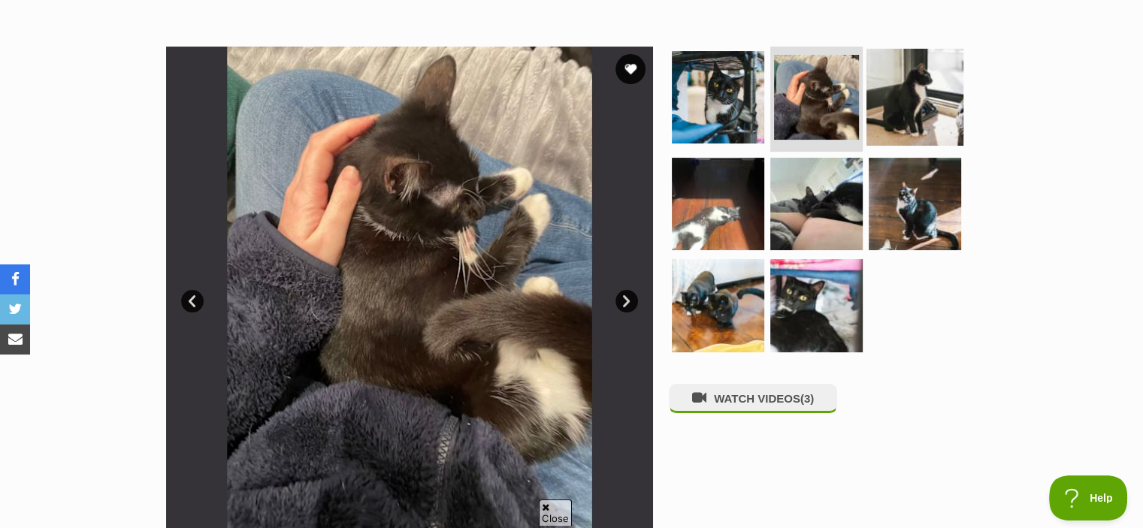
click at [889, 92] on img at bounding box center [914, 97] width 97 height 97
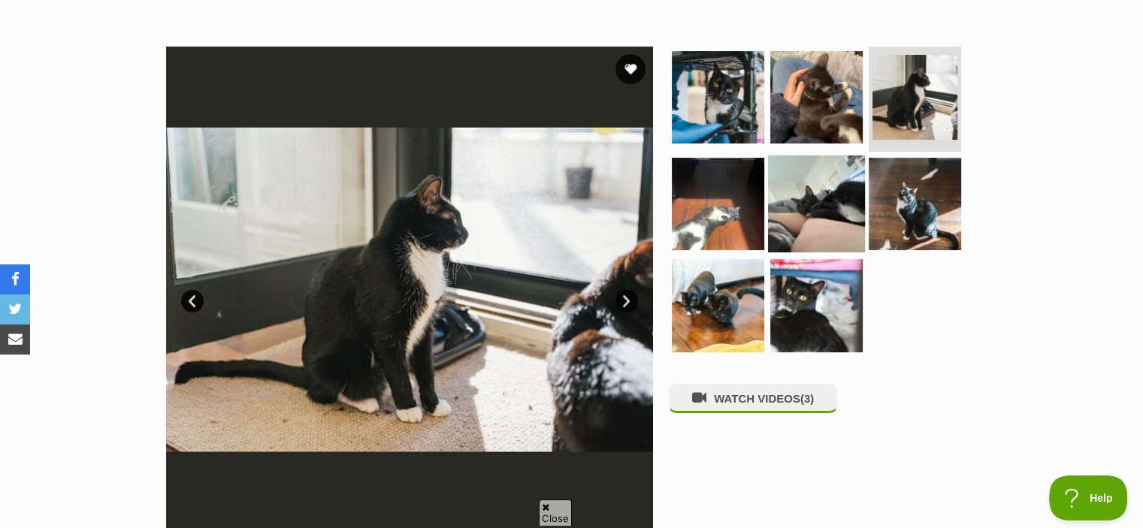
click at [813, 180] on img at bounding box center [816, 203] width 97 height 97
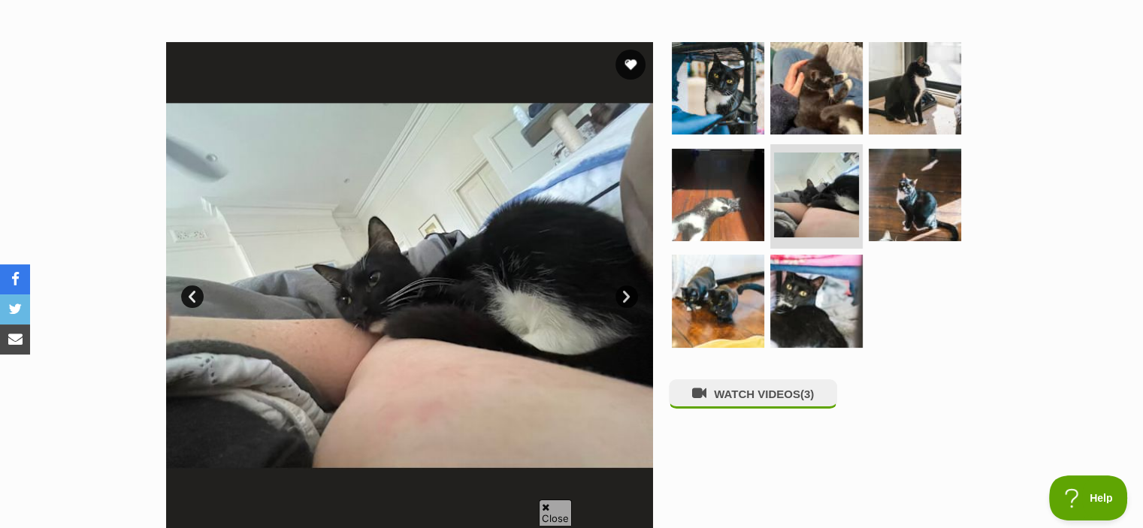
scroll to position [270, 0]
click at [724, 300] on img at bounding box center [717, 300] width 97 height 97
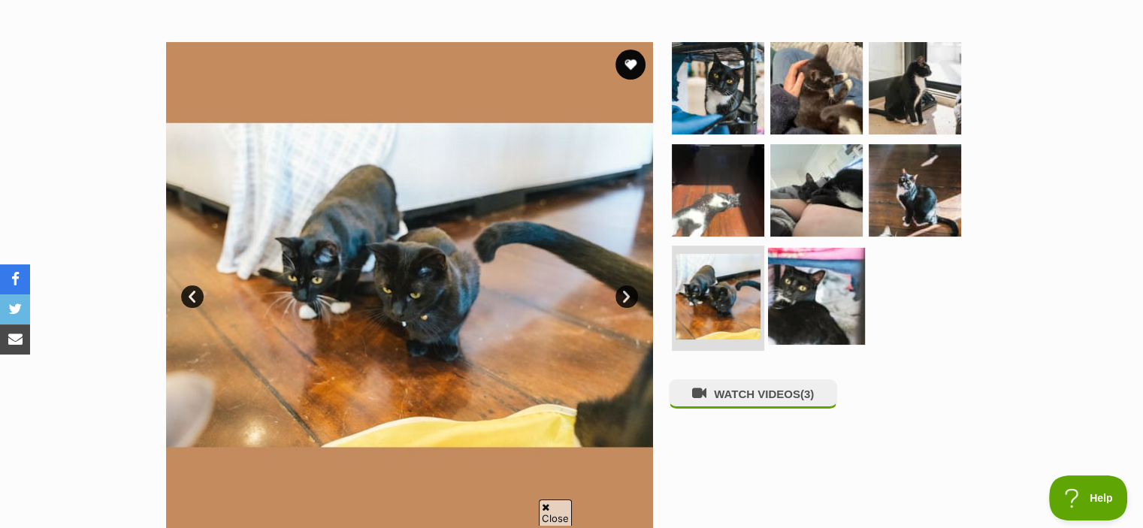
click at [809, 301] on img at bounding box center [816, 296] width 97 height 97
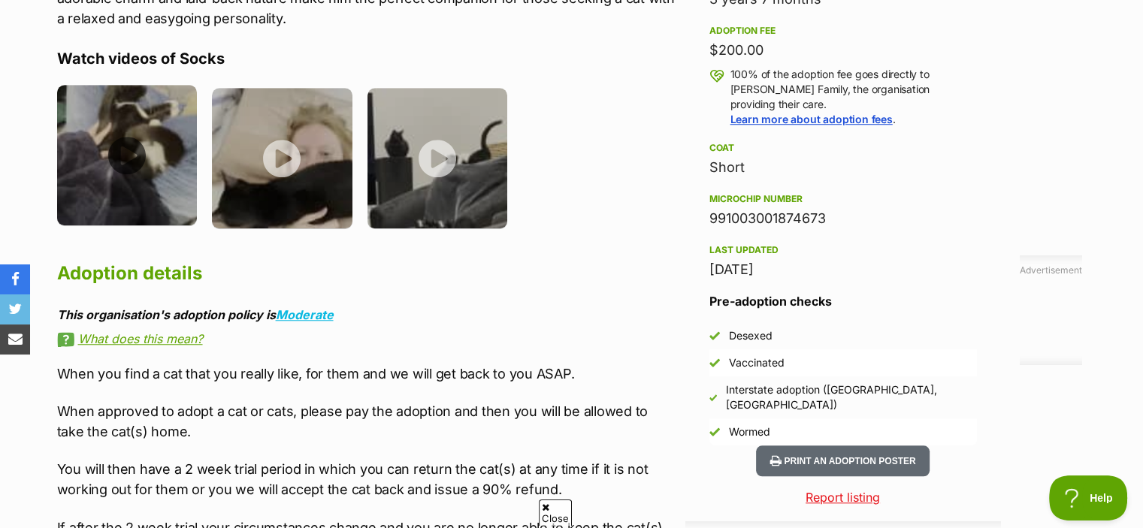
scroll to position [1043, 0]
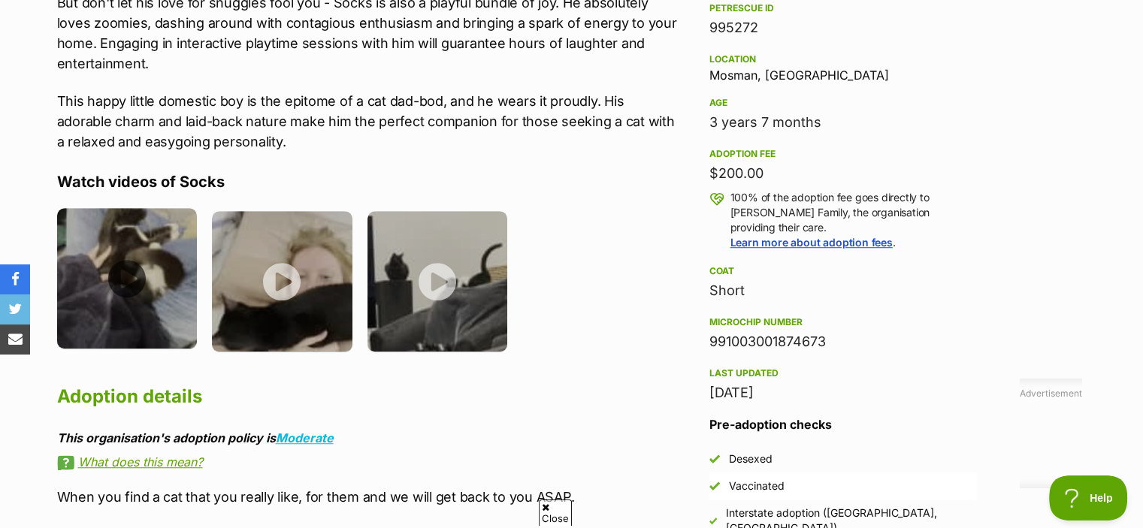
click at [127, 270] on img at bounding box center [127, 278] width 140 height 140
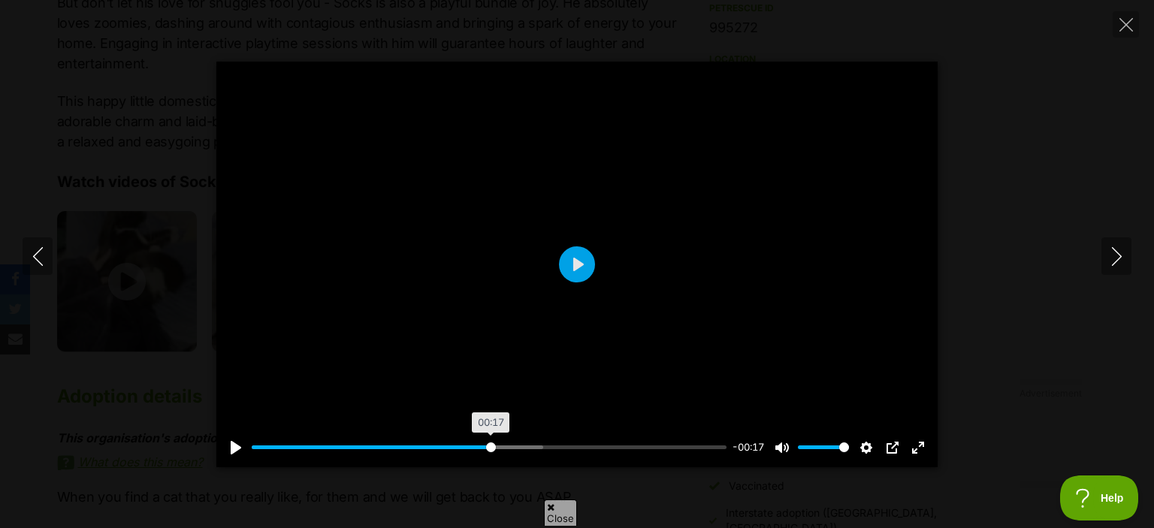
click at [490, 442] on input "Seek" at bounding box center [489, 447] width 475 height 14
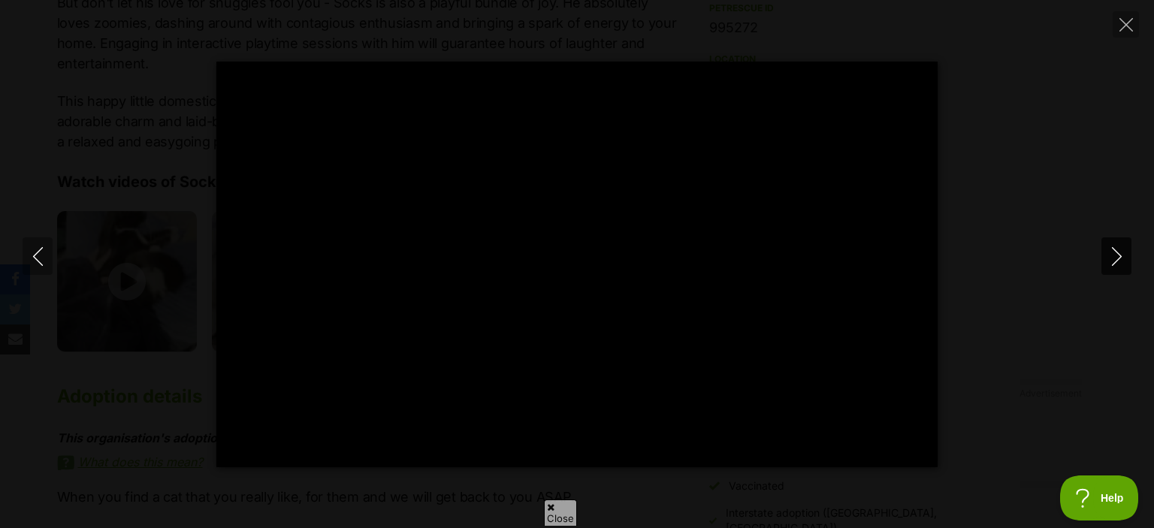
click at [1115, 258] on icon "Next" at bounding box center [1116, 256] width 19 height 19
type input "54.19"
click at [1118, 23] on button "Close" at bounding box center [1126, 24] width 26 height 26
type input "17.62"
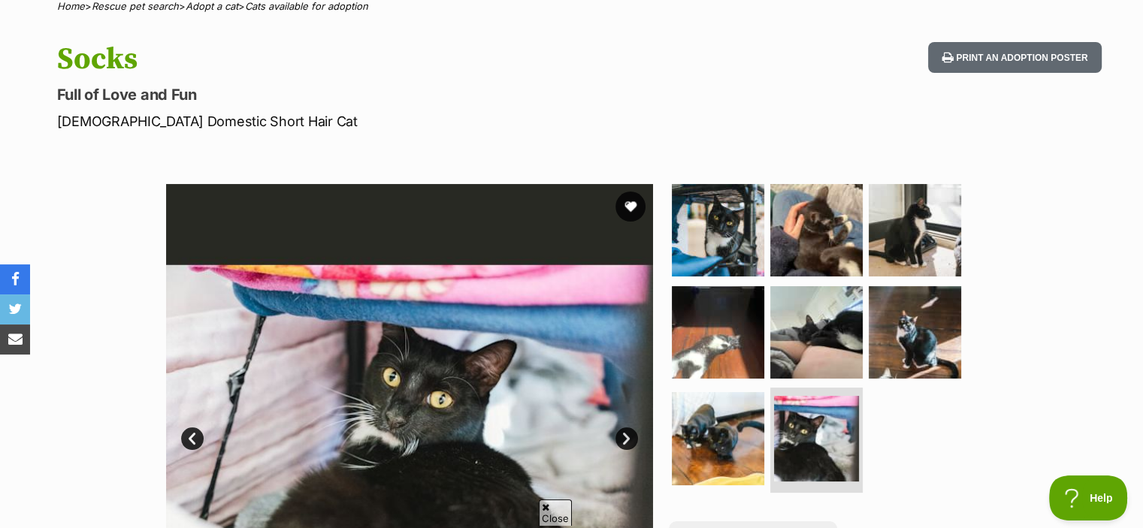
scroll to position [128, 0]
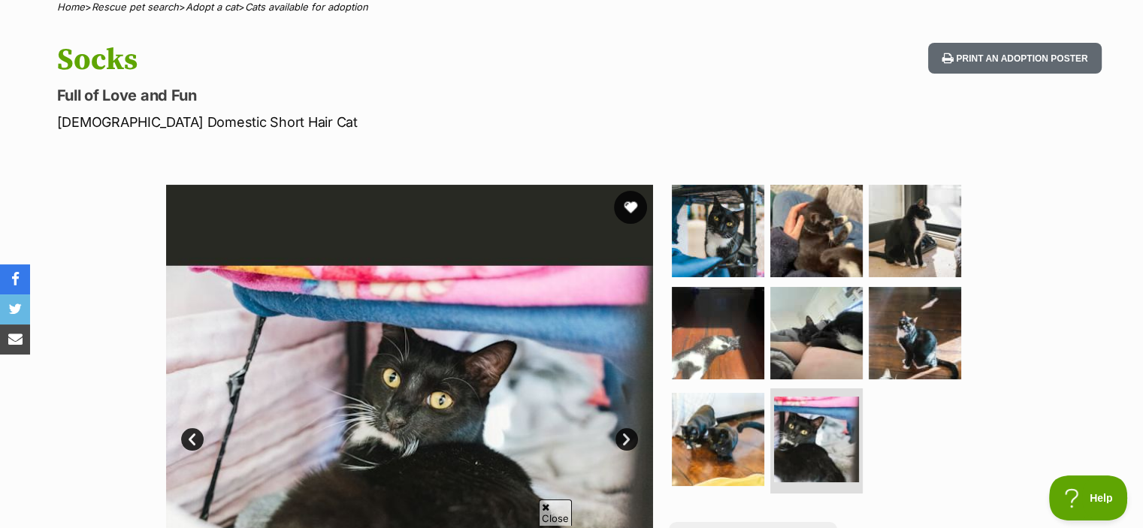
click at [633, 209] on button "favourite" at bounding box center [630, 207] width 33 height 33
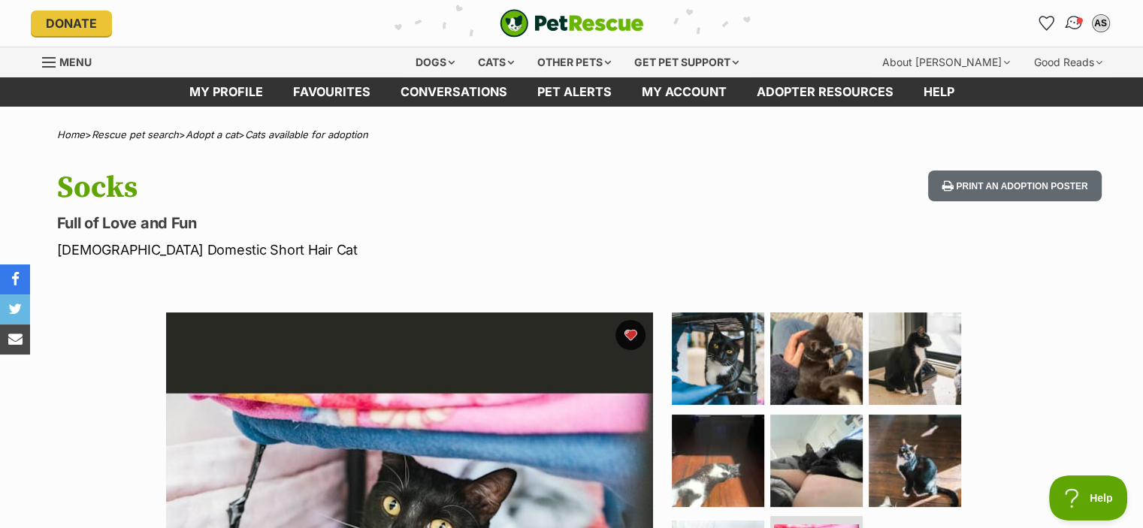
click at [1076, 16] on img "Conversations" at bounding box center [1073, 24] width 20 height 20
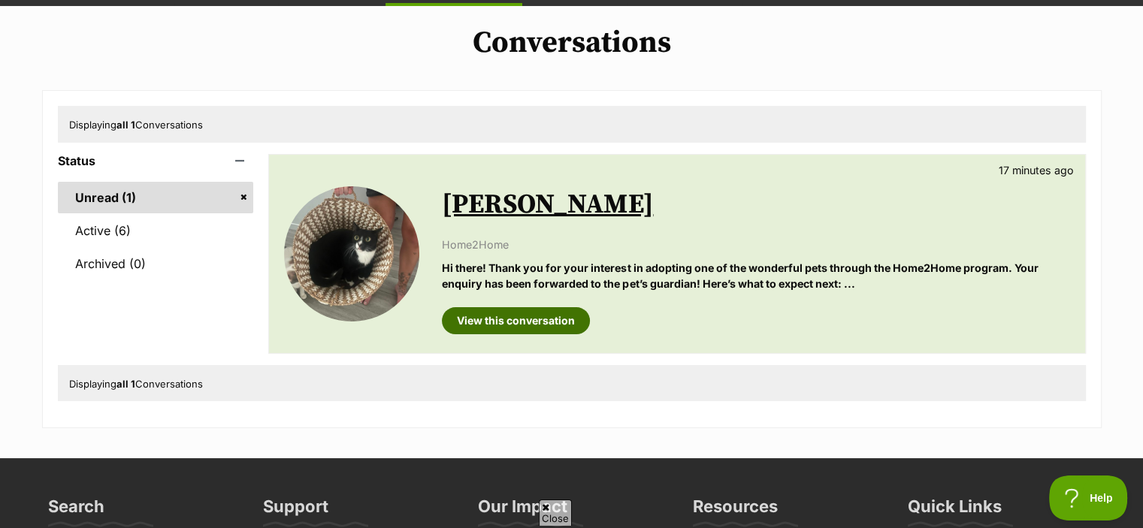
click at [564, 316] on link "View this conversation" at bounding box center [516, 320] width 148 height 27
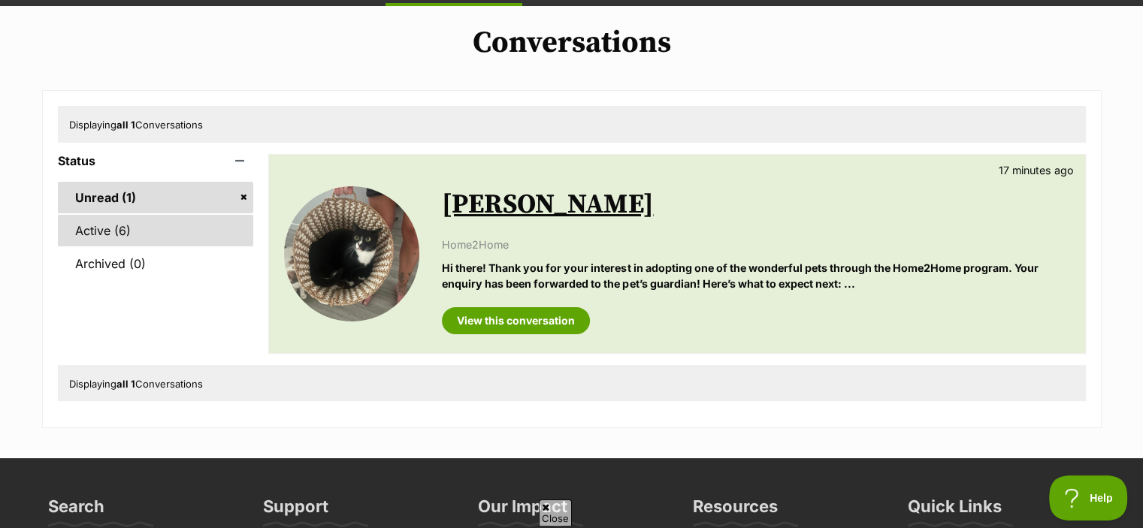
click at [119, 225] on link "Active (6)" at bounding box center [156, 231] width 196 height 32
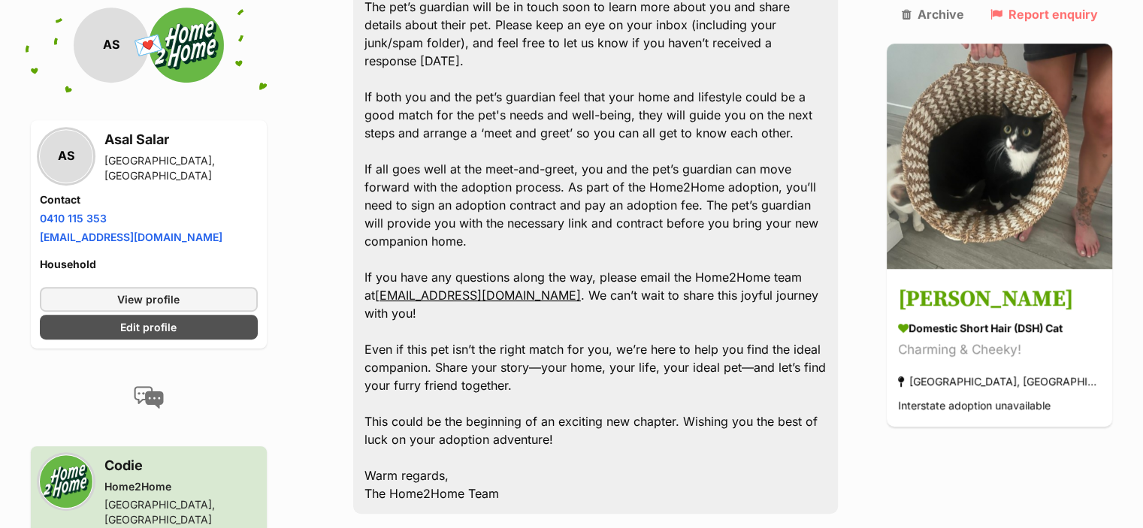
scroll to position [844, 0]
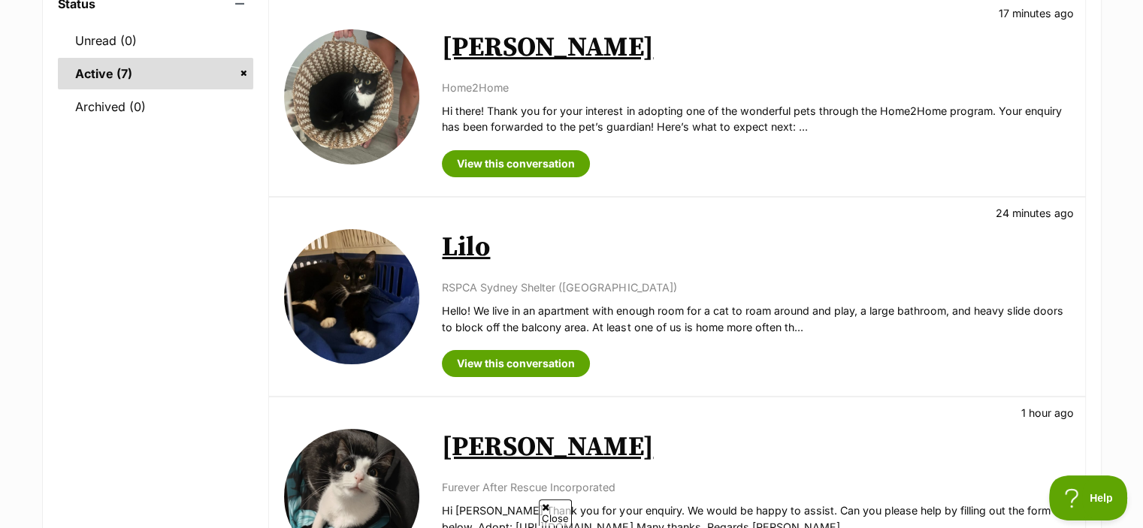
scroll to position [272, 0]
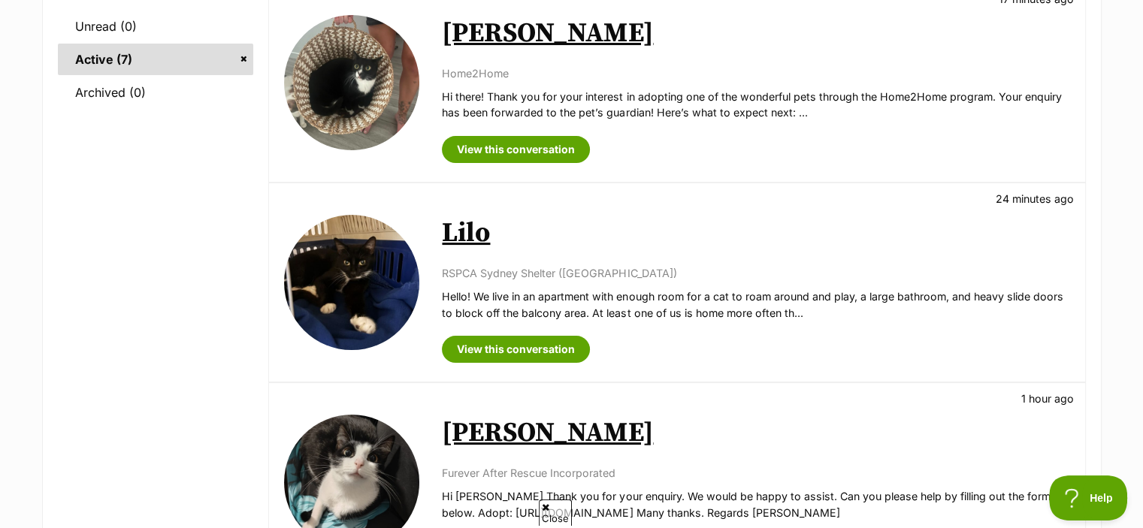
click at [471, 227] on link "Lilo" at bounding box center [466, 233] width 48 height 34
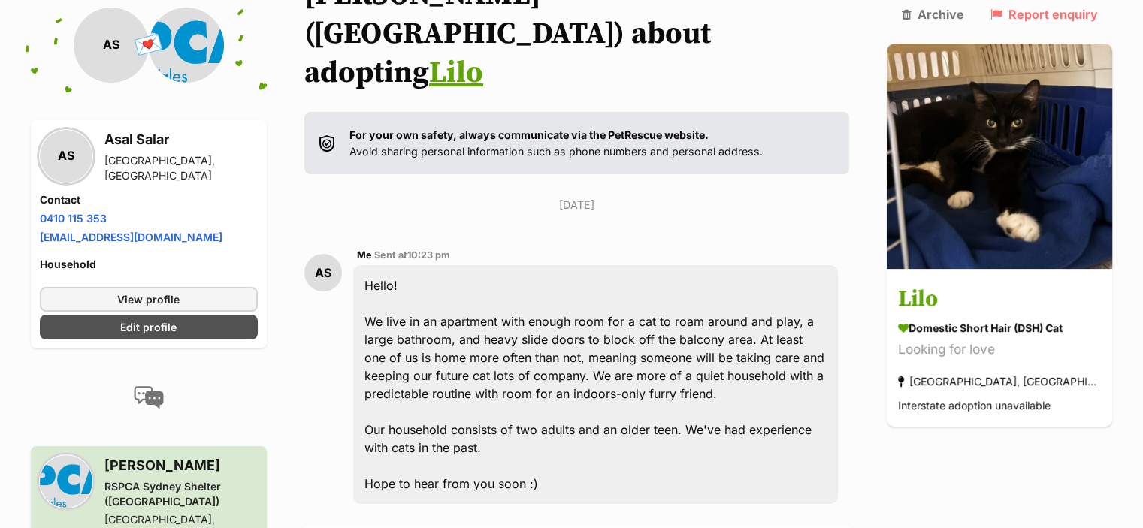
scroll to position [147, 0]
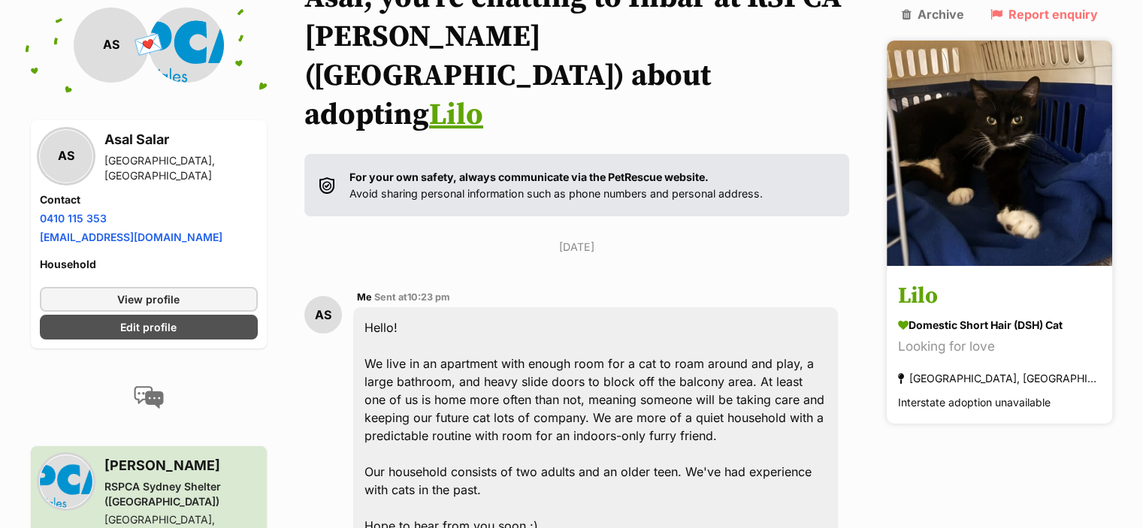
click at [1002, 318] on div "Domestic Short Hair (DSH) Cat" at bounding box center [999, 326] width 203 height 16
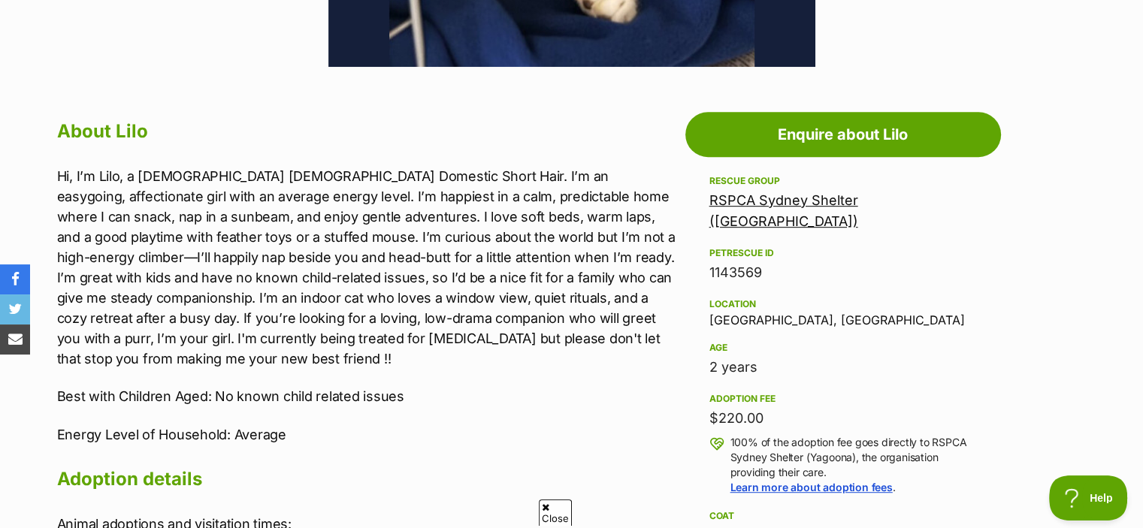
scroll to position [733, 0]
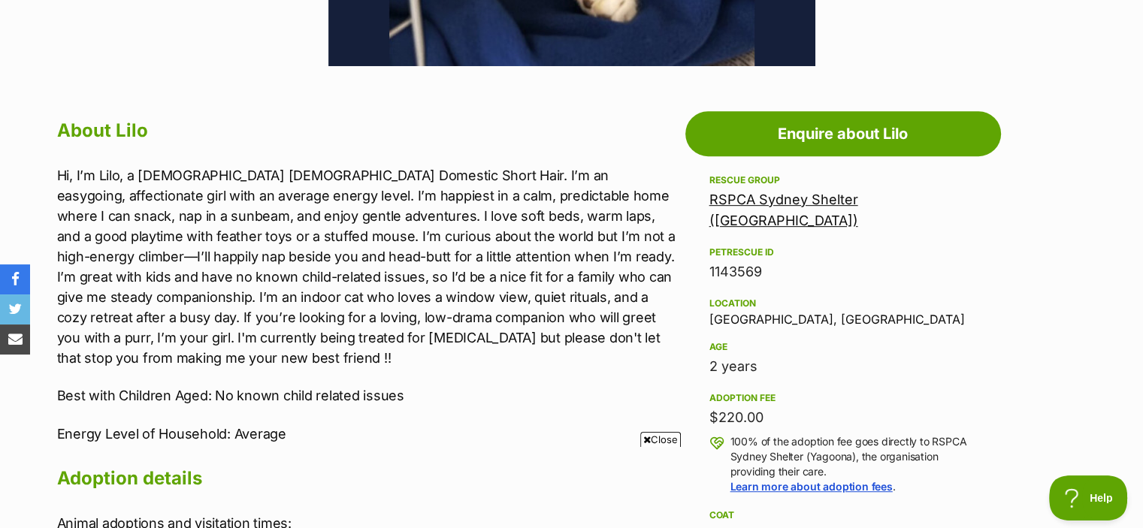
click at [858, 201] on link "RSPCA Sydney Shelter ([GEOGRAPHIC_DATA])" at bounding box center [783, 210] width 149 height 37
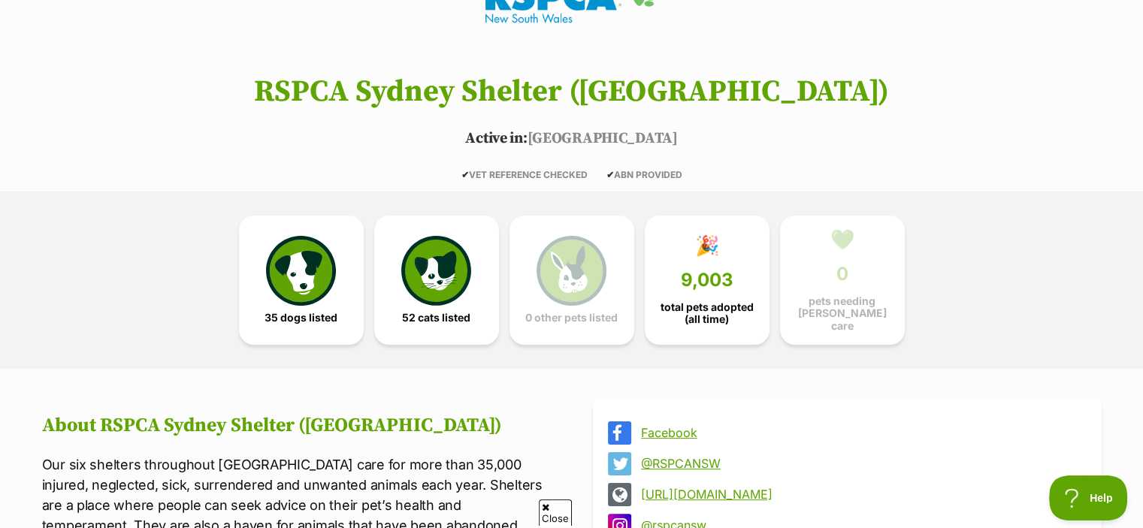
scroll to position [204, 0]
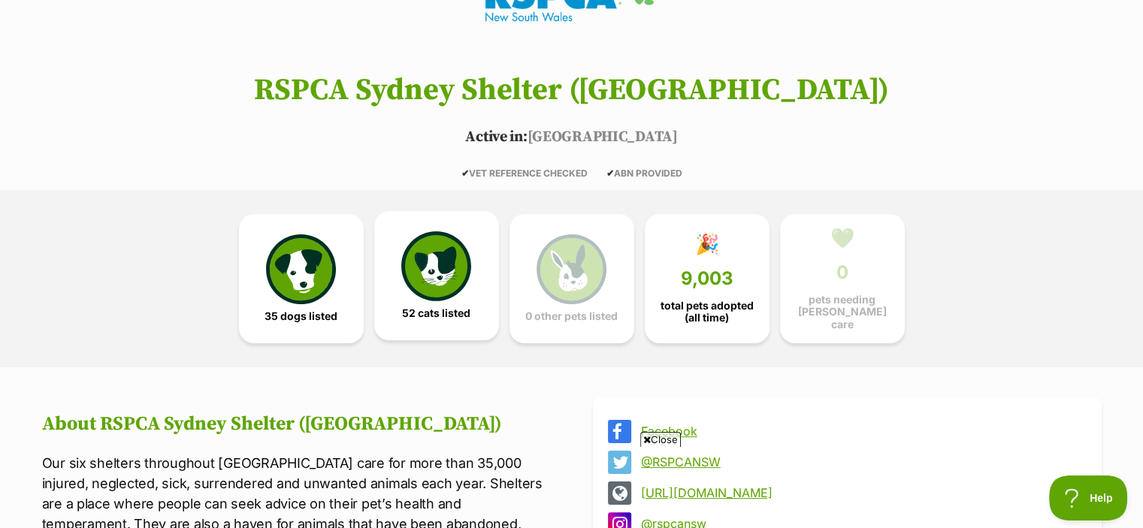
click at [475, 258] on link "52 cats listed" at bounding box center [436, 275] width 125 height 129
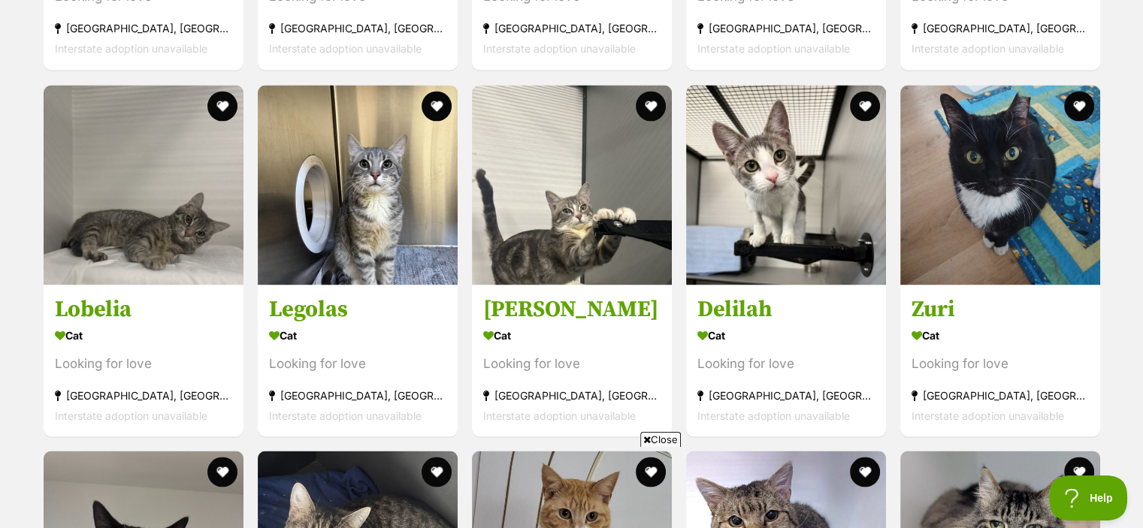
scroll to position [2540, 0]
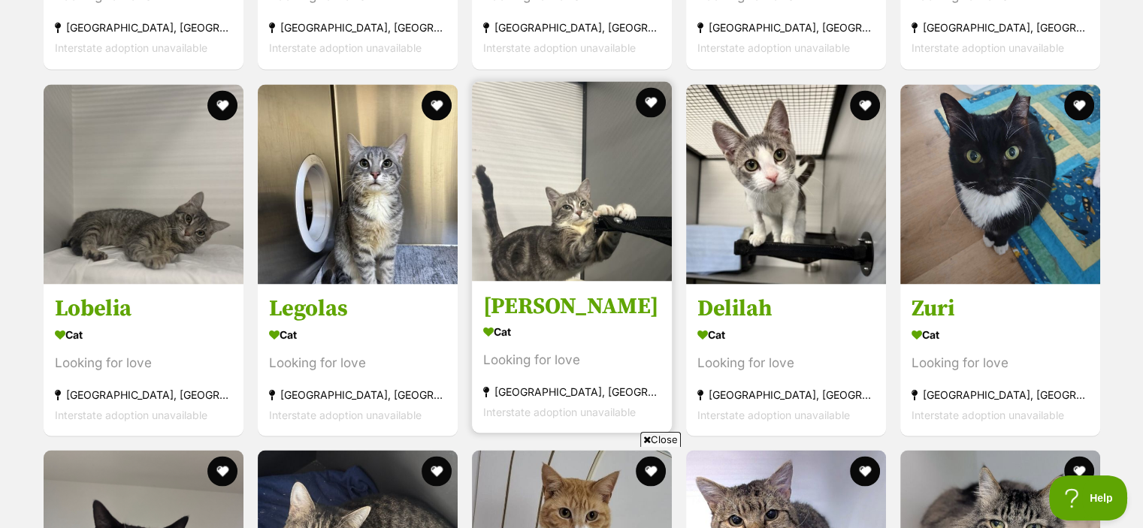
click at [602, 322] on div "Cat" at bounding box center [571, 331] width 177 height 22
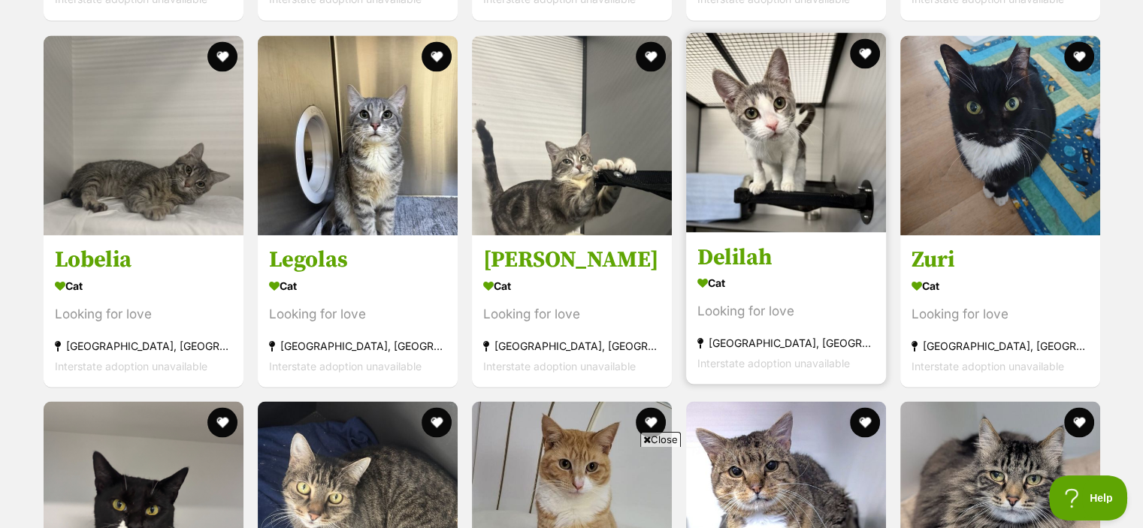
scroll to position [2573, 0]
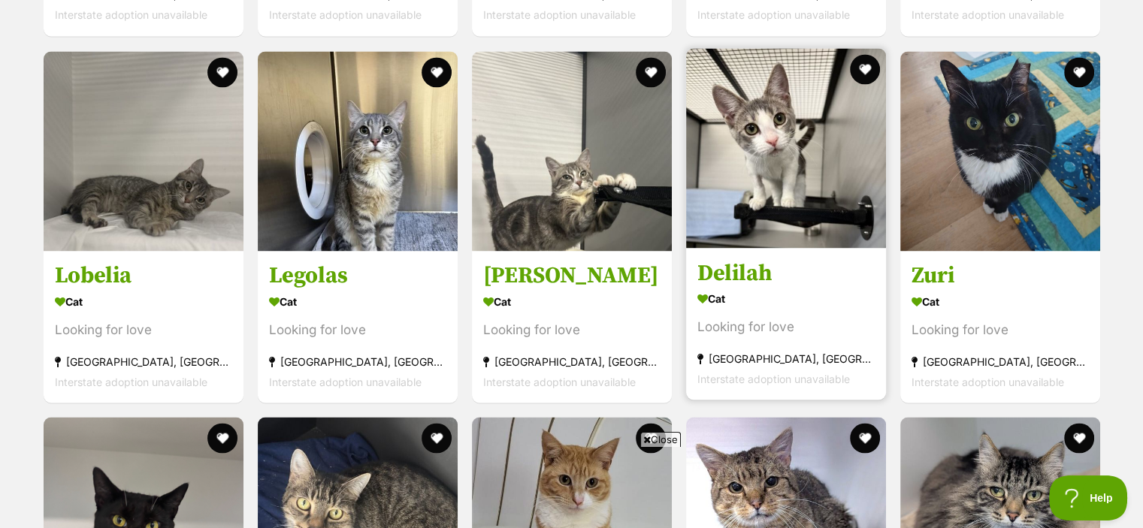
click at [822, 264] on h3 "Delilah" at bounding box center [785, 272] width 177 height 29
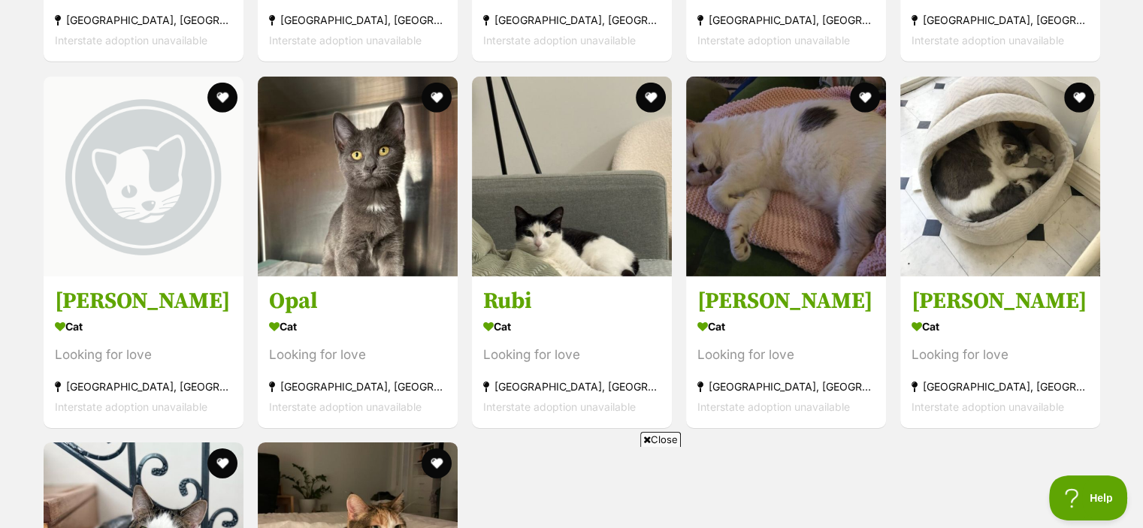
scroll to position [4751, 0]
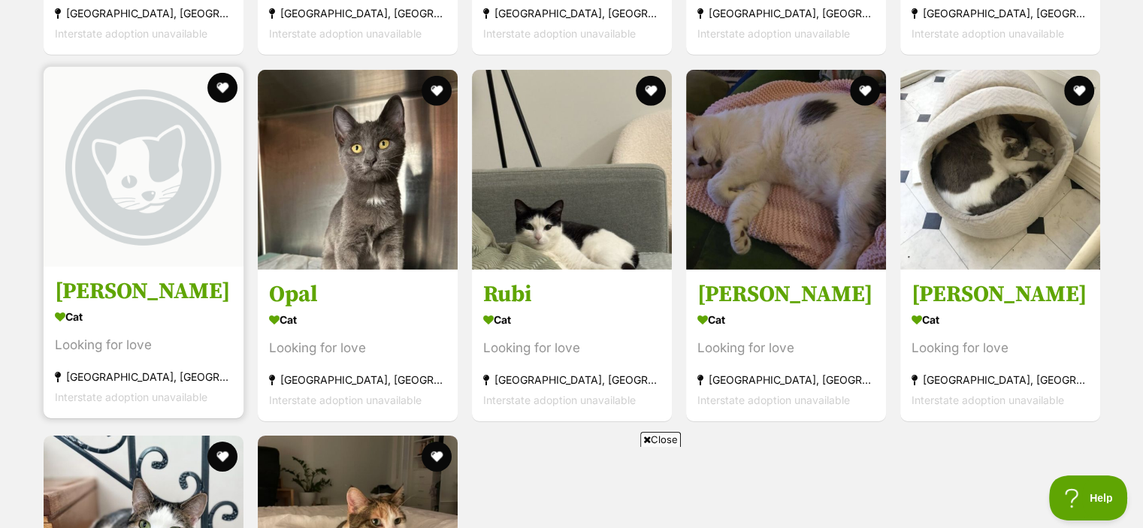
click at [143, 241] on img at bounding box center [144, 167] width 200 height 200
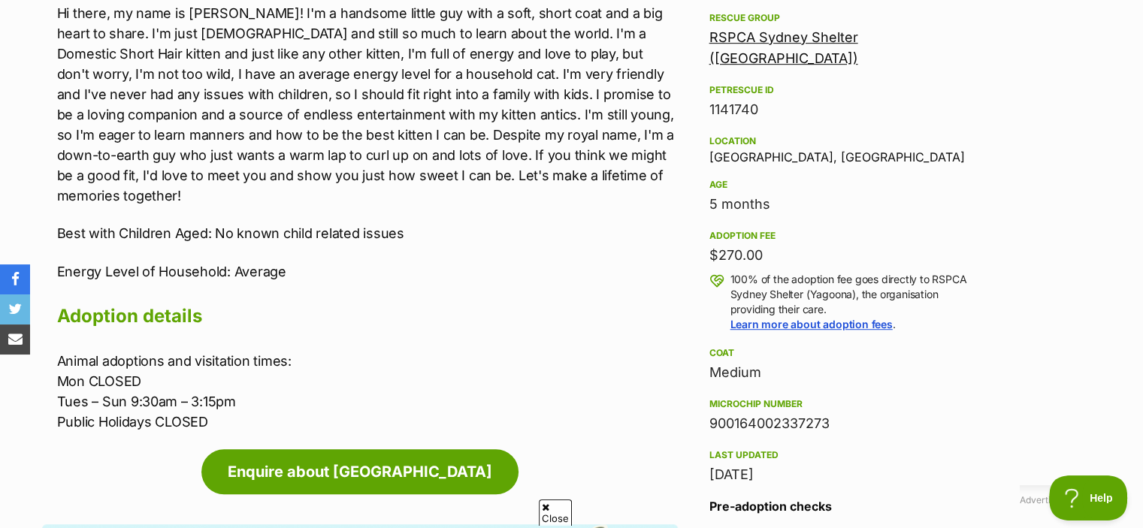
scroll to position [898, 0]
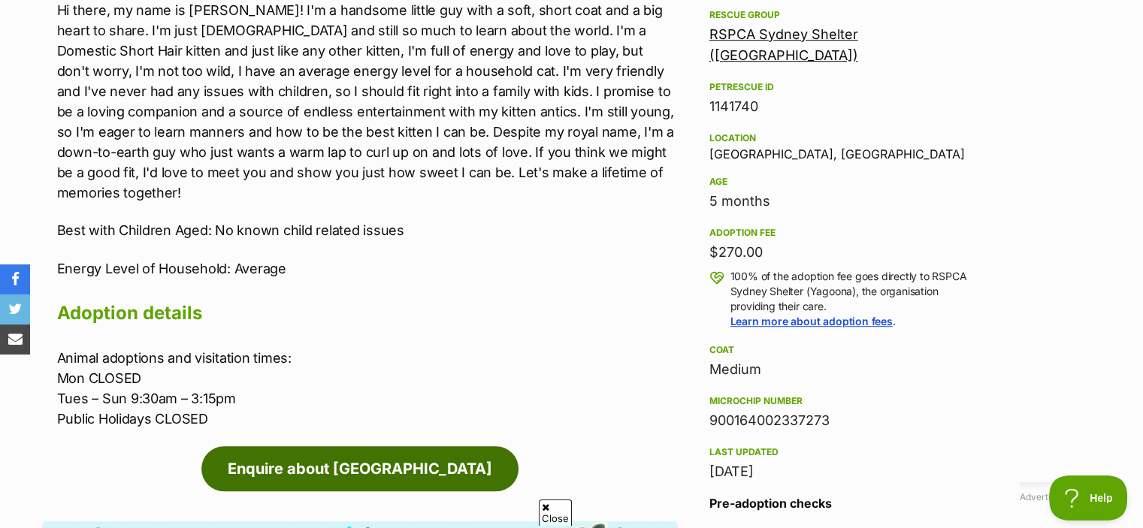
click at [442, 448] on link "Enquire about Aragon" at bounding box center [359, 468] width 317 height 45
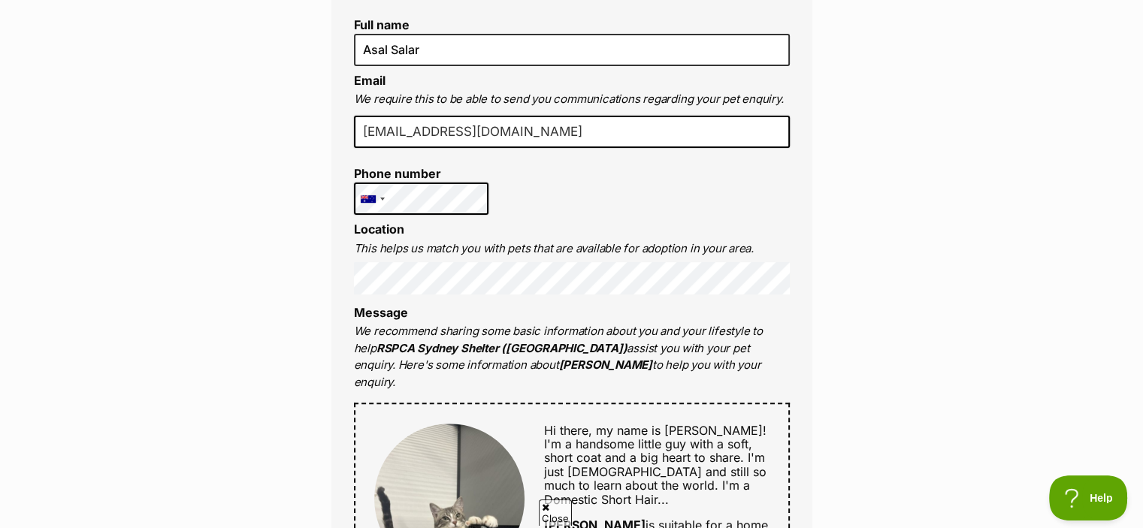
scroll to position [435, 0]
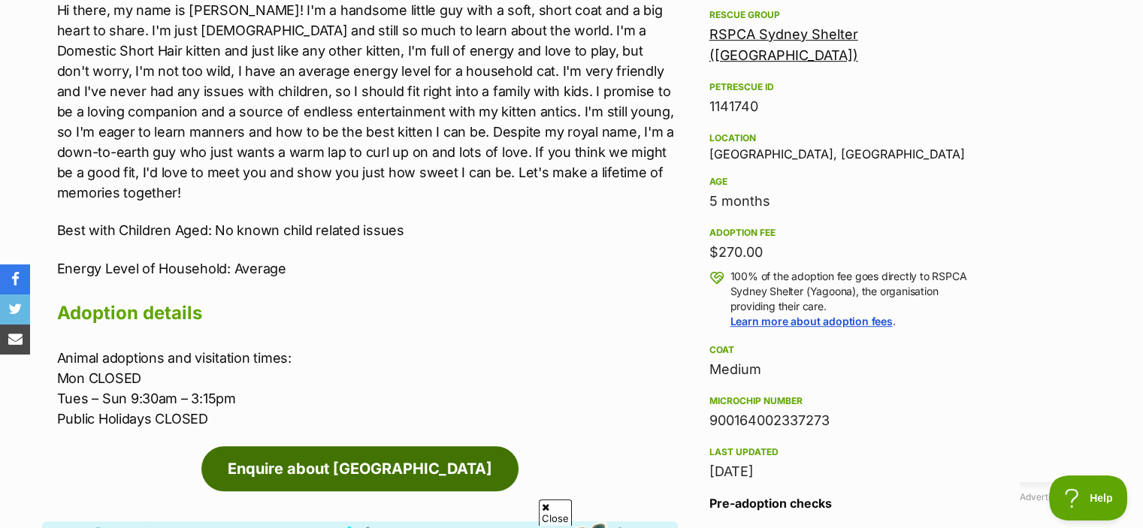
click at [376, 451] on link "Enquire about [GEOGRAPHIC_DATA]" at bounding box center [359, 468] width 317 height 45
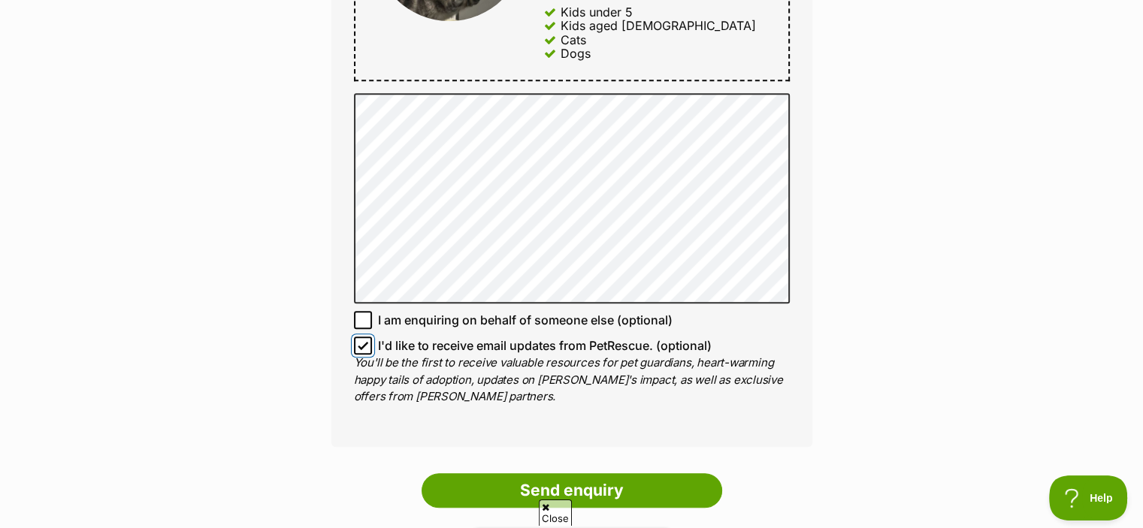
click at [361, 337] on input "I'd like to receive email updates from PetRescue. (optional)" at bounding box center [363, 346] width 18 height 18
checkbox input "false"
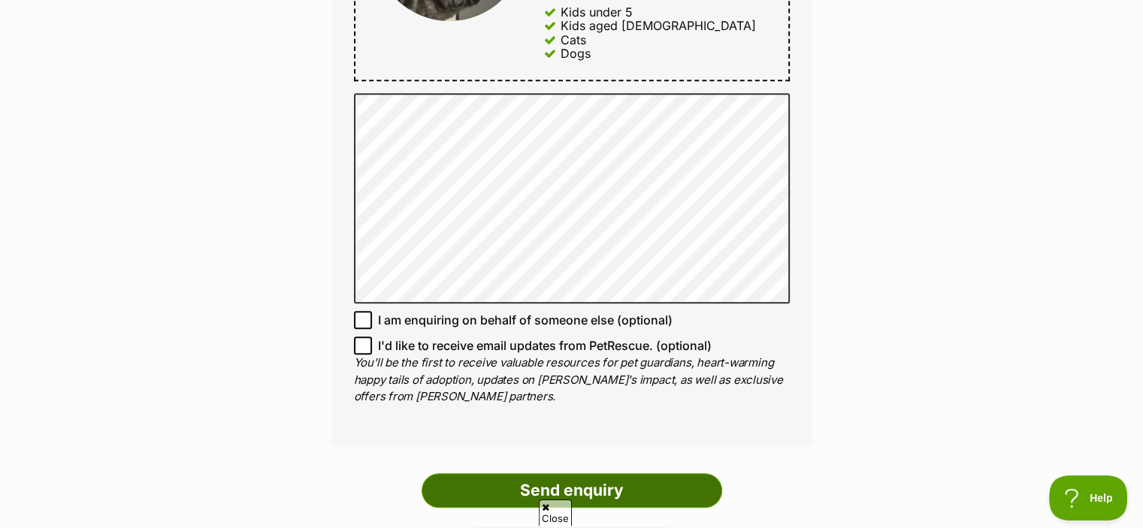
click at [586, 473] on input "Send enquiry" at bounding box center [571, 490] width 300 height 35
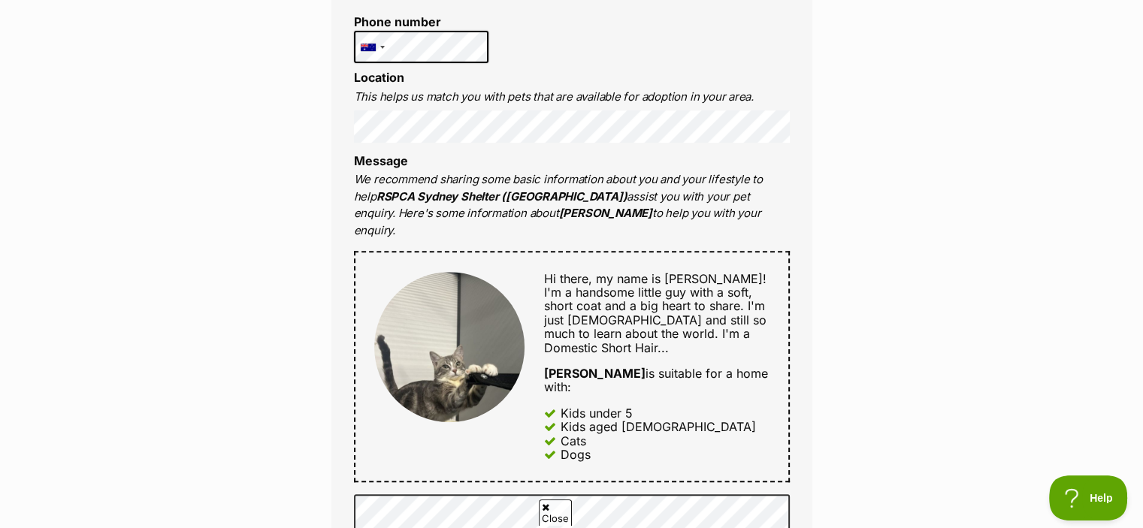
scroll to position [575, 0]
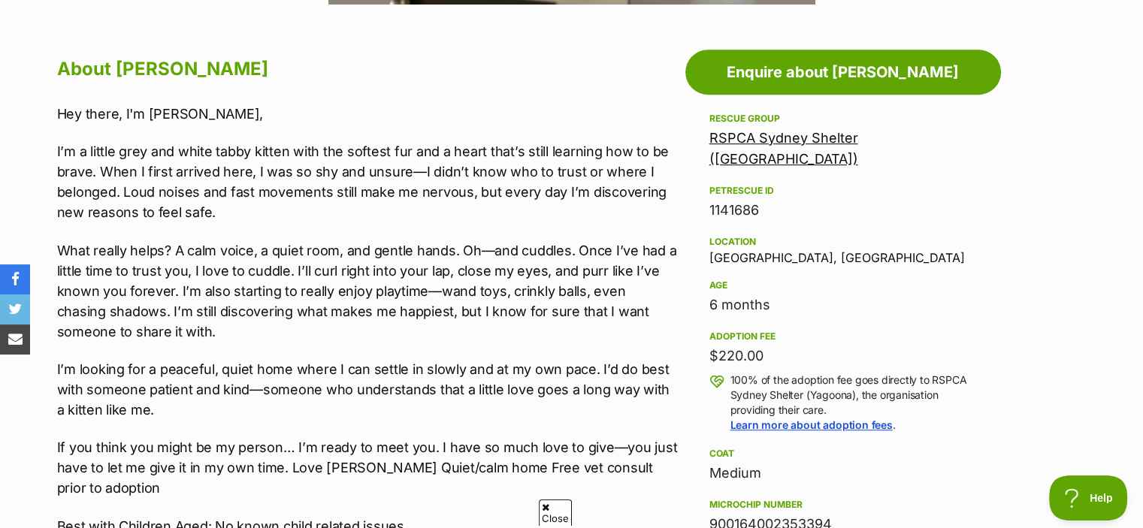
scroll to position [841, 0]
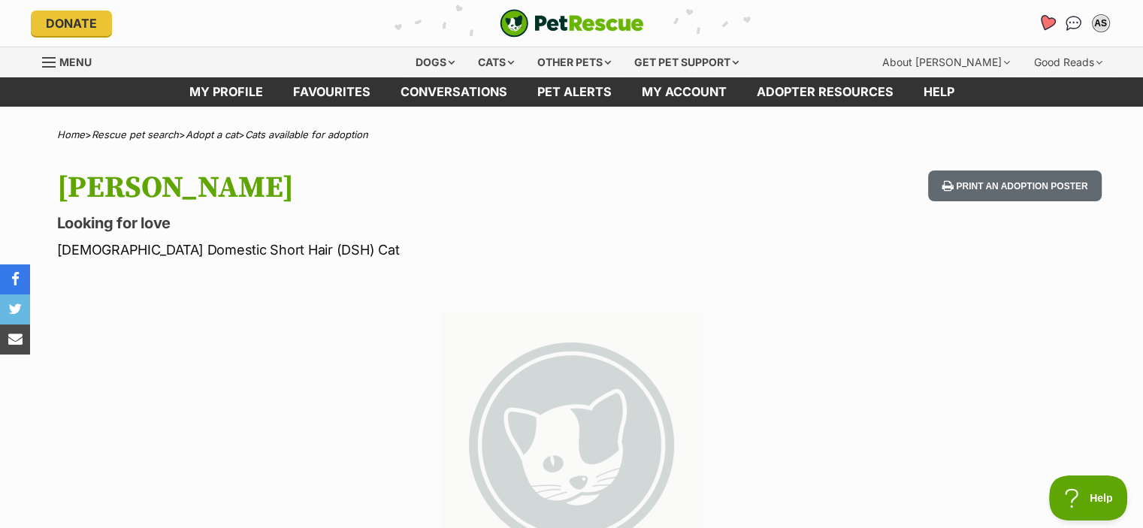
click at [1053, 16] on link "Favourites" at bounding box center [1046, 23] width 31 height 31
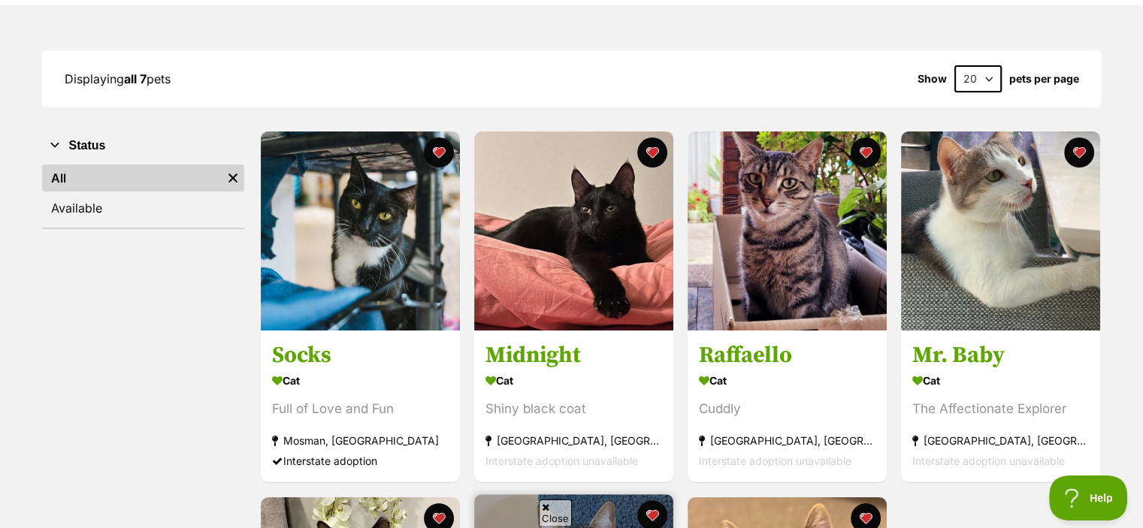
scroll to position [168, 0]
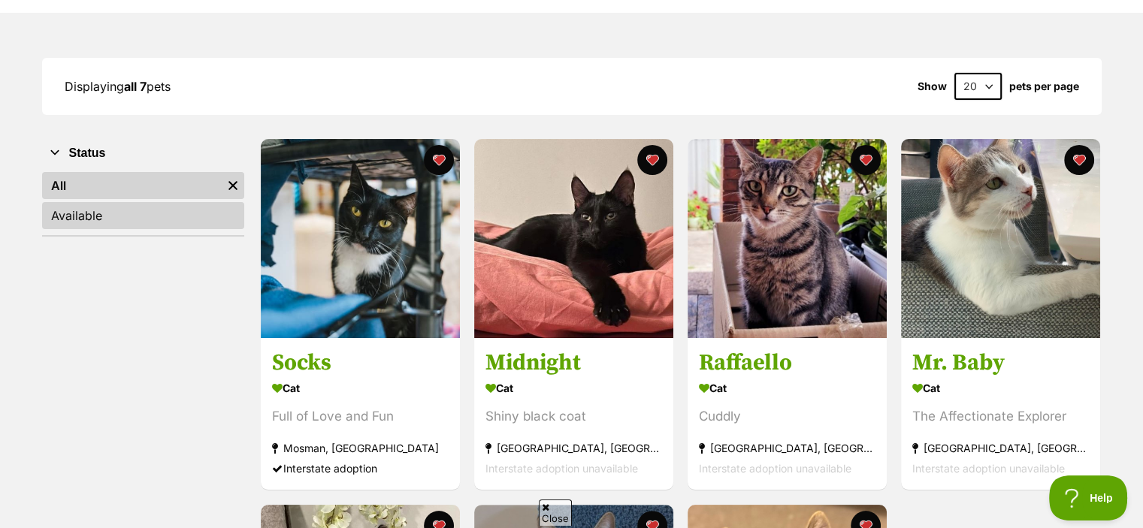
click at [187, 213] on link "Available" at bounding box center [143, 215] width 202 height 27
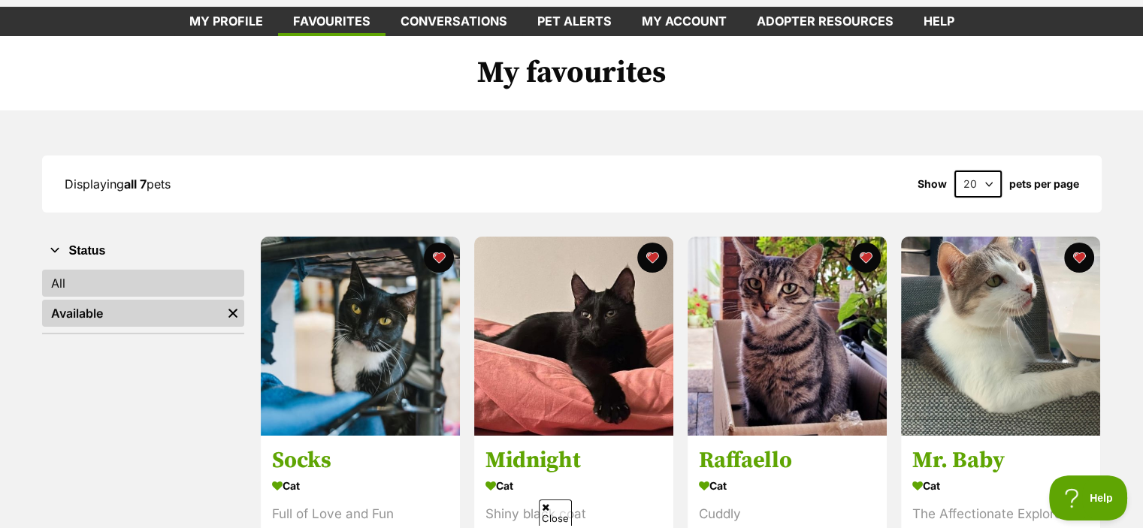
click at [113, 291] on link "All" at bounding box center [143, 283] width 202 height 27
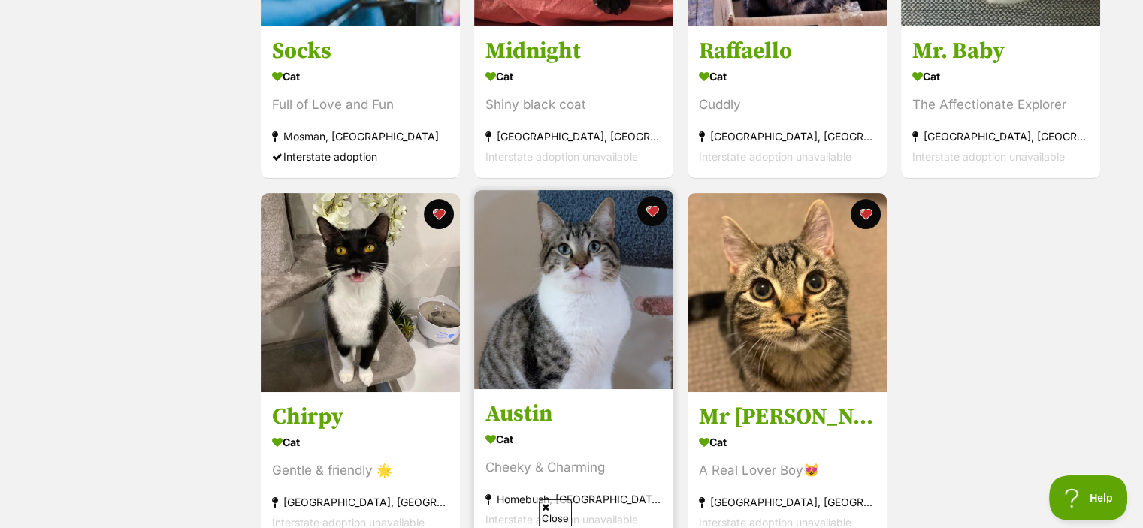
scroll to position [477, 0]
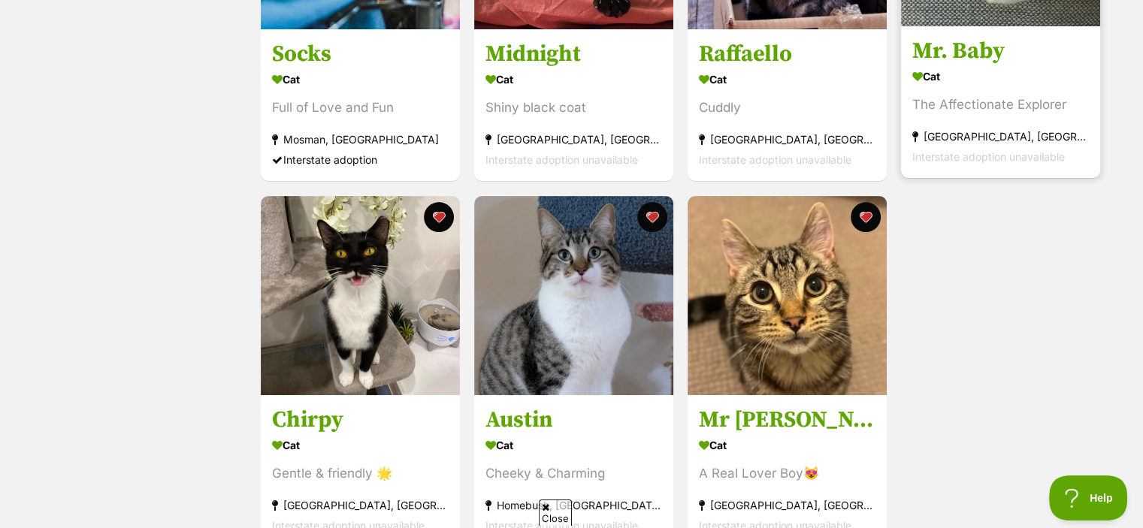
click at [1010, 45] on h3 "Mr. Baby" at bounding box center [1000, 52] width 177 height 29
